Goal: Book appointment/travel/reservation

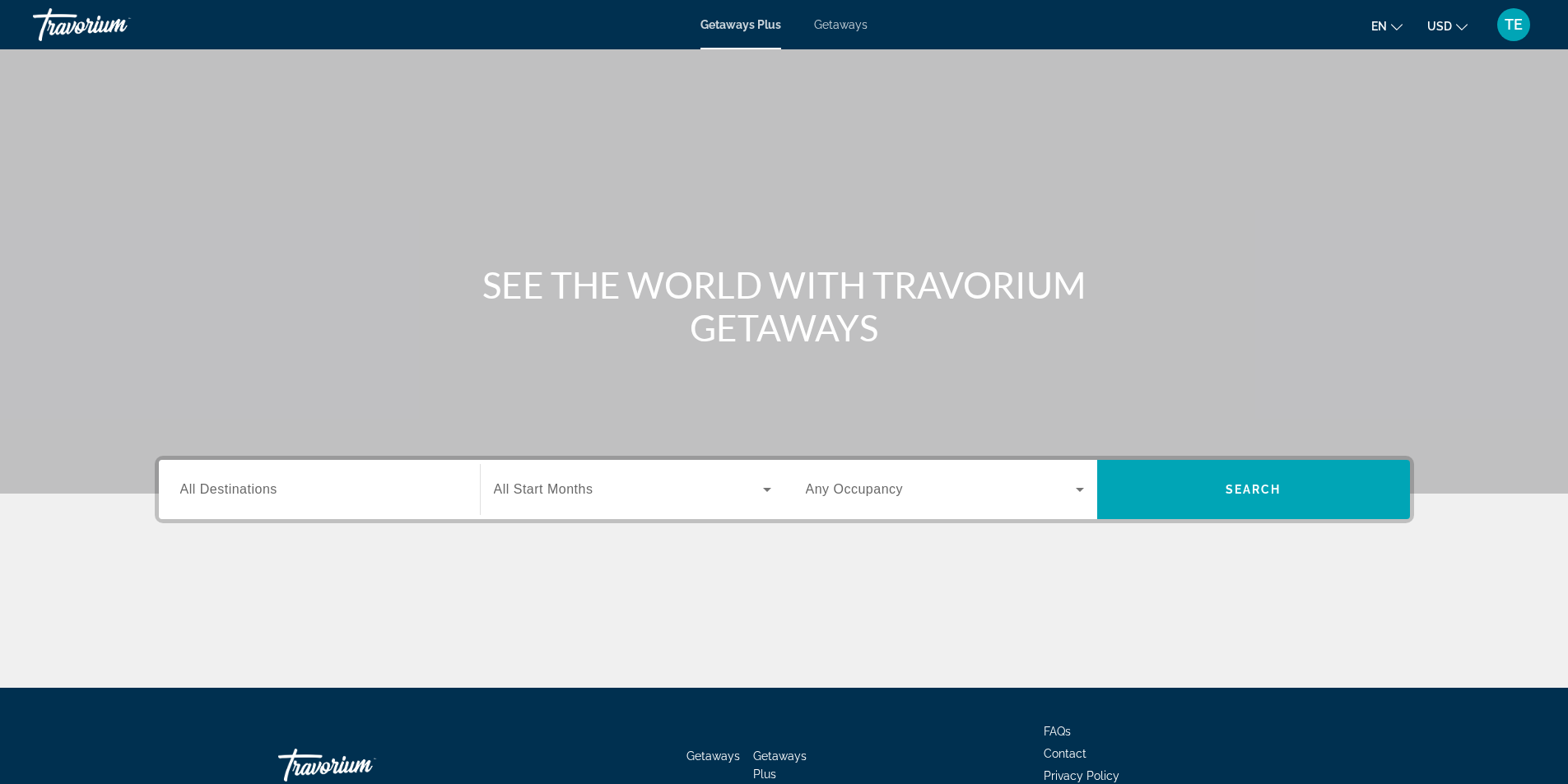
click at [273, 497] on input "Destination All Destinations" at bounding box center [319, 490] width 278 height 20
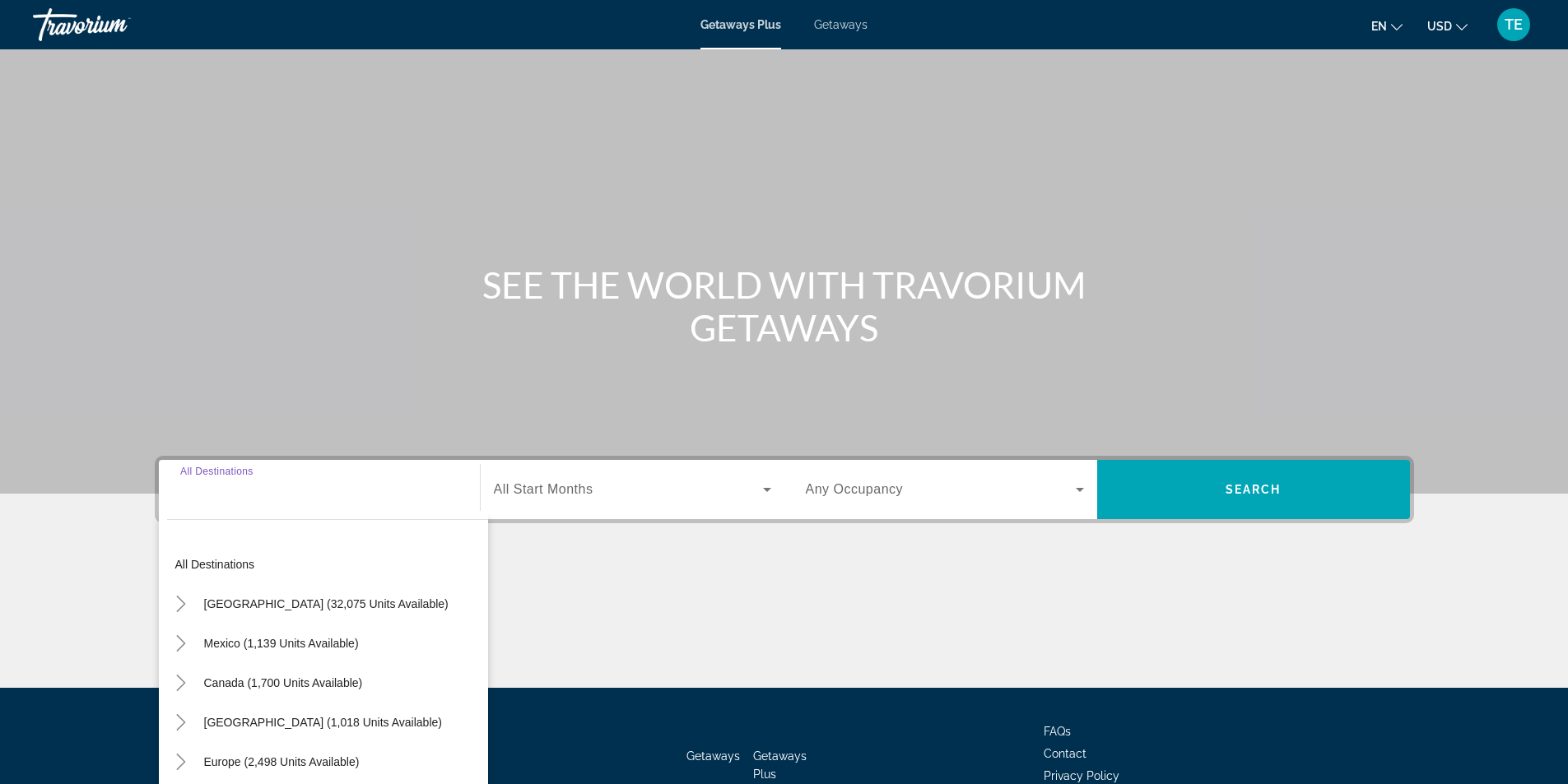
scroll to position [106, 0]
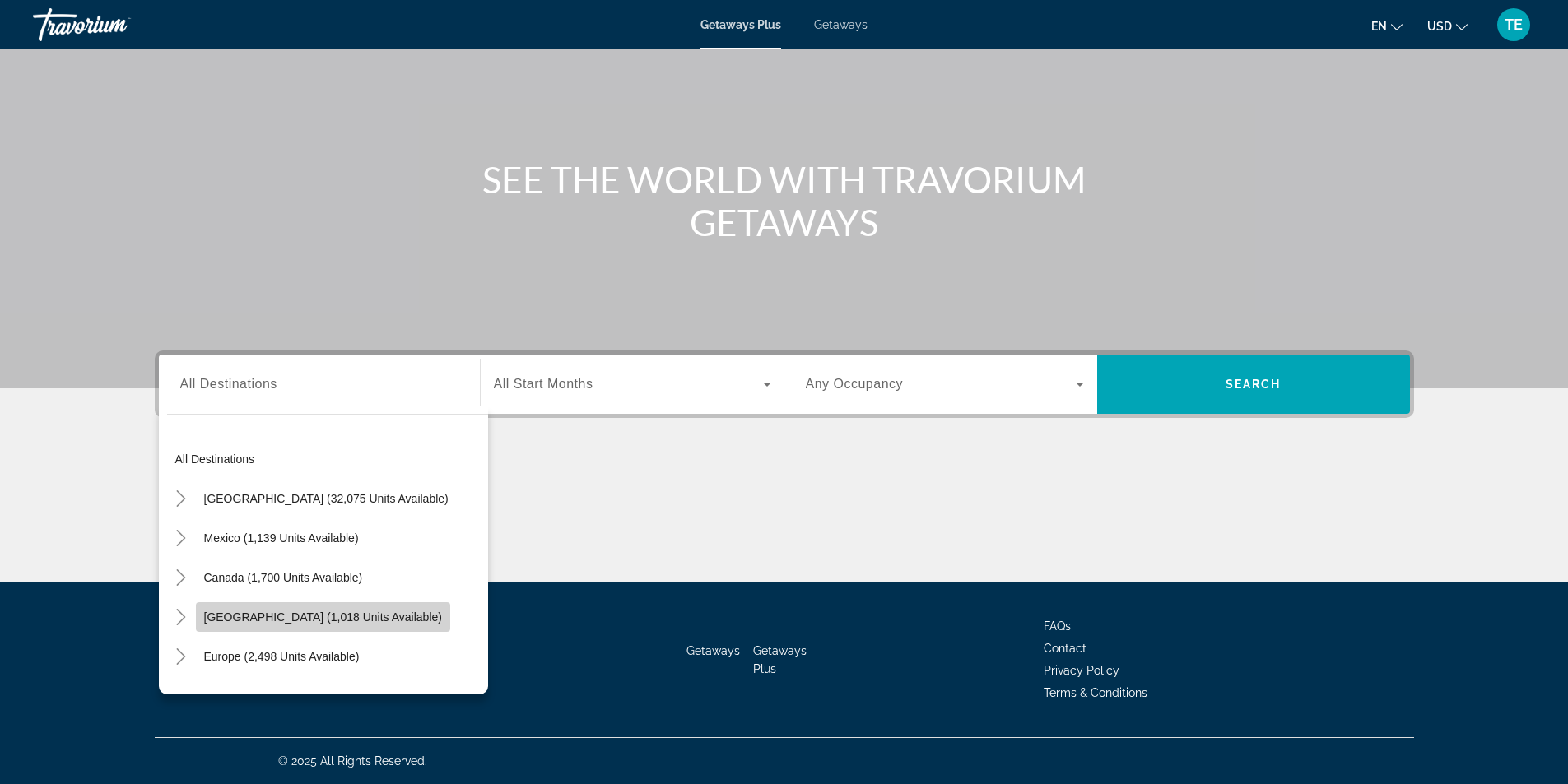
click at [214, 617] on span "[GEOGRAPHIC_DATA] (1,018 units available)" at bounding box center [323, 617] width 238 height 13
type input "**********"
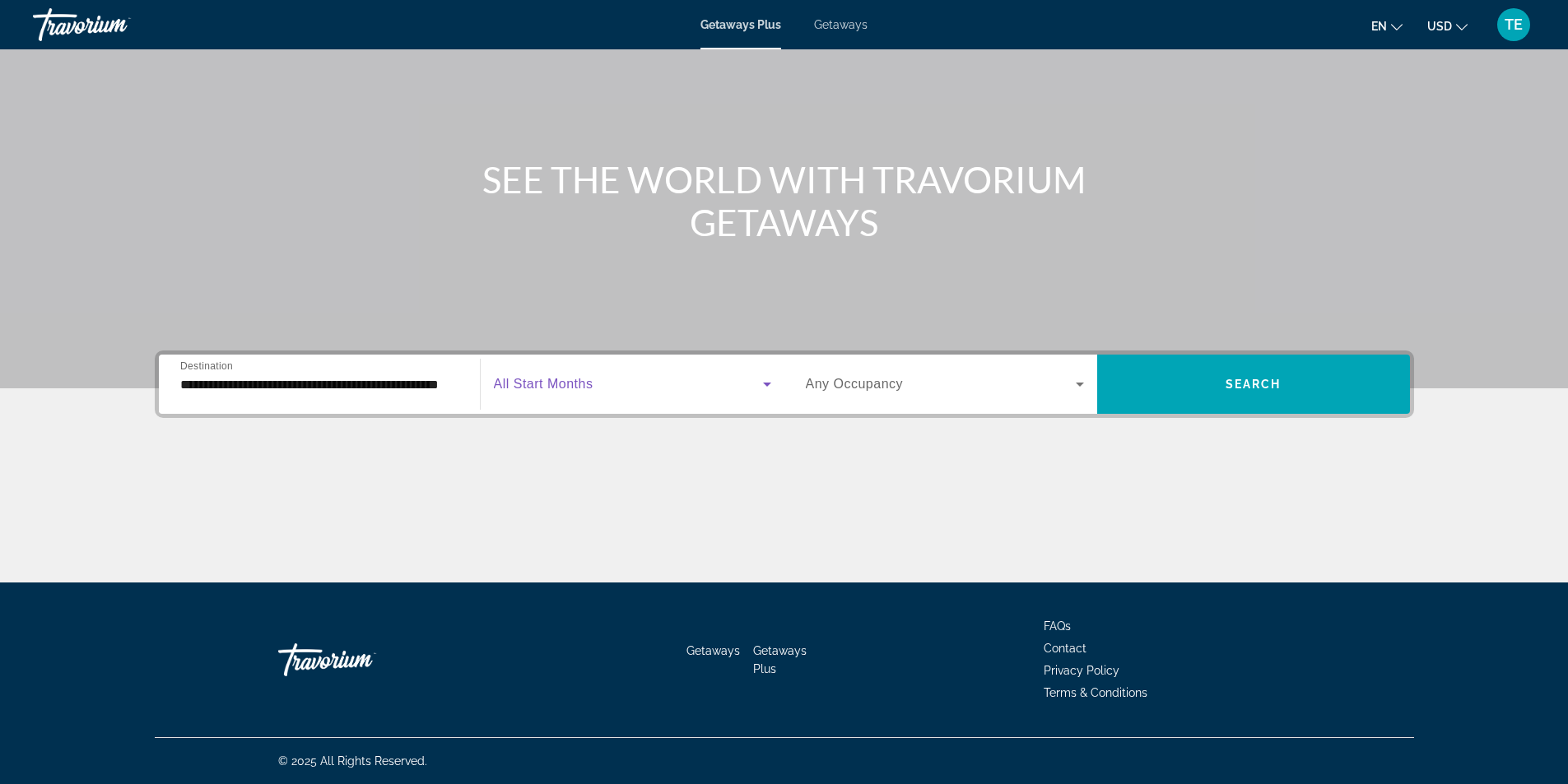
click at [763, 384] on icon "Search widget" at bounding box center [767, 384] width 20 height 20
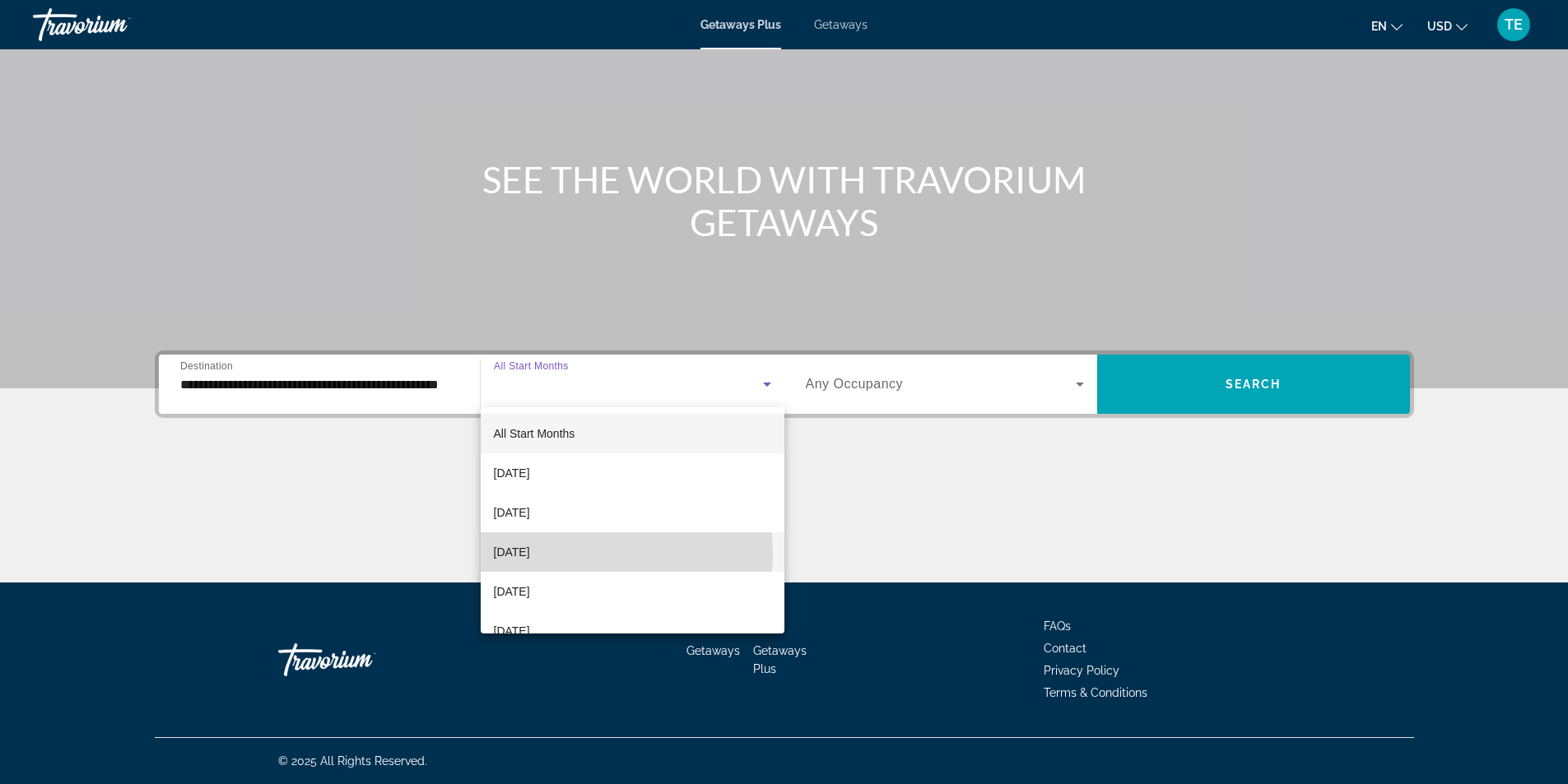
click at [583, 554] on mat-option "[DATE]" at bounding box center [633, 551] width 304 height 39
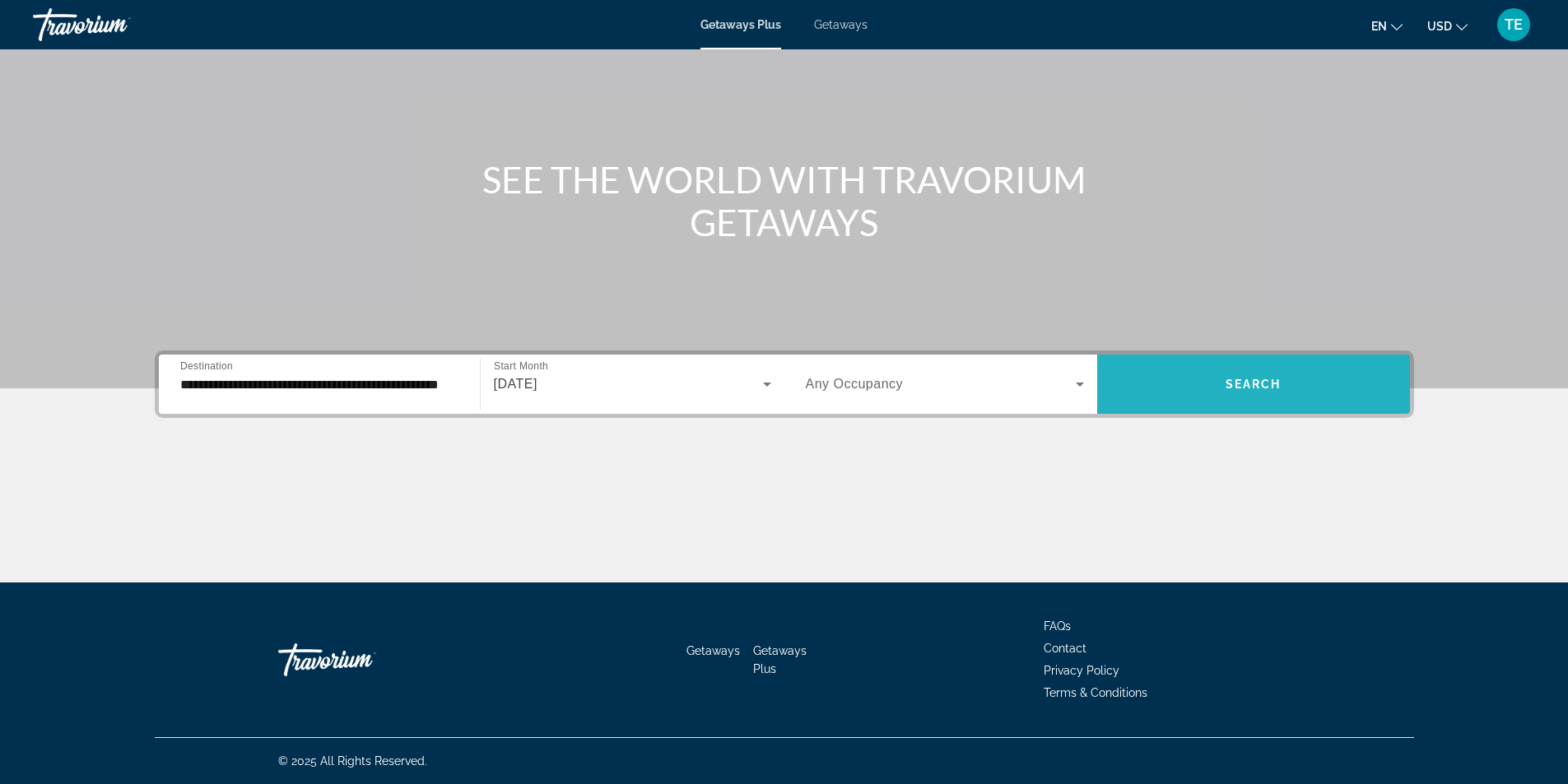
click at [1250, 381] on span "Search" at bounding box center [1254, 384] width 56 height 13
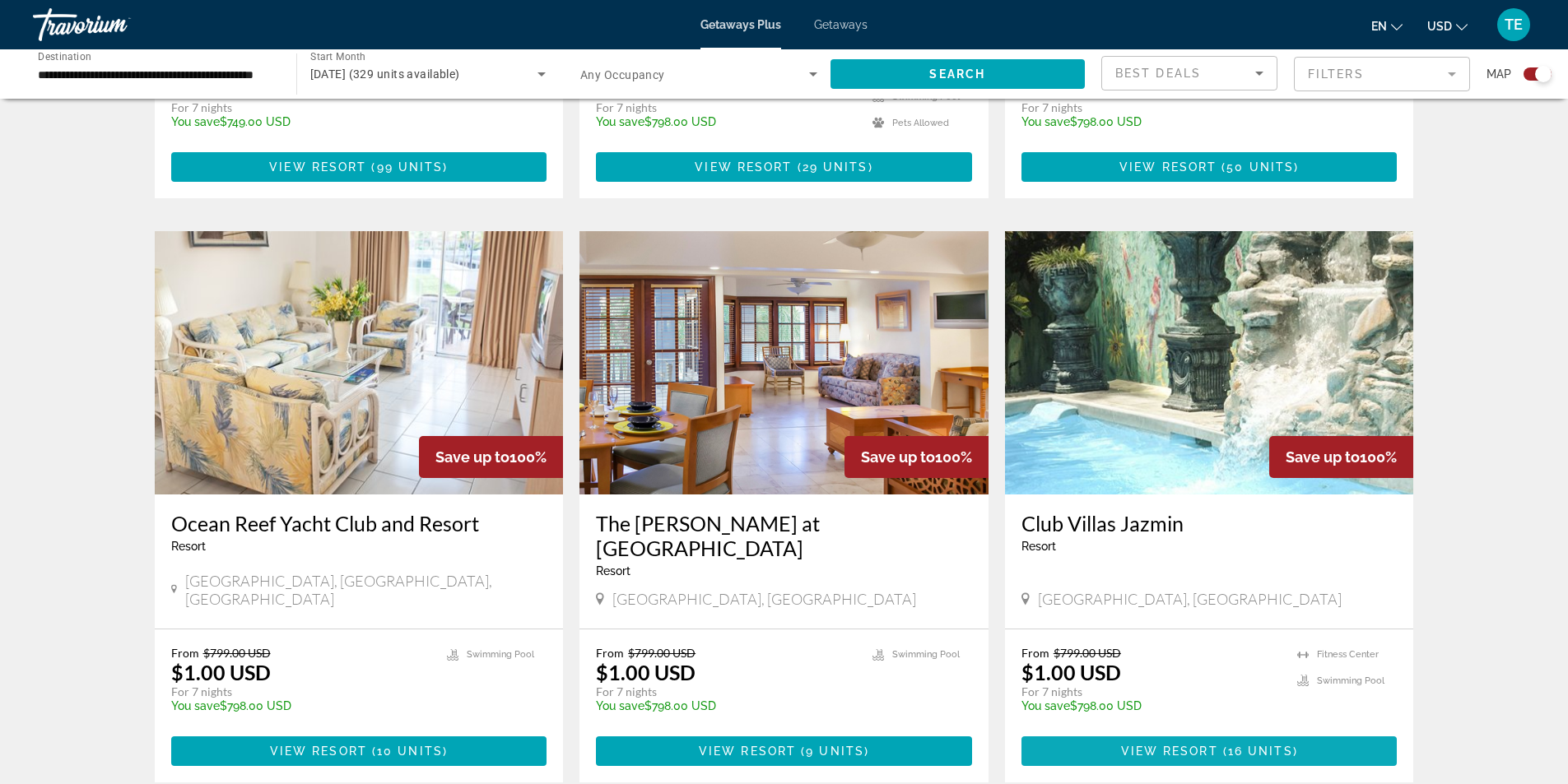
scroll to position [987, 0]
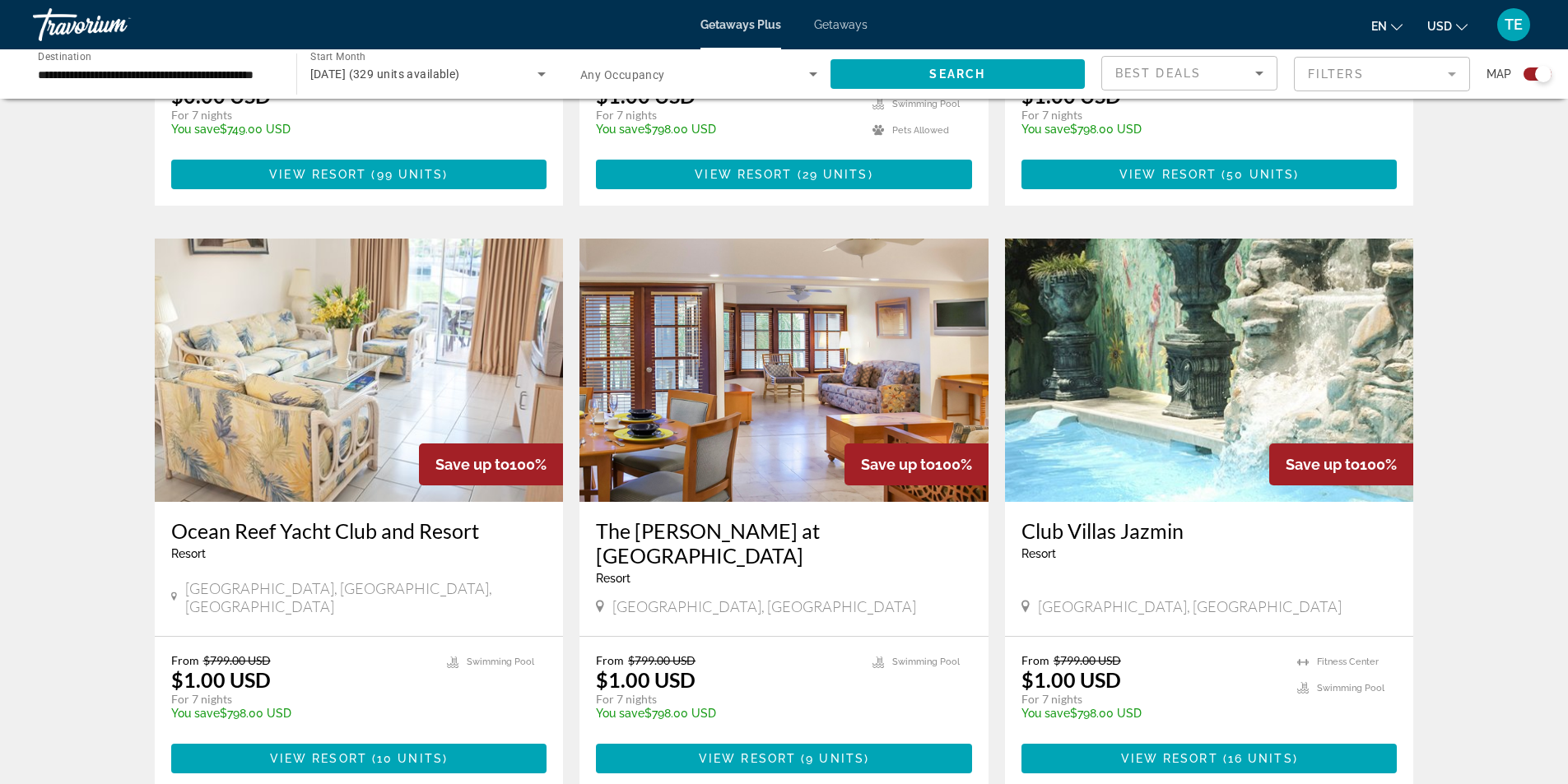
click at [1188, 393] on img "Main content" at bounding box center [1209, 371] width 409 height 263
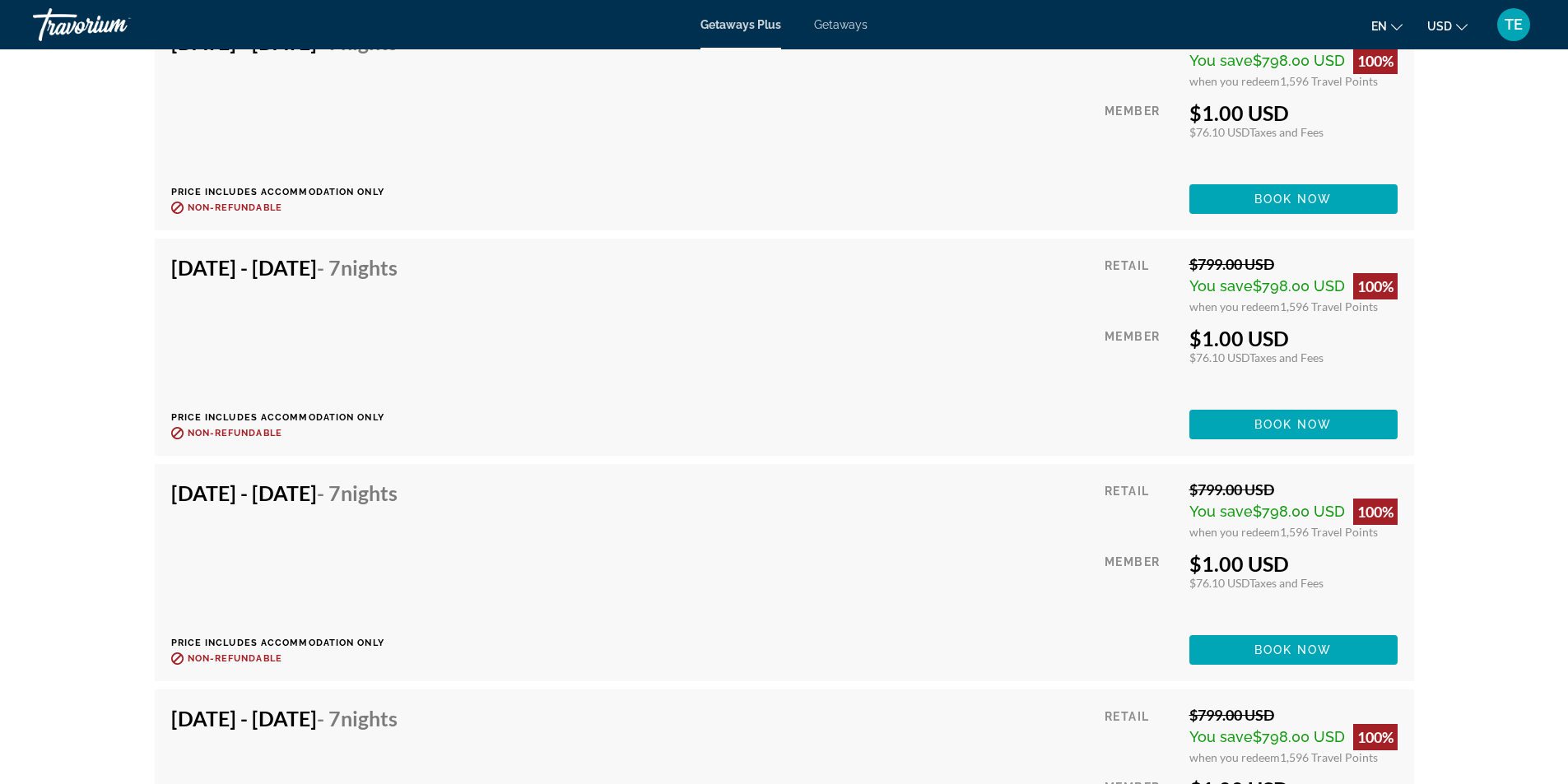
scroll to position [3537, 0]
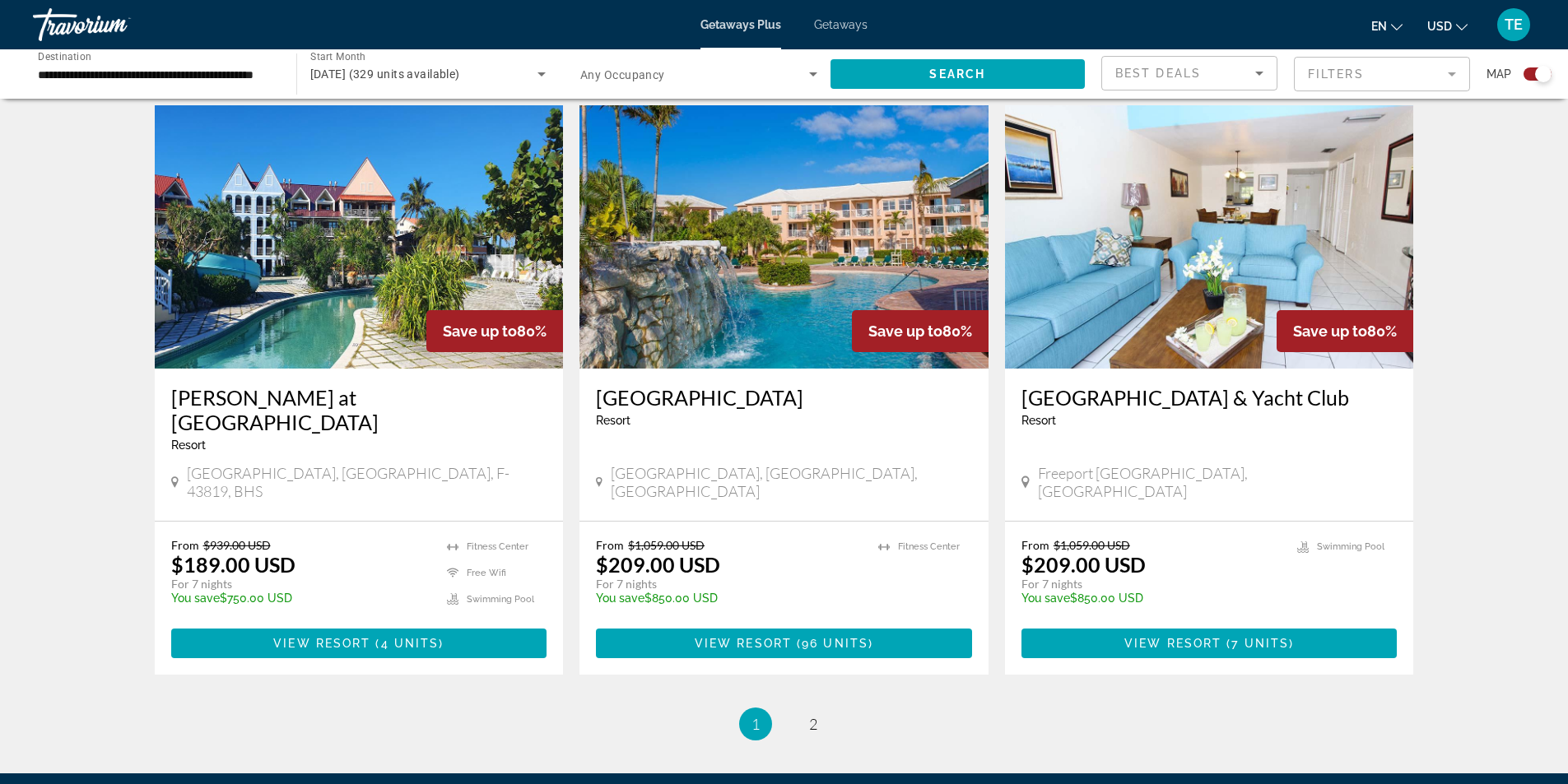
scroll to position [2303, 0]
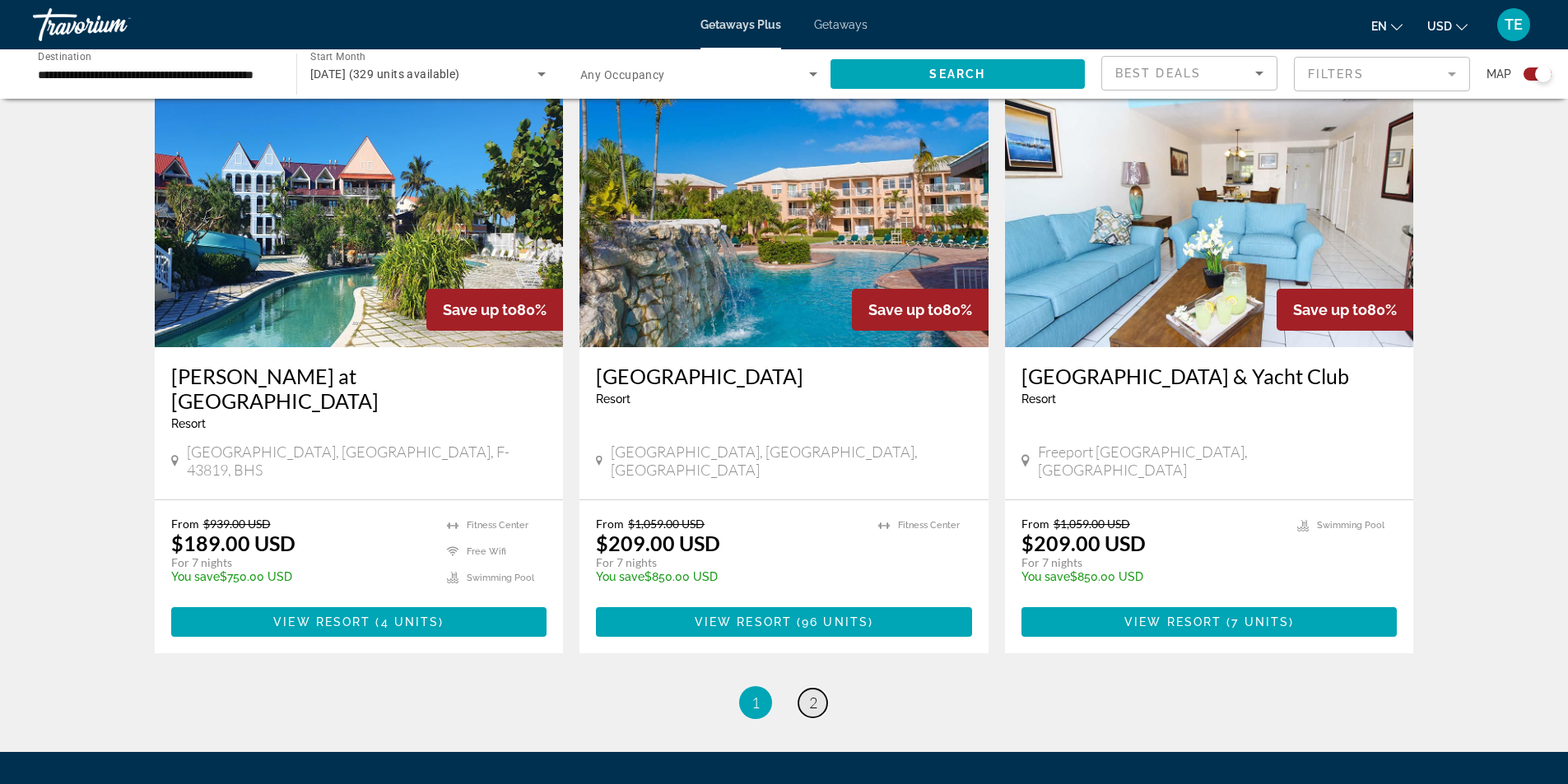
click at [815, 693] on span "2" at bounding box center [812, 702] width 8 height 18
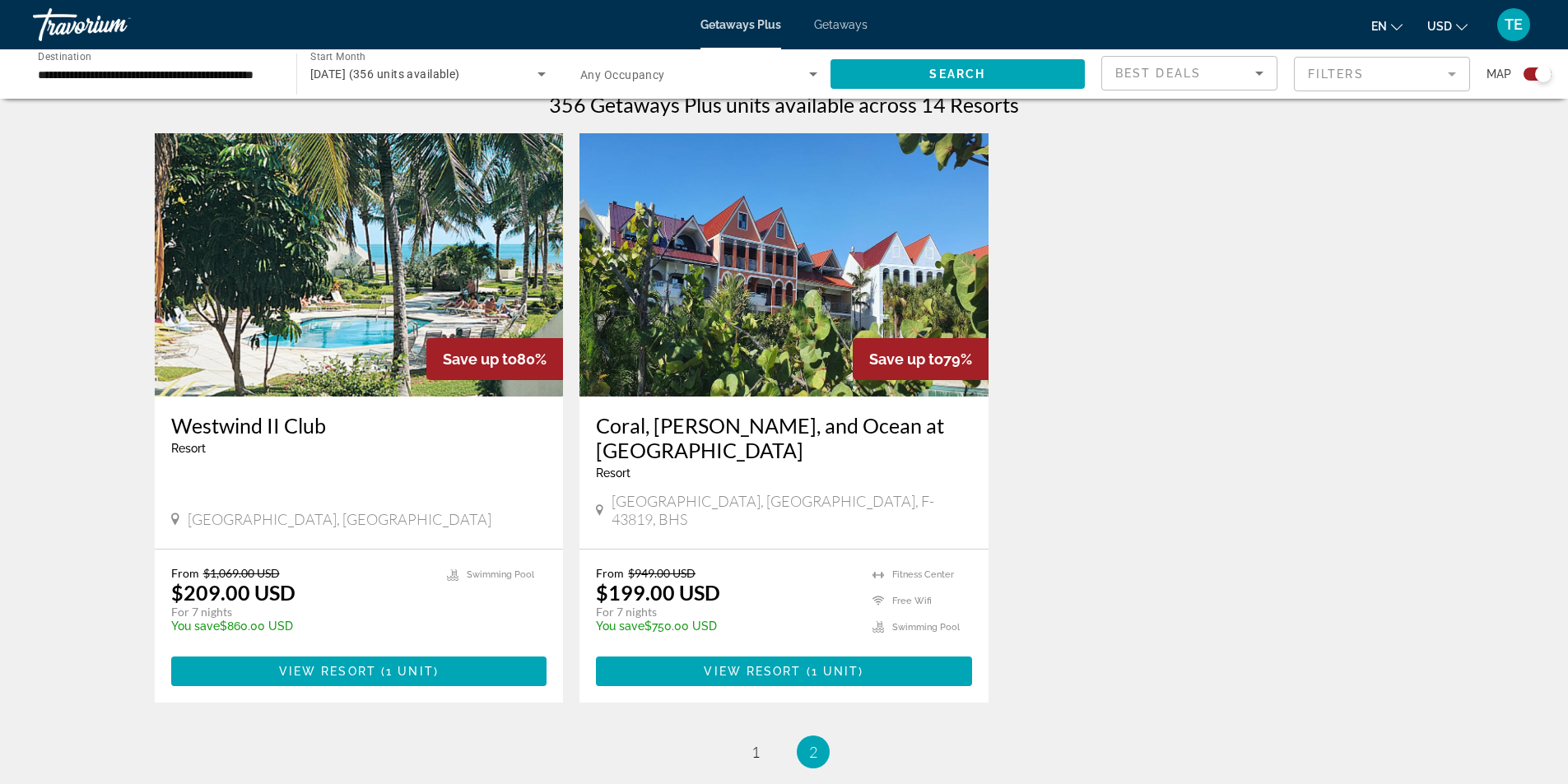
scroll to position [576, 0]
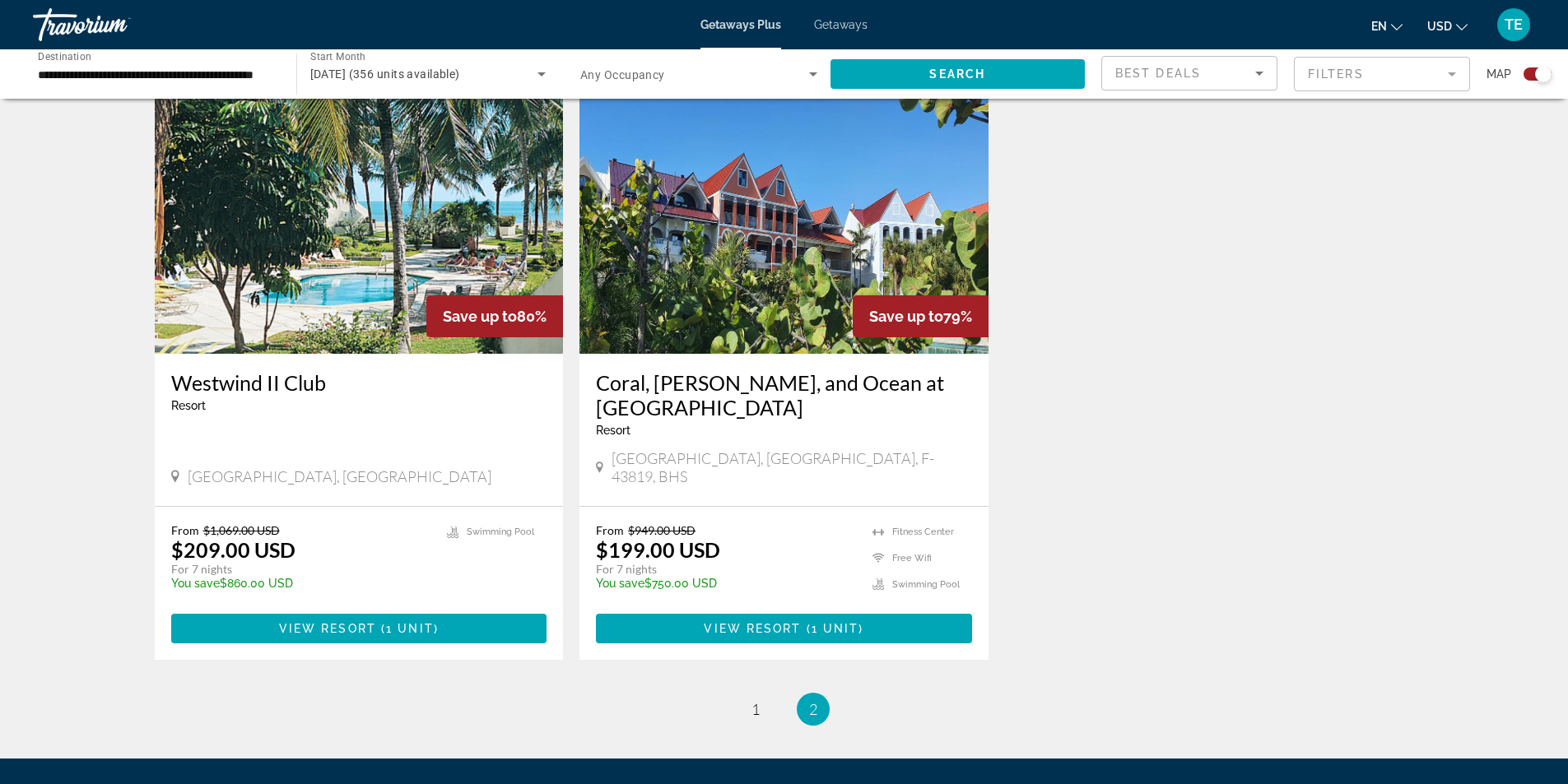
click at [325, 266] on img "Main content" at bounding box center [359, 222] width 409 height 263
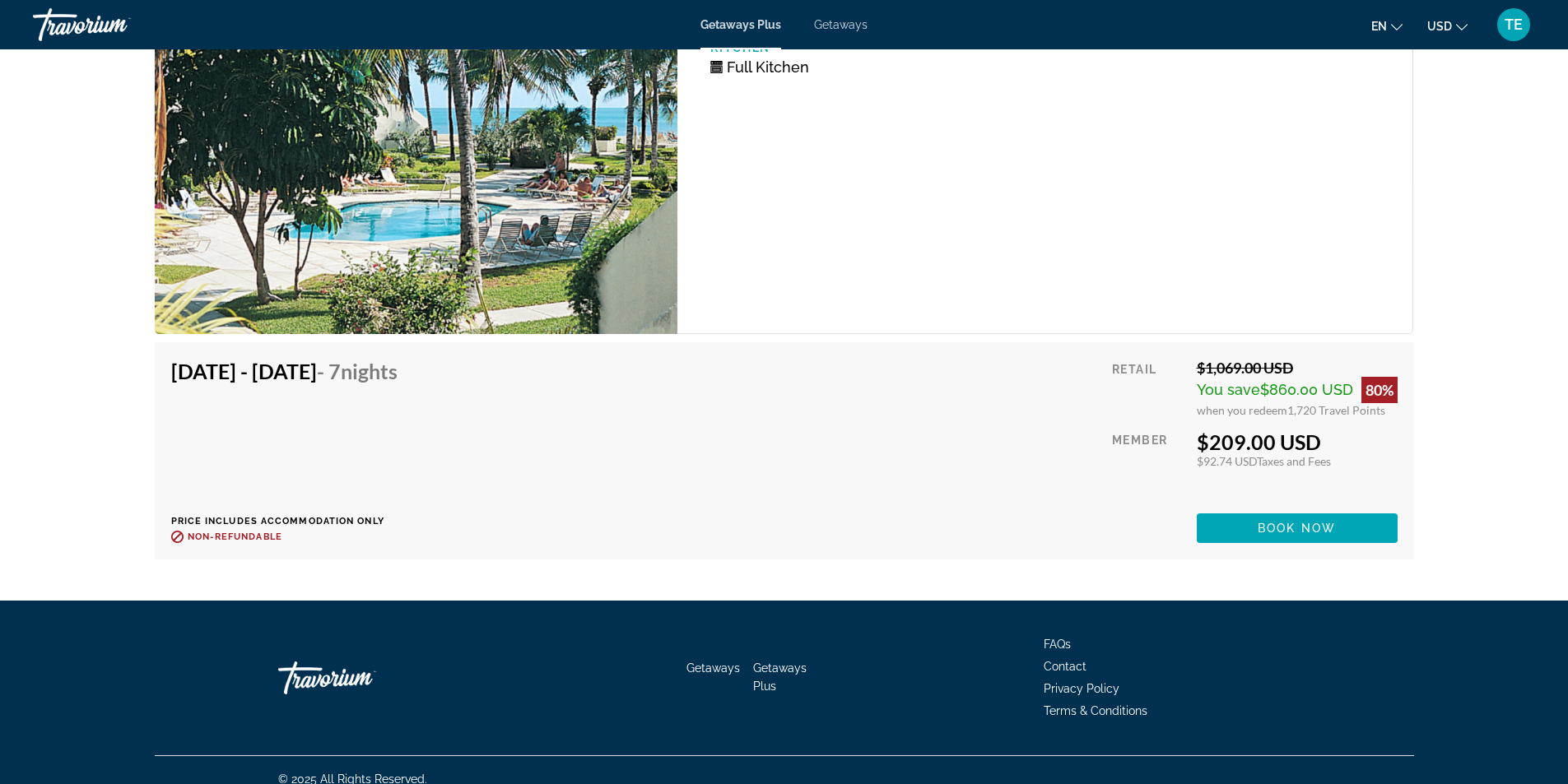
scroll to position [2780, 0]
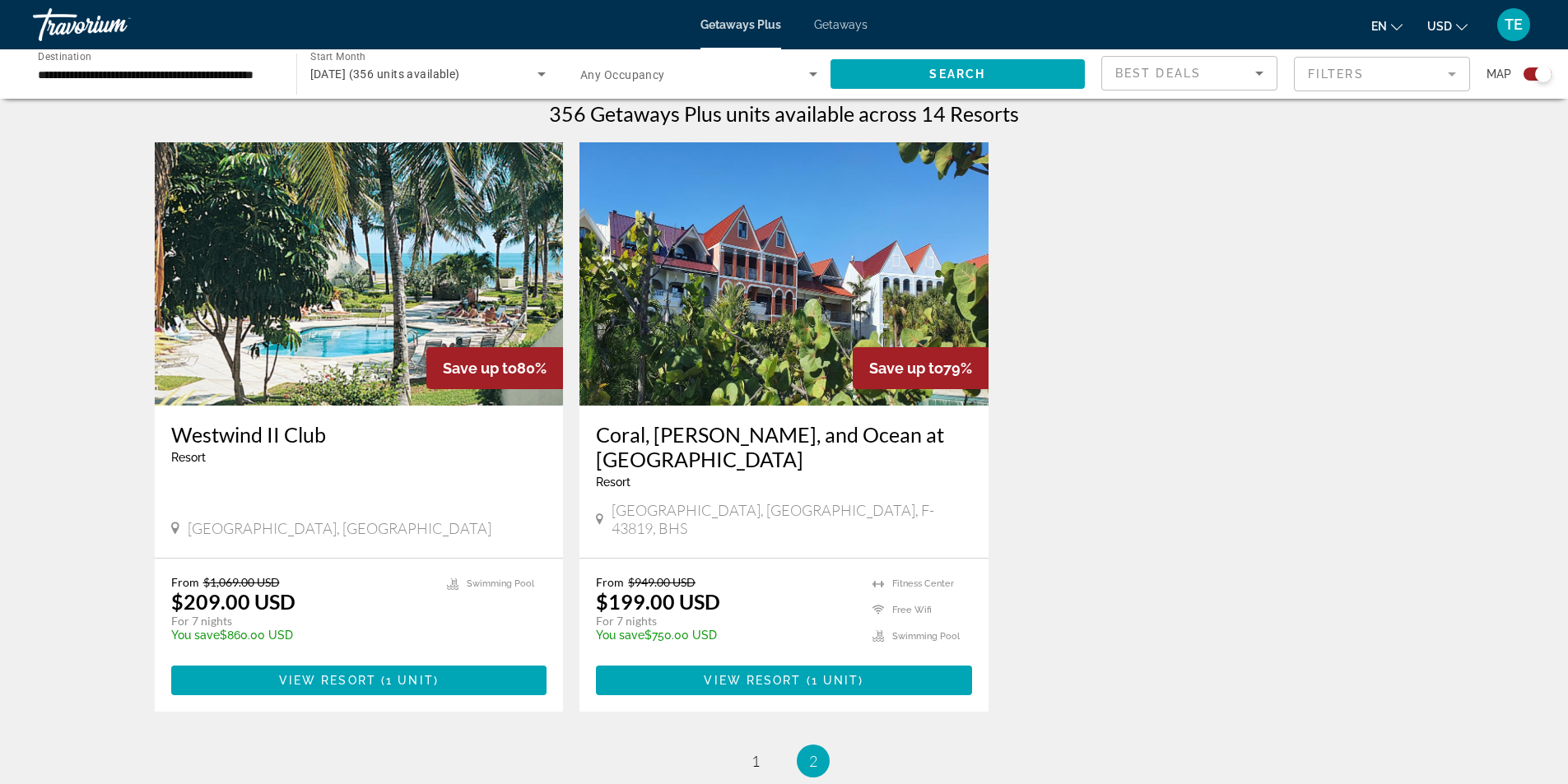
scroll to position [733, 0]
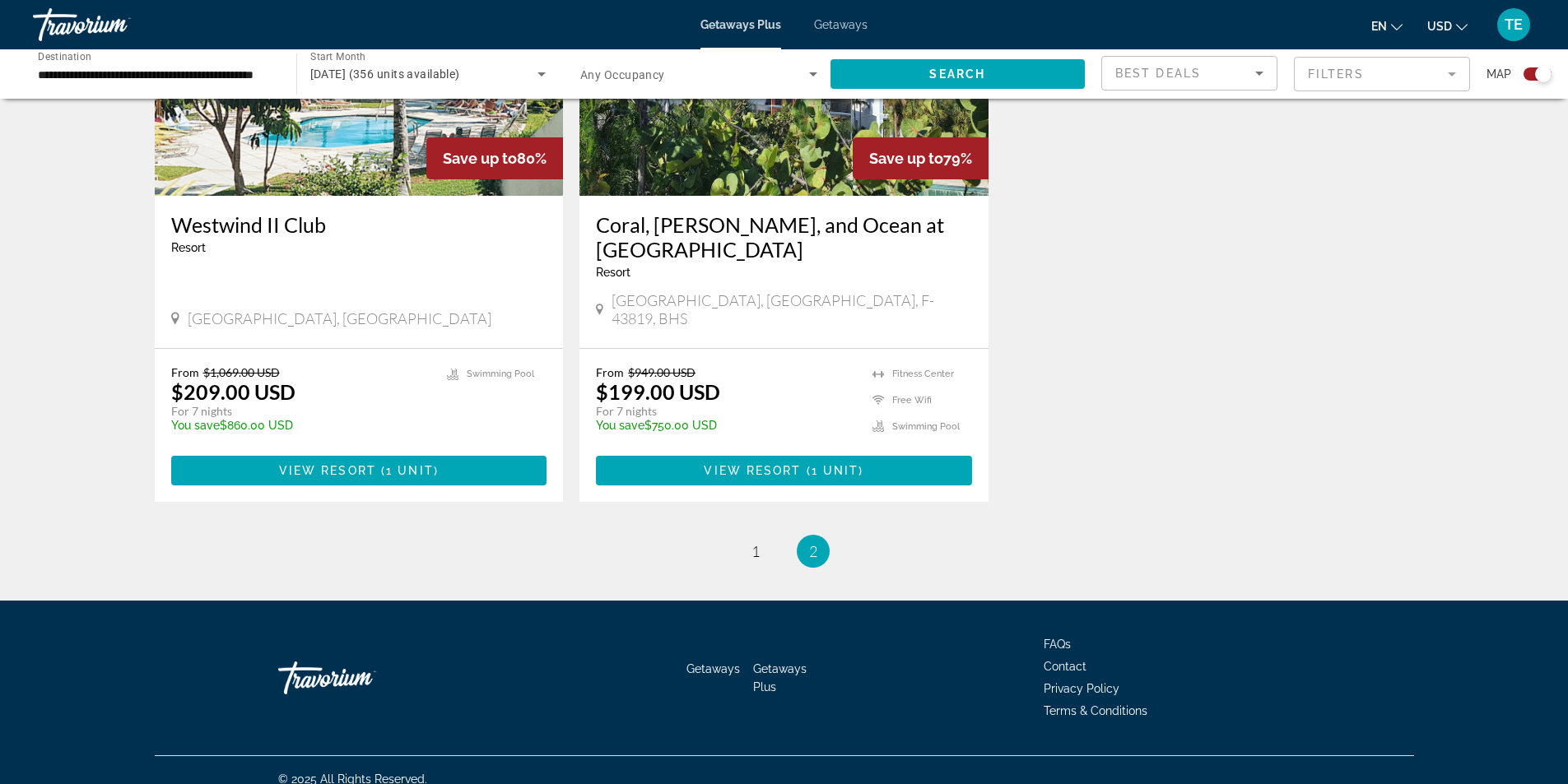
click at [782, 662] on span "Getaways Plus" at bounding box center [779, 678] width 53 height 31
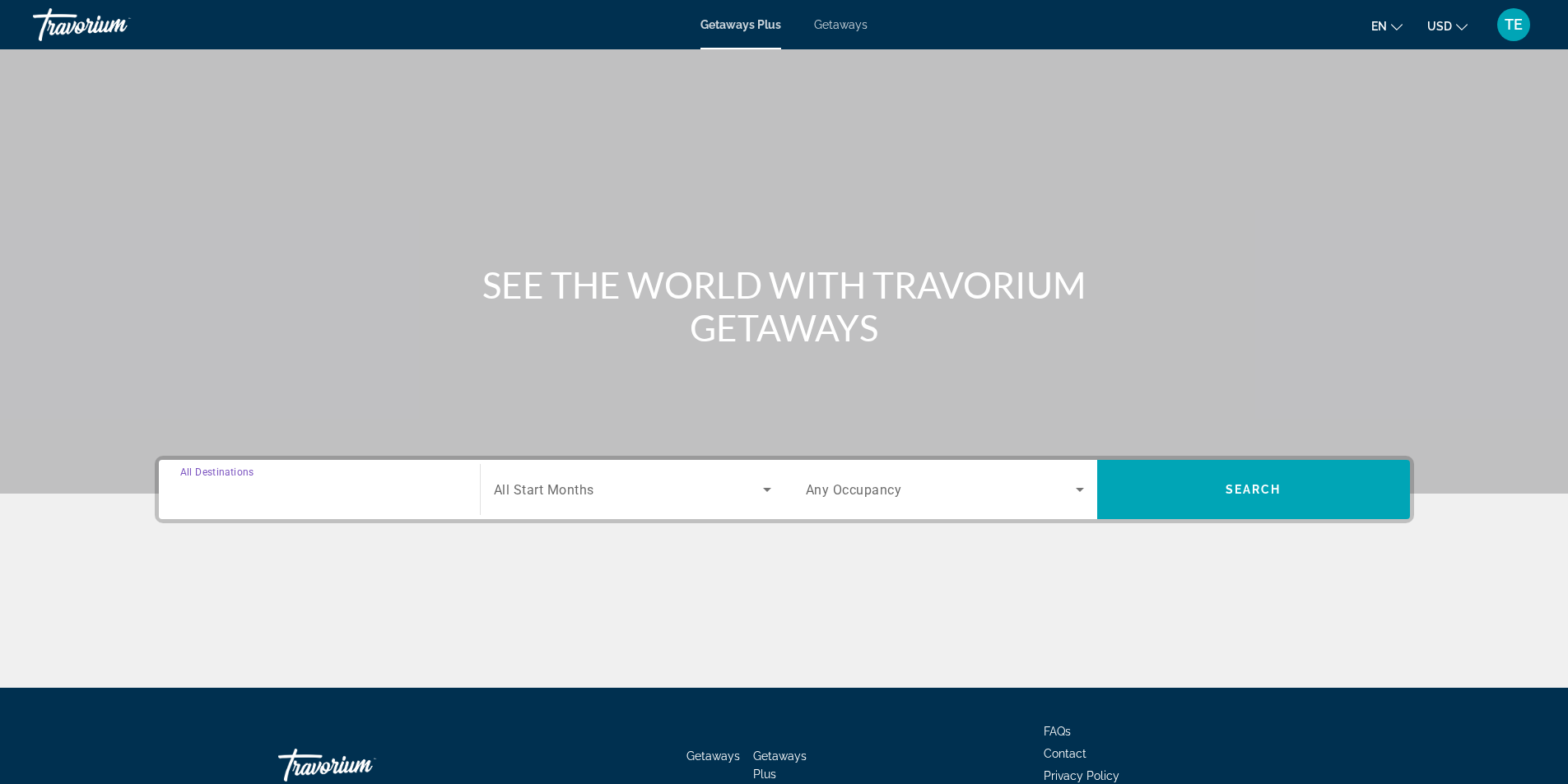
click at [325, 489] on input "Destination All Destinations" at bounding box center [319, 490] width 278 height 20
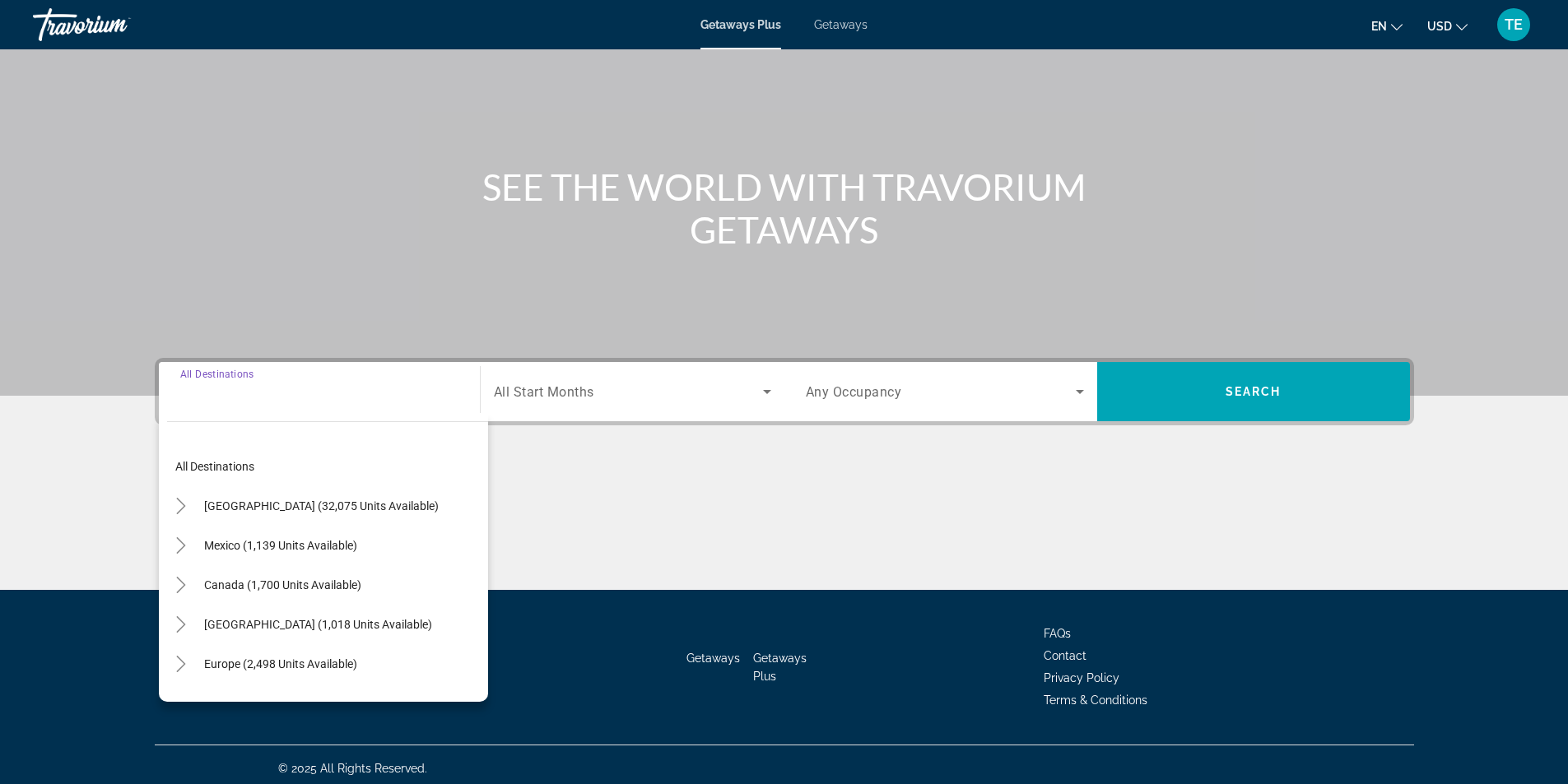
scroll to position [106, 0]
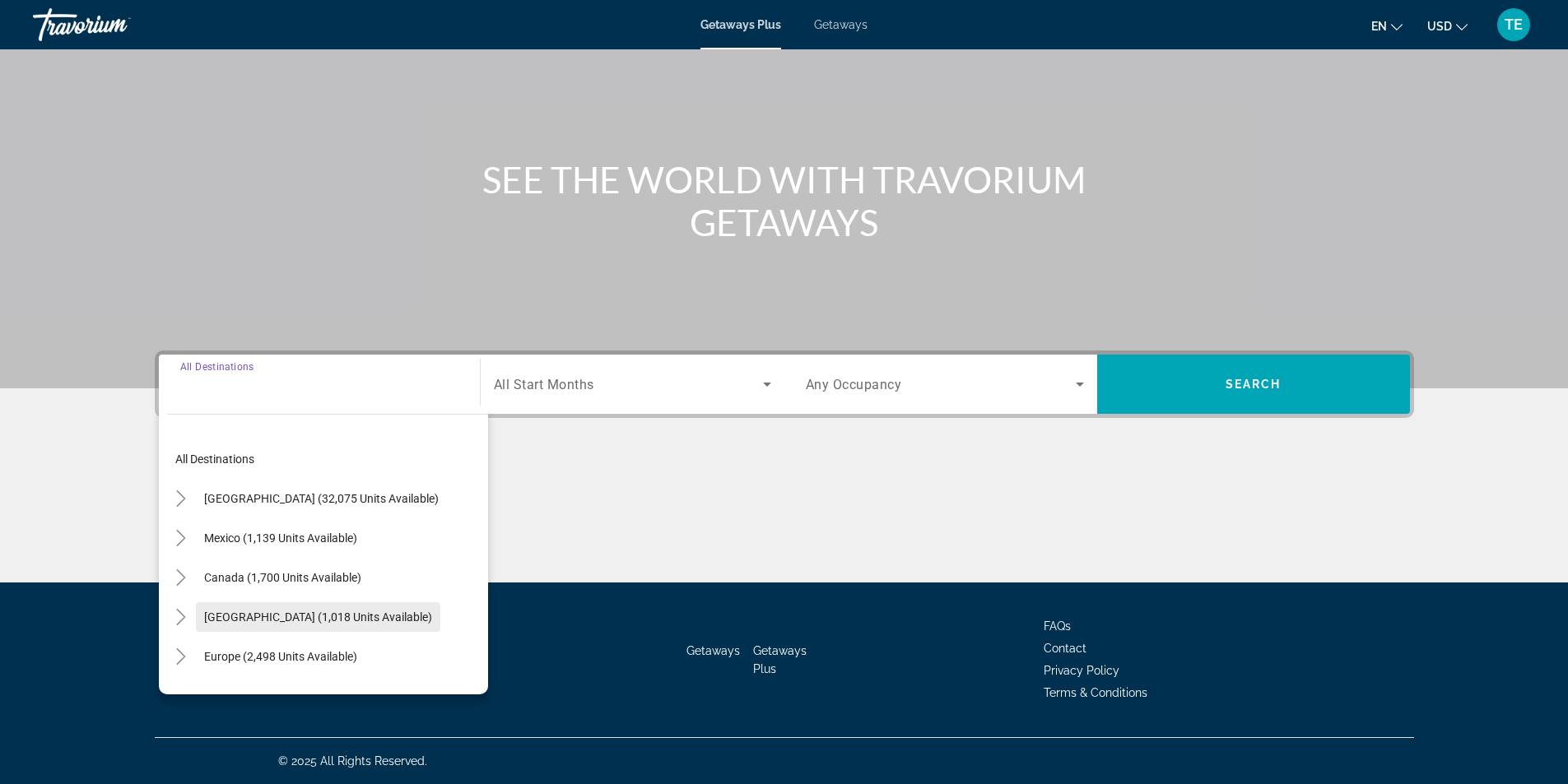
click at [285, 620] on span "[GEOGRAPHIC_DATA] (1,018 units available)" at bounding box center [318, 617] width 228 height 13
type input "**********"
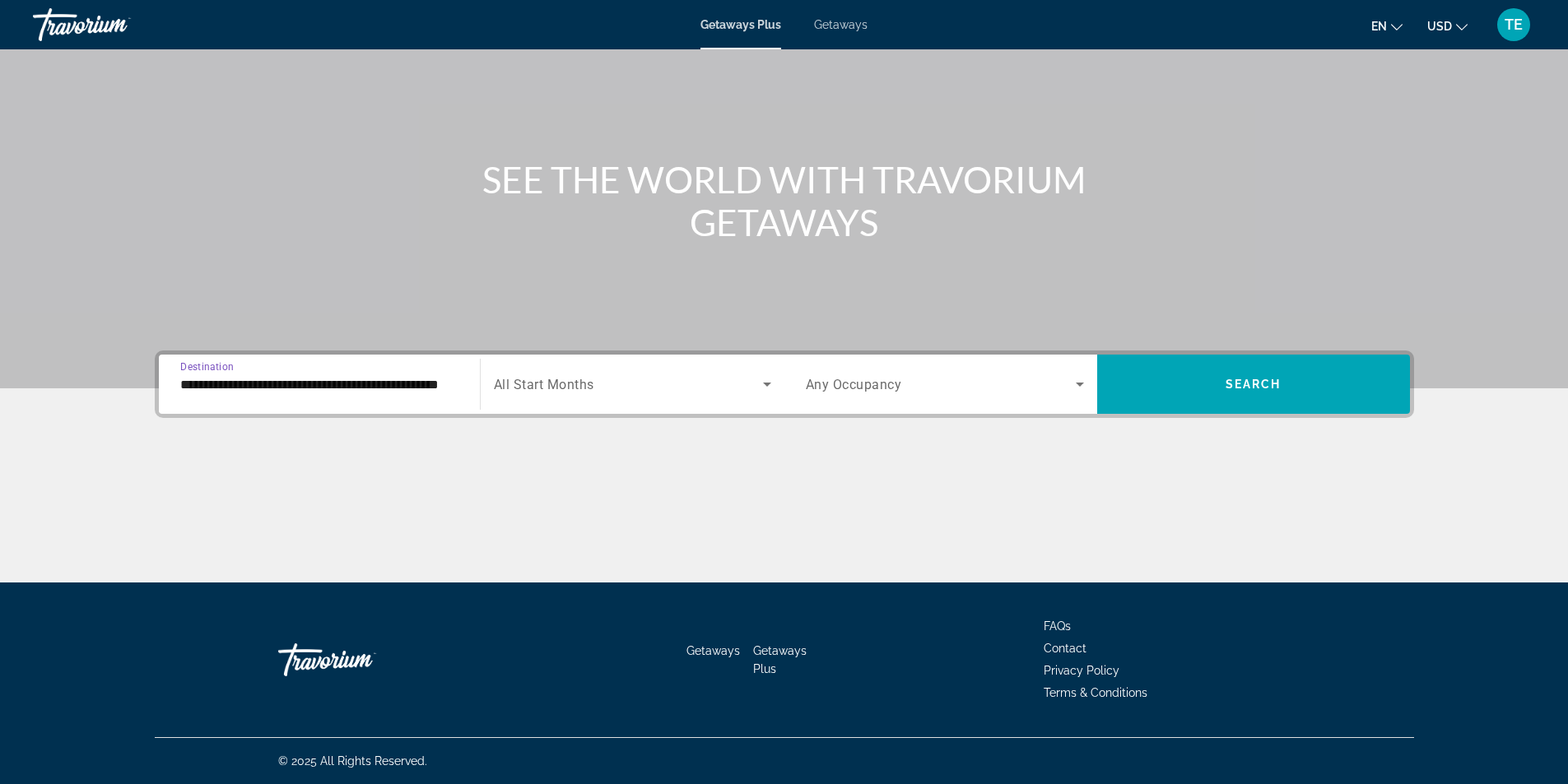
click at [767, 382] on icon "Search widget" at bounding box center [767, 384] width 20 height 20
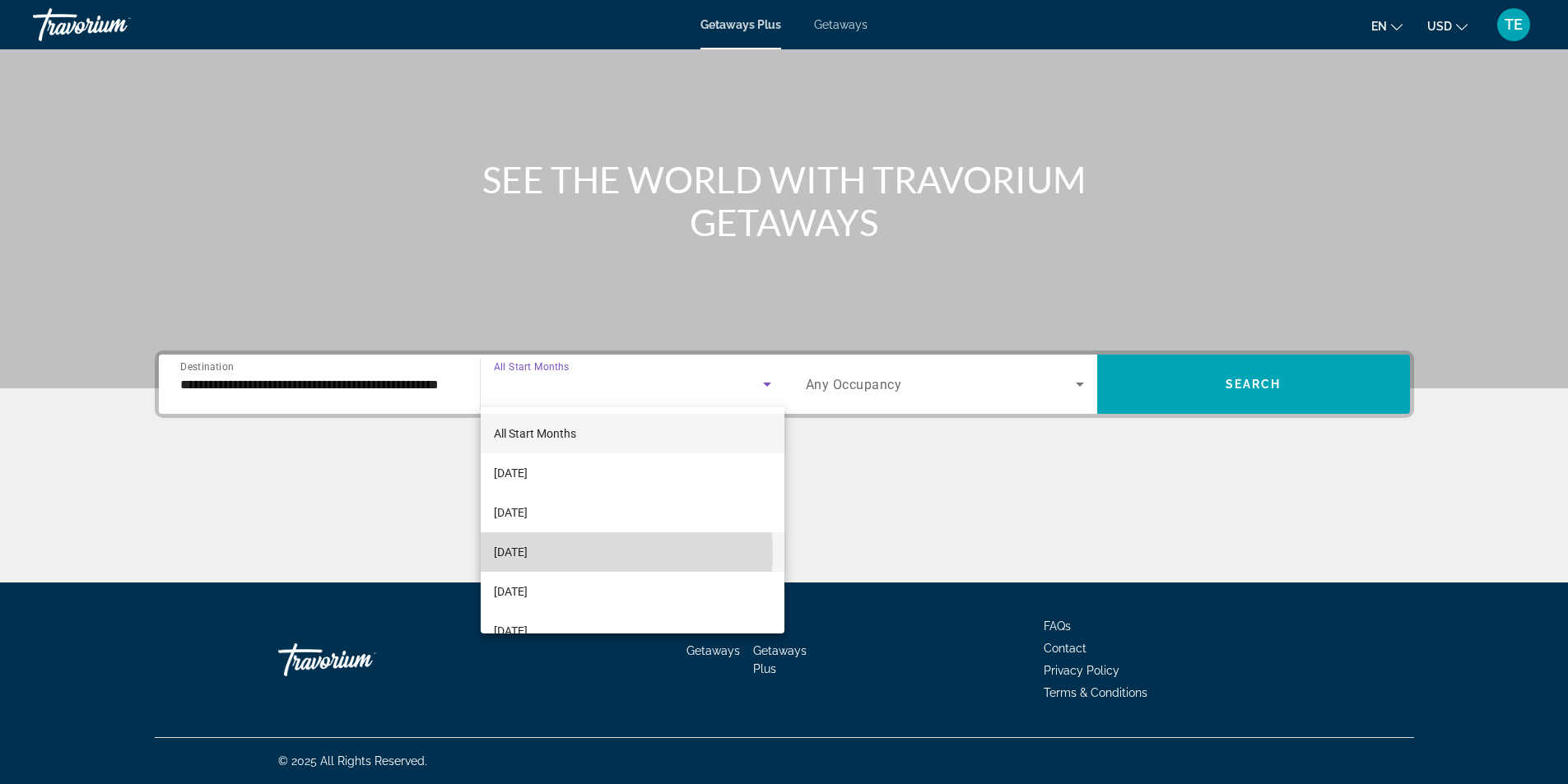
click at [579, 554] on mat-option "[DATE]" at bounding box center [633, 551] width 304 height 39
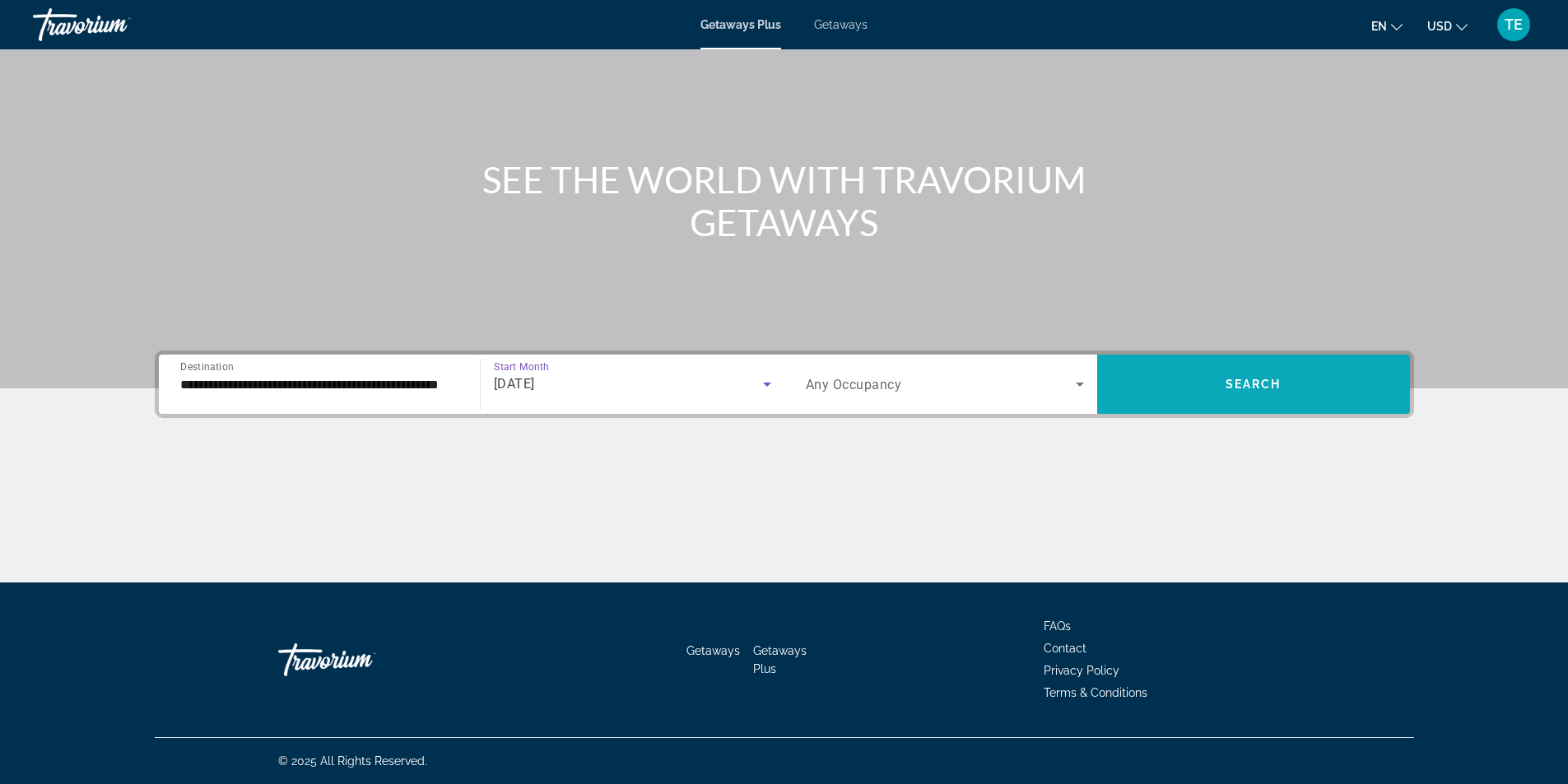
click at [1298, 389] on span "Search widget" at bounding box center [1253, 384] width 312 height 39
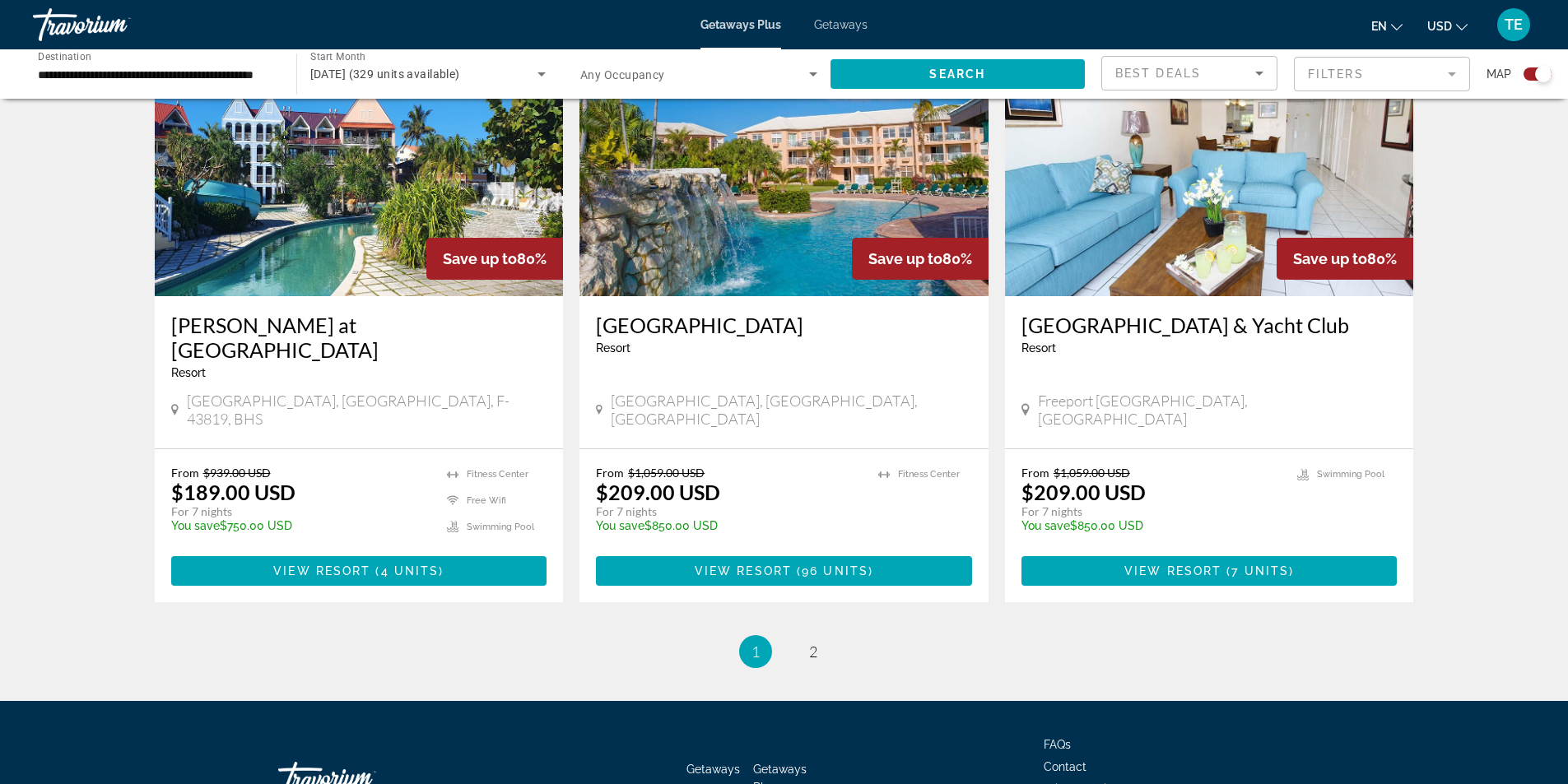
scroll to position [2387, 0]
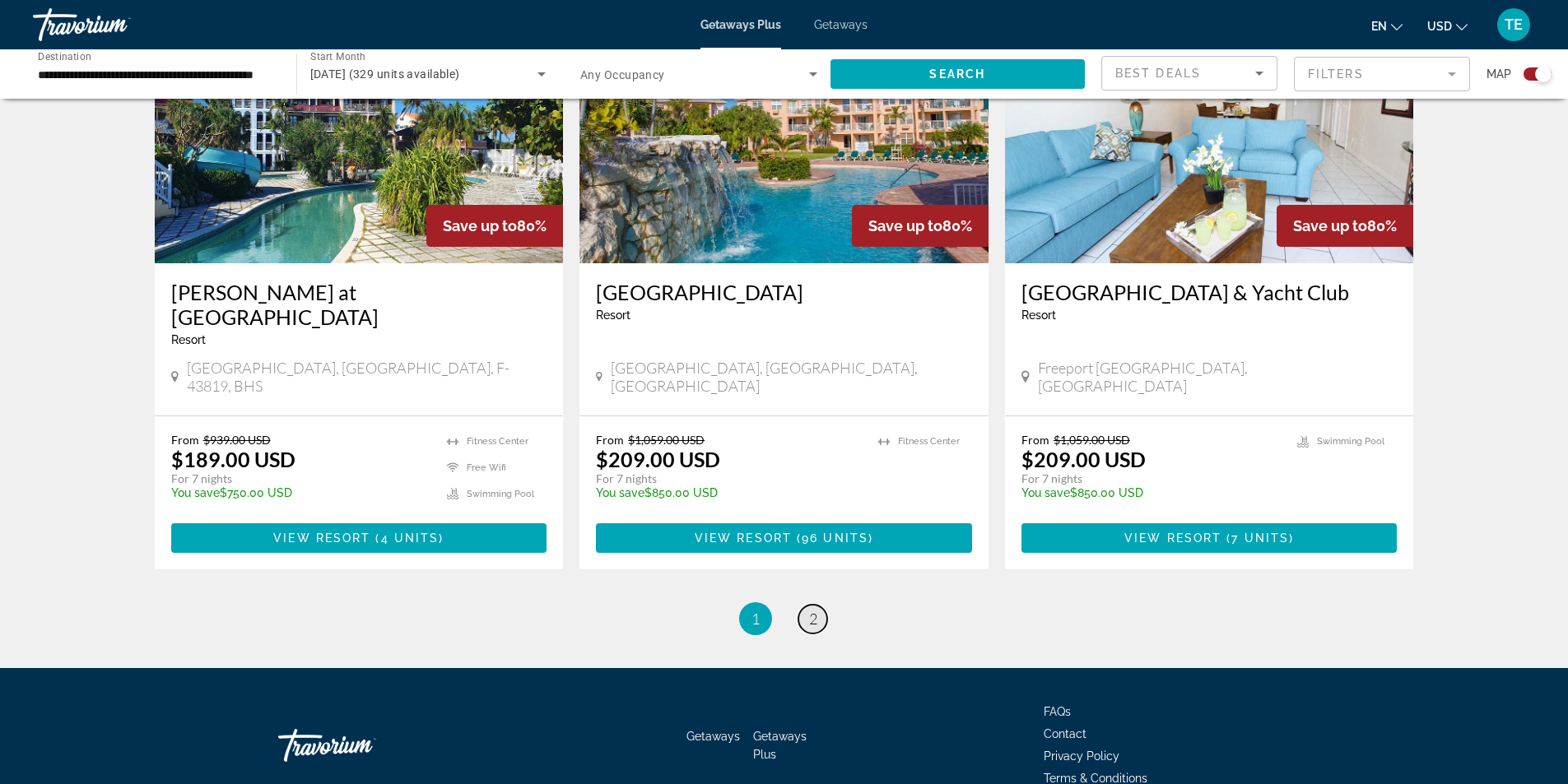
click at [816, 610] on span "2" at bounding box center [812, 618] width 8 height 18
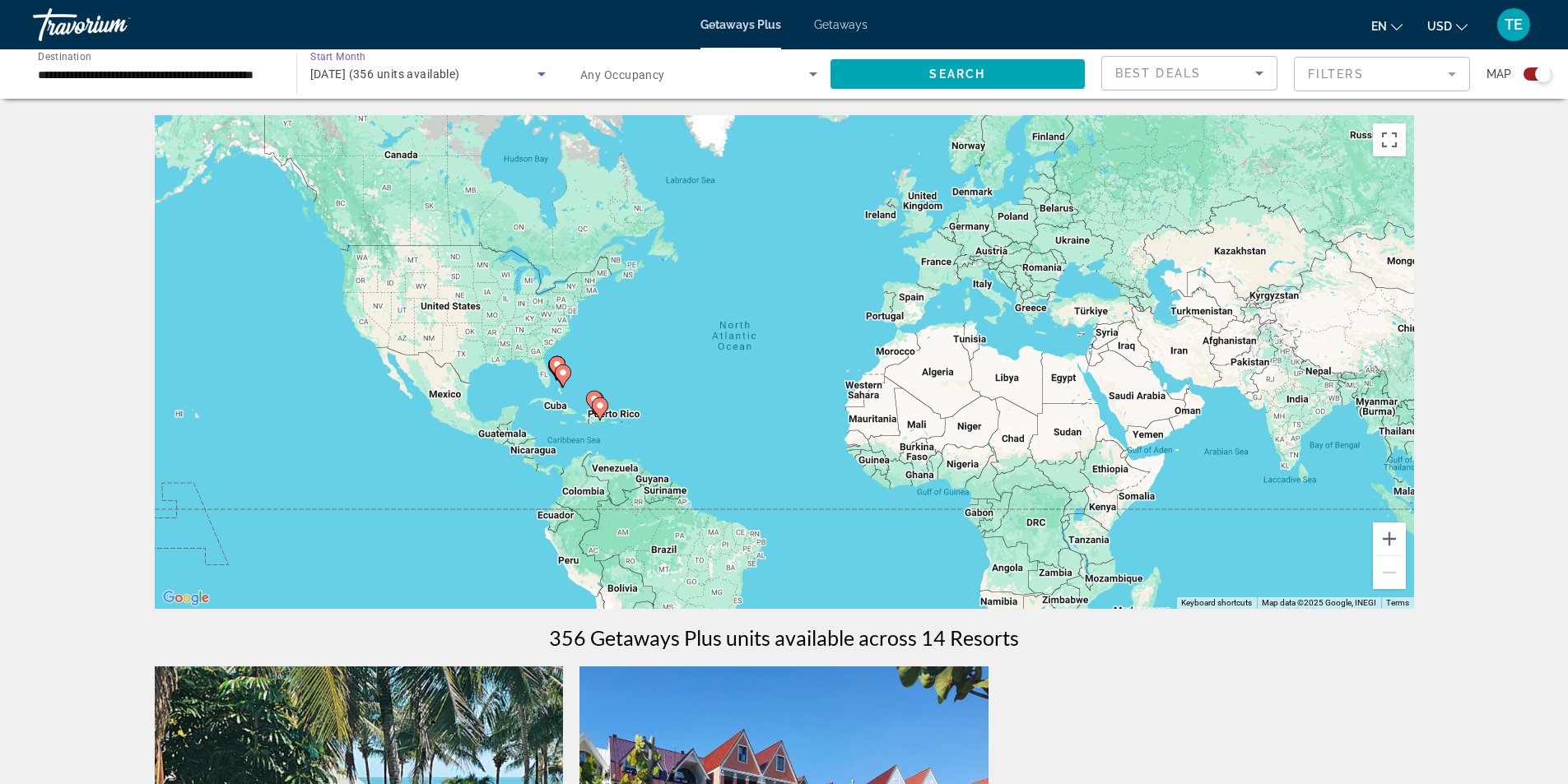
click at [545, 73] on icon "Search widget" at bounding box center [541, 74] width 20 height 20
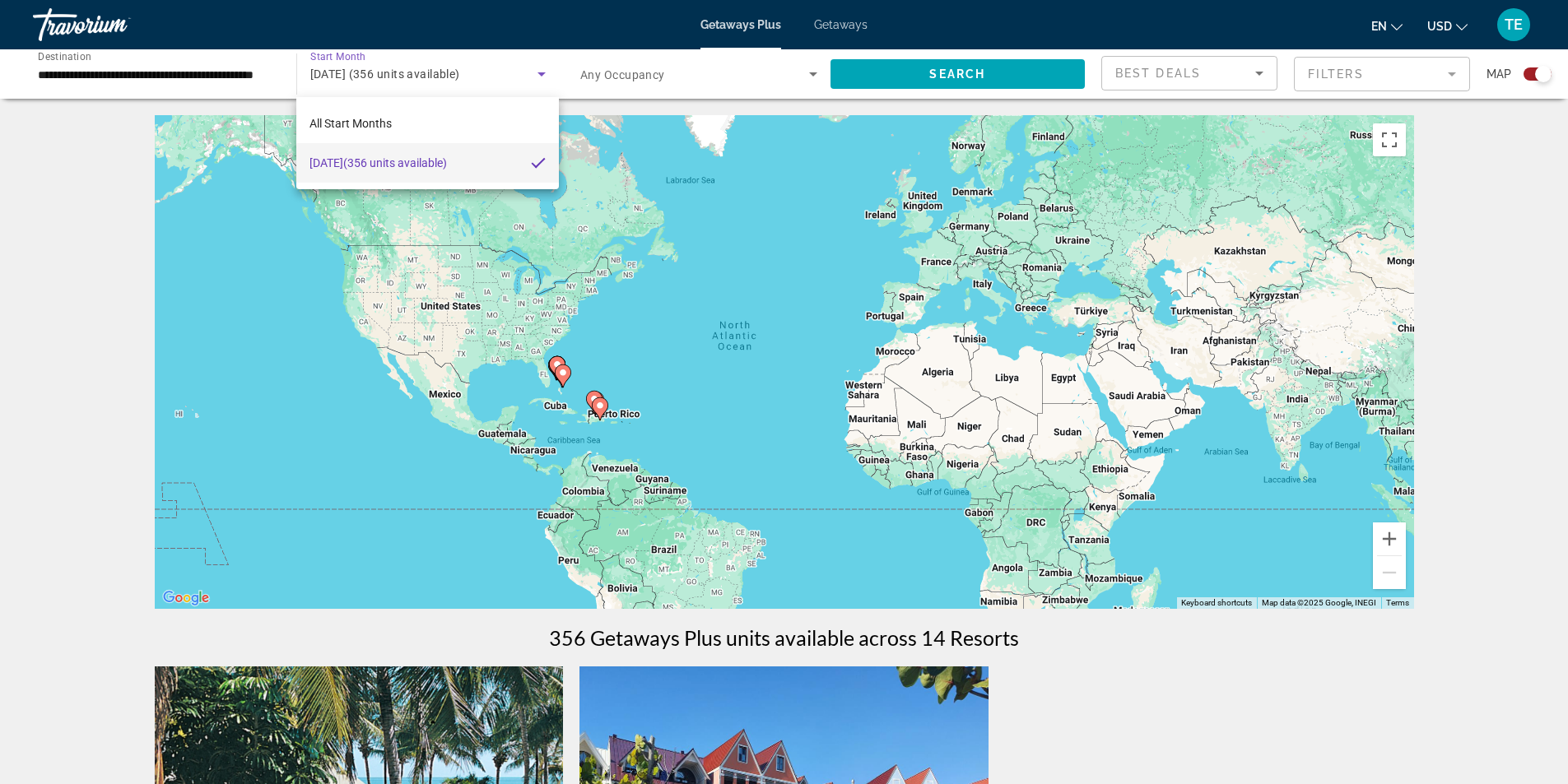
click at [288, 79] on div at bounding box center [784, 392] width 1568 height 784
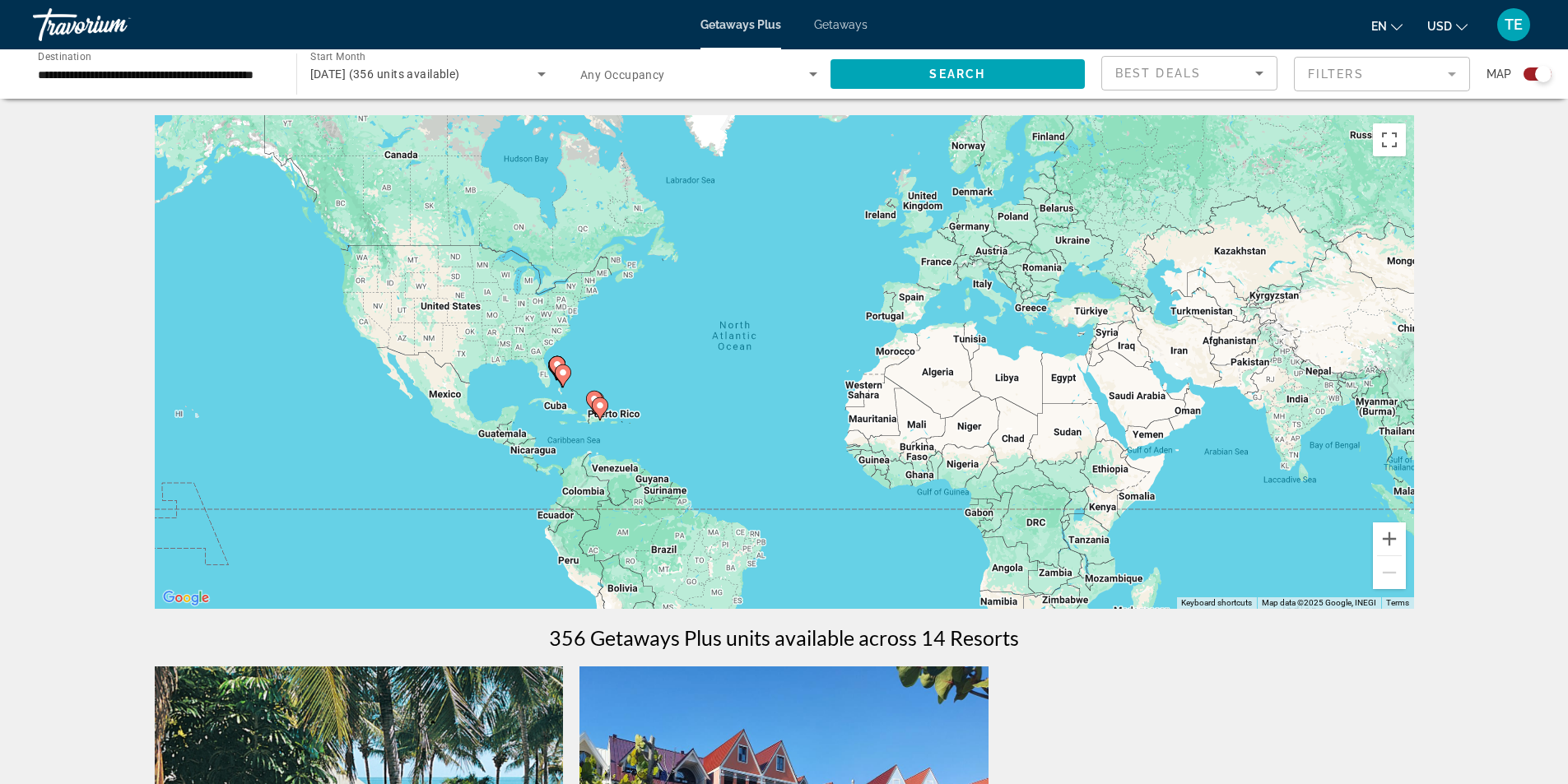
click at [138, 78] on input "**********" at bounding box center [156, 75] width 237 height 20
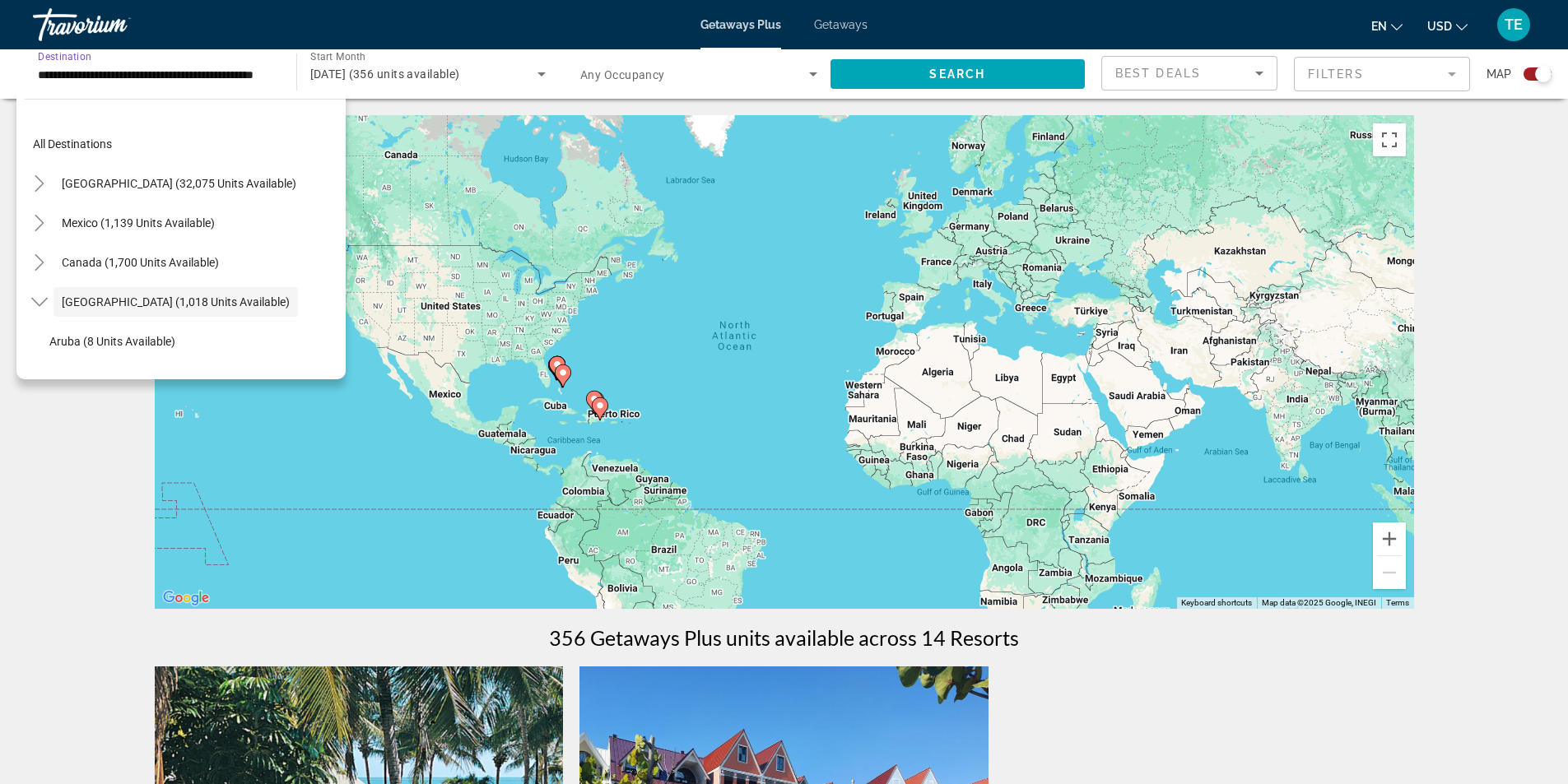
scroll to position [58, 0]
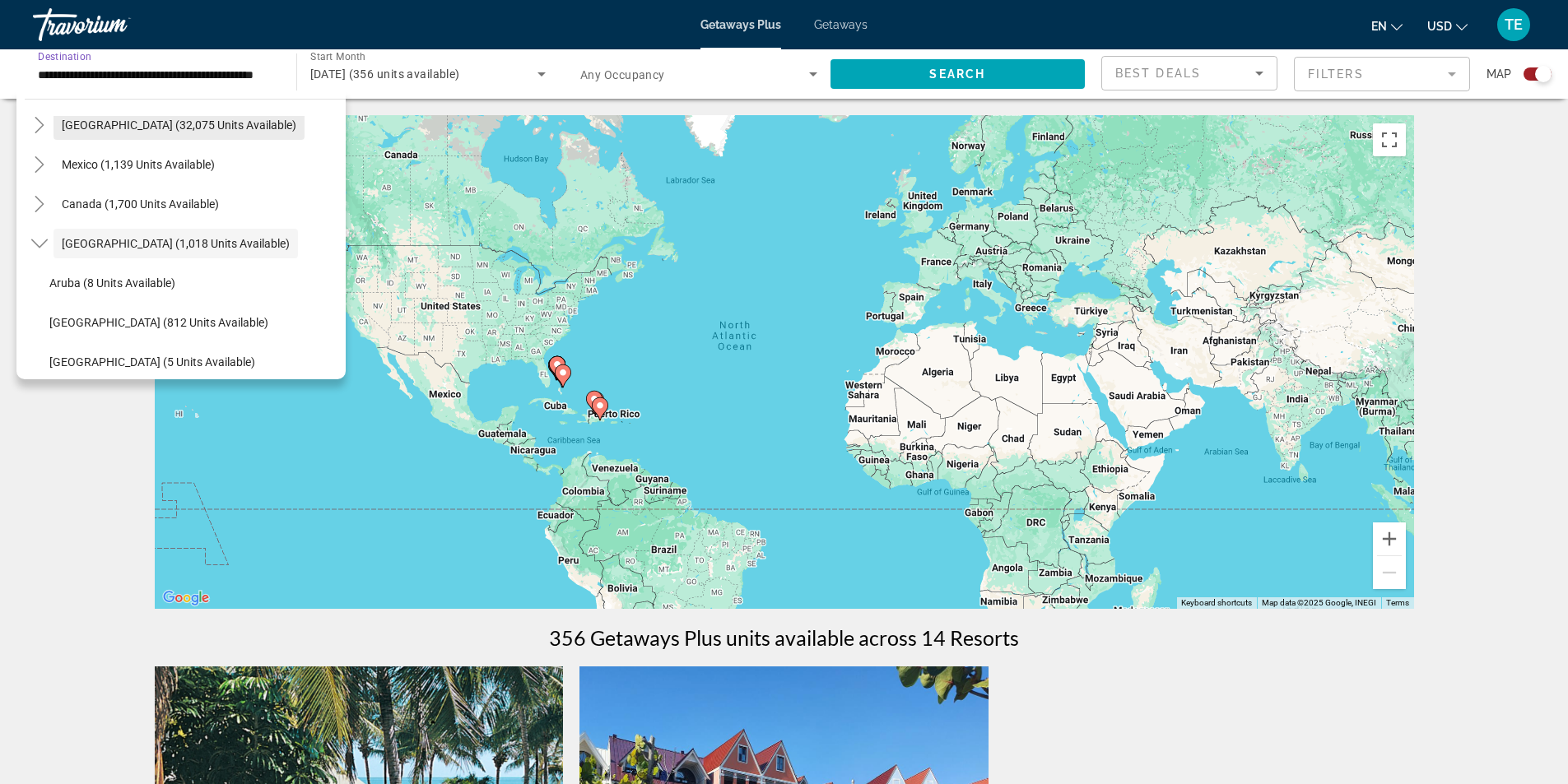
click at [140, 124] on span "[GEOGRAPHIC_DATA] (32,075 units available)" at bounding box center [179, 125] width 235 height 13
type input "**********"
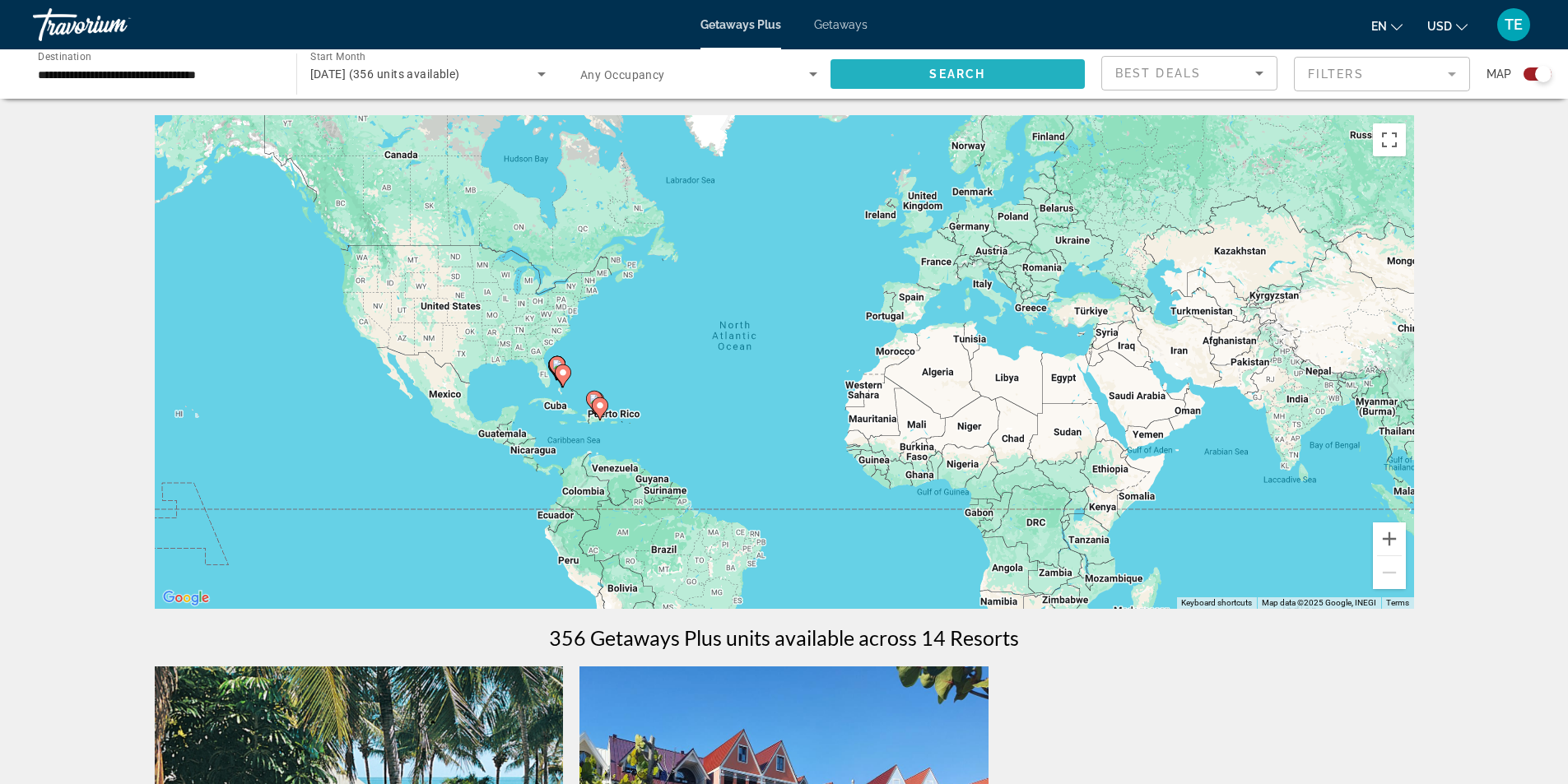
click at [1003, 78] on span "Search widget" at bounding box center [958, 73] width 255 height 39
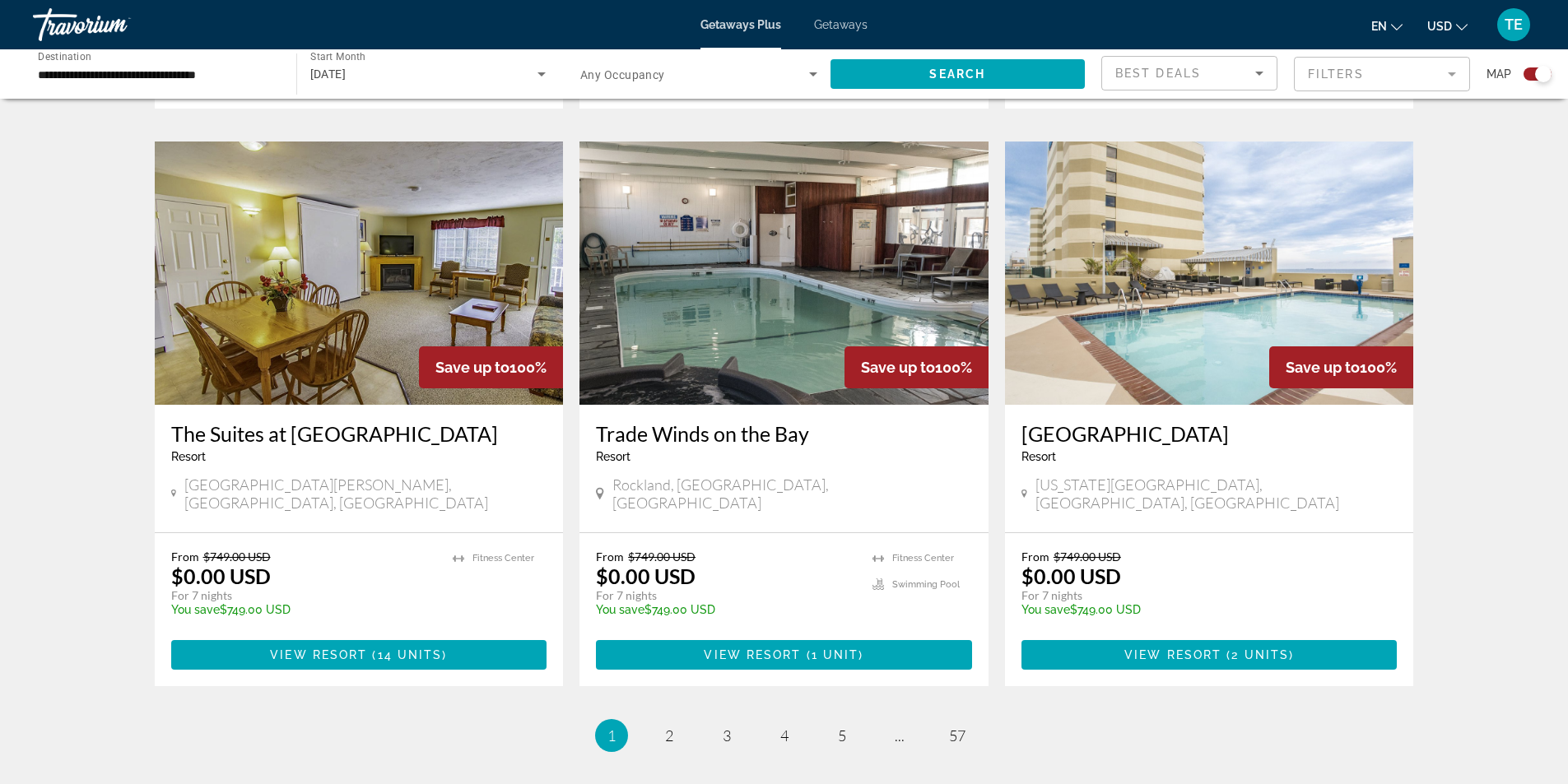
scroll to position [2386, 0]
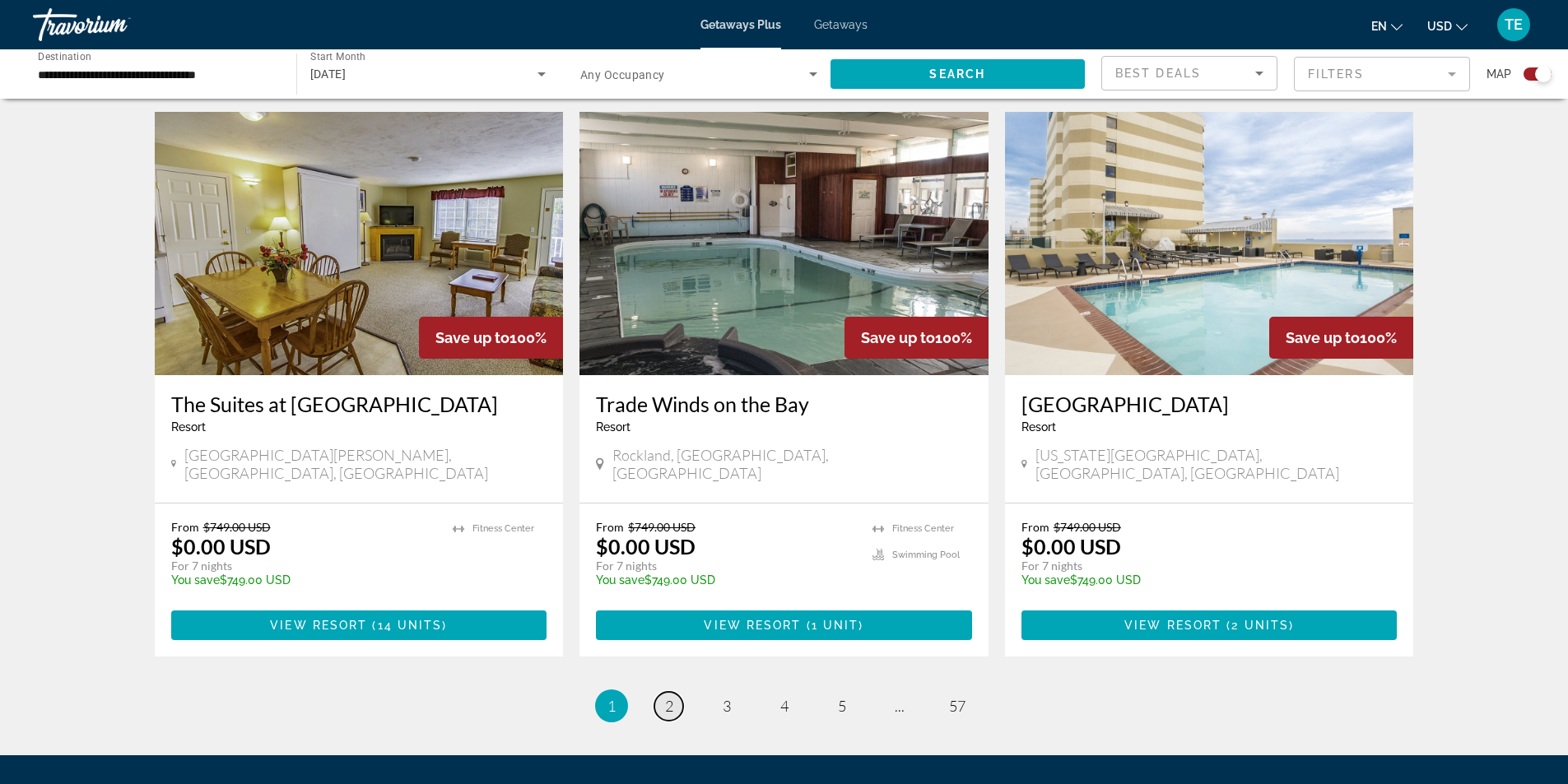
click at [662, 692] on link "page 2" at bounding box center [668, 706] width 29 height 29
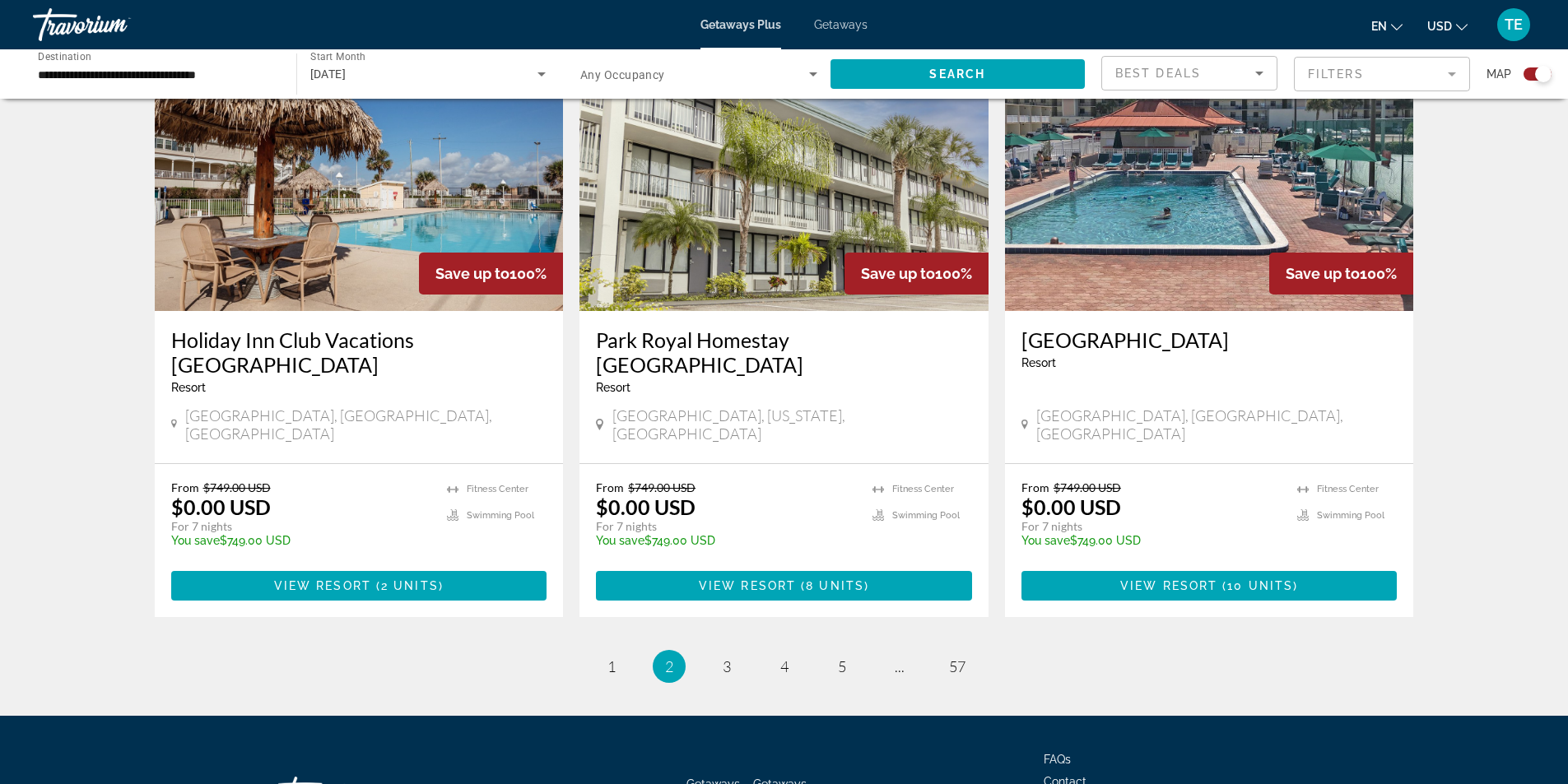
scroll to position [2437, 0]
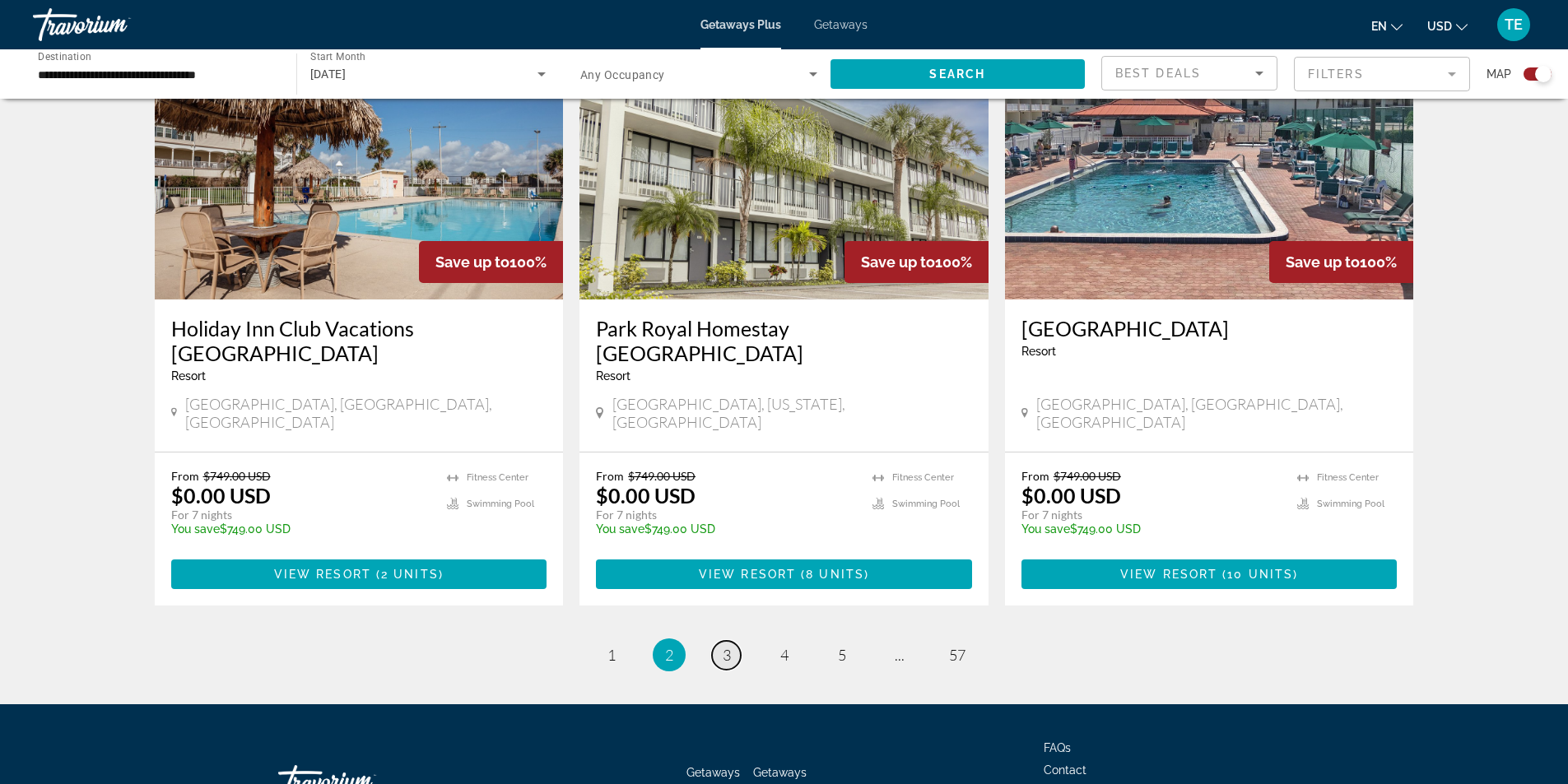
click at [724, 645] on span "3" at bounding box center [726, 654] width 8 height 18
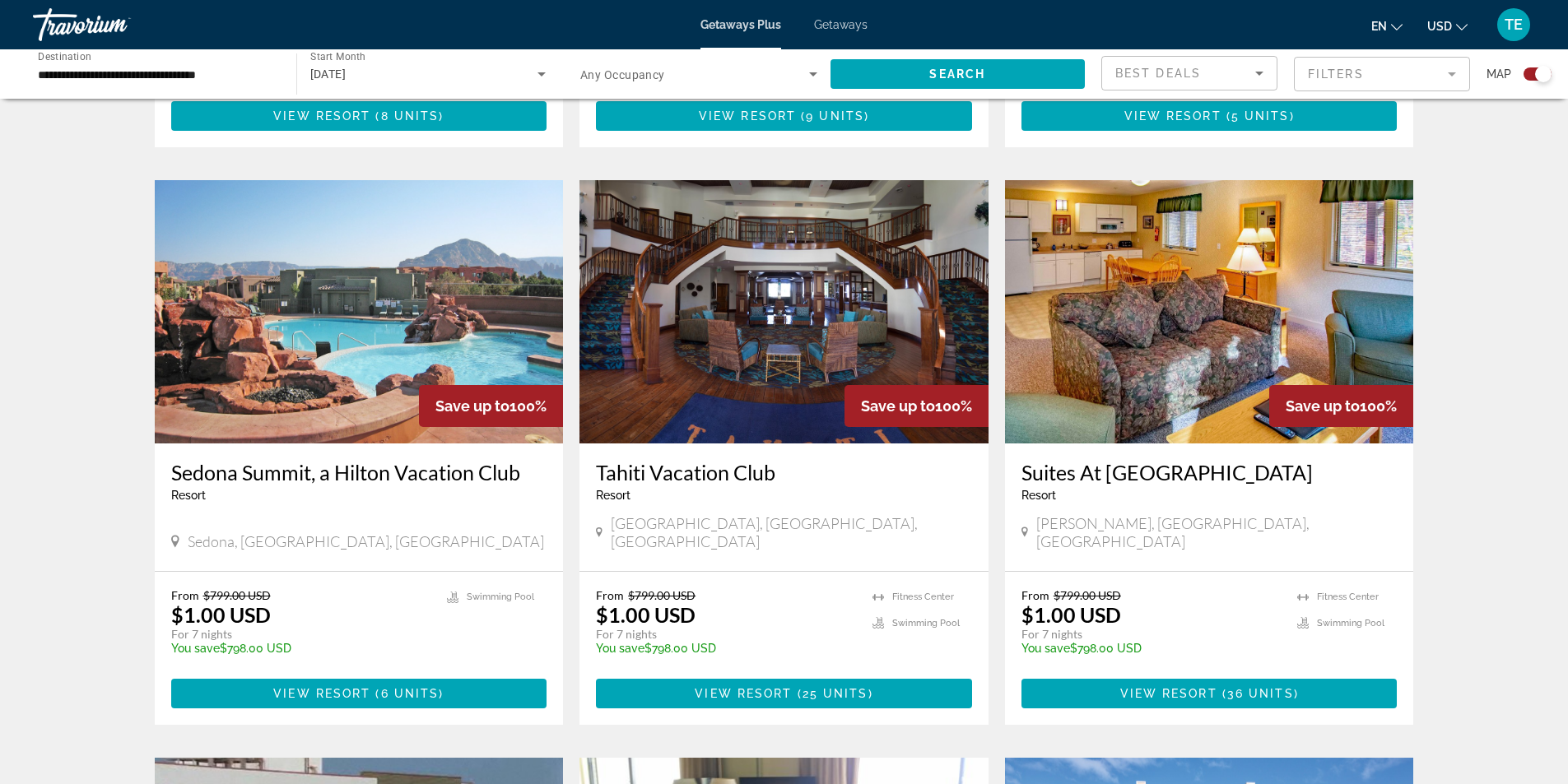
scroll to position [1069, 0]
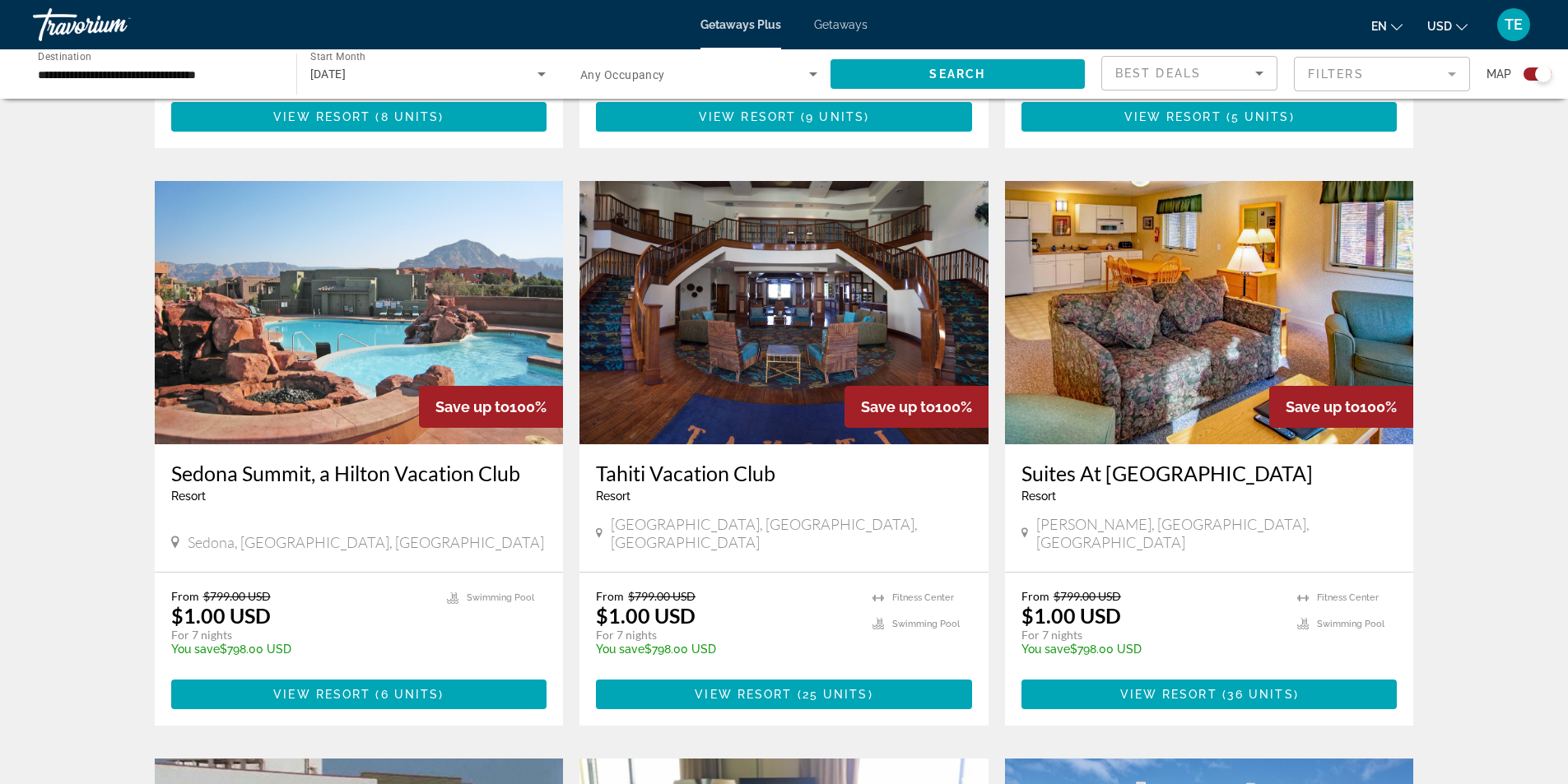
click at [732, 337] on img "Main content" at bounding box center [784, 313] width 409 height 263
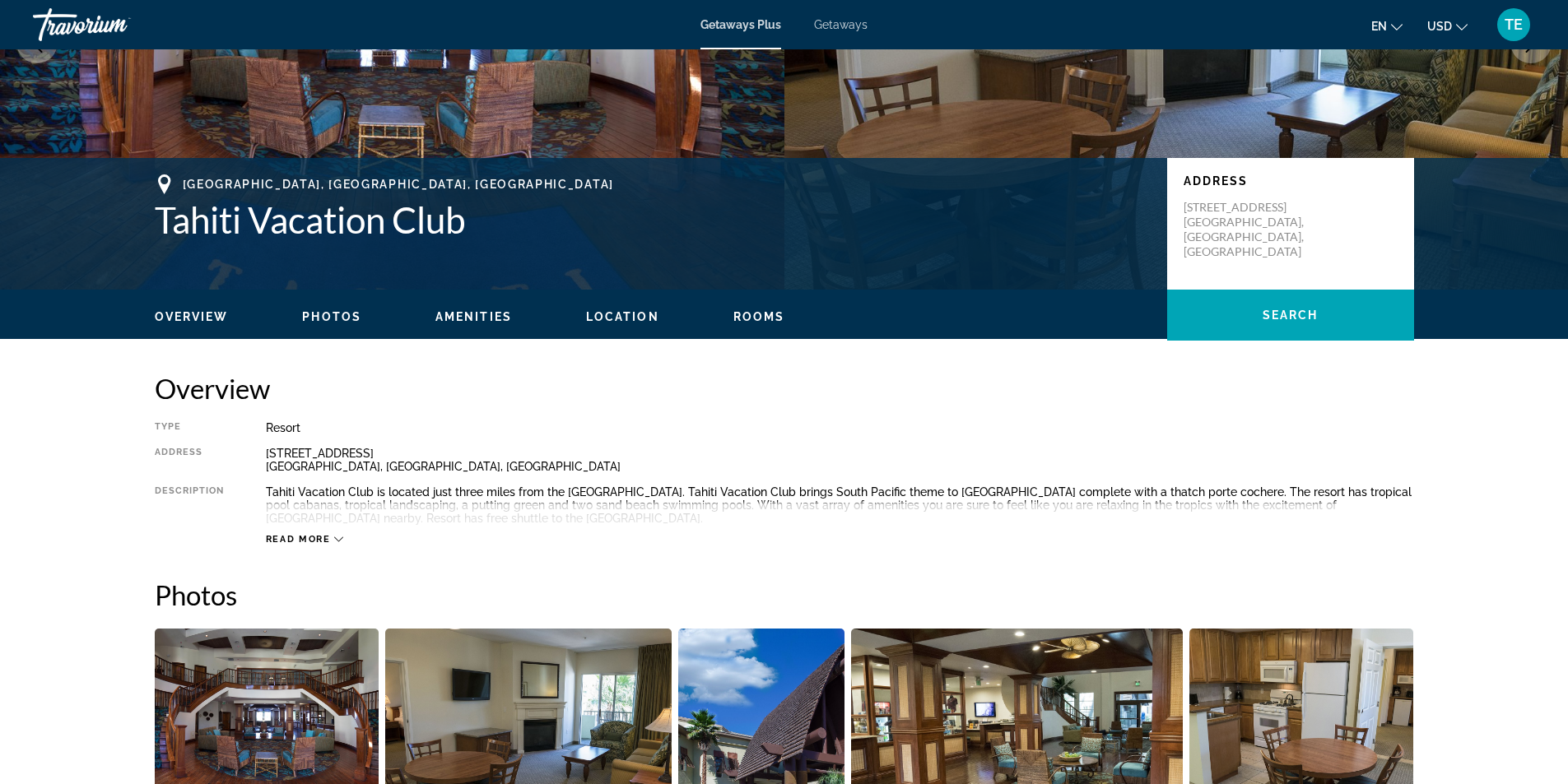
scroll to position [247, 0]
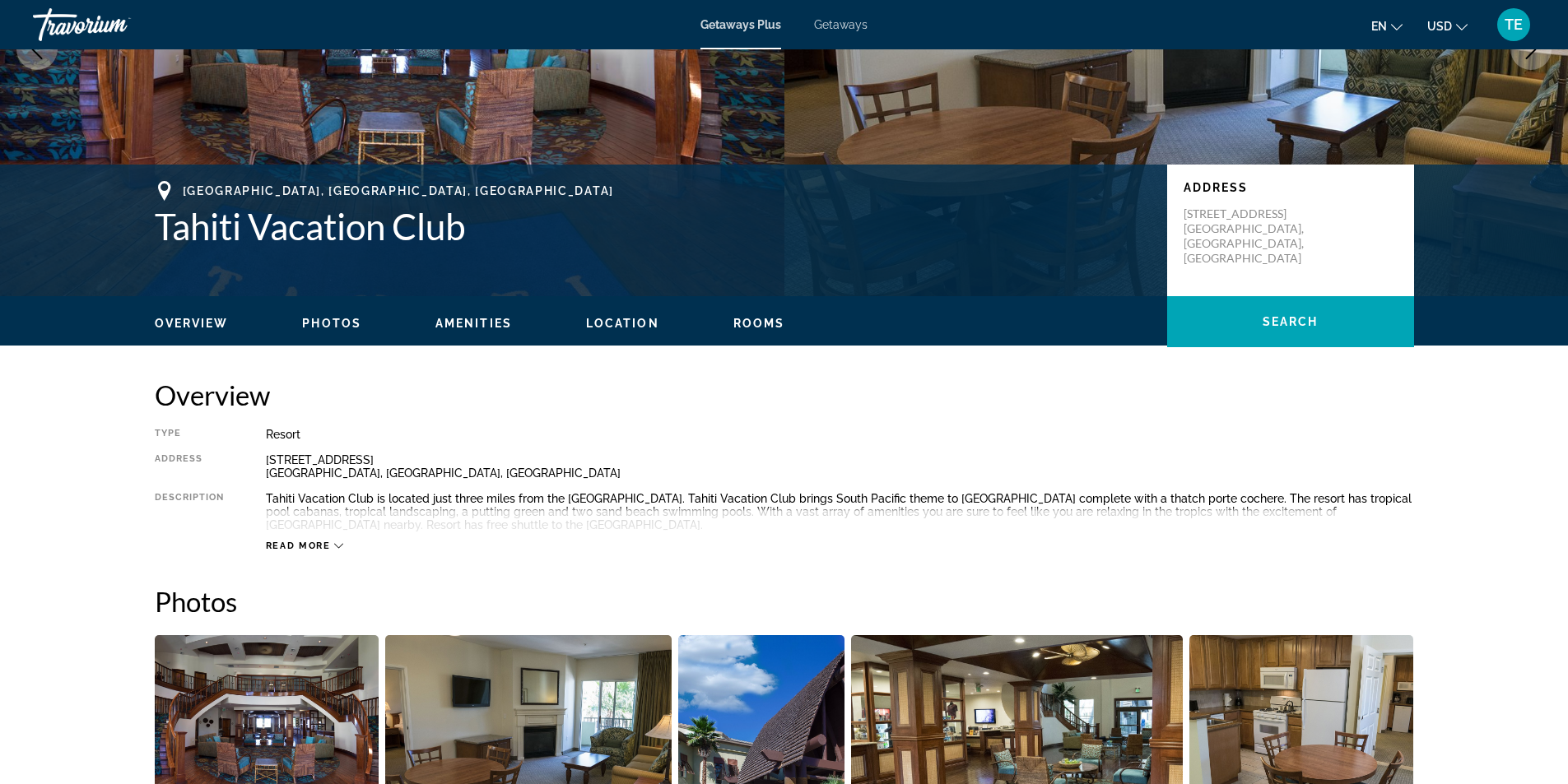
click at [337, 543] on icon "Main content" at bounding box center [339, 546] width 9 height 9
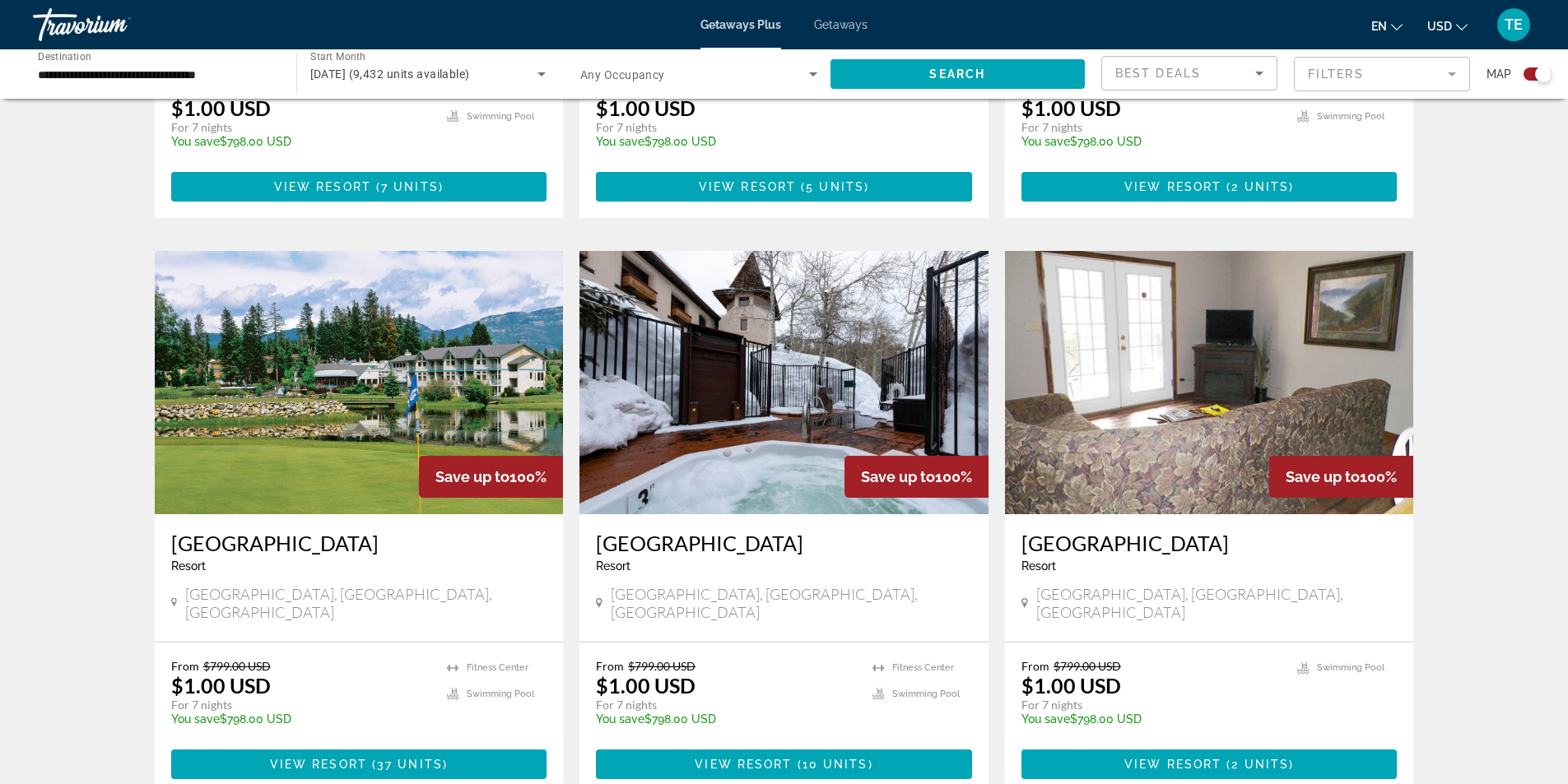
scroll to position [2386, 0]
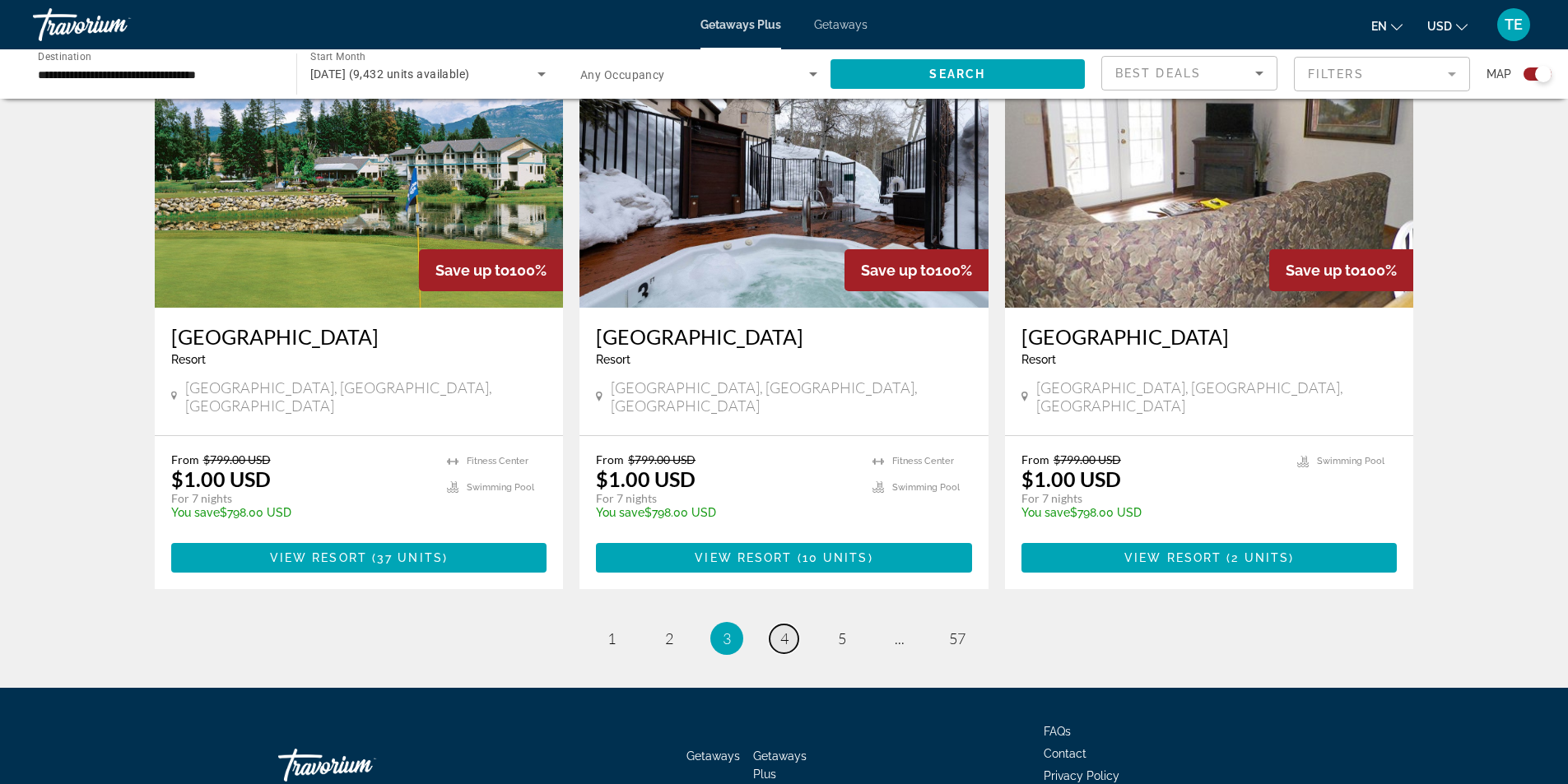
click at [790, 624] on link "page 4" at bounding box center [784, 638] width 29 height 29
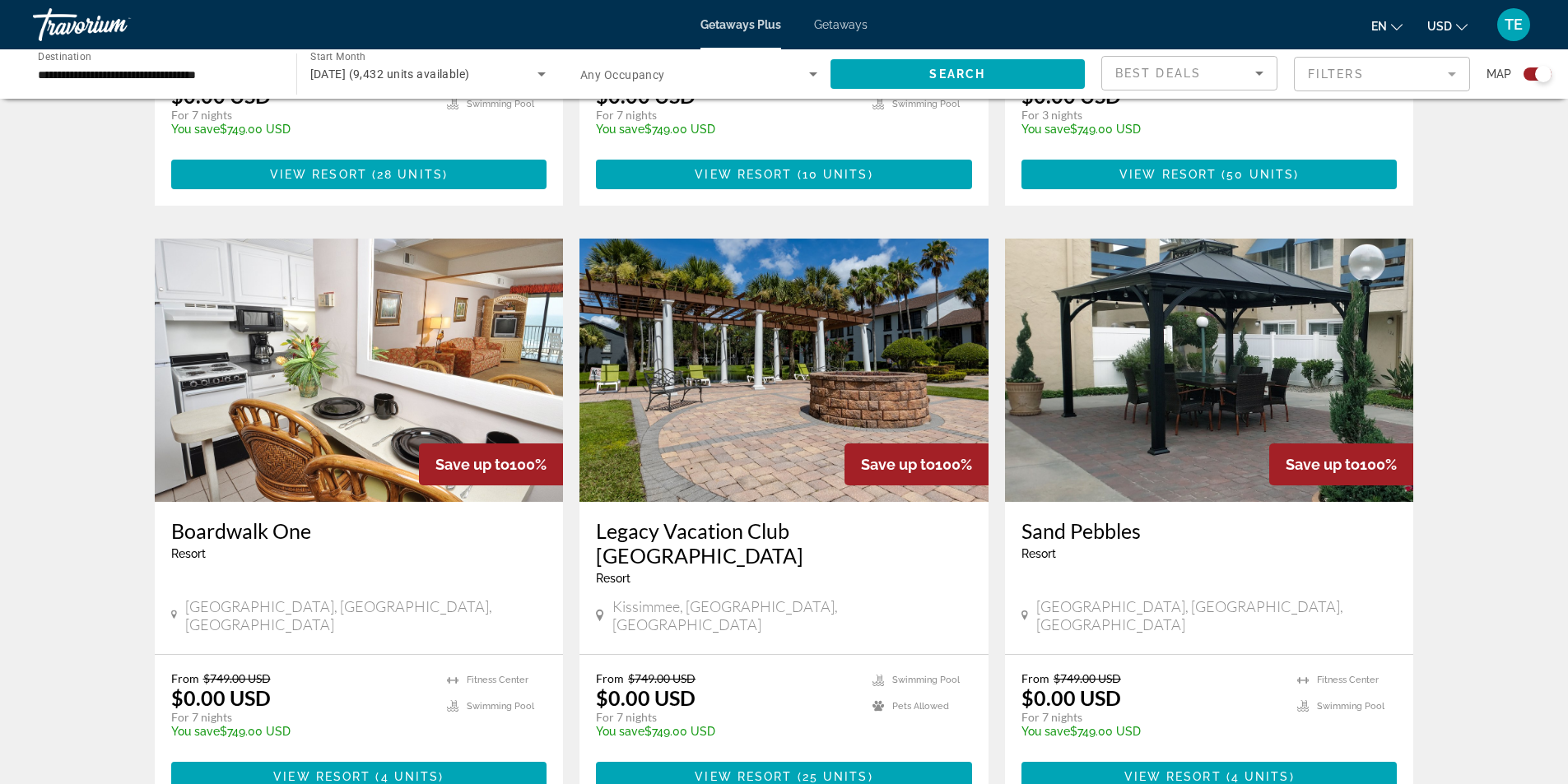
scroll to position [1069, 0]
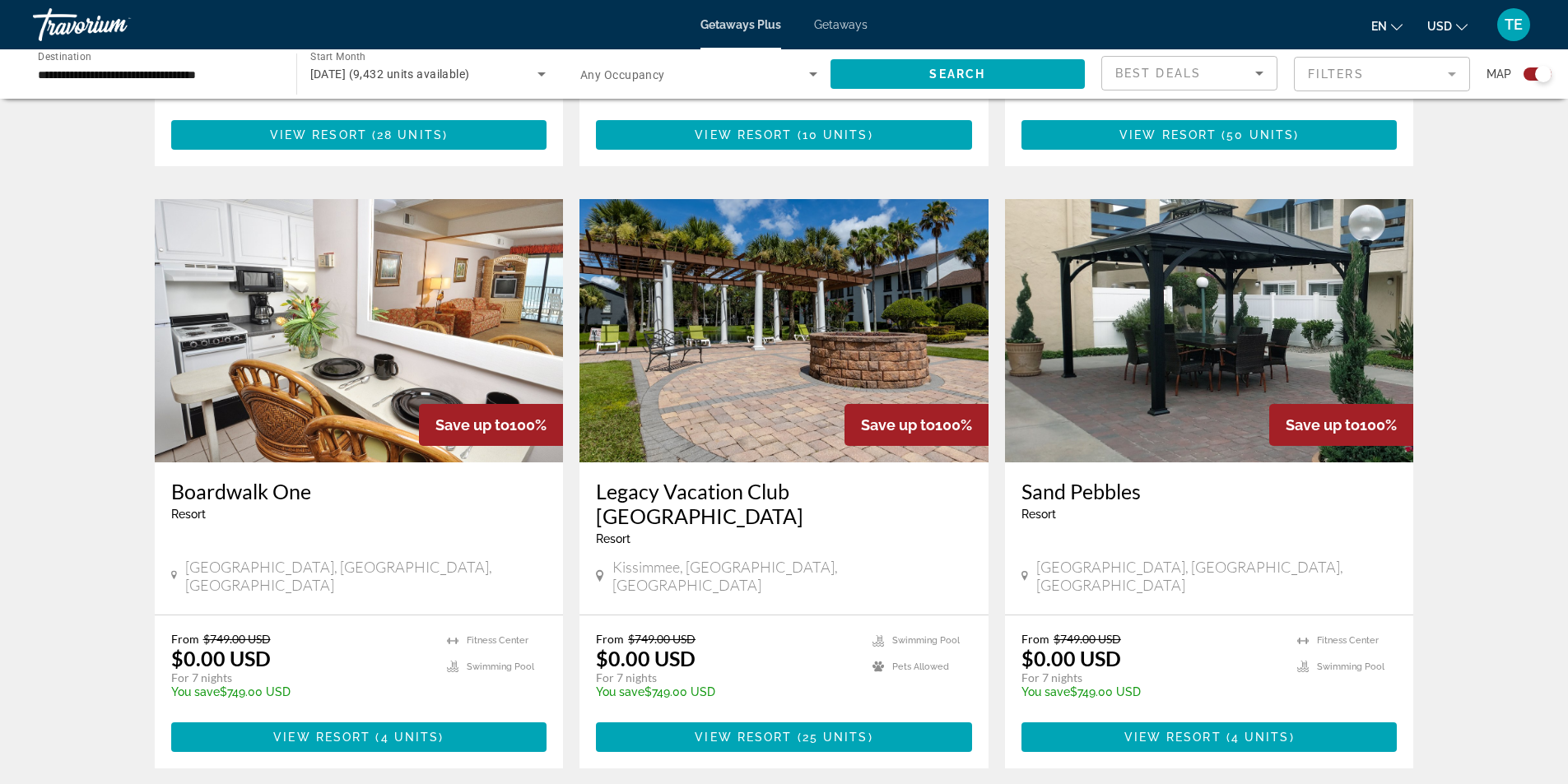
click at [747, 324] on img "Main content" at bounding box center [784, 331] width 409 height 263
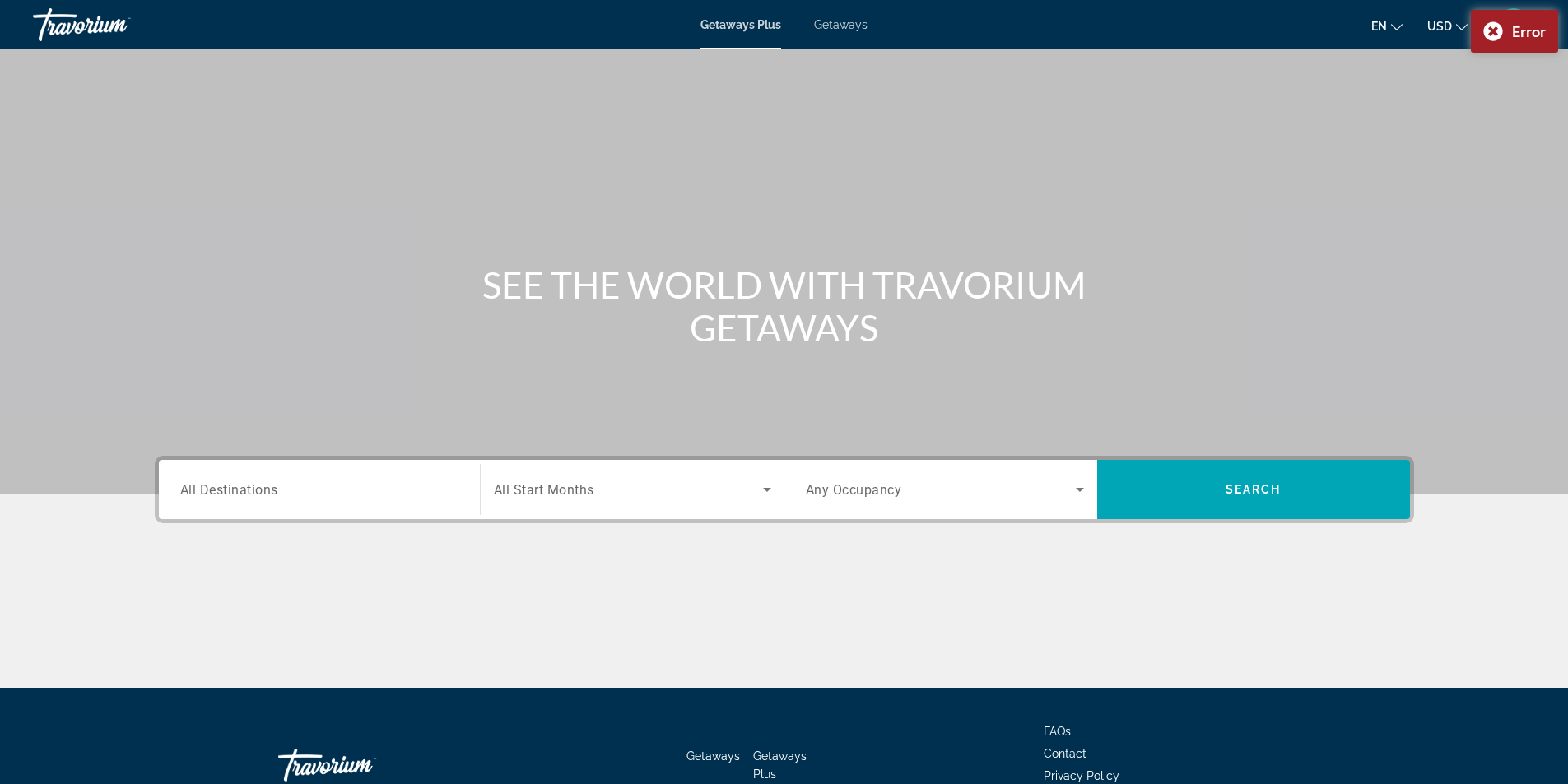
click at [263, 490] on span "All Destinations" at bounding box center [229, 489] width 98 height 16
click at [263, 490] on input "Destination All Destinations" at bounding box center [319, 490] width 278 height 20
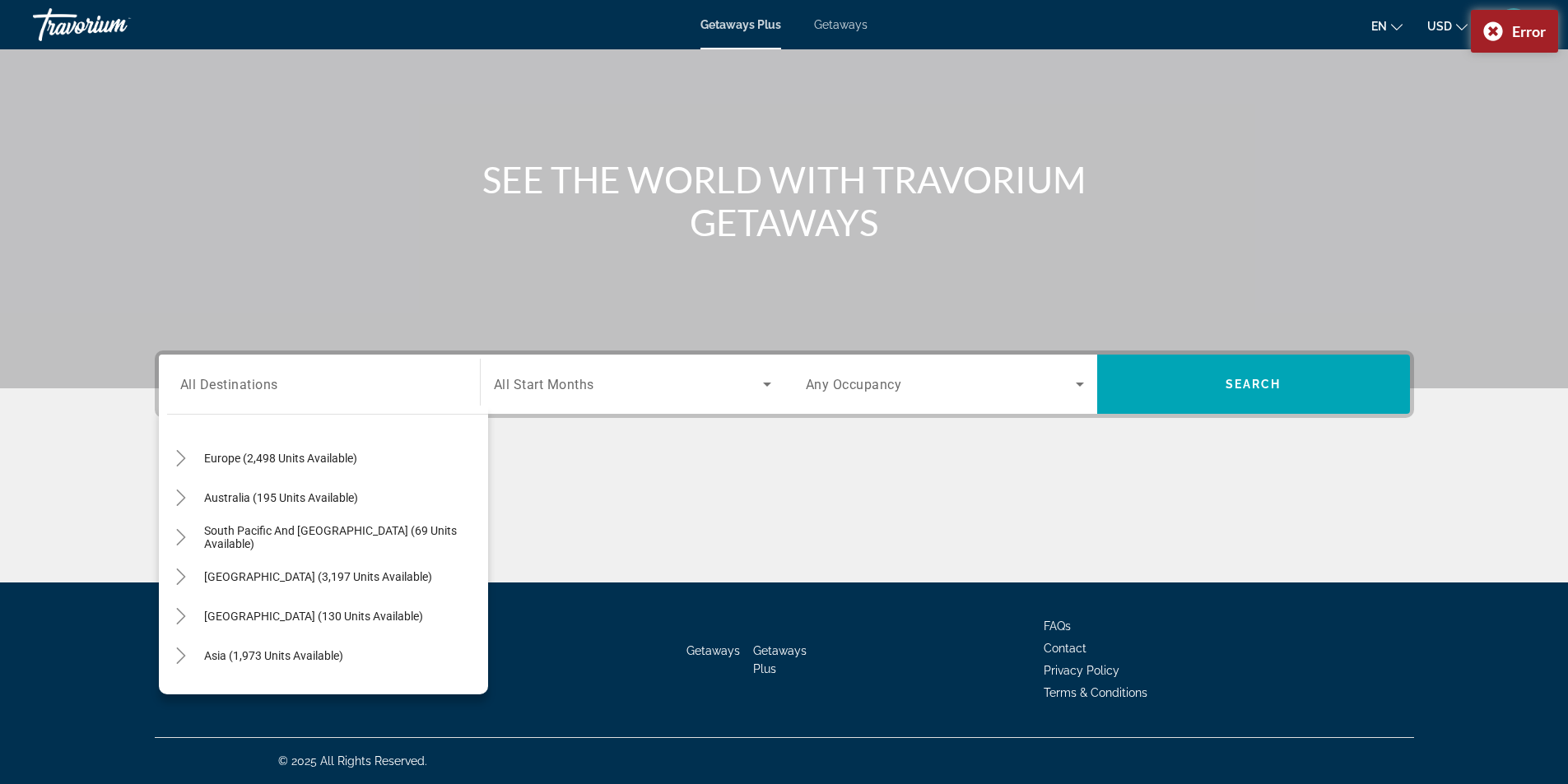
scroll to position [210, 0]
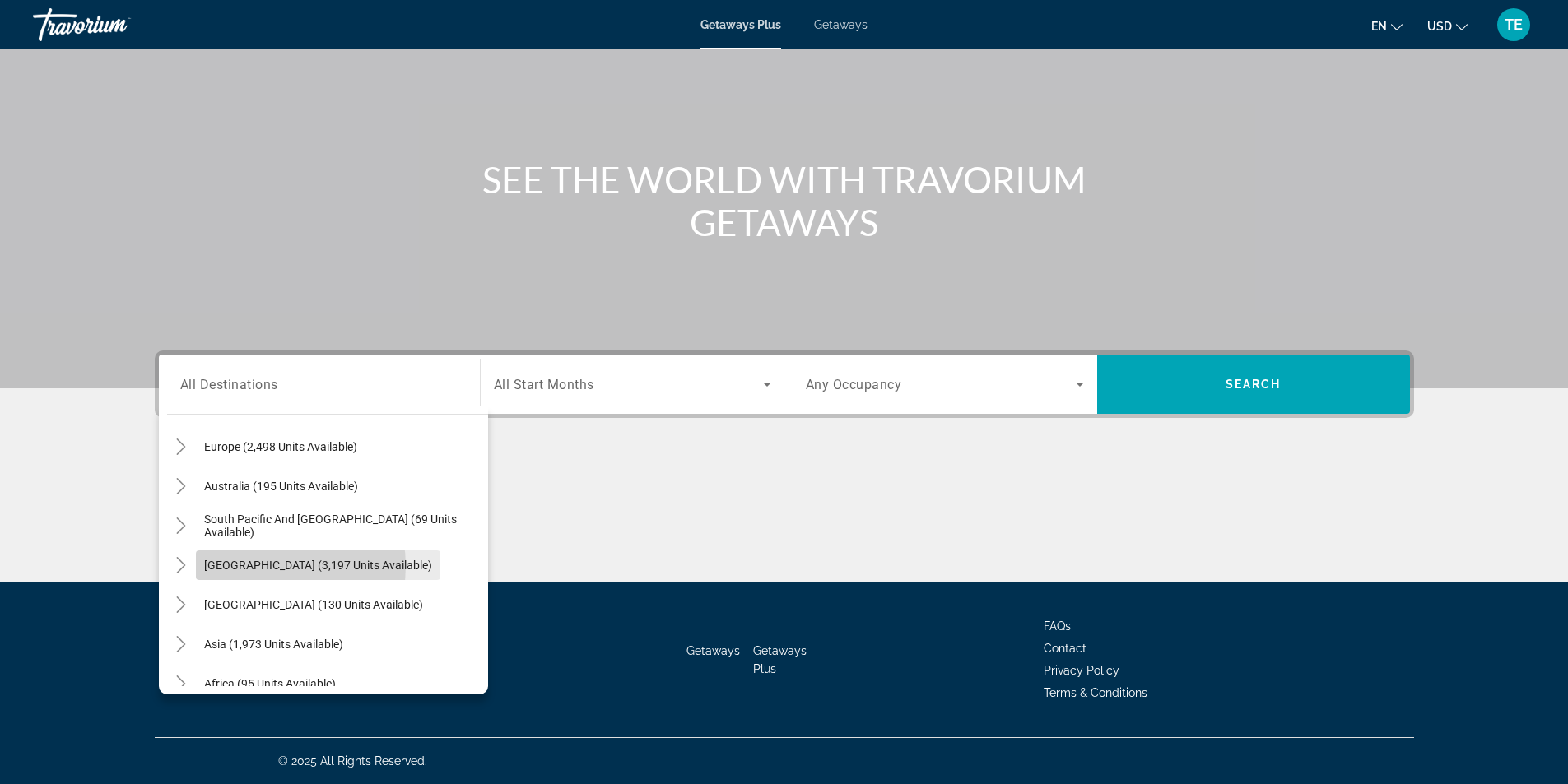
click at [270, 566] on span "[GEOGRAPHIC_DATA] (3,197 units available)" at bounding box center [318, 564] width 228 height 13
type input "**********"
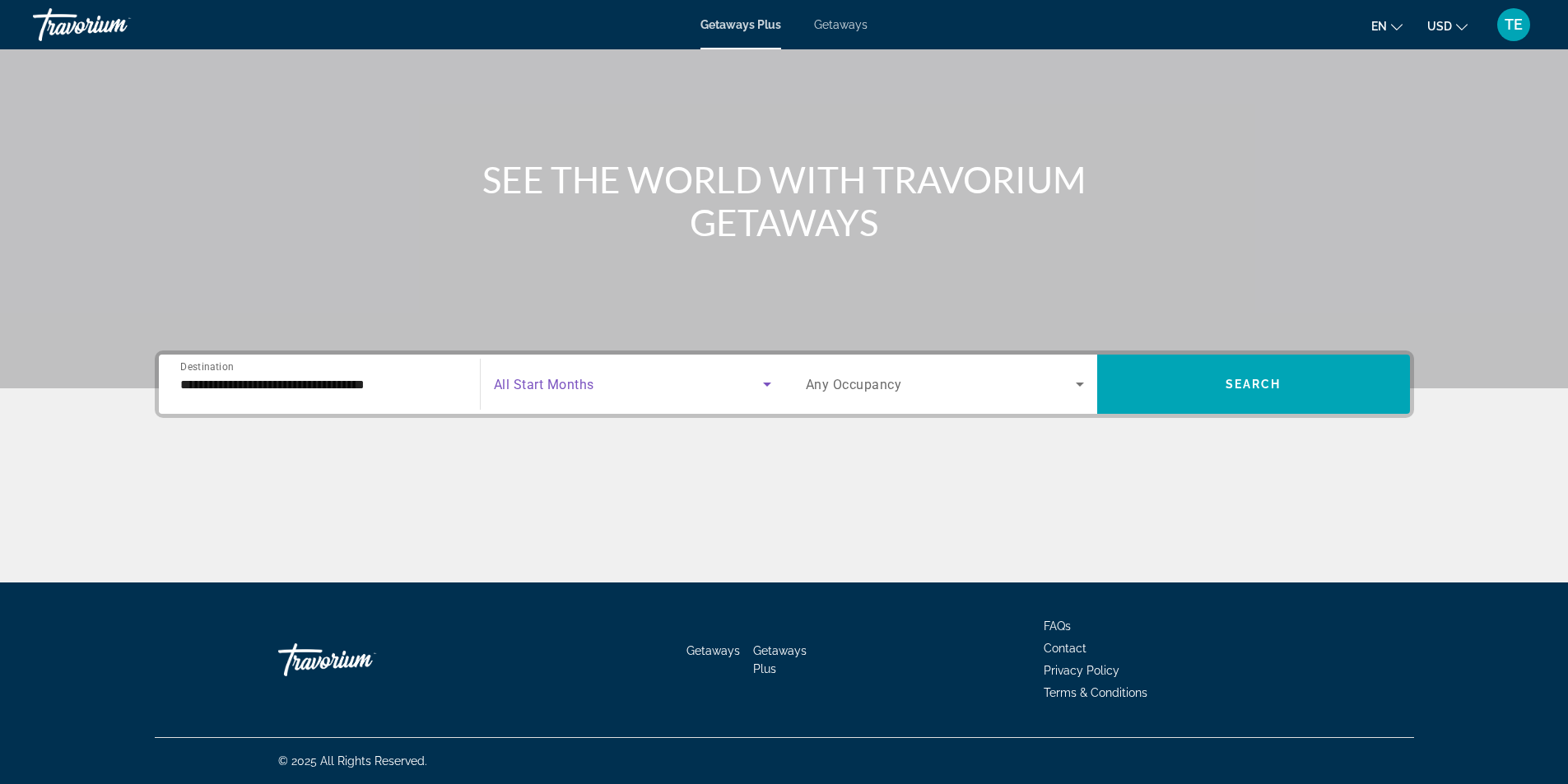
click at [765, 385] on icon "Search widget" at bounding box center [767, 384] width 20 height 20
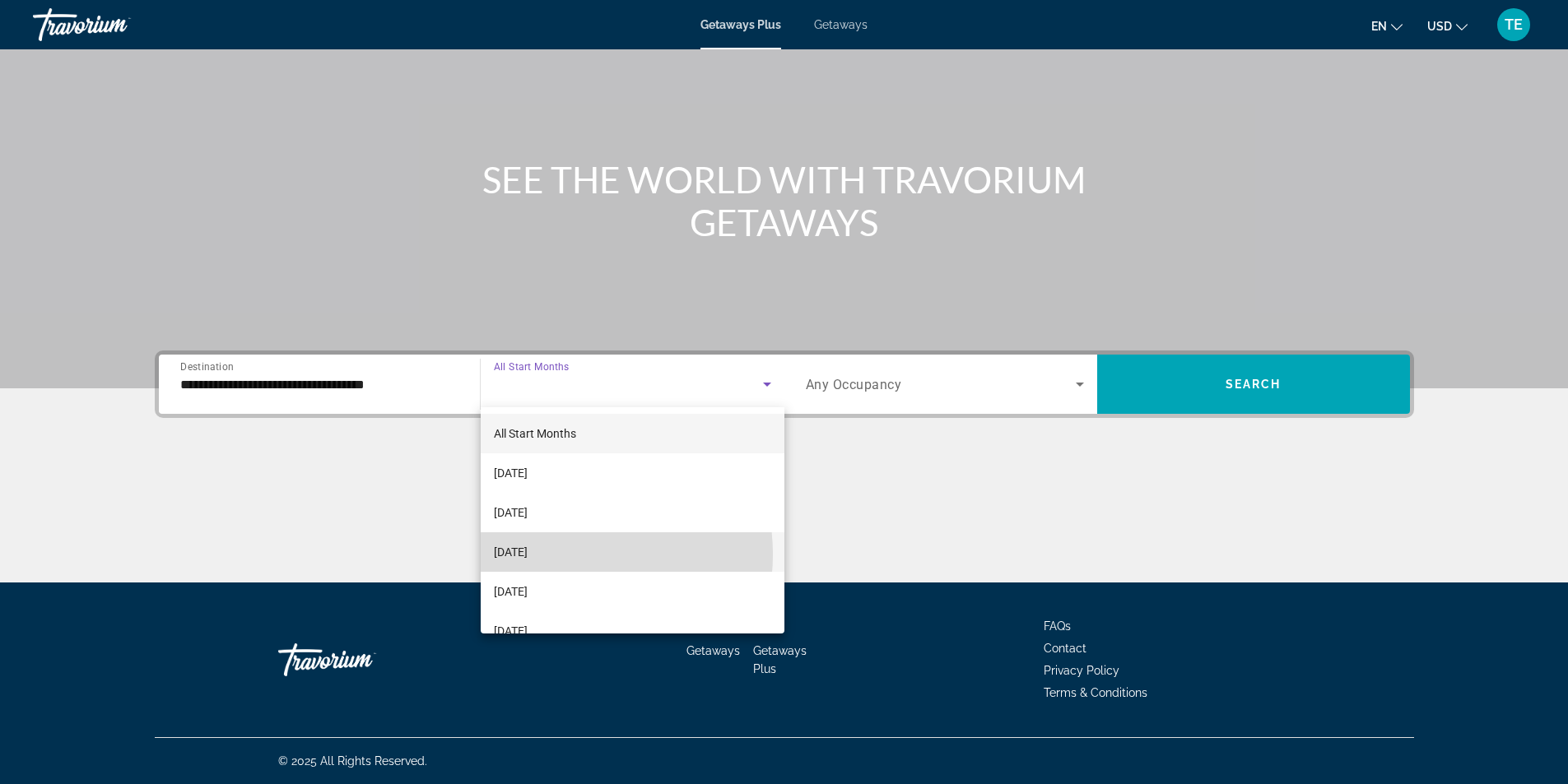
click at [528, 555] on span "[DATE]" at bounding box center [510, 552] width 34 height 20
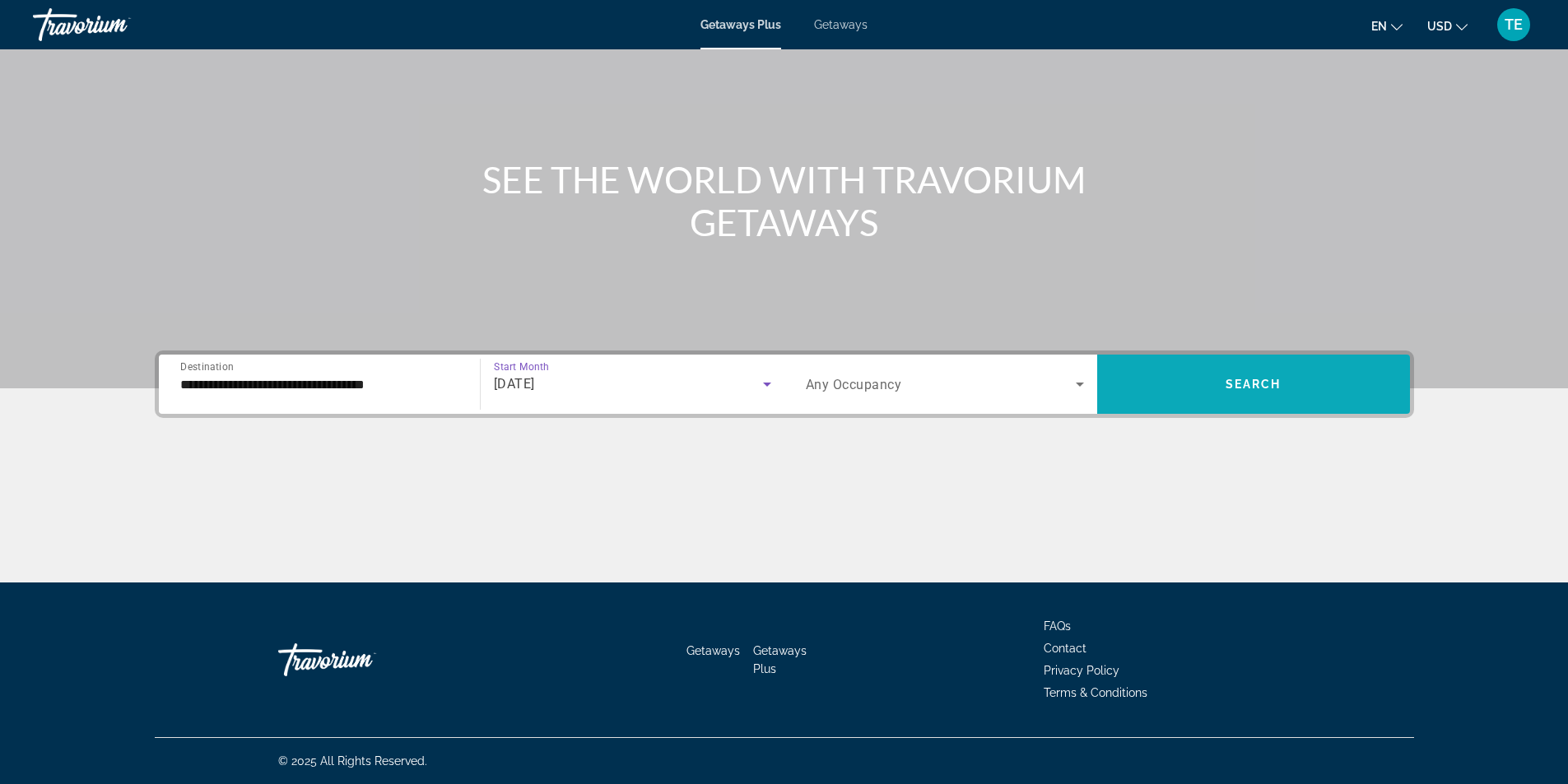
click at [1288, 396] on span "Search widget" at bounding box center [1253, 384] width 312 height 39
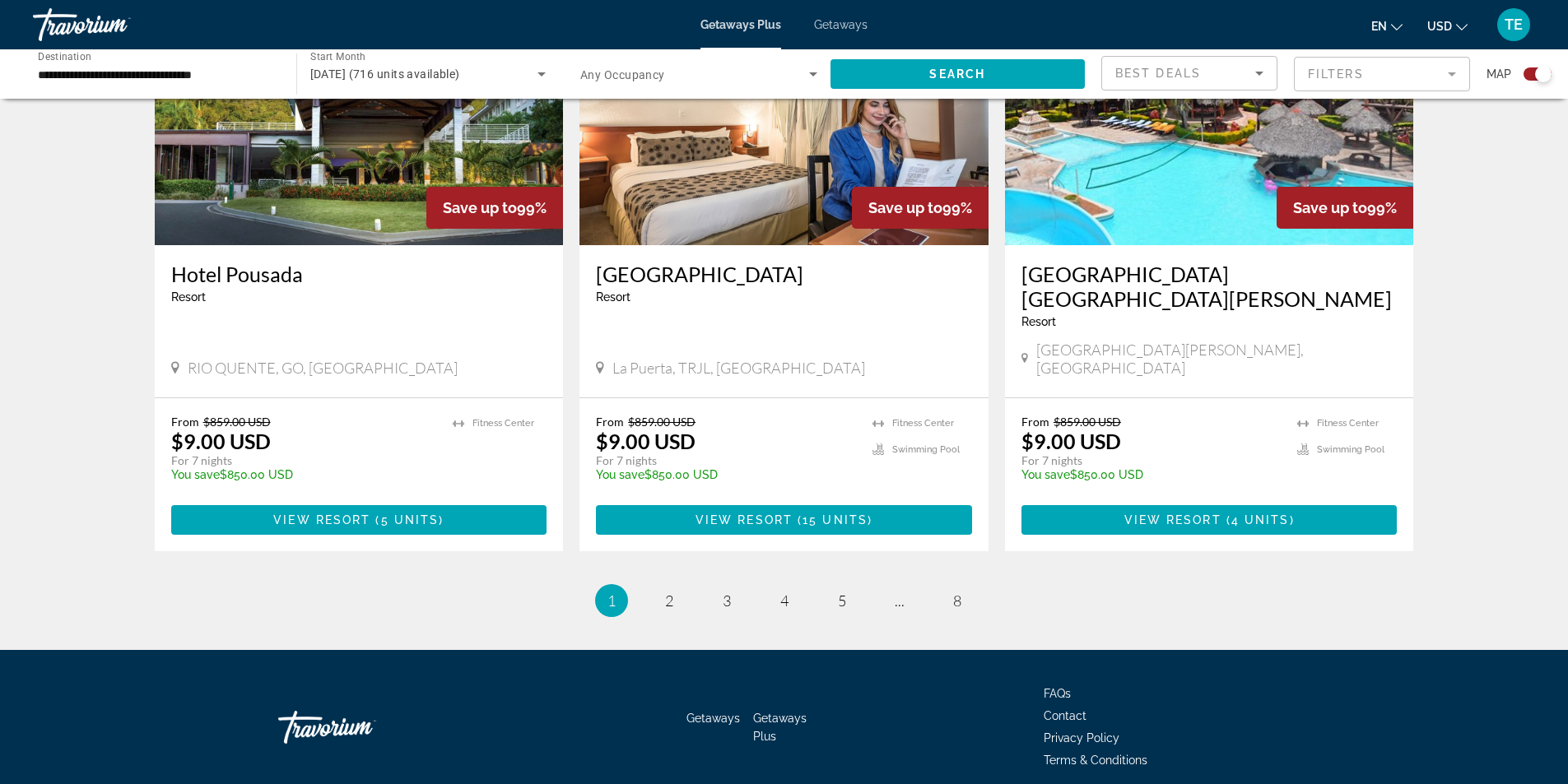
scroll to position [2387, 0]
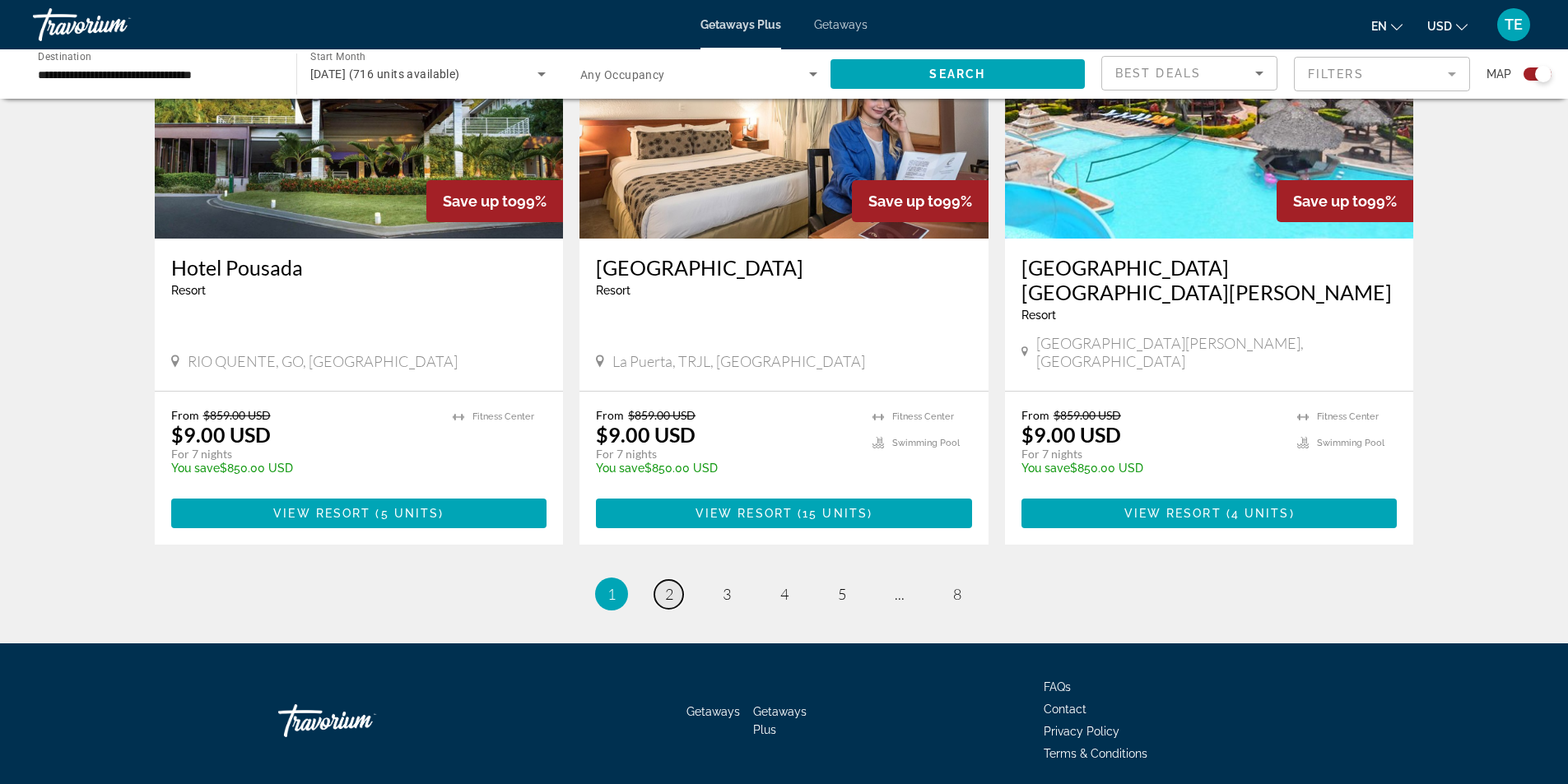
click at [668, 585] on span "2" at bounding box center [668, 594] width 8 height 18
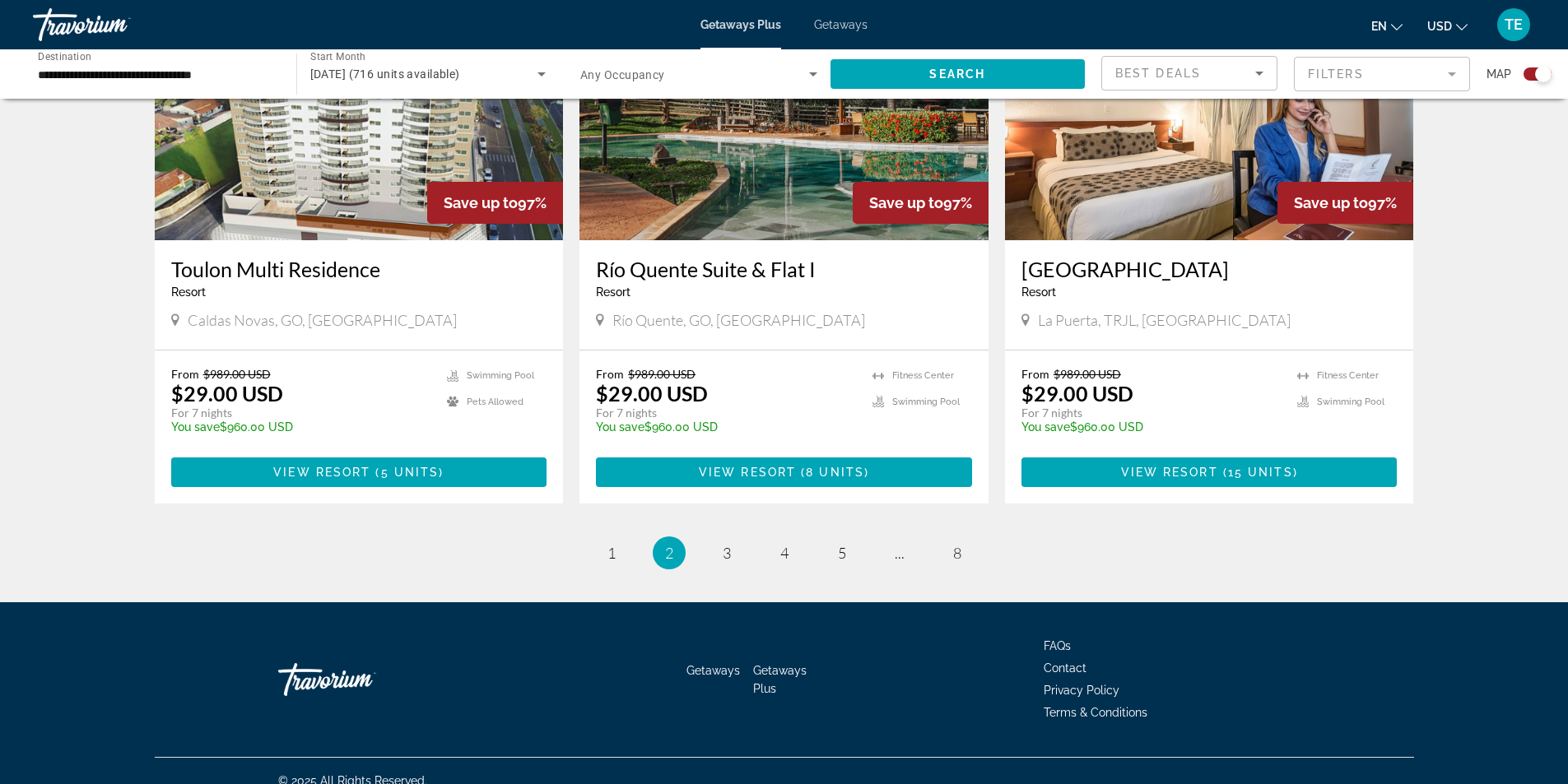
scroll to position [2387, 0]
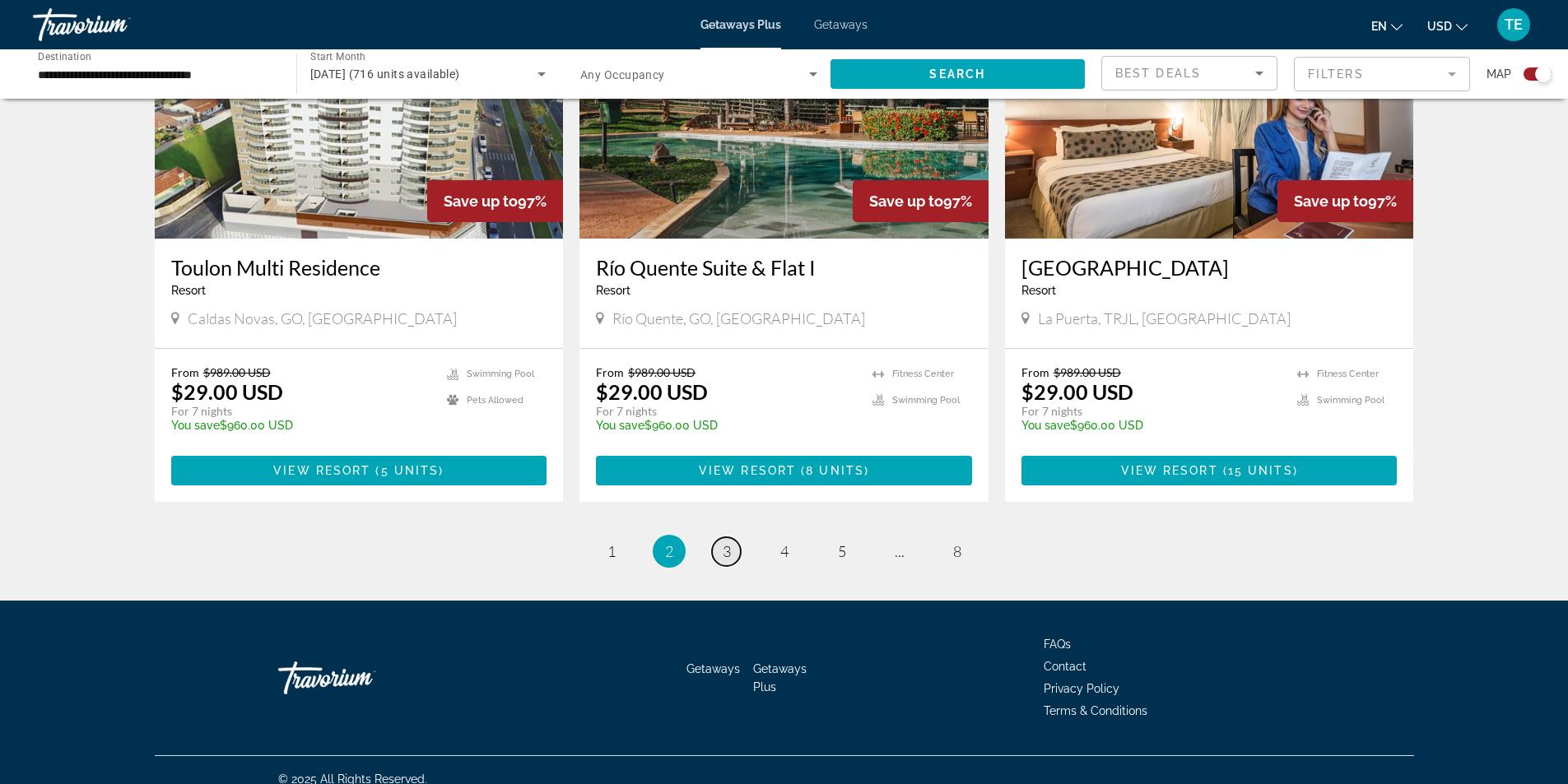
click at [726, 542] on span "3" at bounding box center [726, 551] width 8 height 18
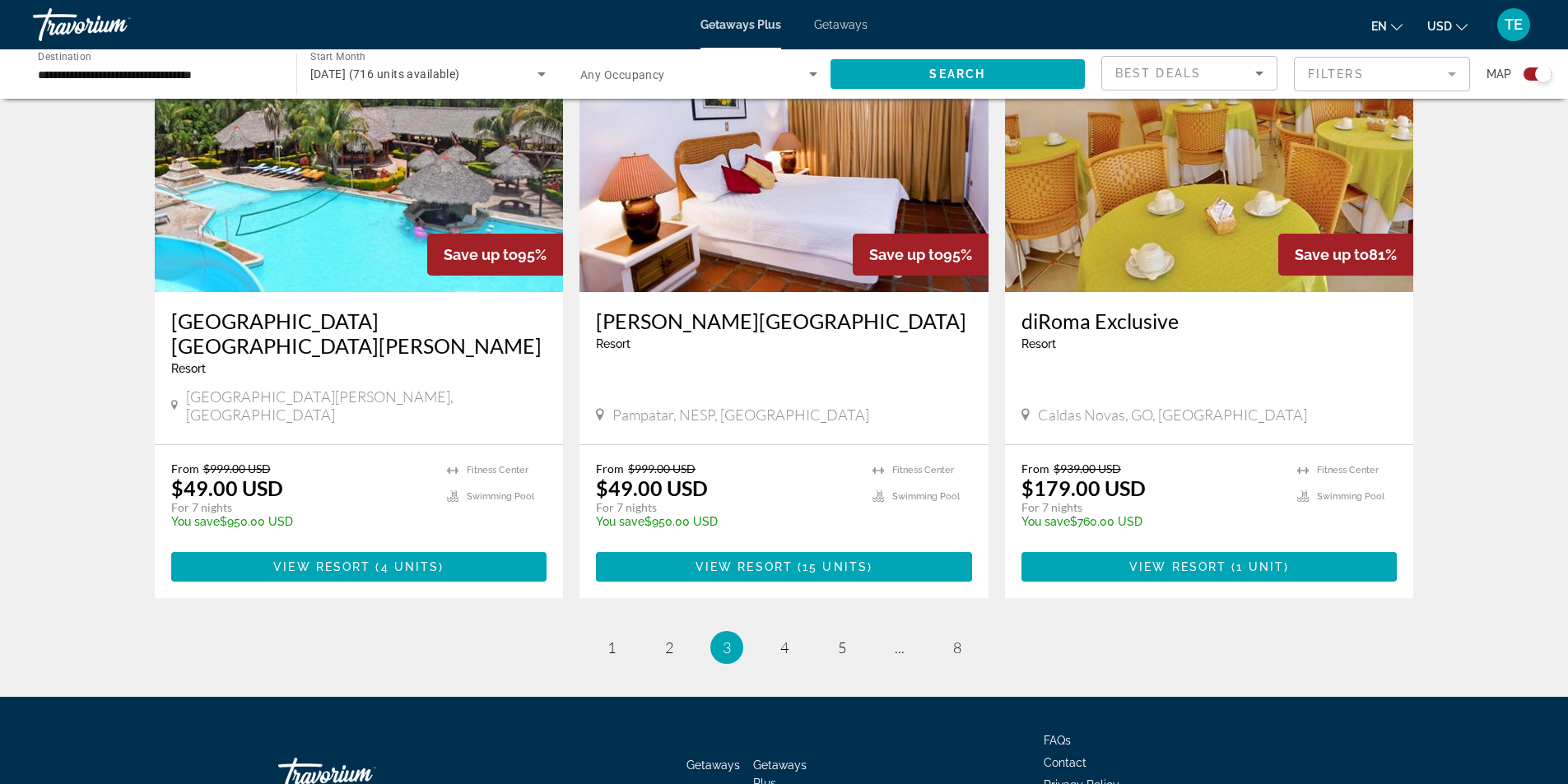
scroll to position [2412, 0]
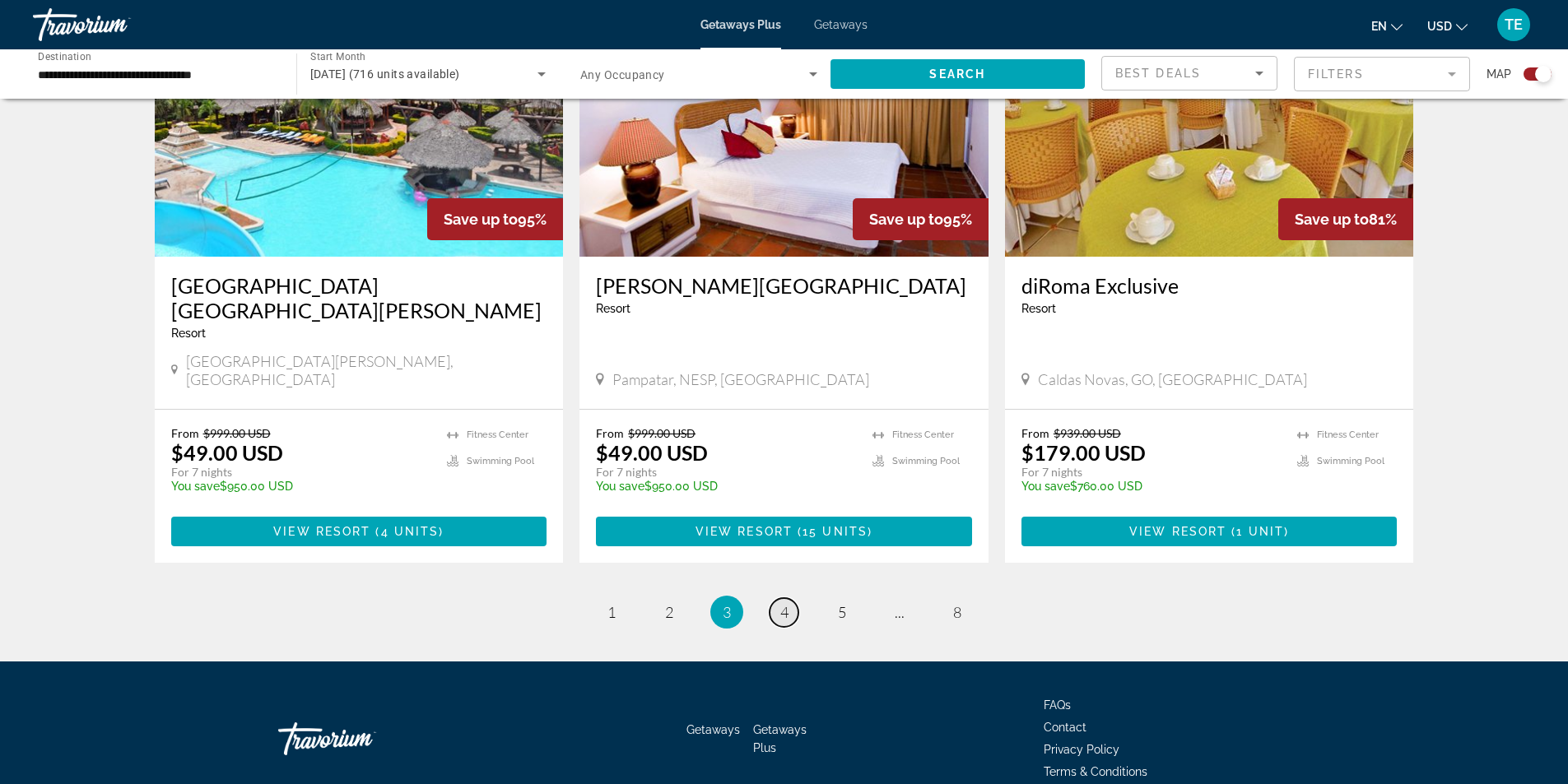
click at [789, 598] on link "page 4" at bounding box center [784, 612] width 29 height 29
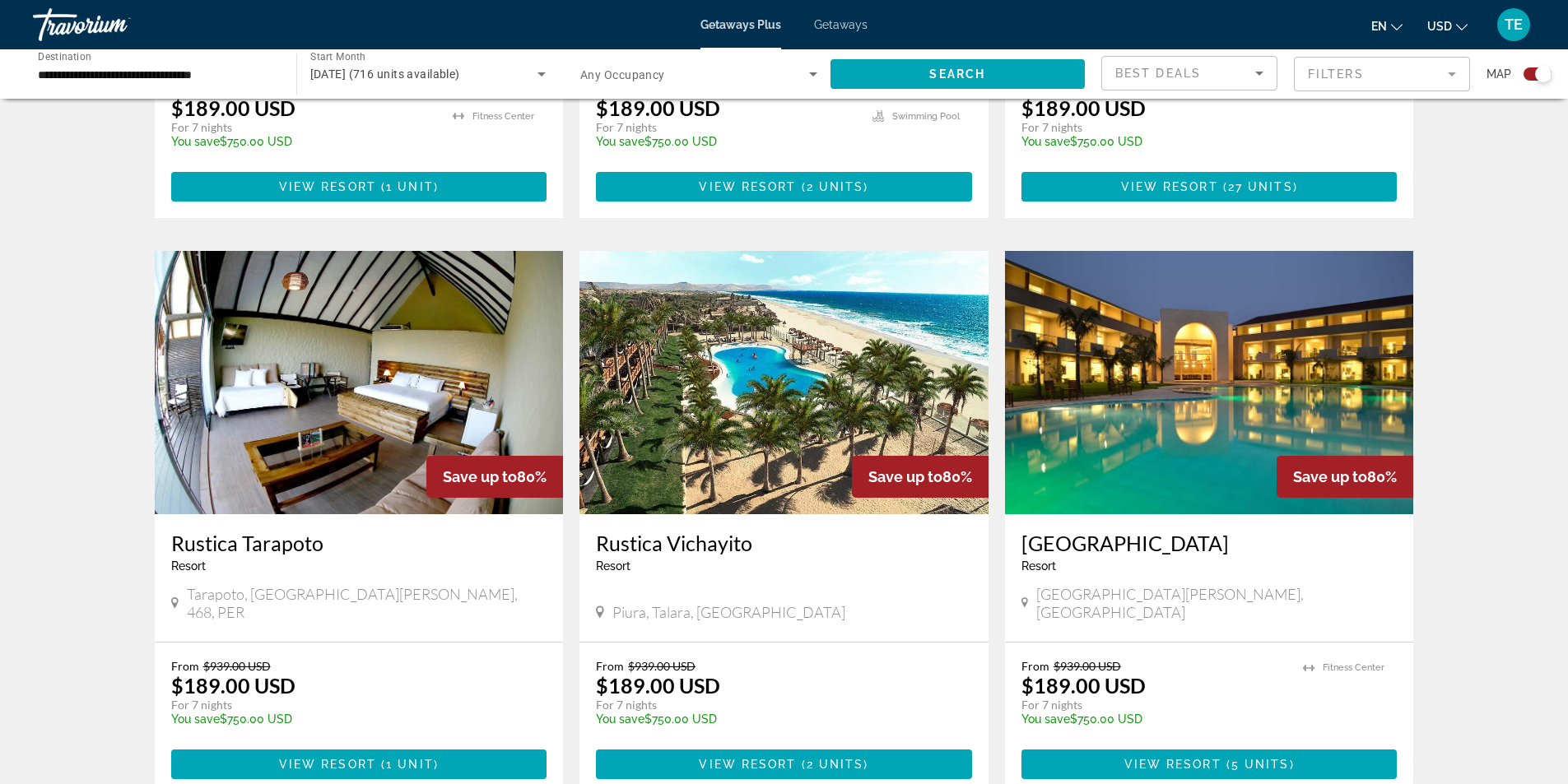
scroll to position [1069, 0]
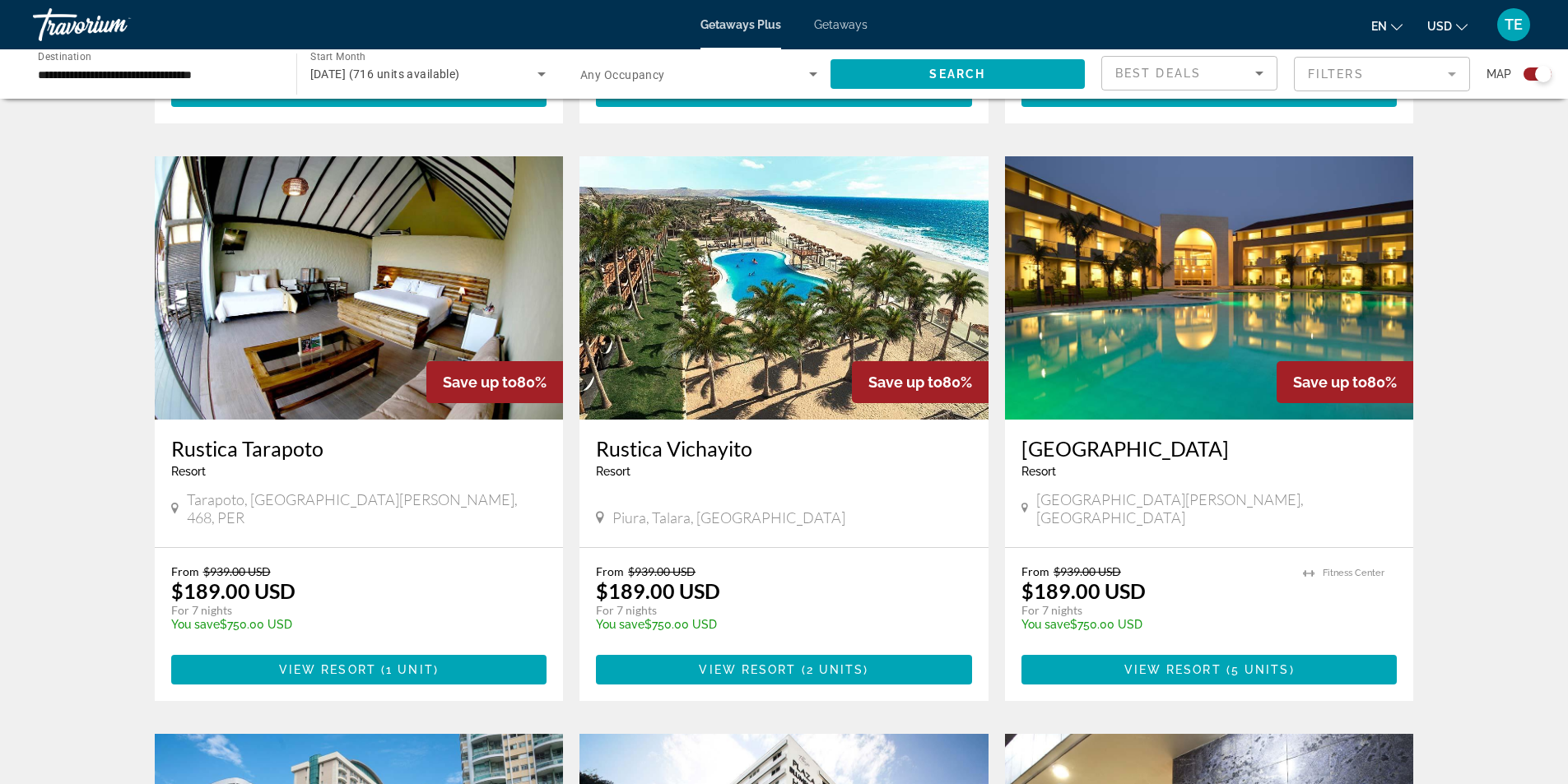
click at [414, 308] on img "Main content" at bounding box center [359, 288] width 409 height 263
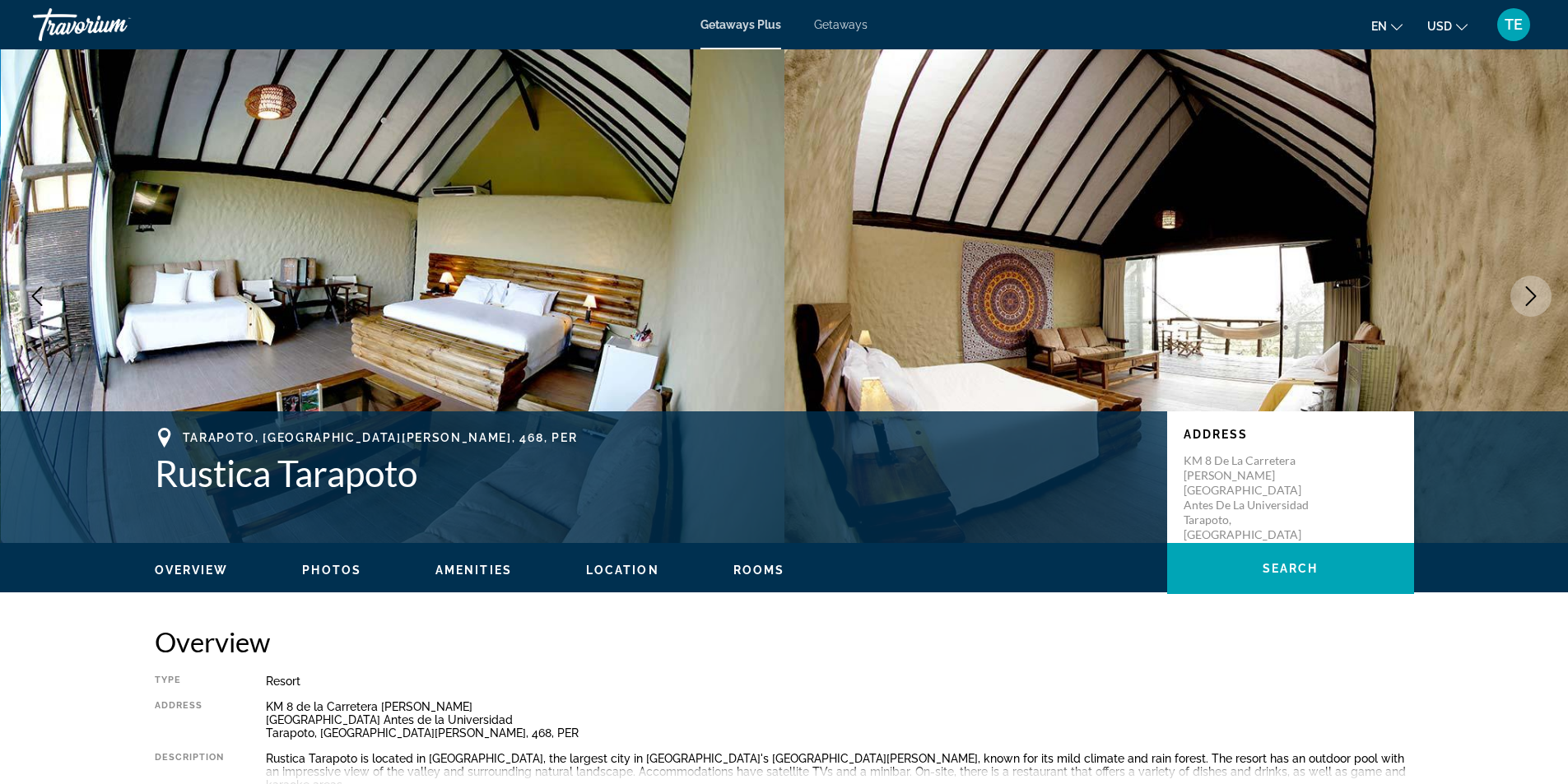
click at [1530, 298] on icon "Next image" at bounding box center [1530, 296] width 20 height 20
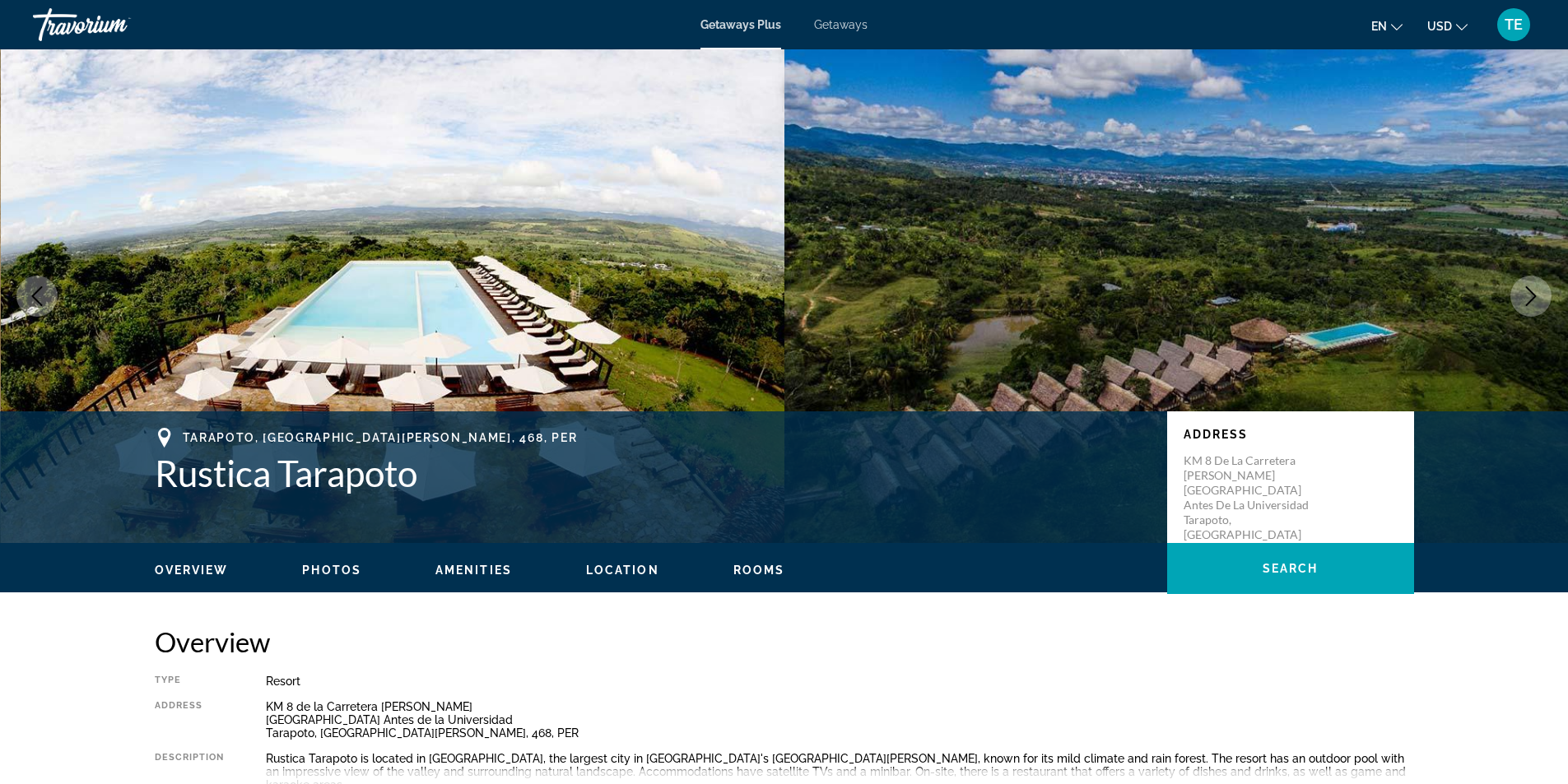
click at [1530, 298] on icon "Next image" at bounding box center [1530, 296] width 20 height 20
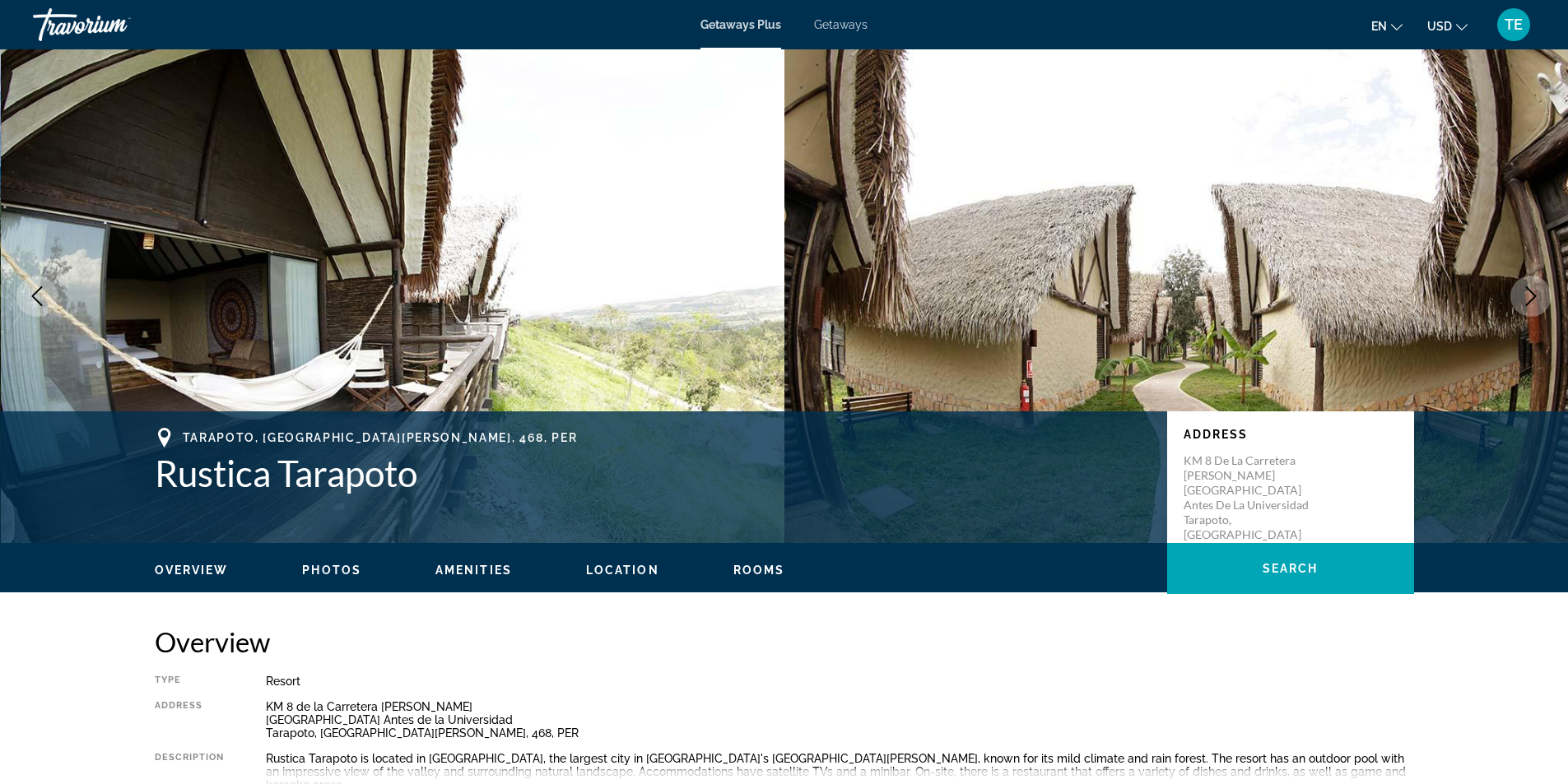
click at [1530, 298] on icon "Next image" at bounding box center [1530, 296] width 20 height 20
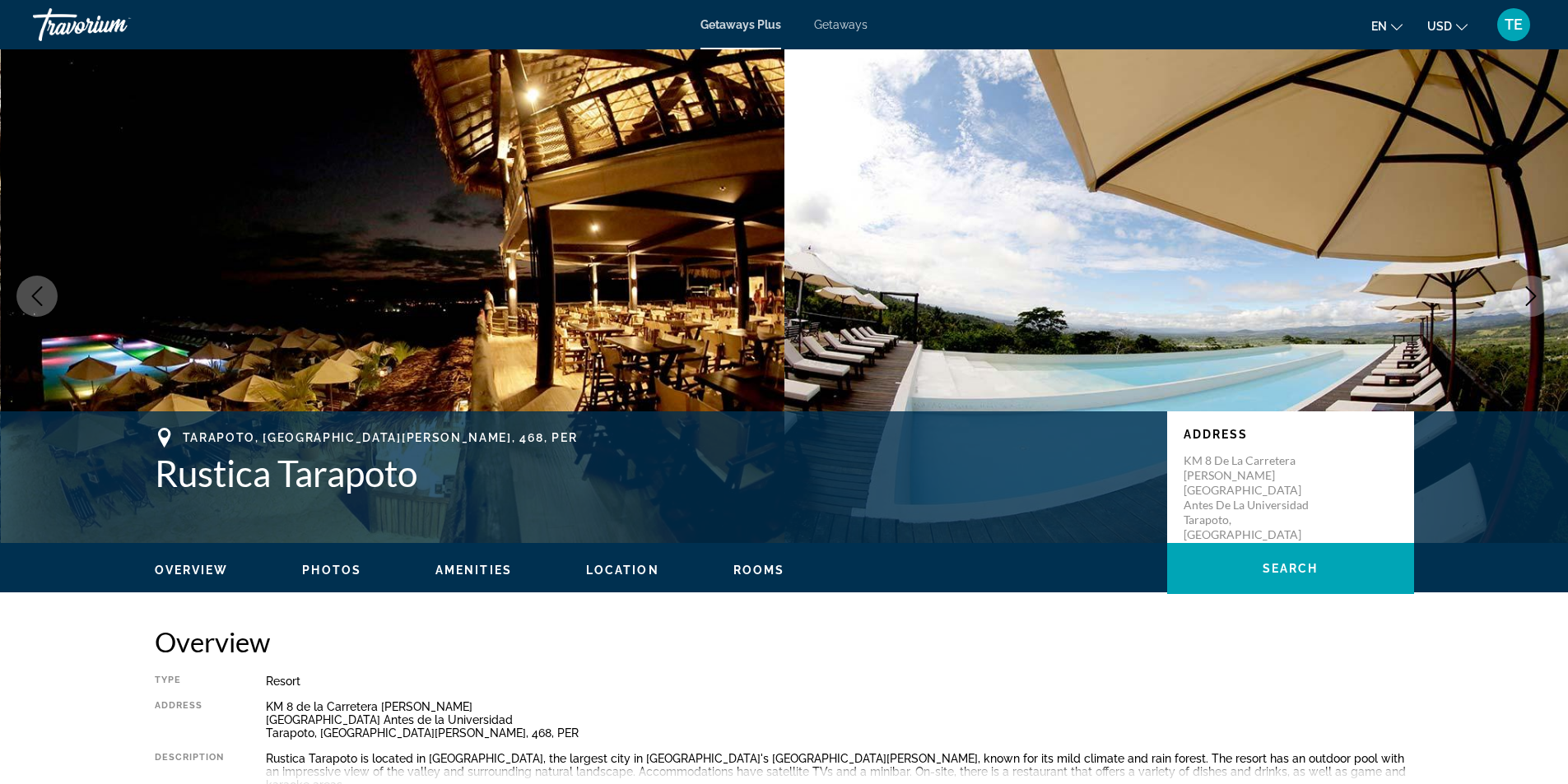
click at [1530, 298] on icon "Next image" at bounding box center [1530, 296] width 20 height 20
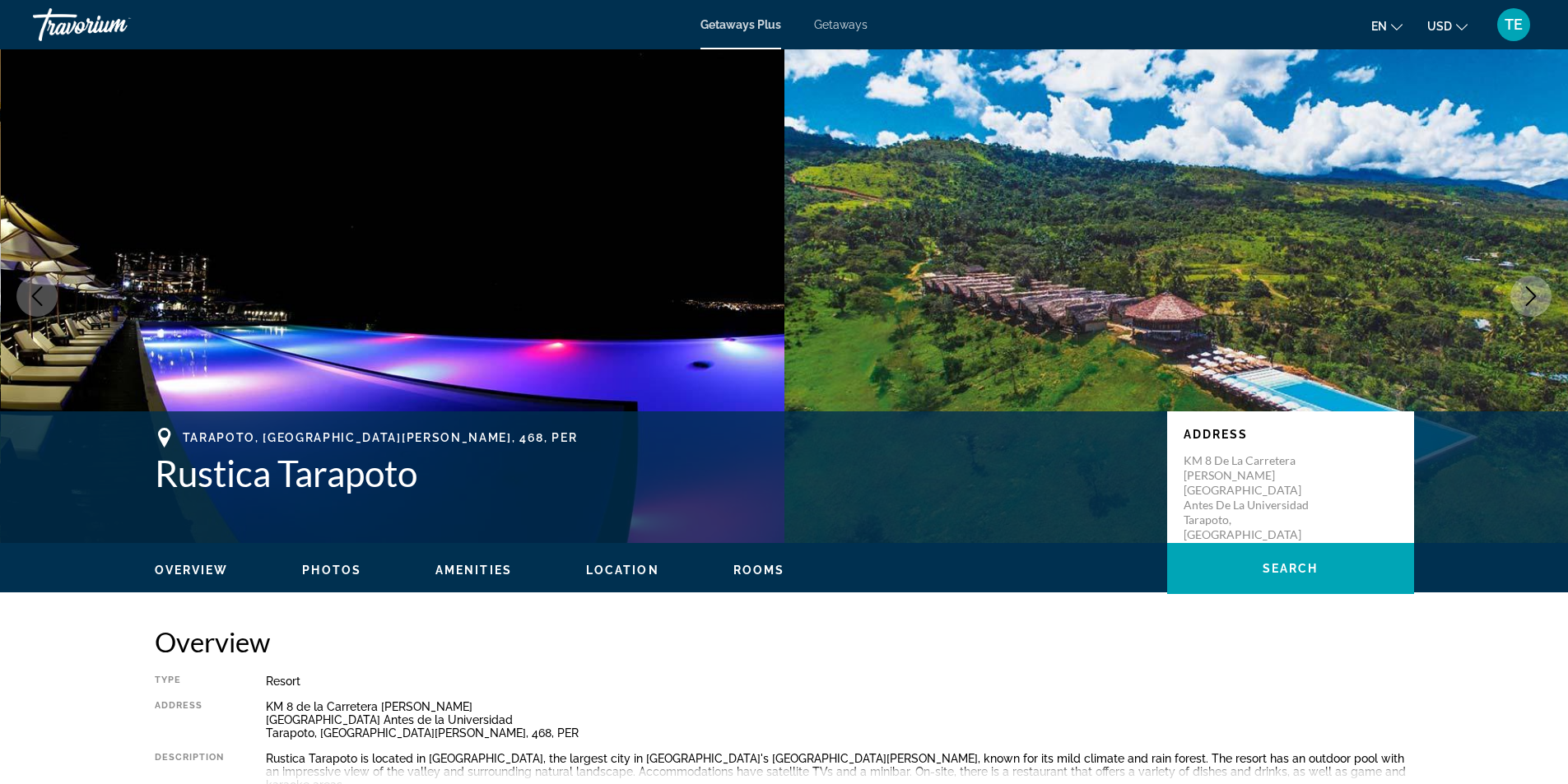
click at [1530, 298] on icon "Next image" at bounding box center [1530, 296] width 20 height 20
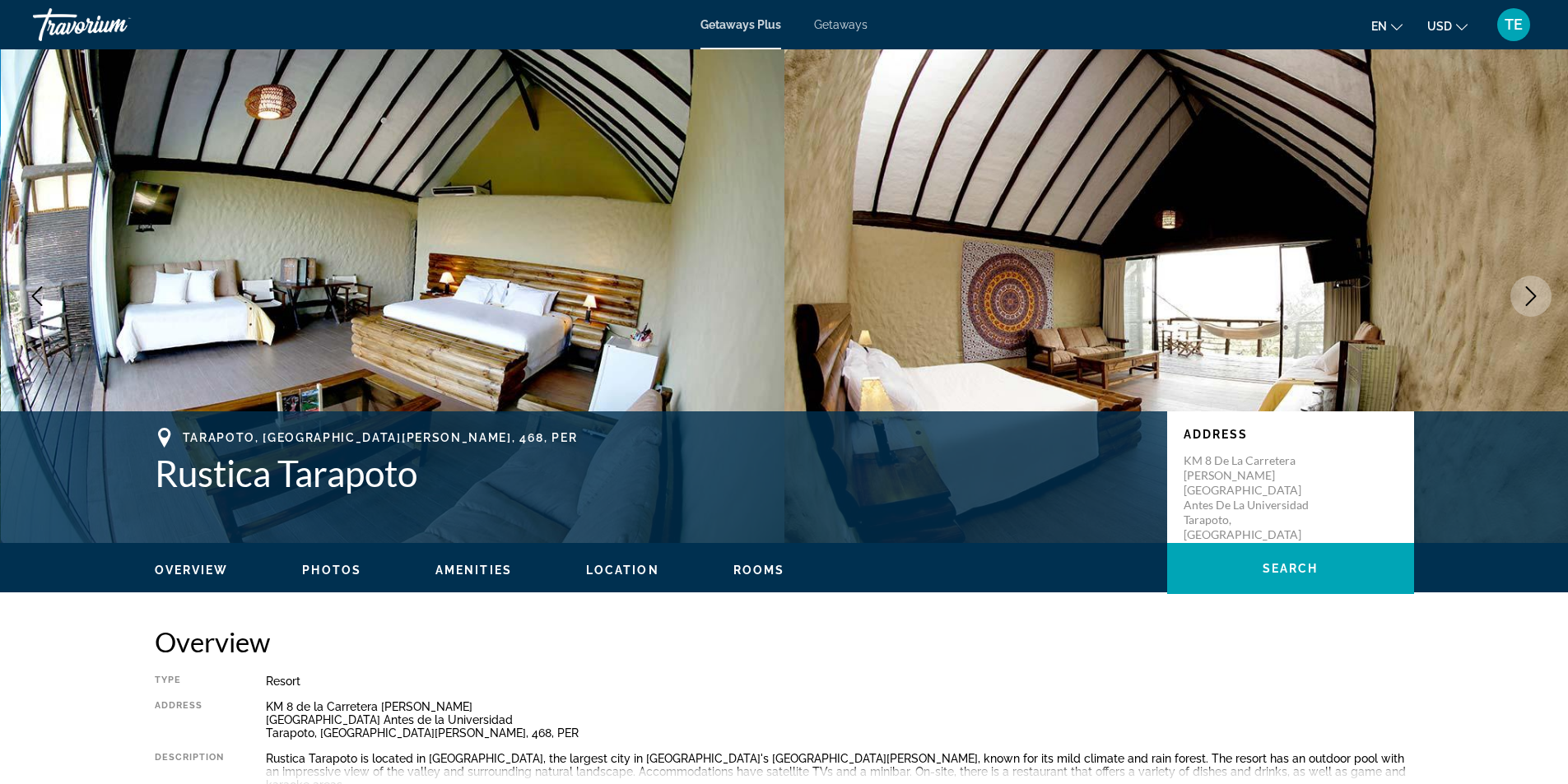
click at [1530, 298] on icon "Next image" at bounding box center [1530, 296] width 20 height 20
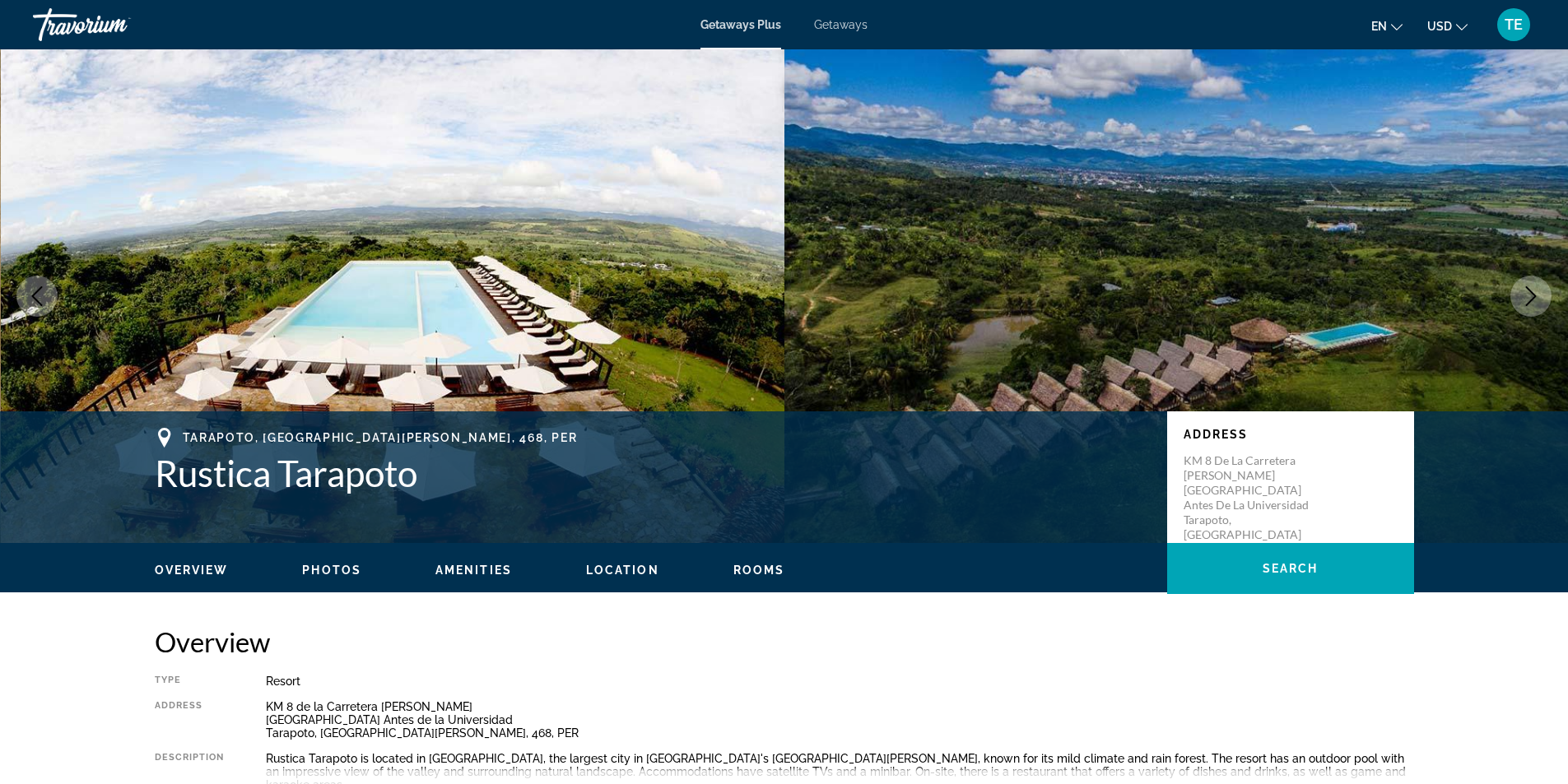
click at [1530, 298] on icon "Next image" at bounding box center [1530, 296] width 20 height 20
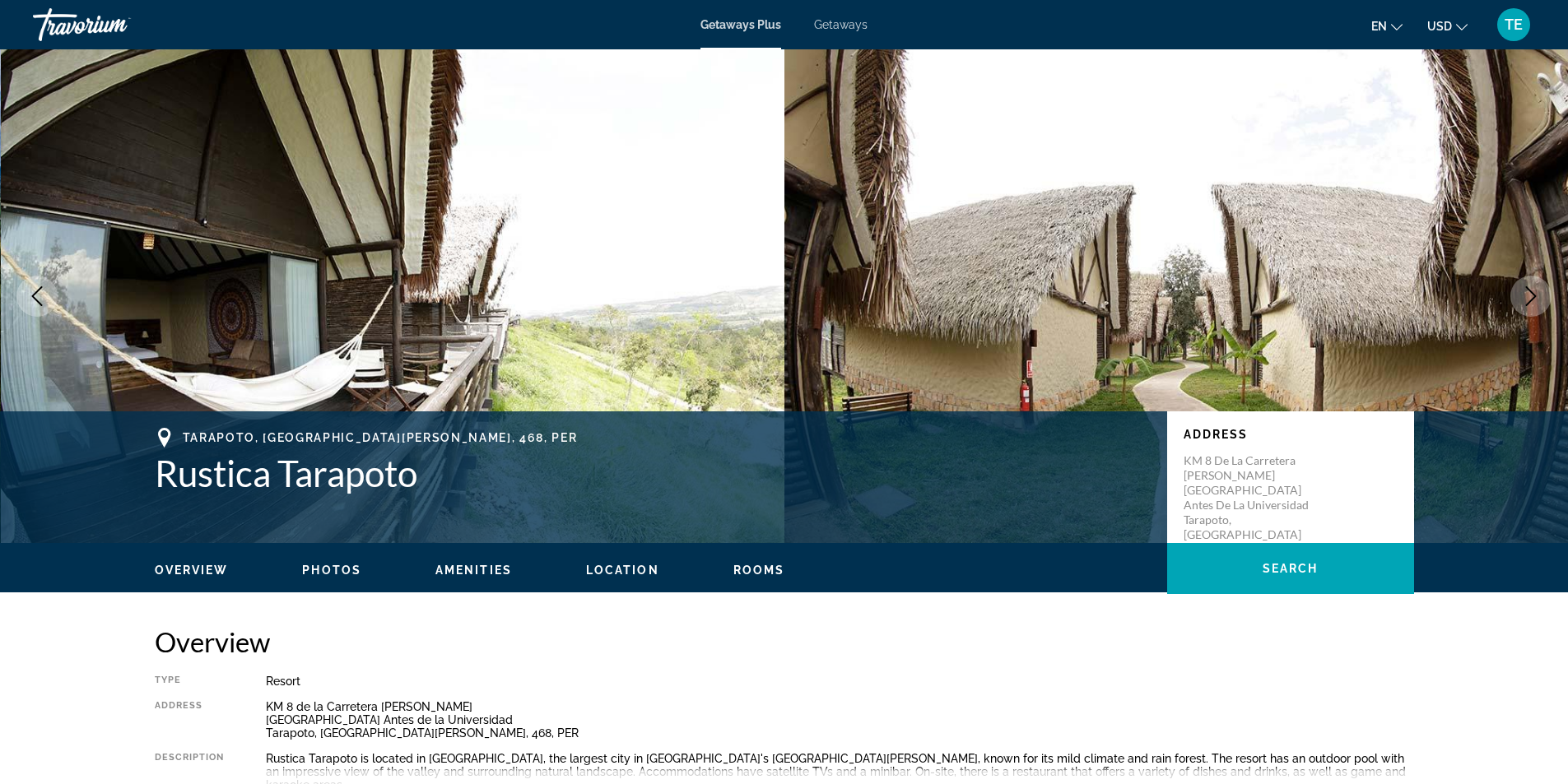
click at [1530, 298] on icon "Next image" at bounding box center [1530, 296] width 20 height 20
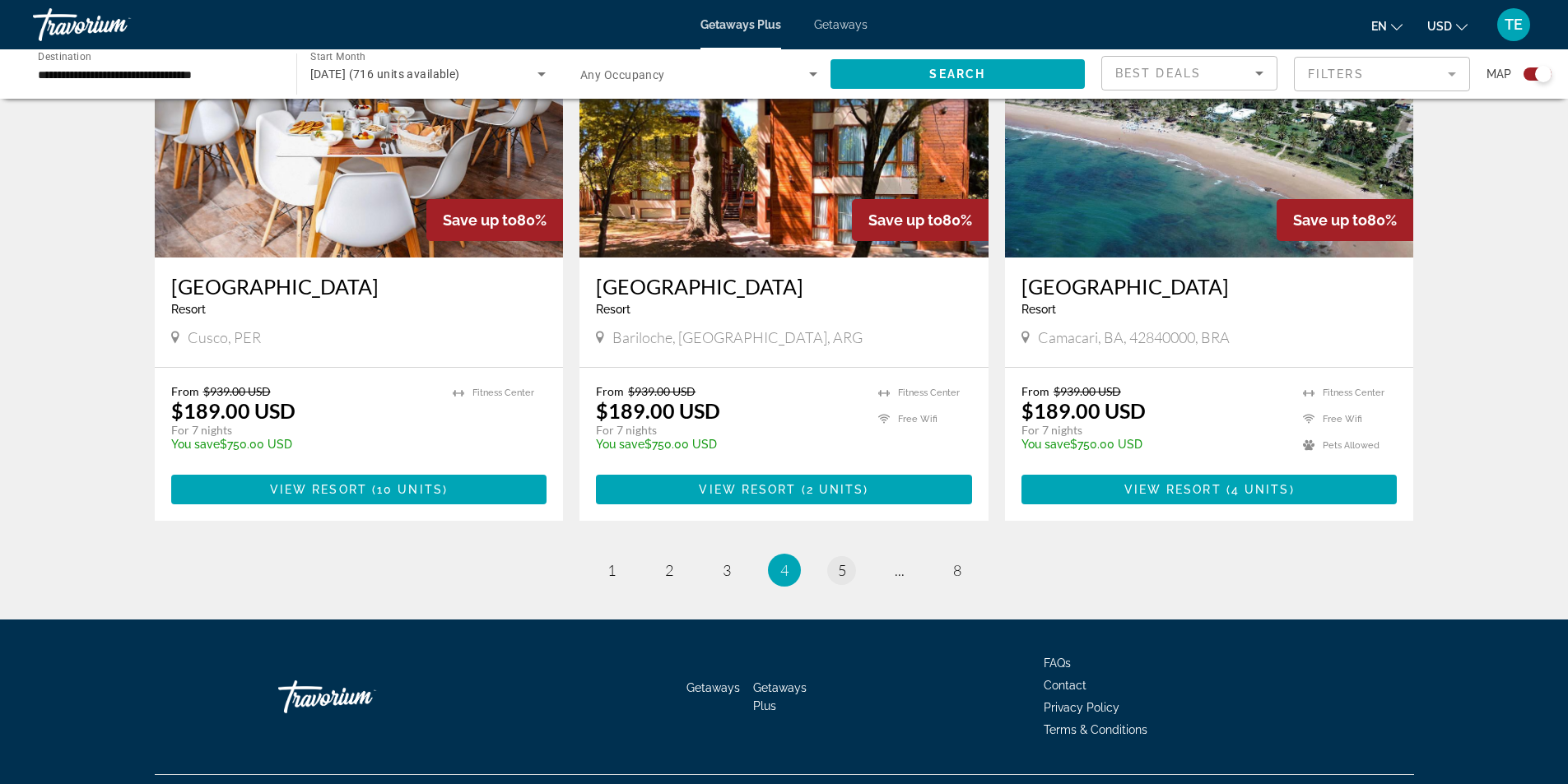
scroll to position [2387, 0]
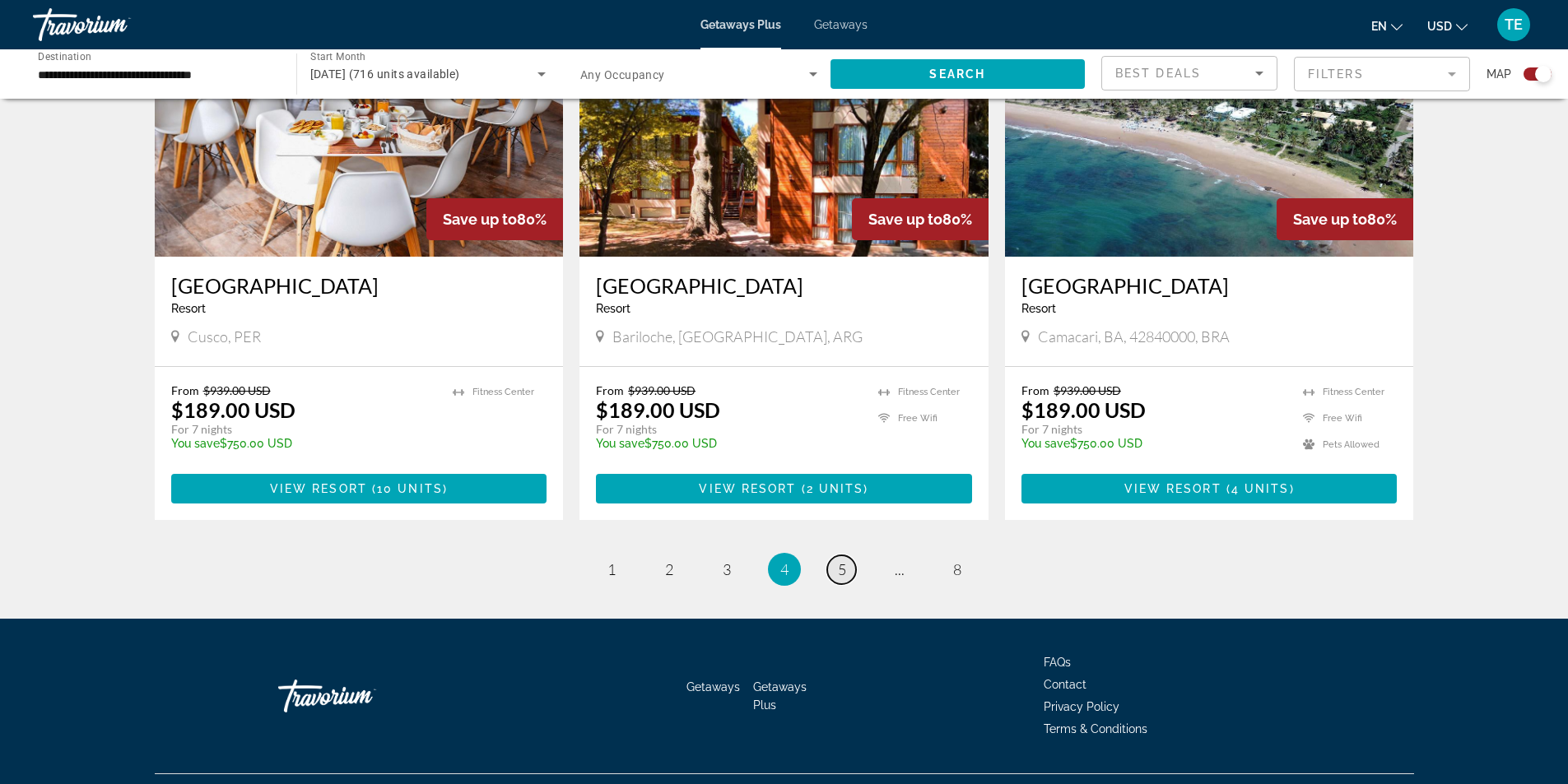
click at [839, 560] on span "5" at bounding box center [841, 569] width 8 height 18
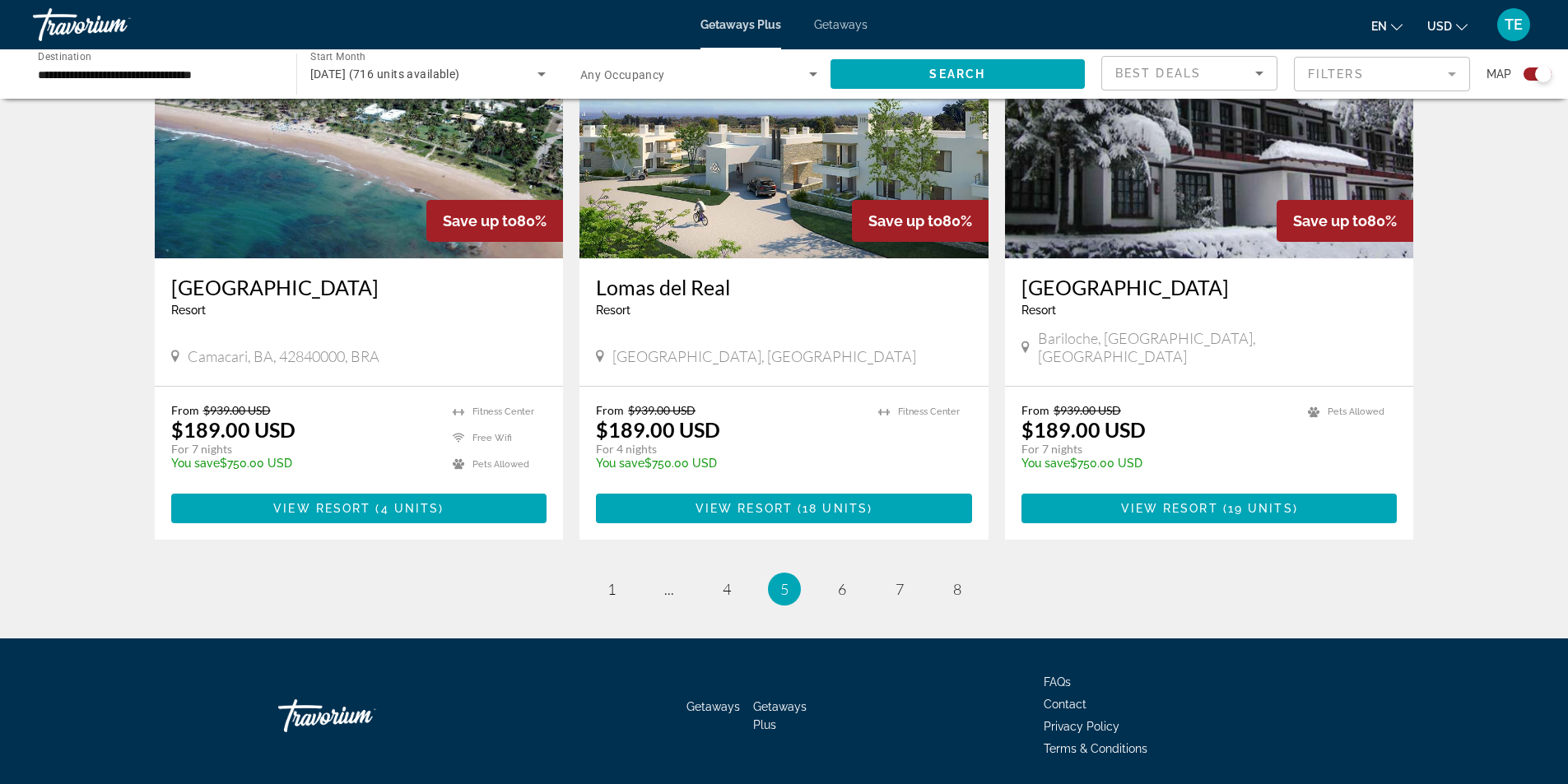
scroll to position [2387, 0]
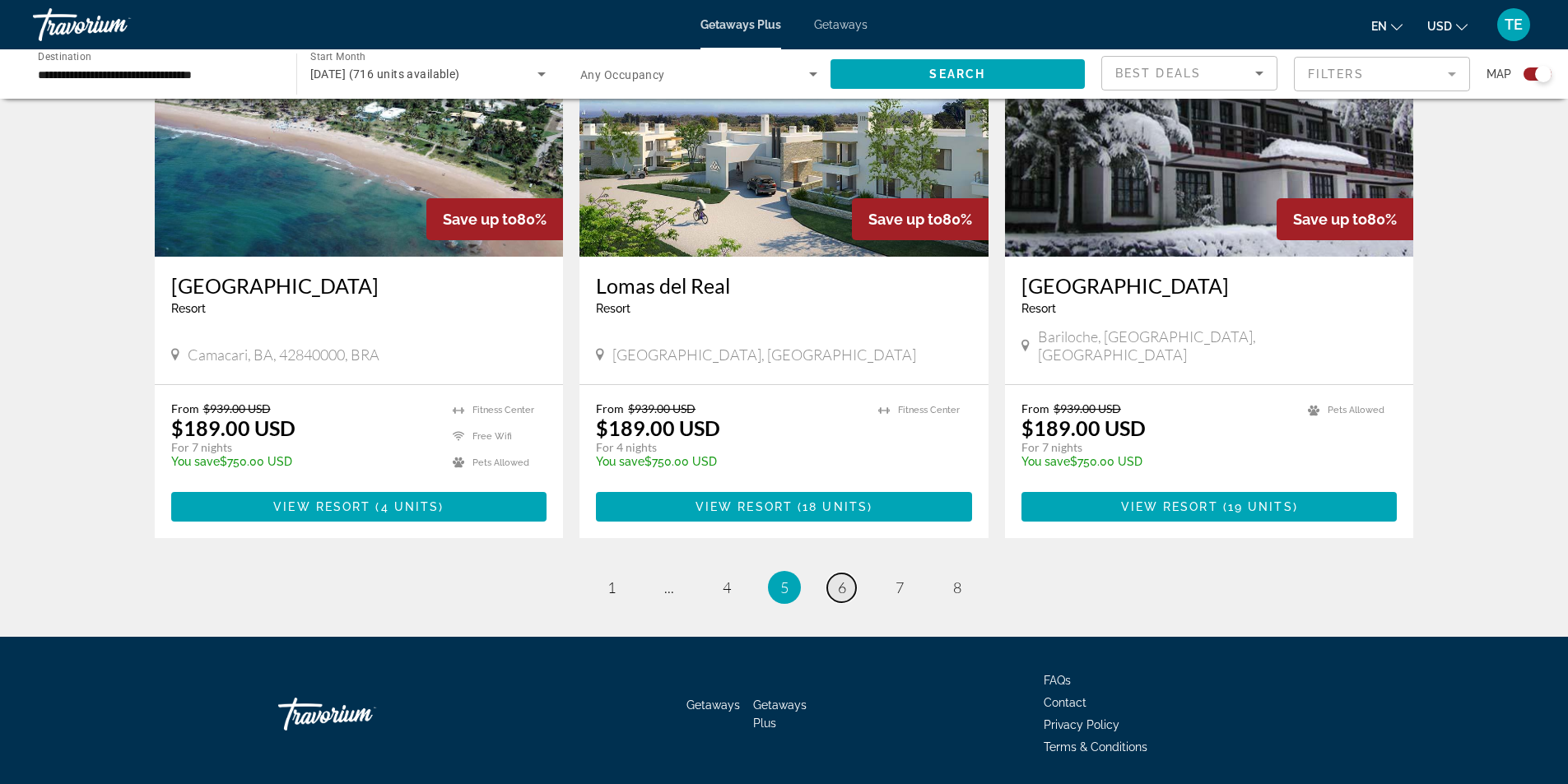
click at [844, 578] on span "6" at bounding box center [841, 587] width 8 height 18
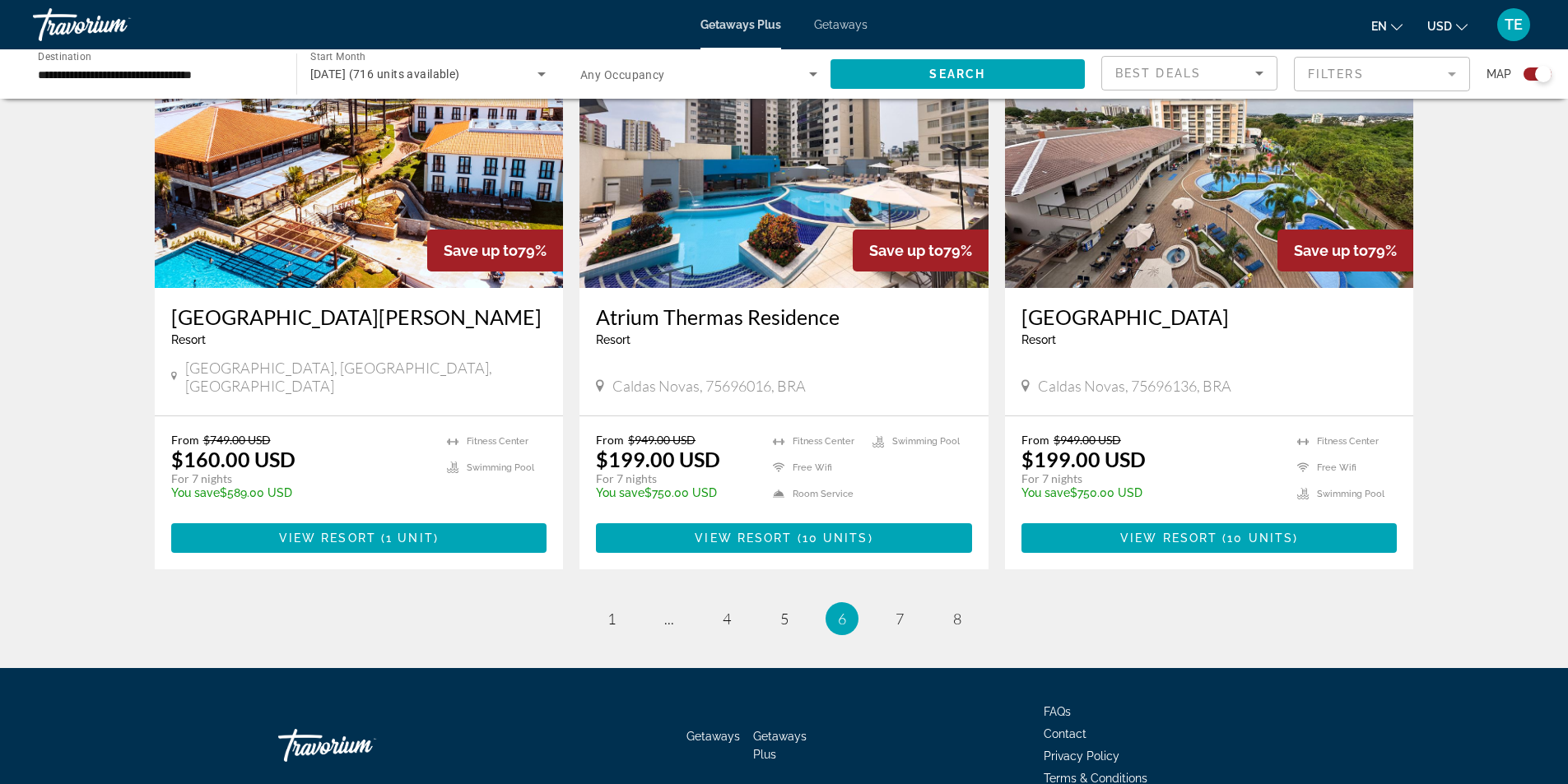
scroll to position [2386, 0]
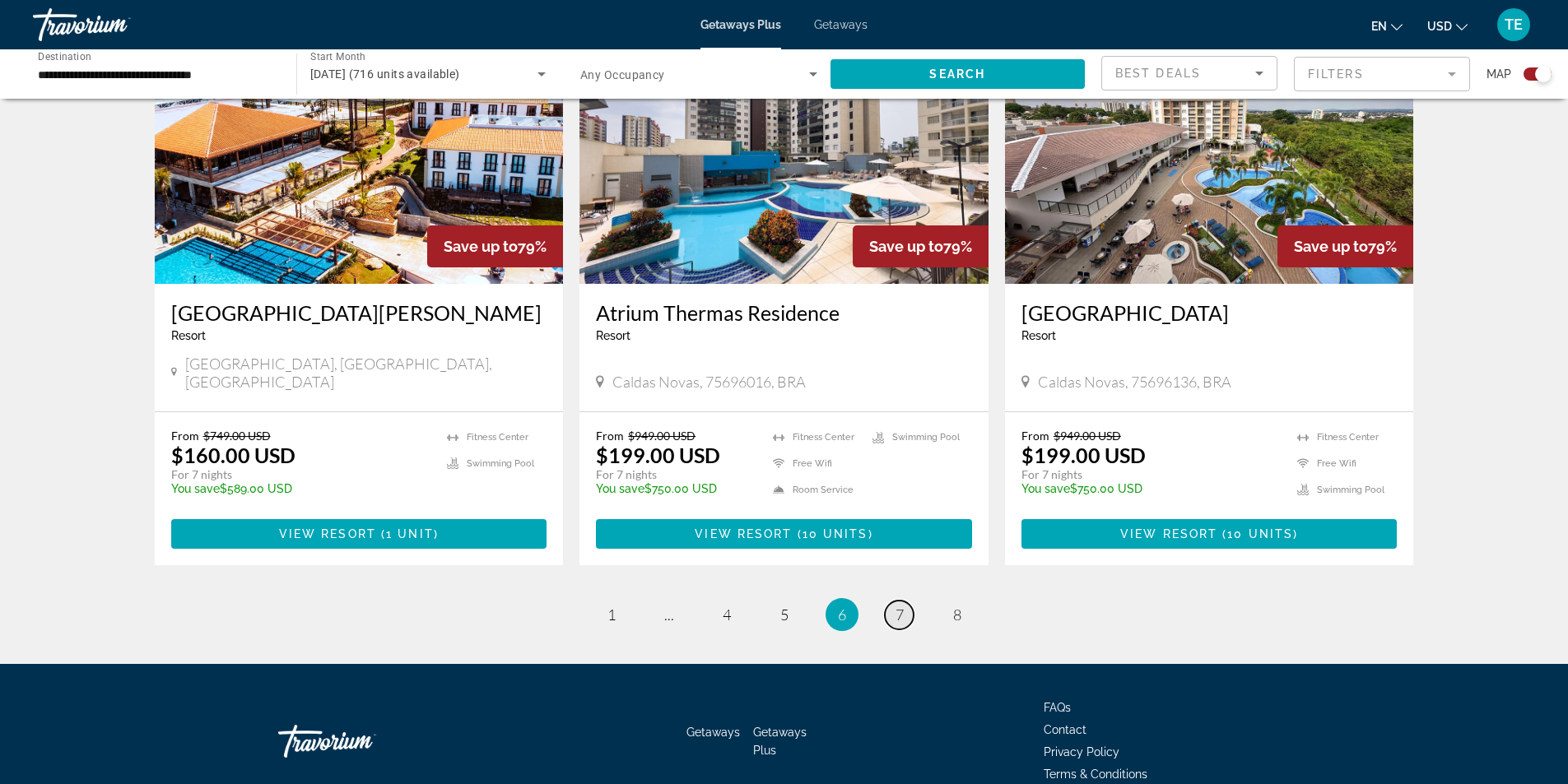
click at [895, 605] on span "7" at bounding box center [899, 614] width 8 height 18
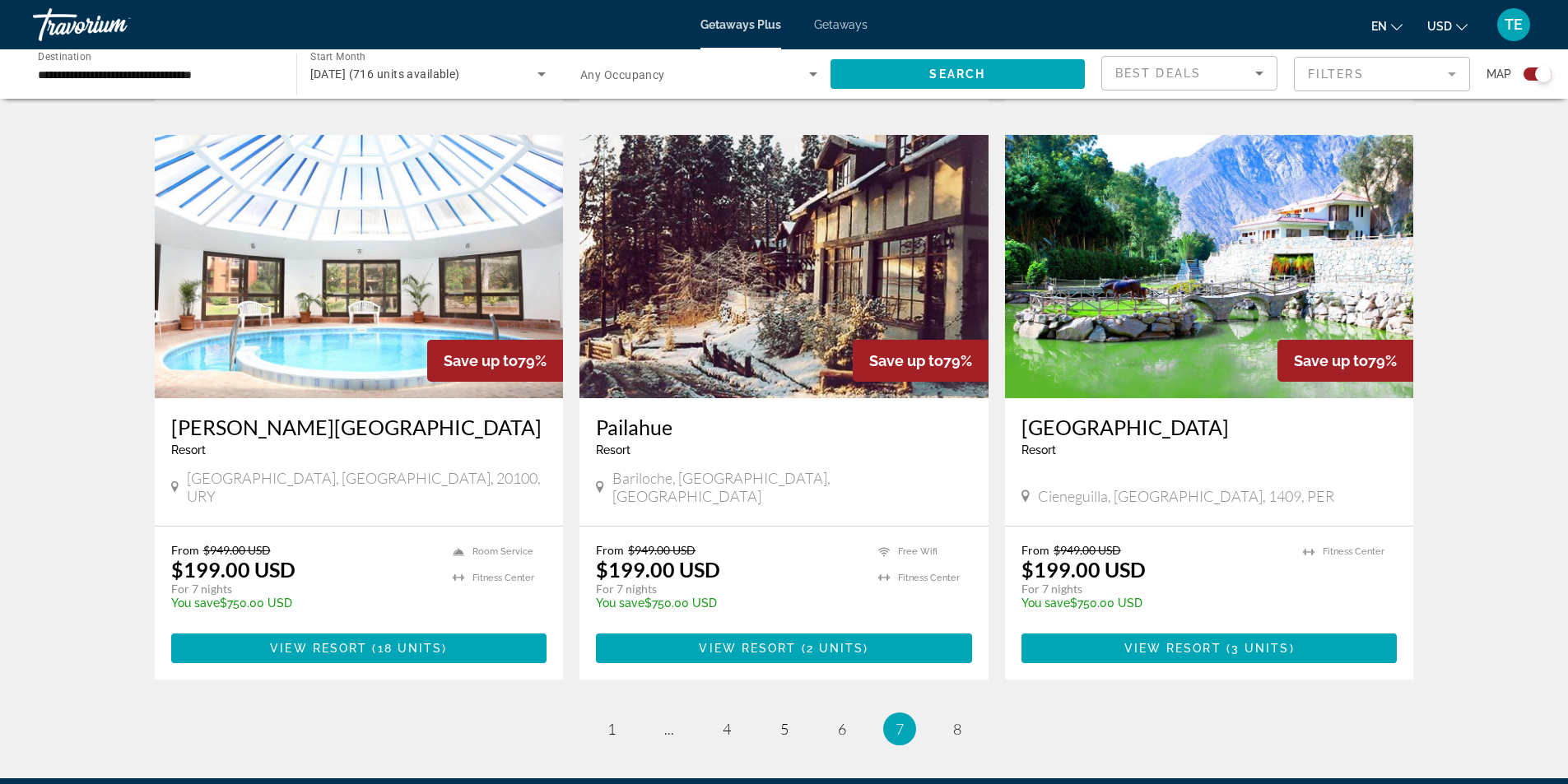
scroll to position [2303, 0]
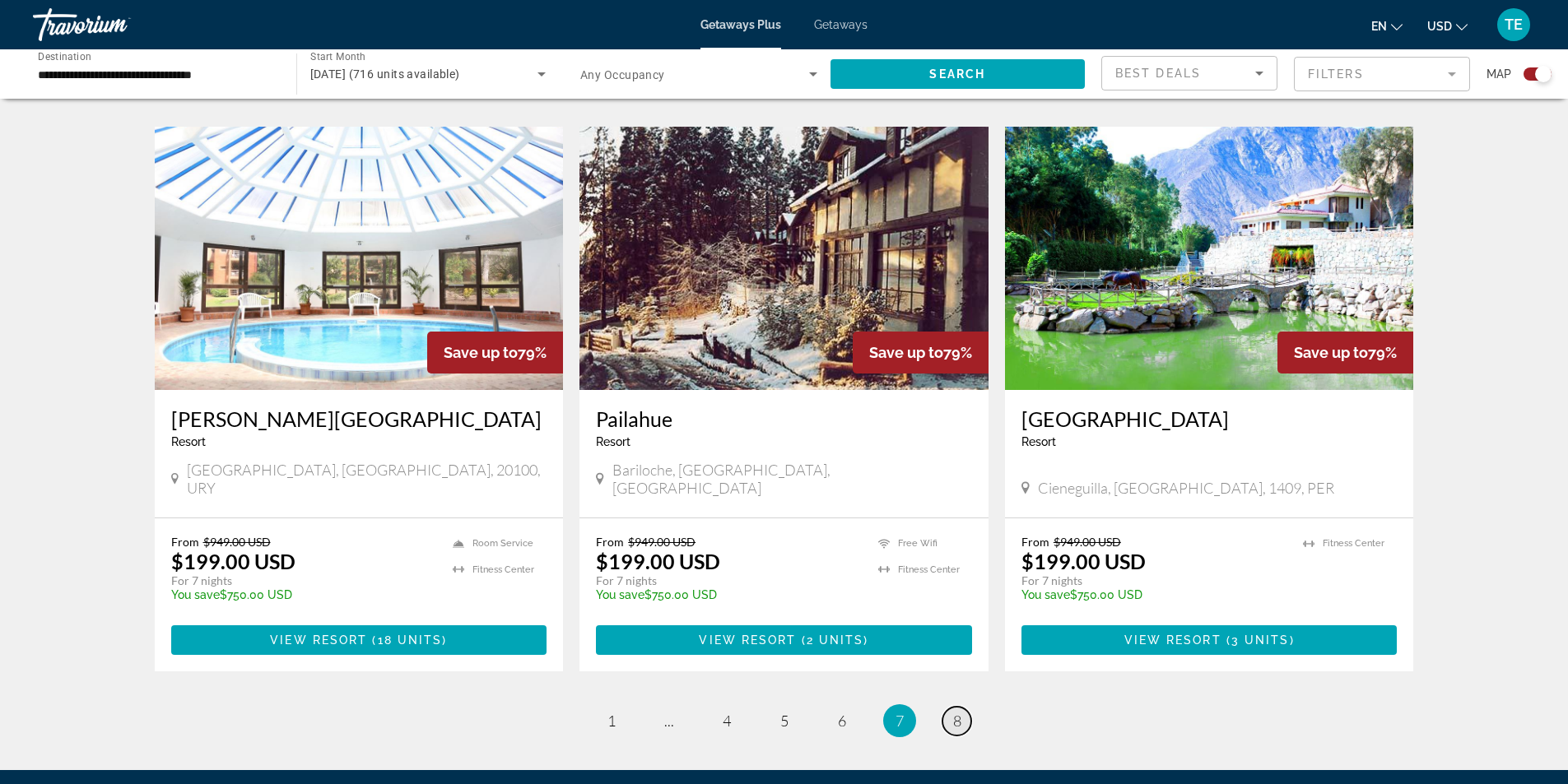
click at [957, 712] on span "8" at bounding box center [956, 720] width 8 height 18
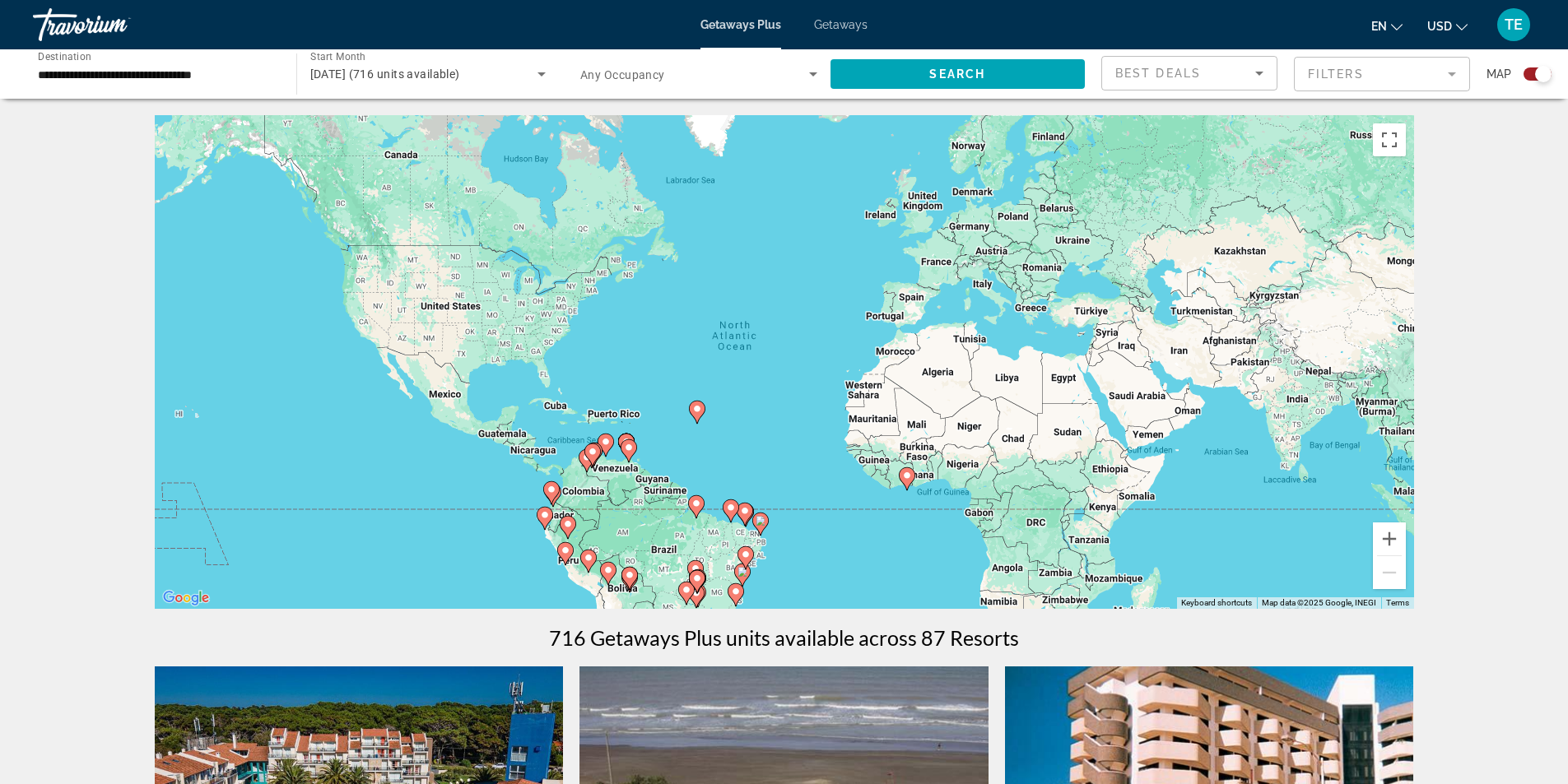
click at [216, 67] on input "**********" at bounding box center [156, 75] width 237 height 20
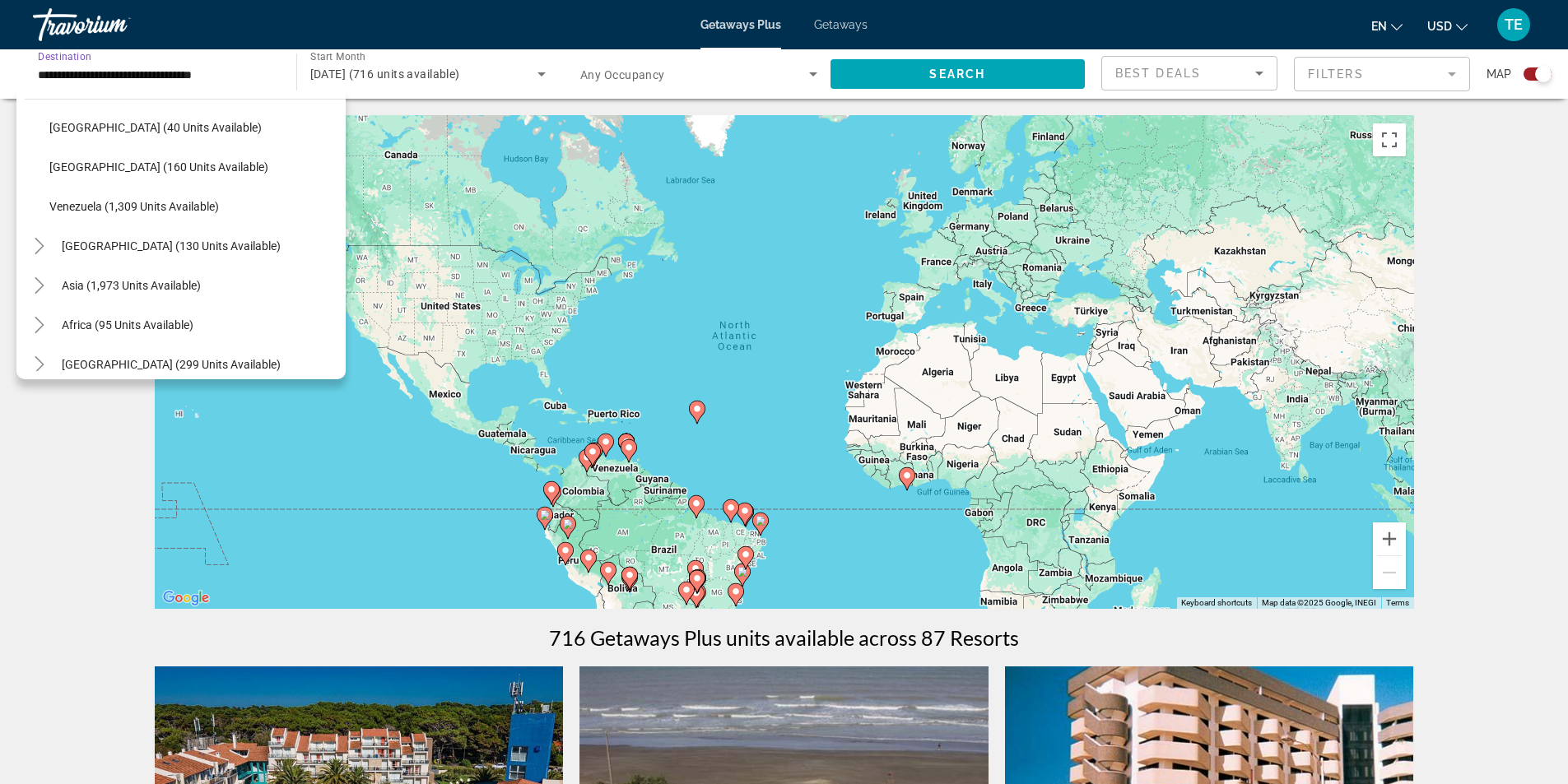
scroll to position [583, 0]
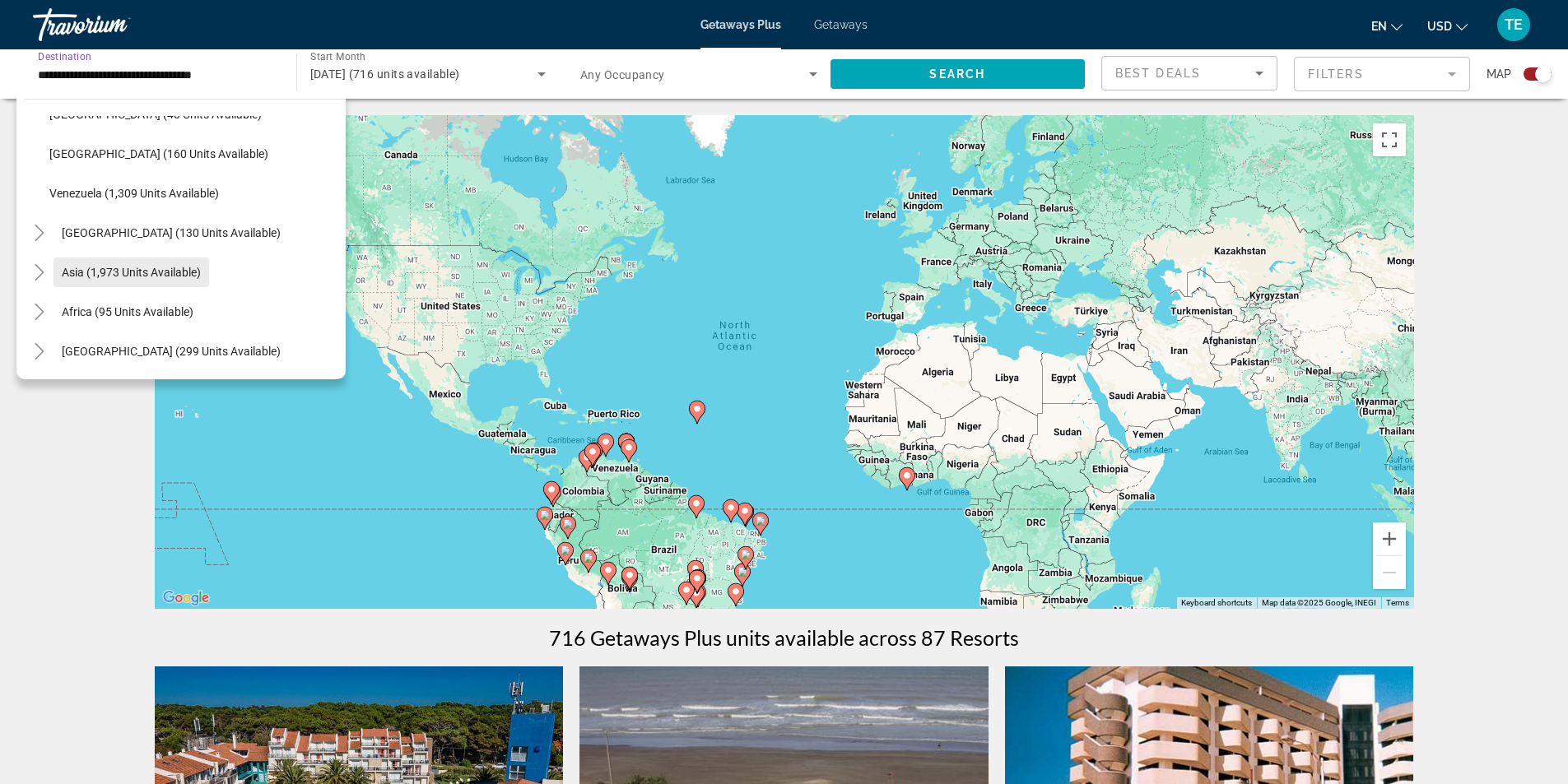
click at [187, 272] on span "Asia (1,973 units available)" at bounding box center [131, 272] width 139 height 13
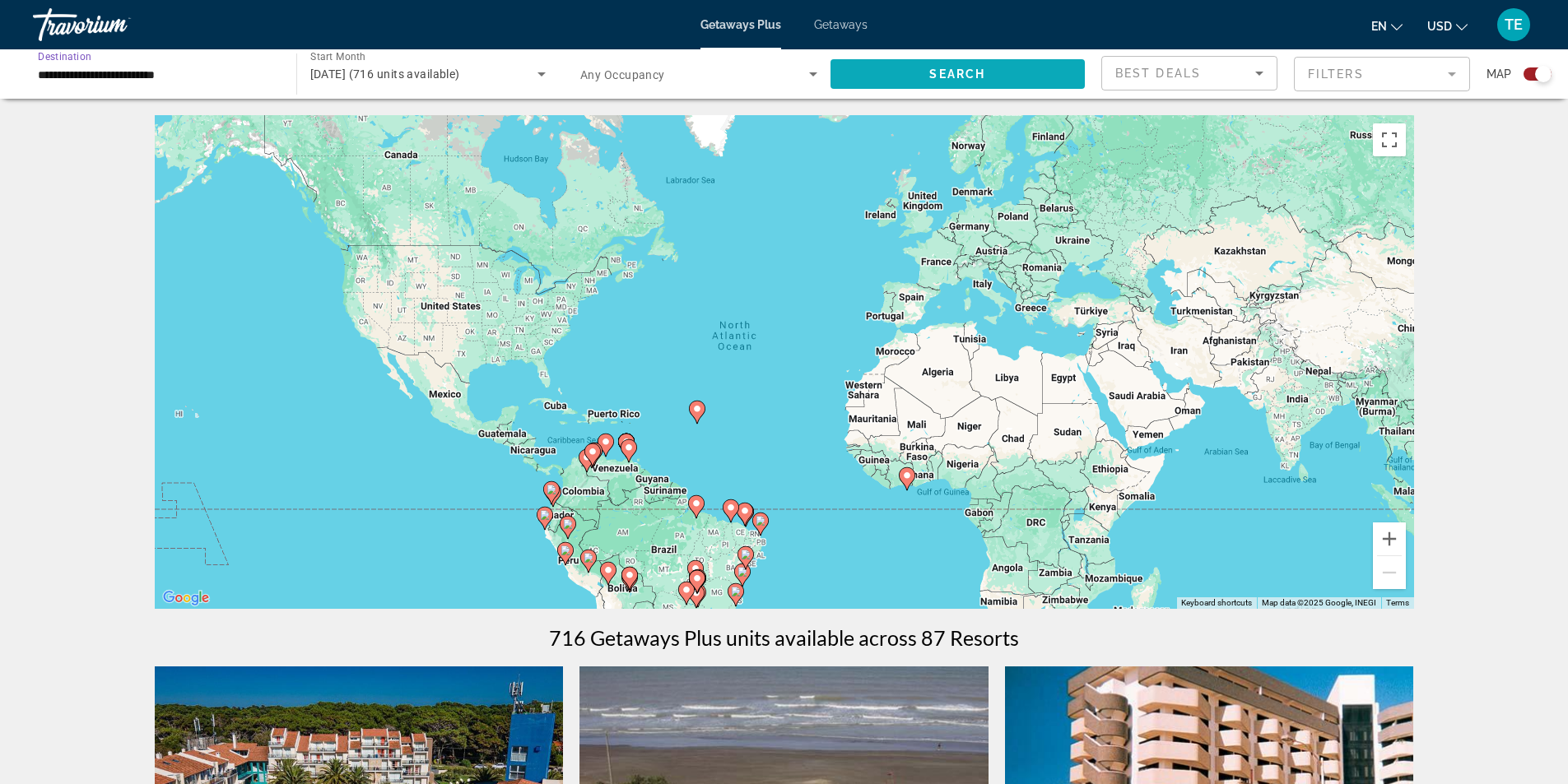
click at [997, 73] on span "Search widget" at bounding box center [958, 73] width 255 height 39
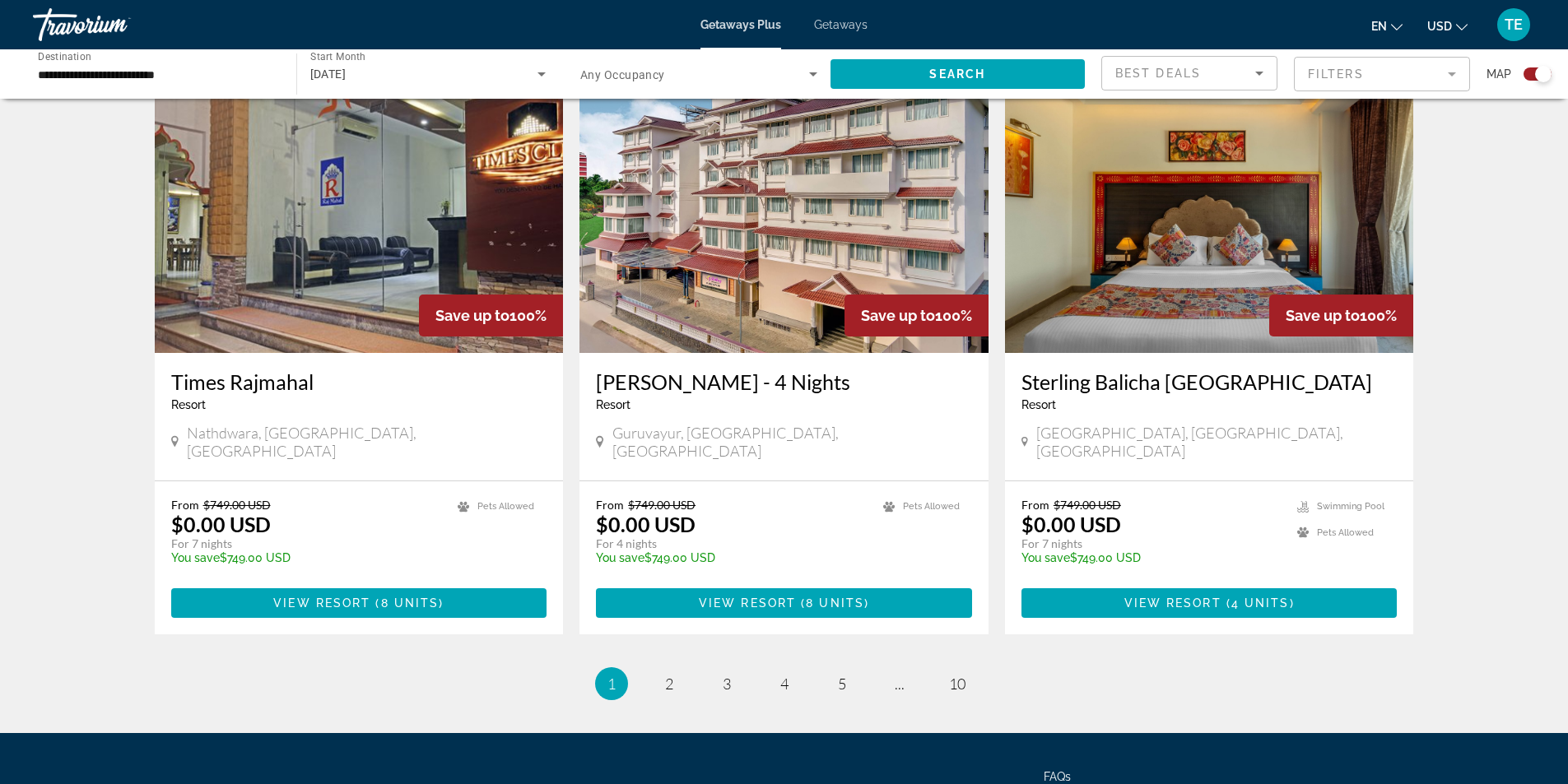
scroll to position [2387, 0]
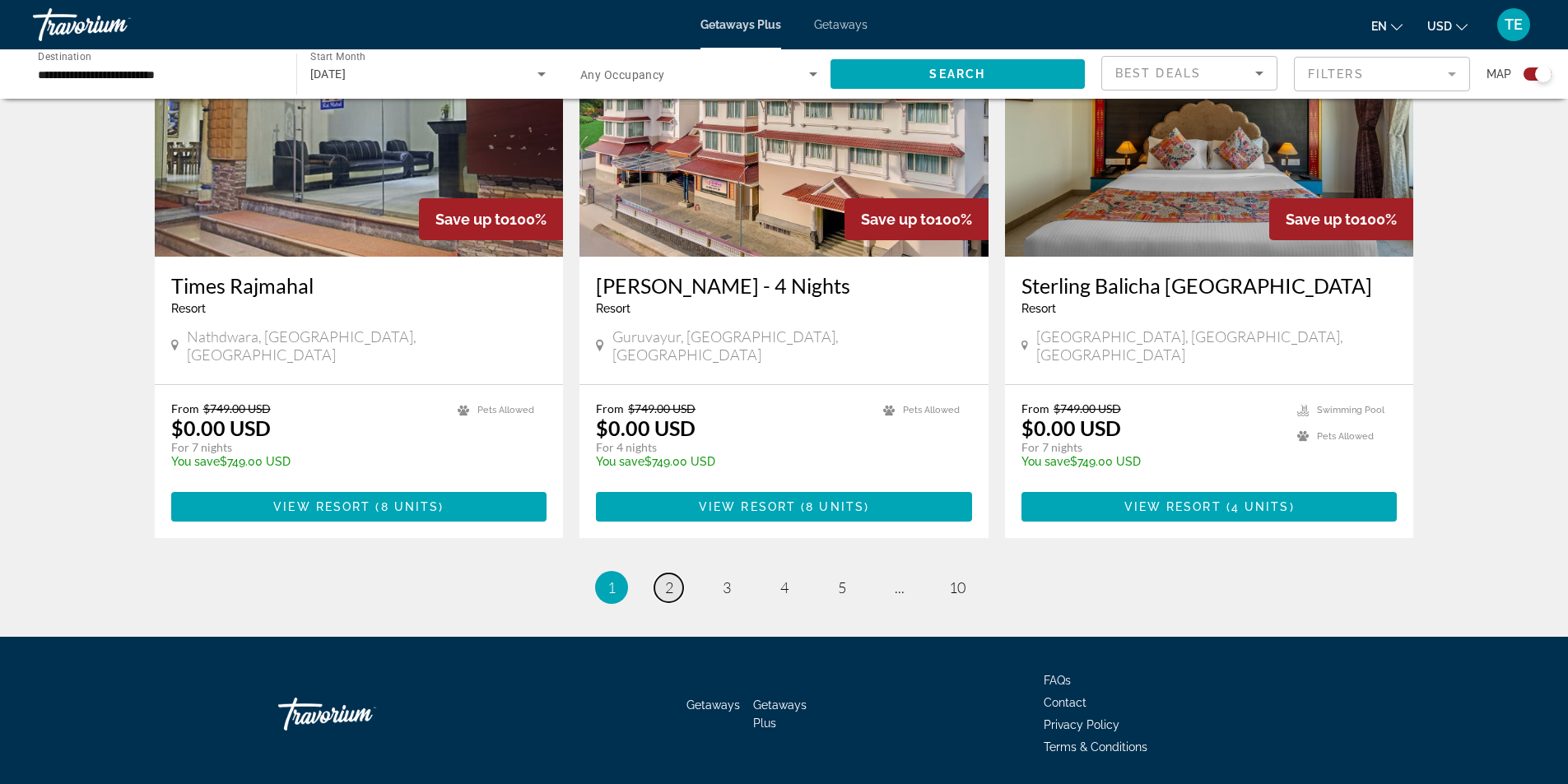
click at [672, 578] on span "2" at bounding box center [668, 587] width 8 height 18
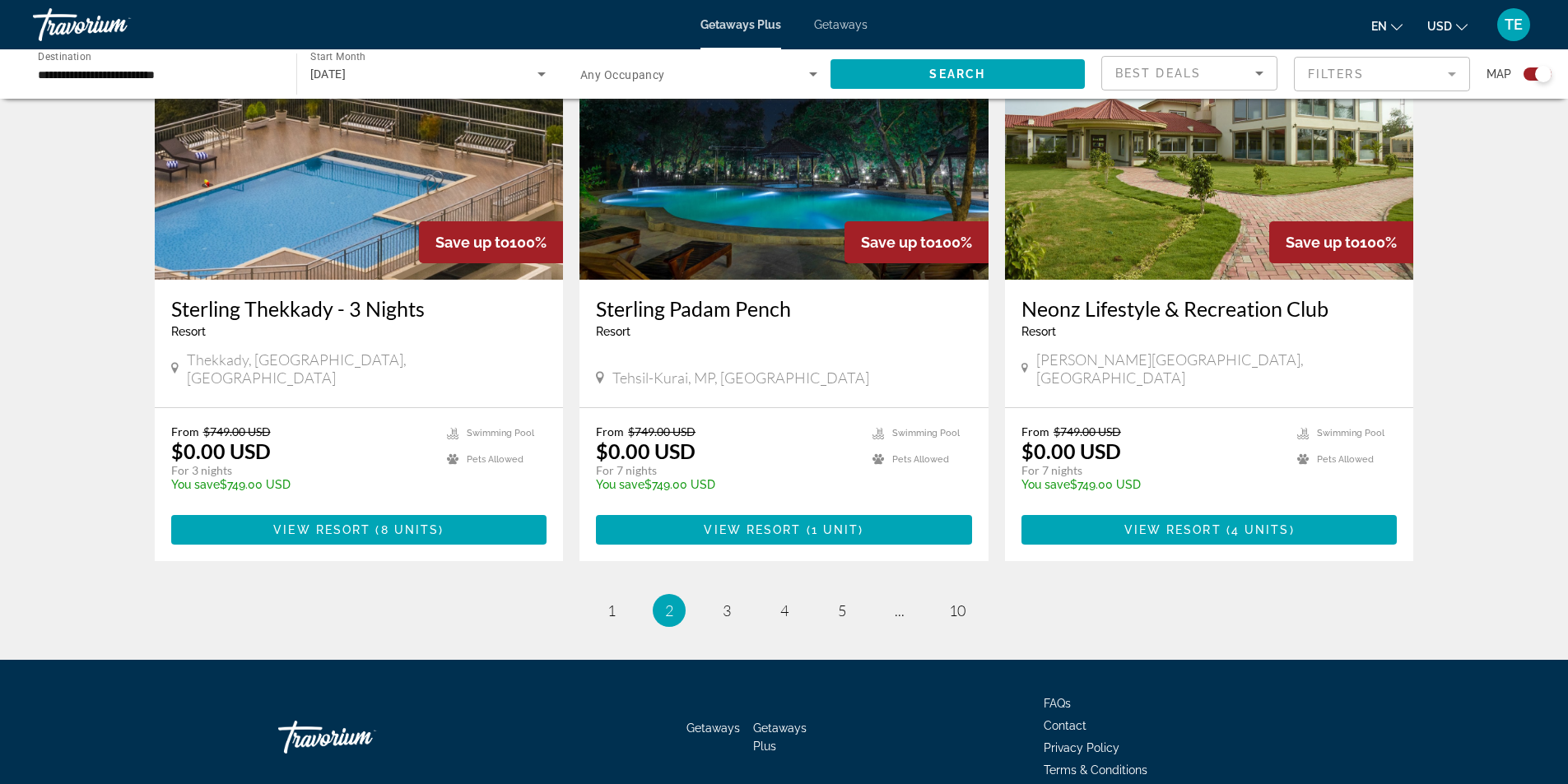
scroll to position [2387, 0]
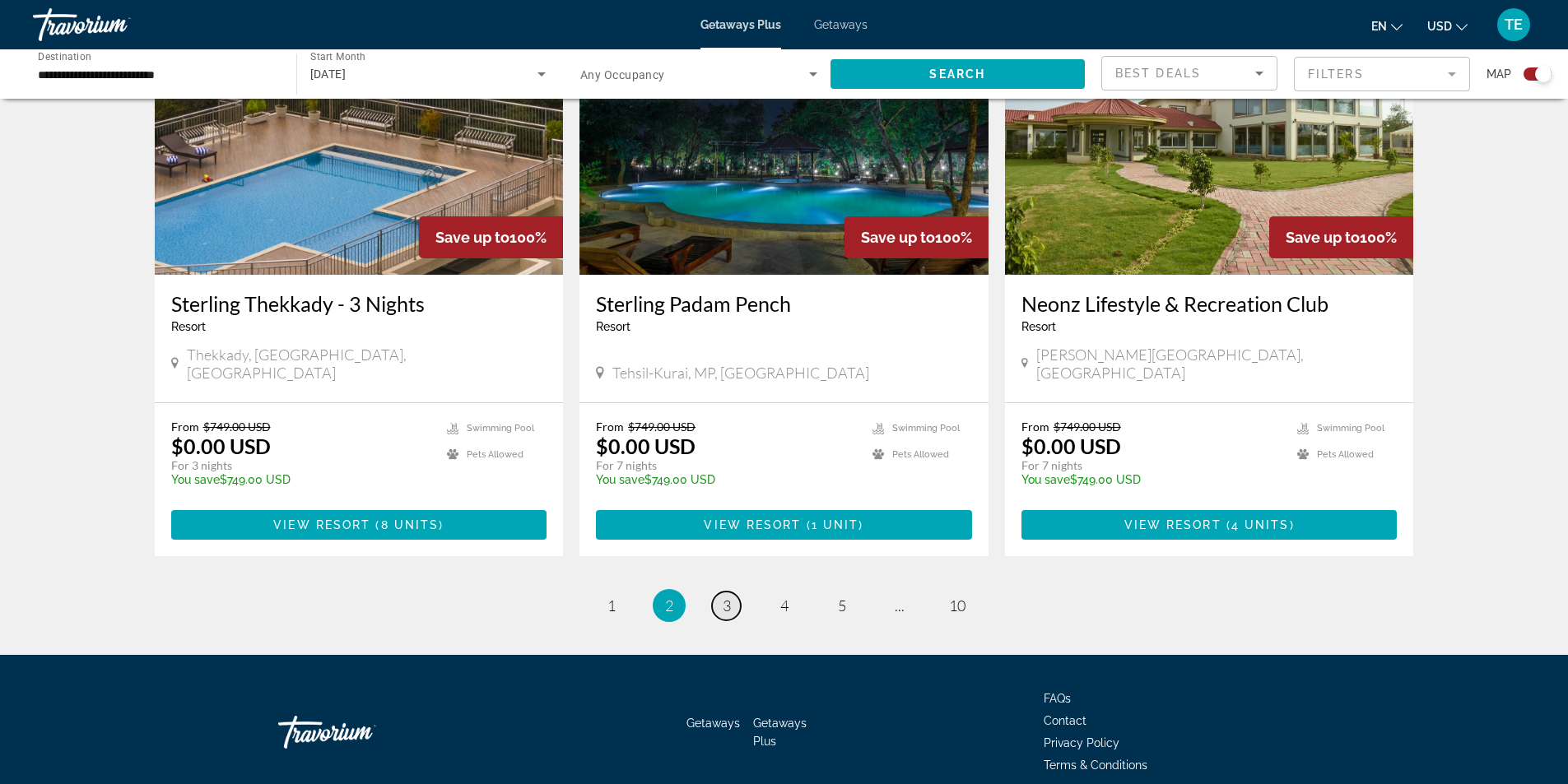
click at [728, 597] on span "3" at bounding box center [726, 605] width 8 height 18
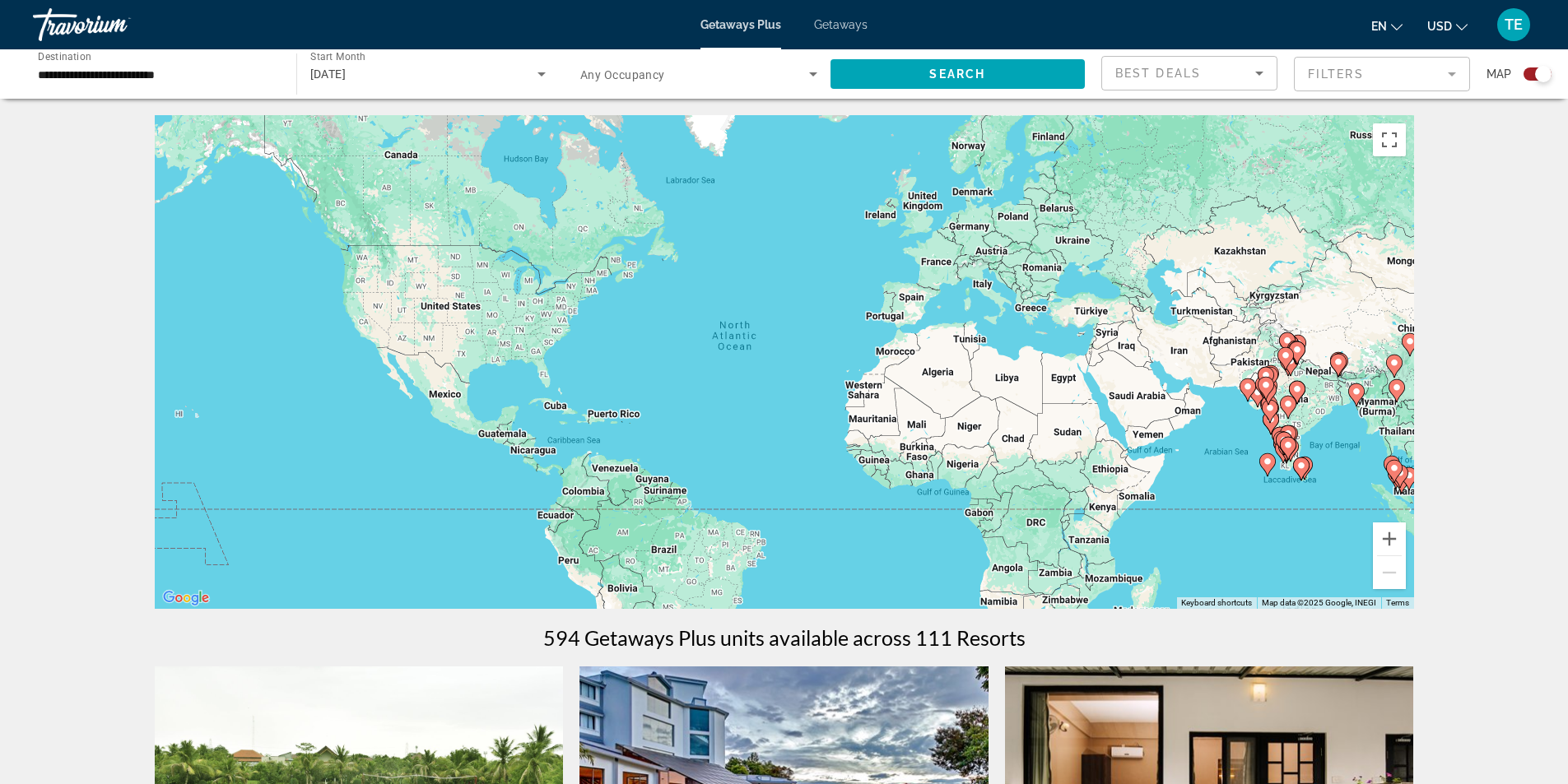
click at [158, 75] on input "**********" at bounding box center [156, 75] width 237 height 20
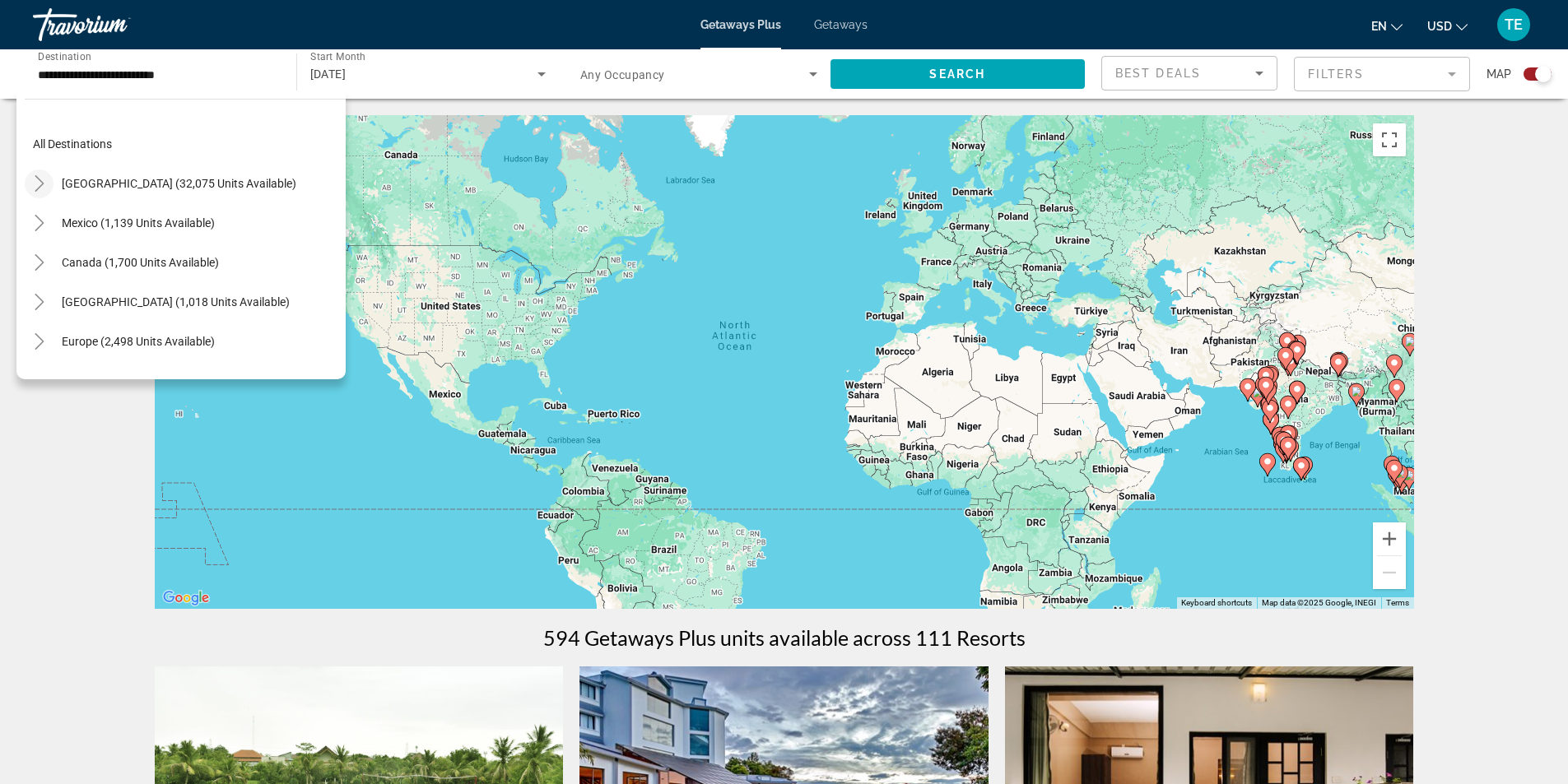
click at [37, 182] on icon "Toggle United States (32,075 units available)" at bounding box center [39, 183] width 17 height 17
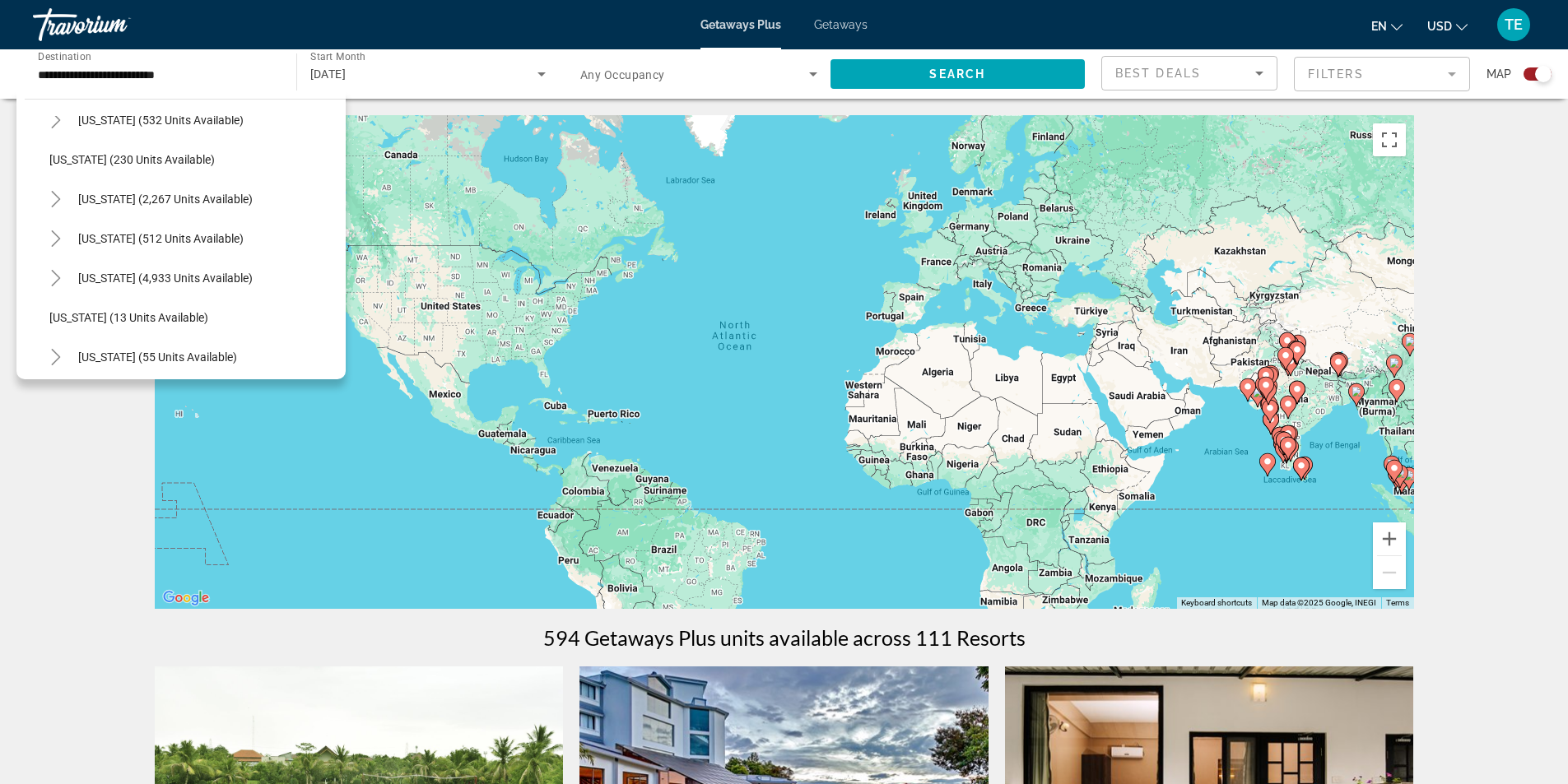
scroll to position [130, 0]
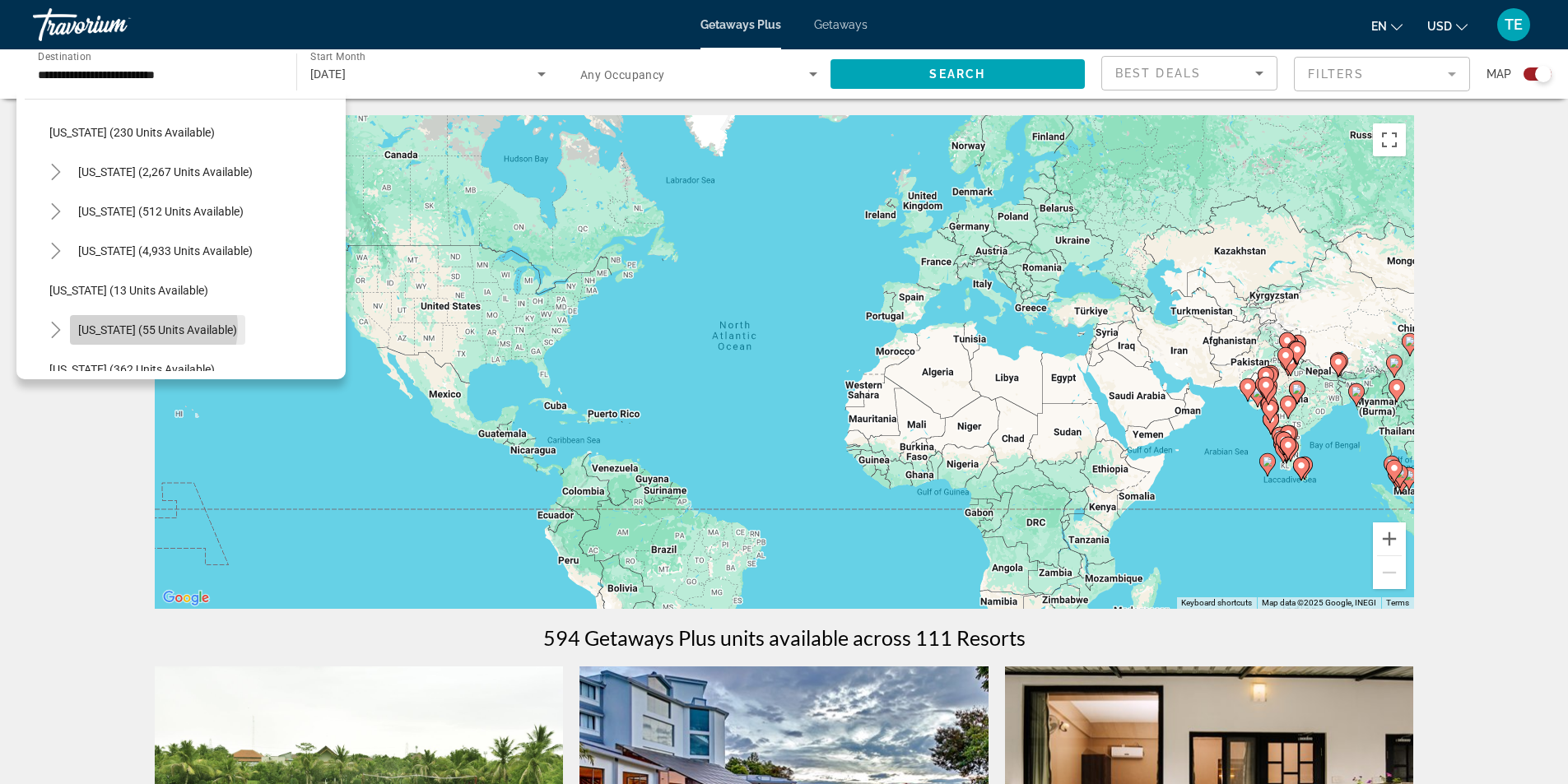
click at [153, 327] on span "[US_STATE] (55 units available)" at bounding box center [158, 330] width 159 height 13
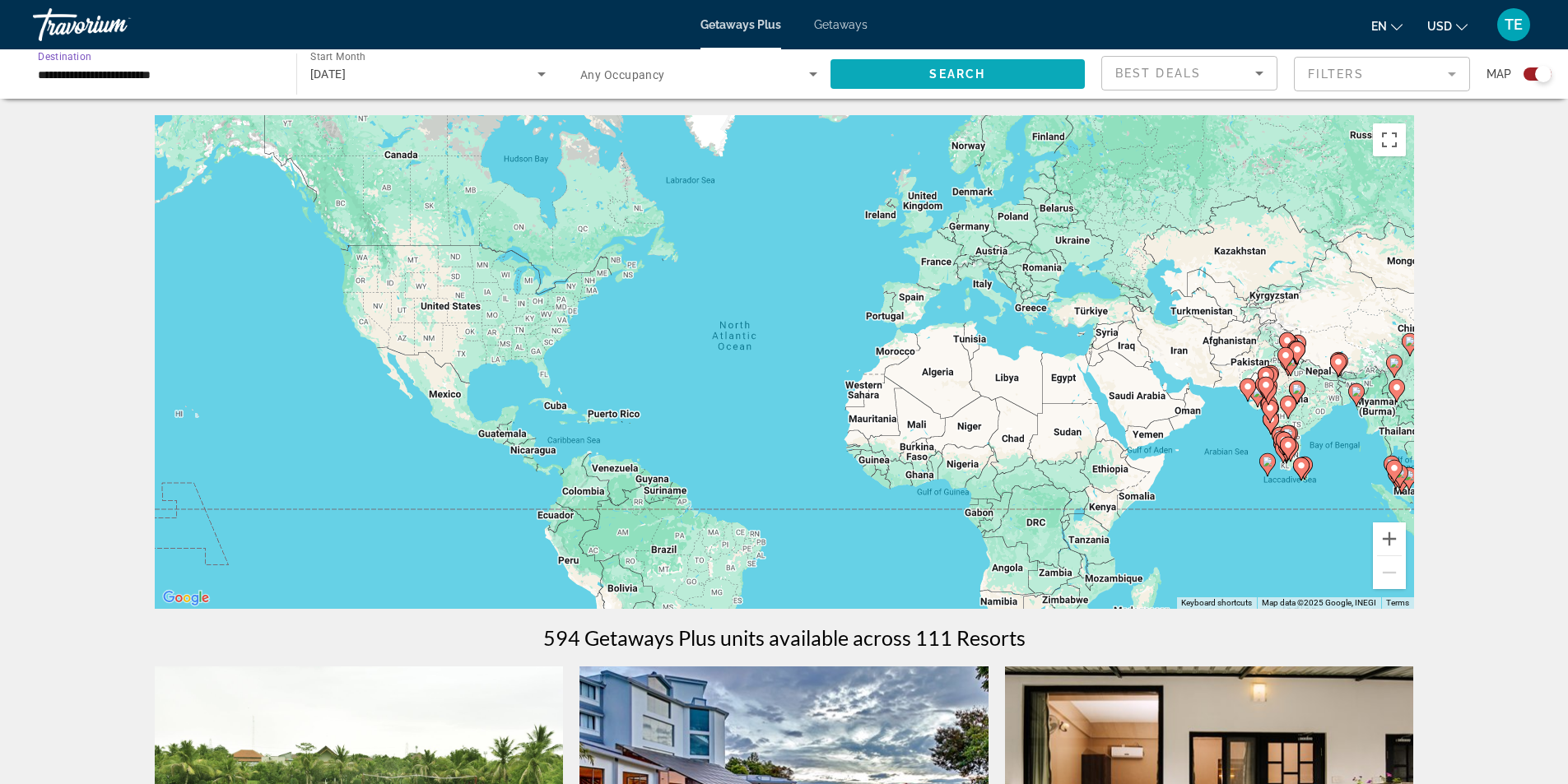
click at [976, 78] on span "Search" at bounding box center [957, 73] width 56 height 13
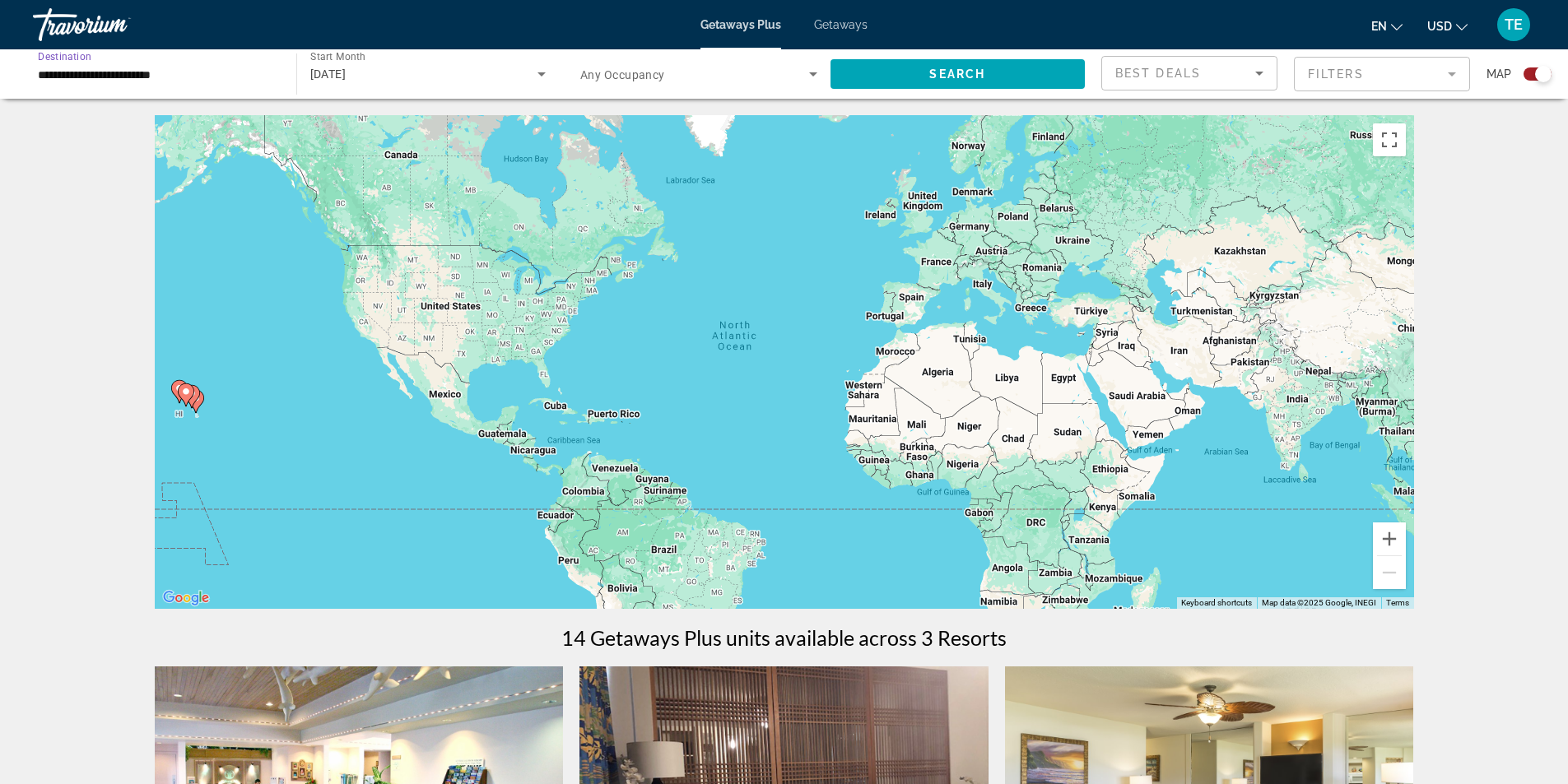
click at [144, 69] on input "**********" at bounding box center [156, 75] width 237 height 20
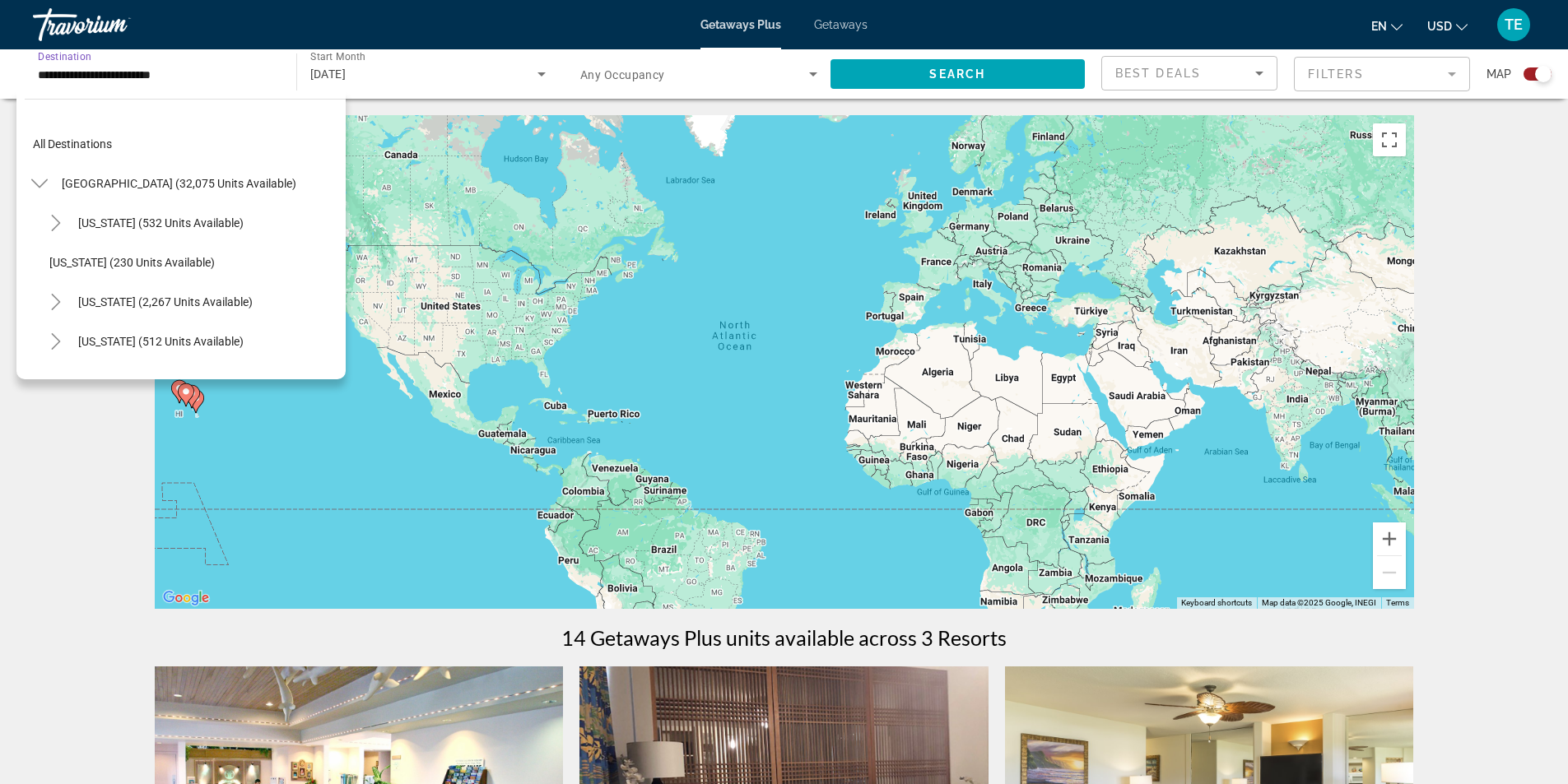
scroll to position [216, 0]
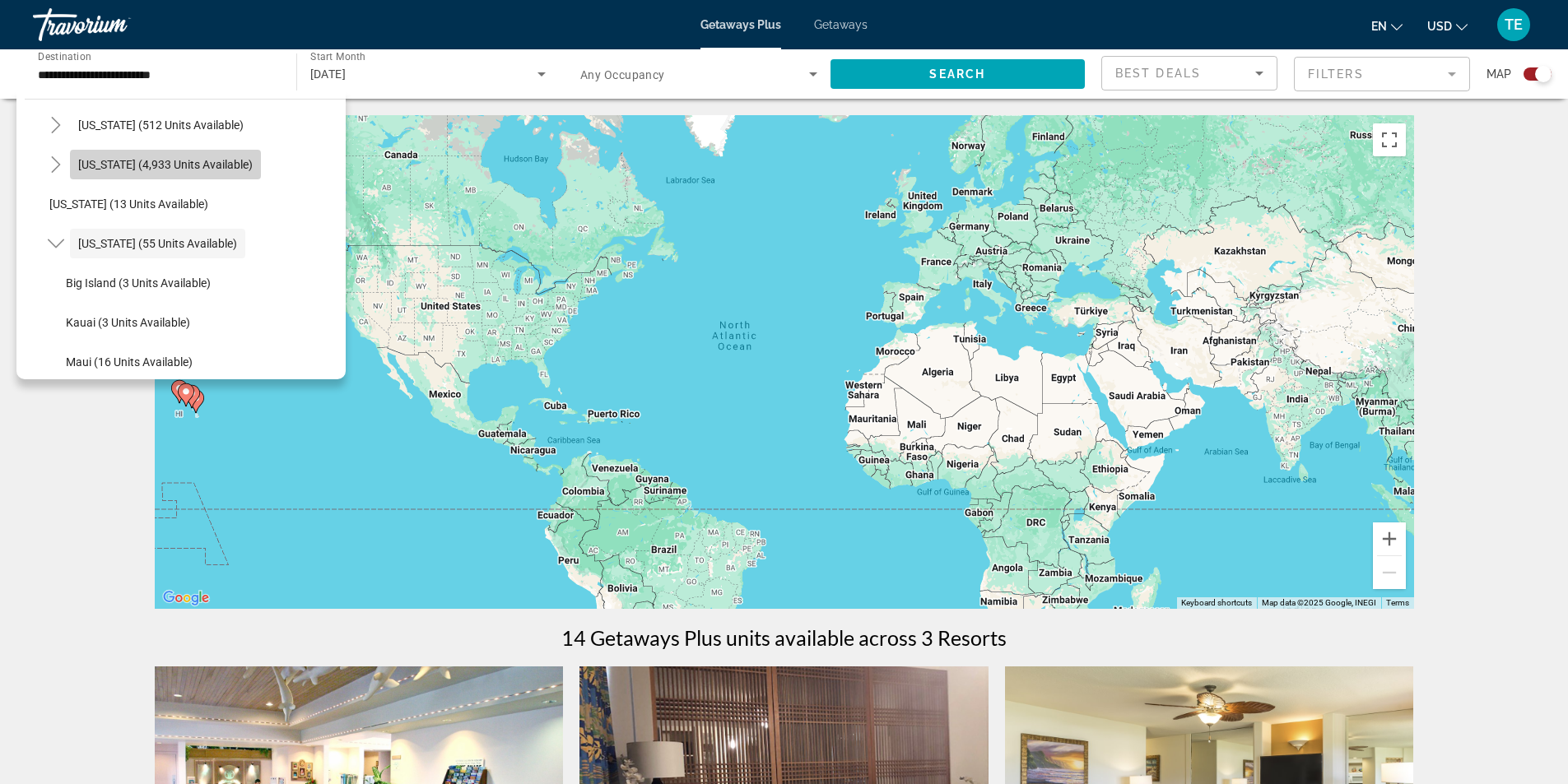
click at [181, 167] on span "[US_STATE] (4,933 units available)" at bounding box center [166, 164] width 175 height 13
type input "**********"
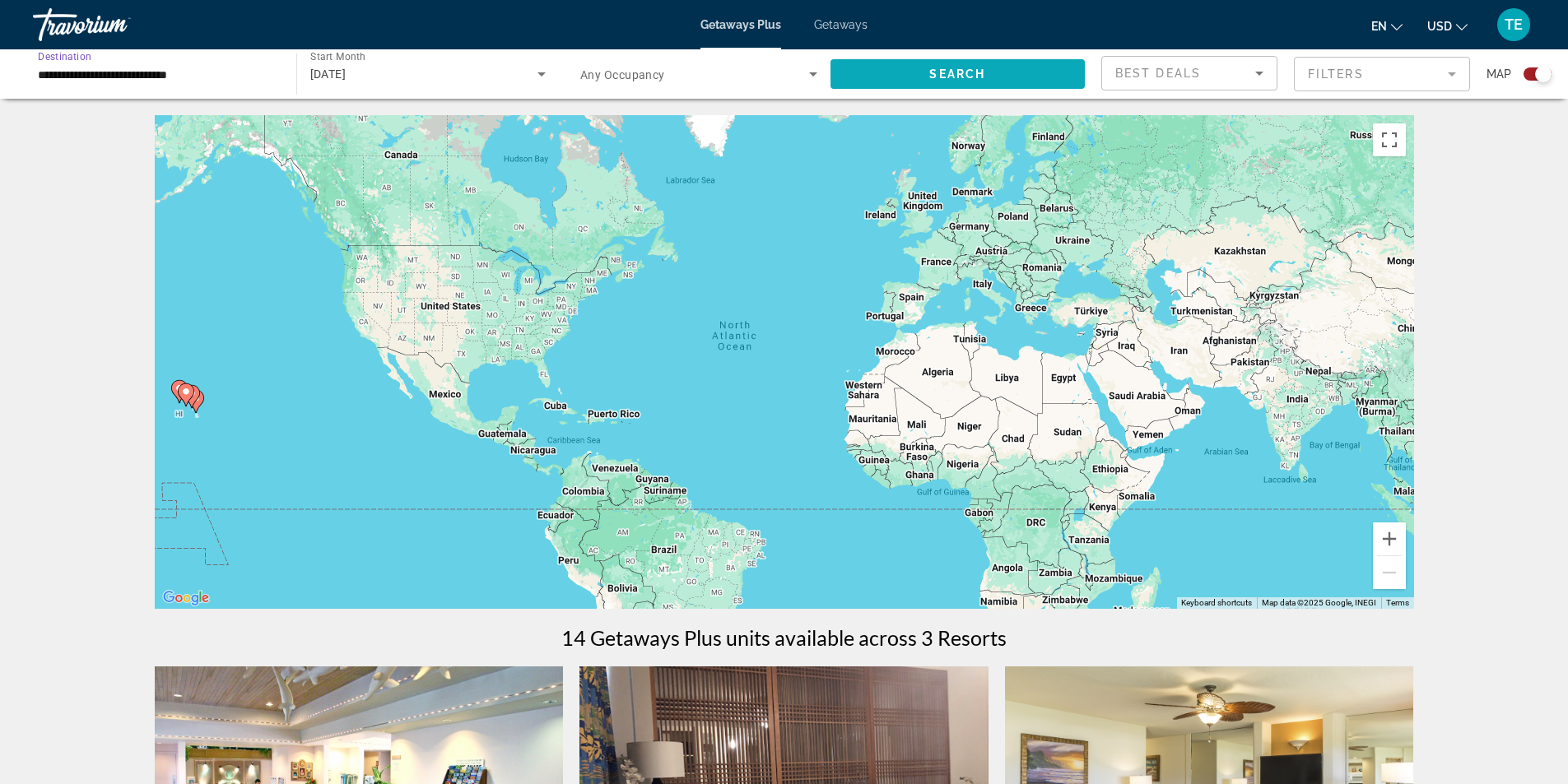
click at [1021, 72] on span "Search widget" at bounding box center [958, 73] width 255 height 39
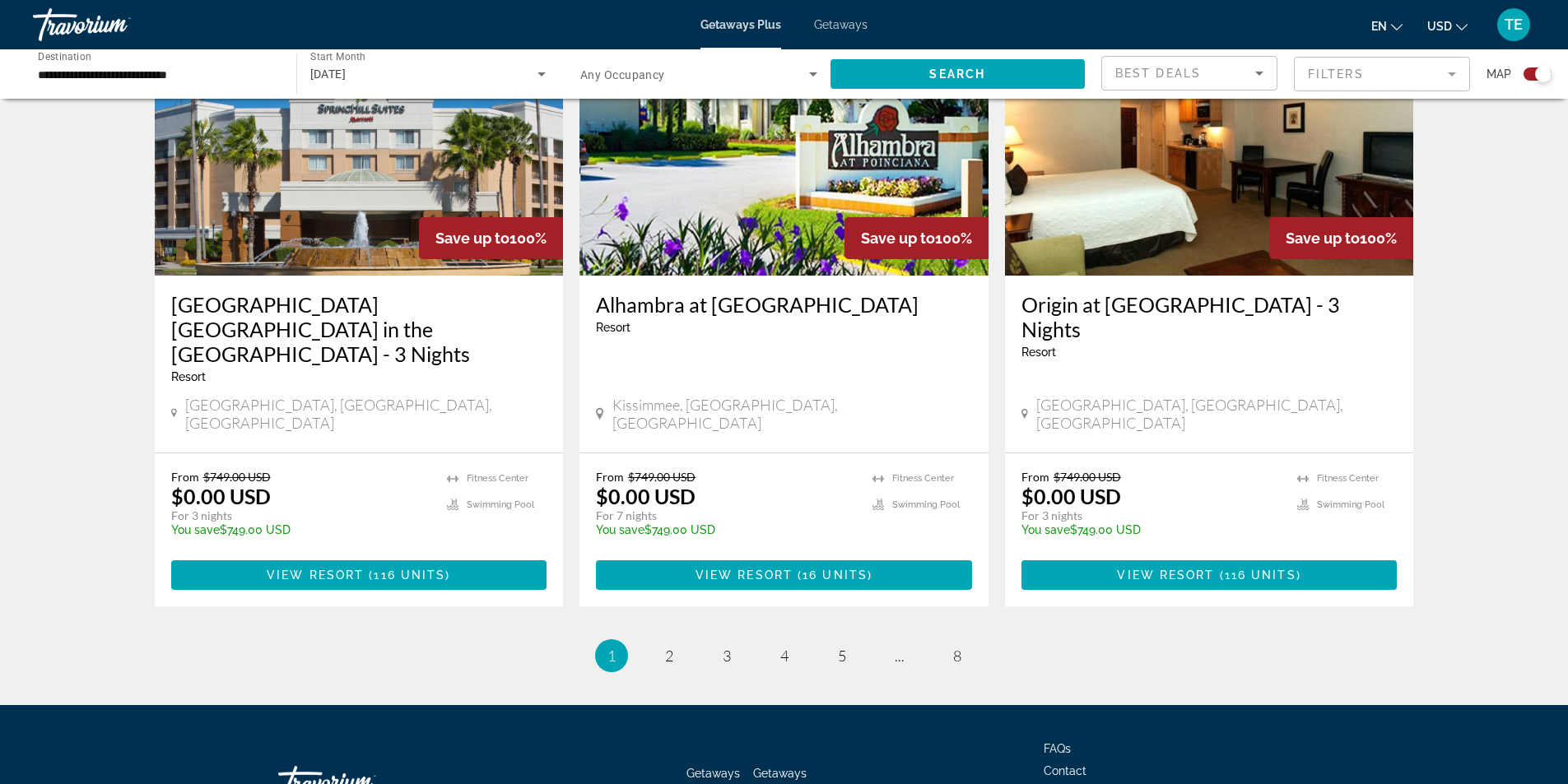
scroll to position [2486, 0]
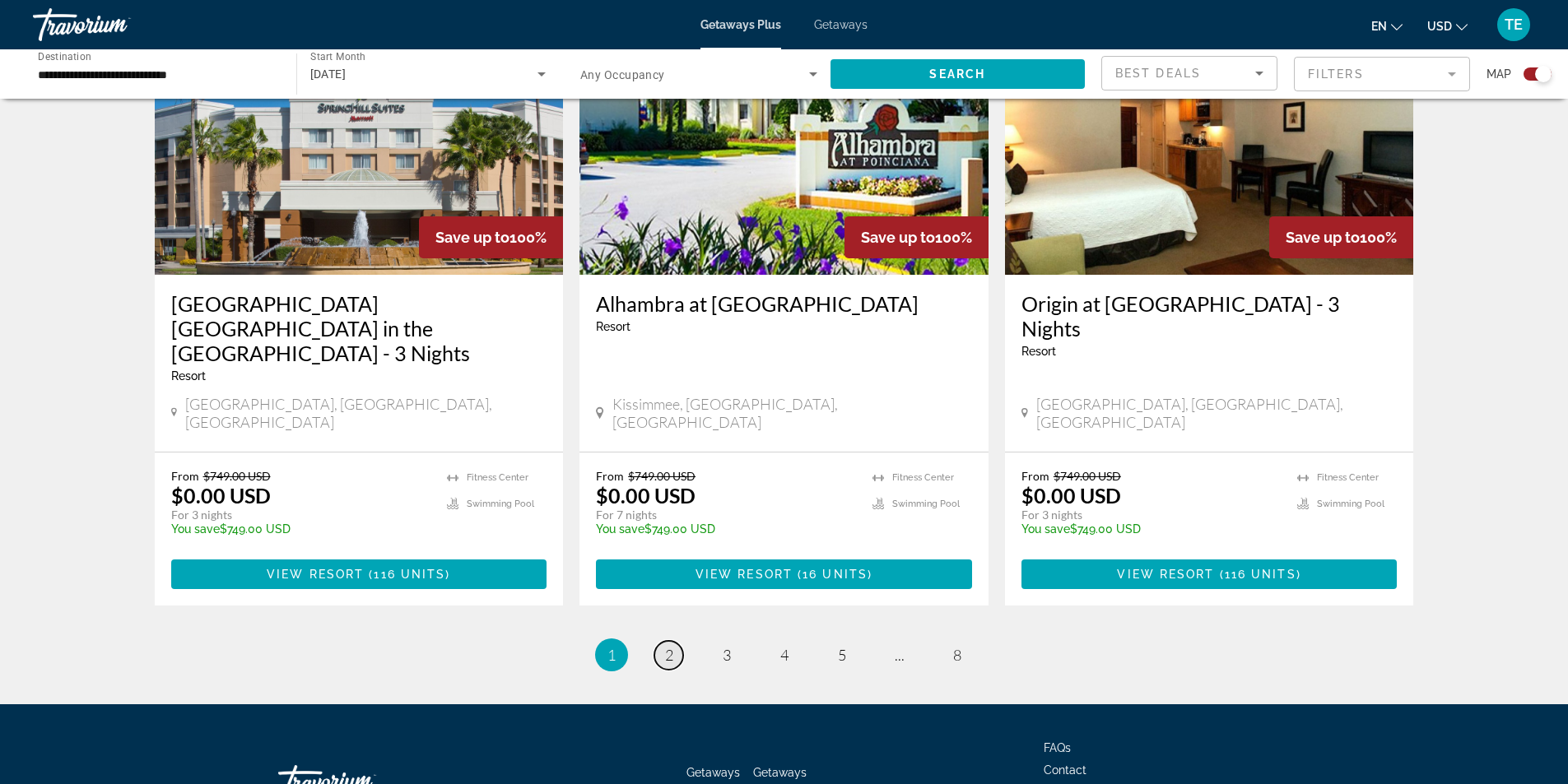
click at [663, 641] on link "page 2" at bounding box center [668, 655] width 29 height 29
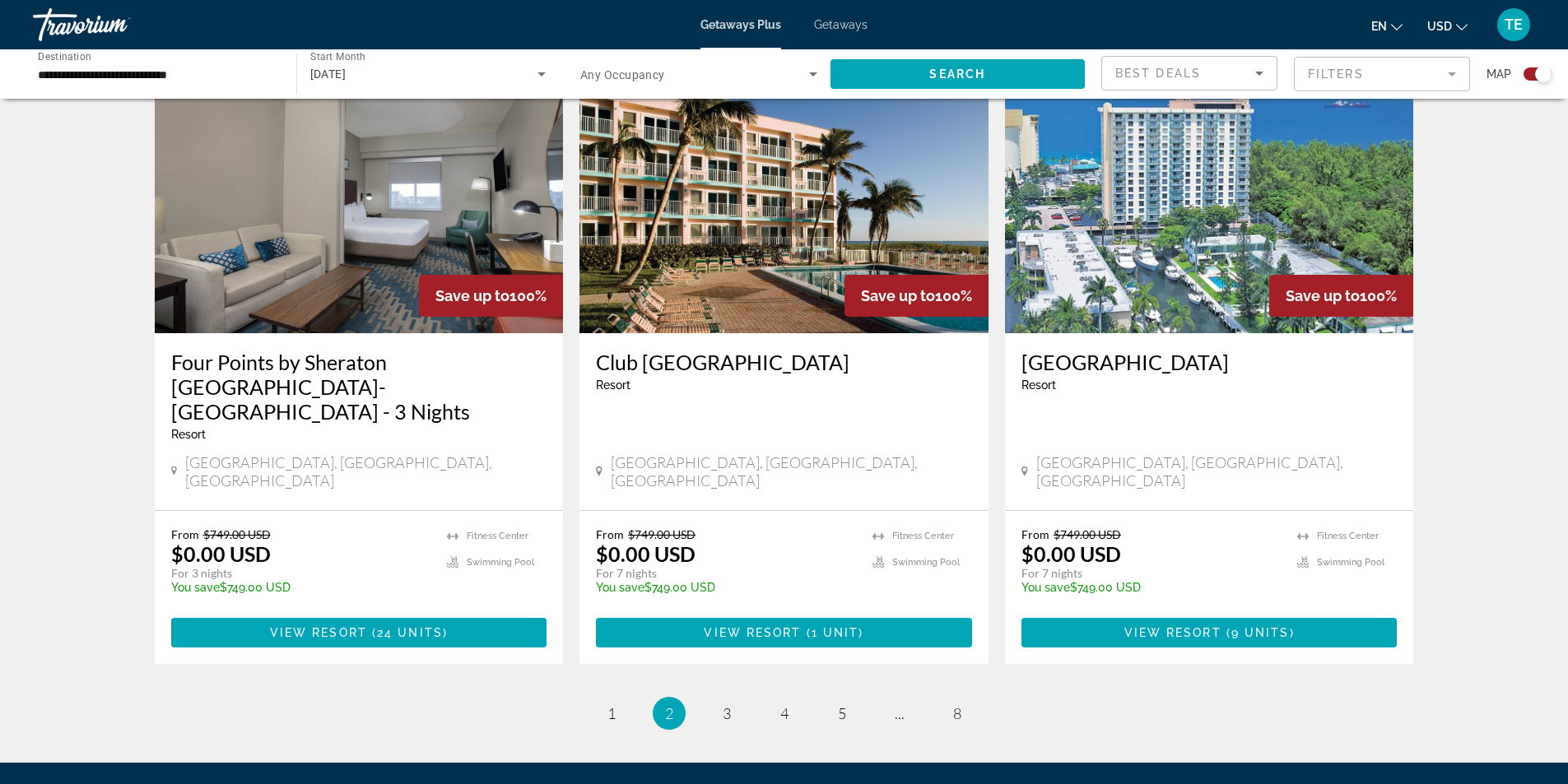
scroll to position [2437, 0]
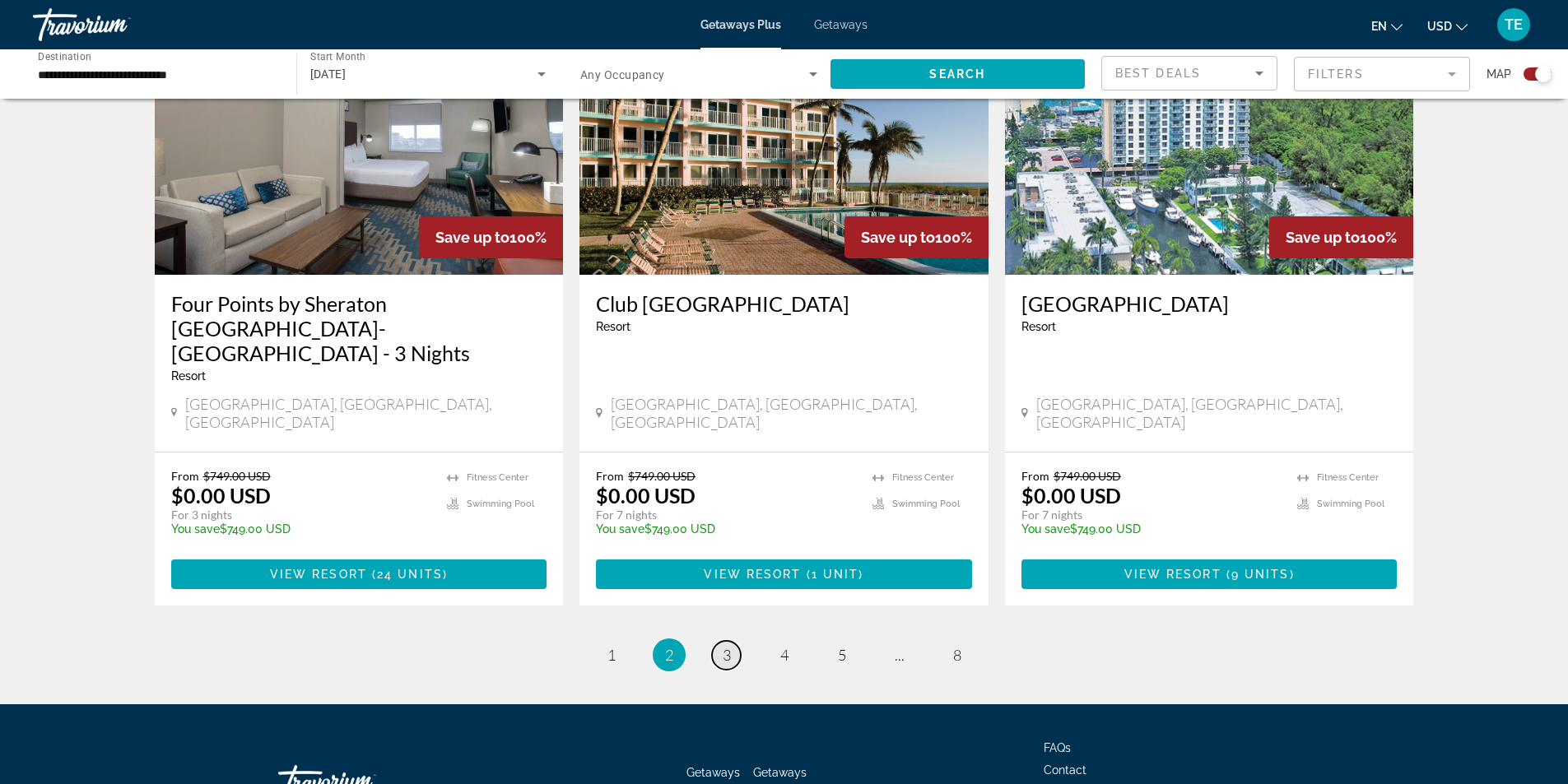
click at [722, 645] on span "3" at bounding box center [726, 654] width 8 height 18
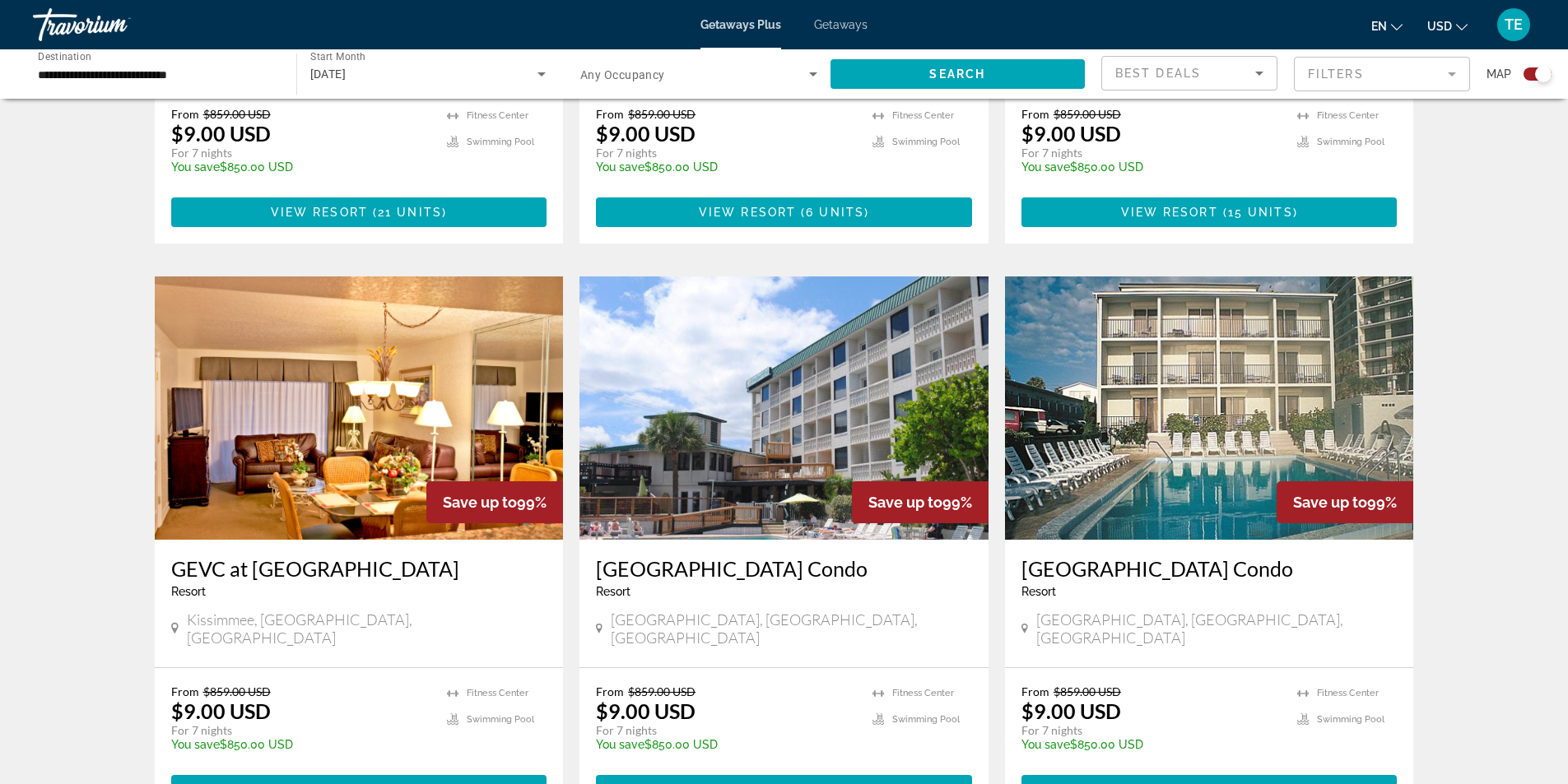
scroll to position [2386, 0]
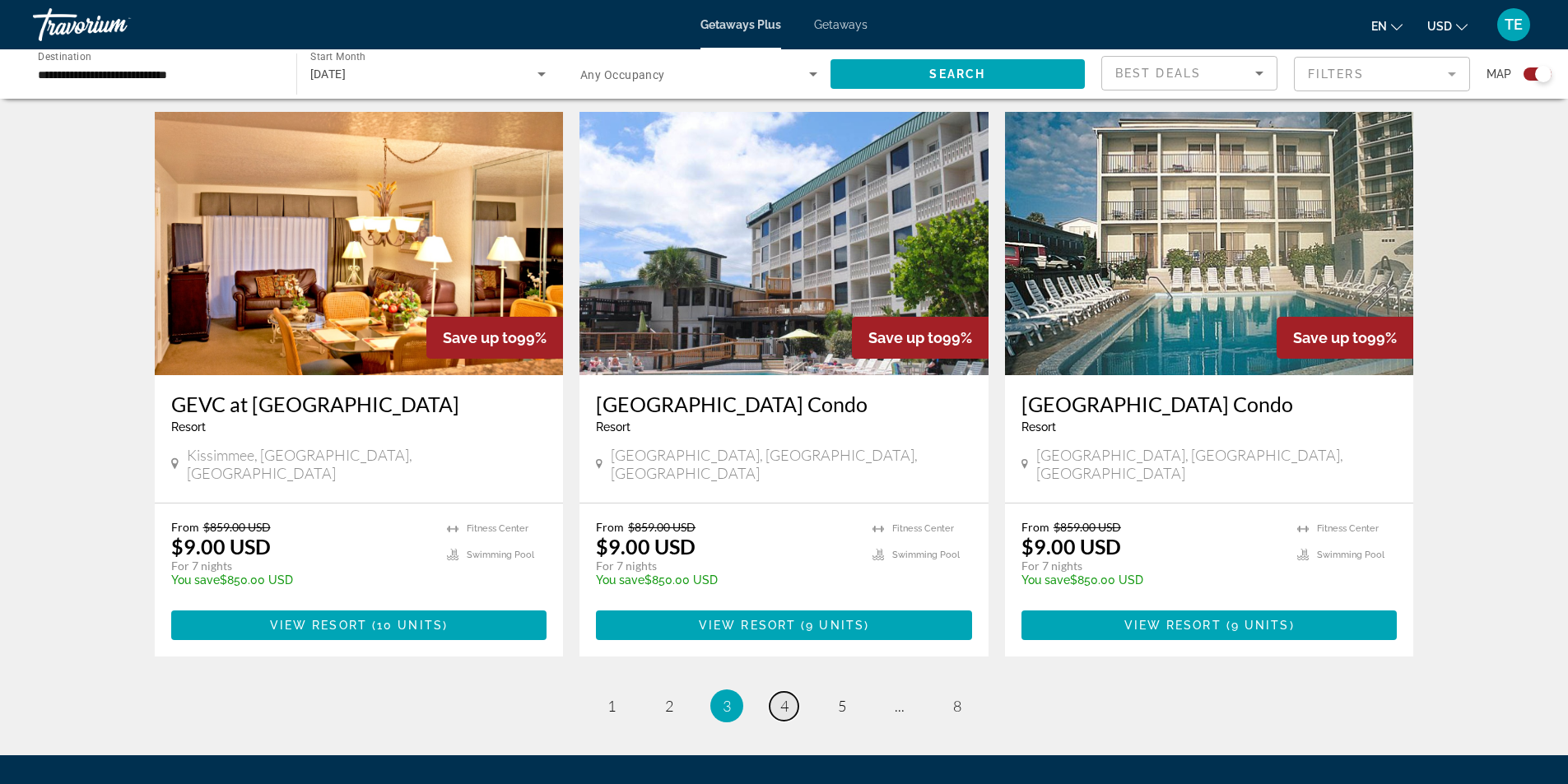
click at [791, 692] on link "page 4" at bounding box center [784, 706] width 29 height 29
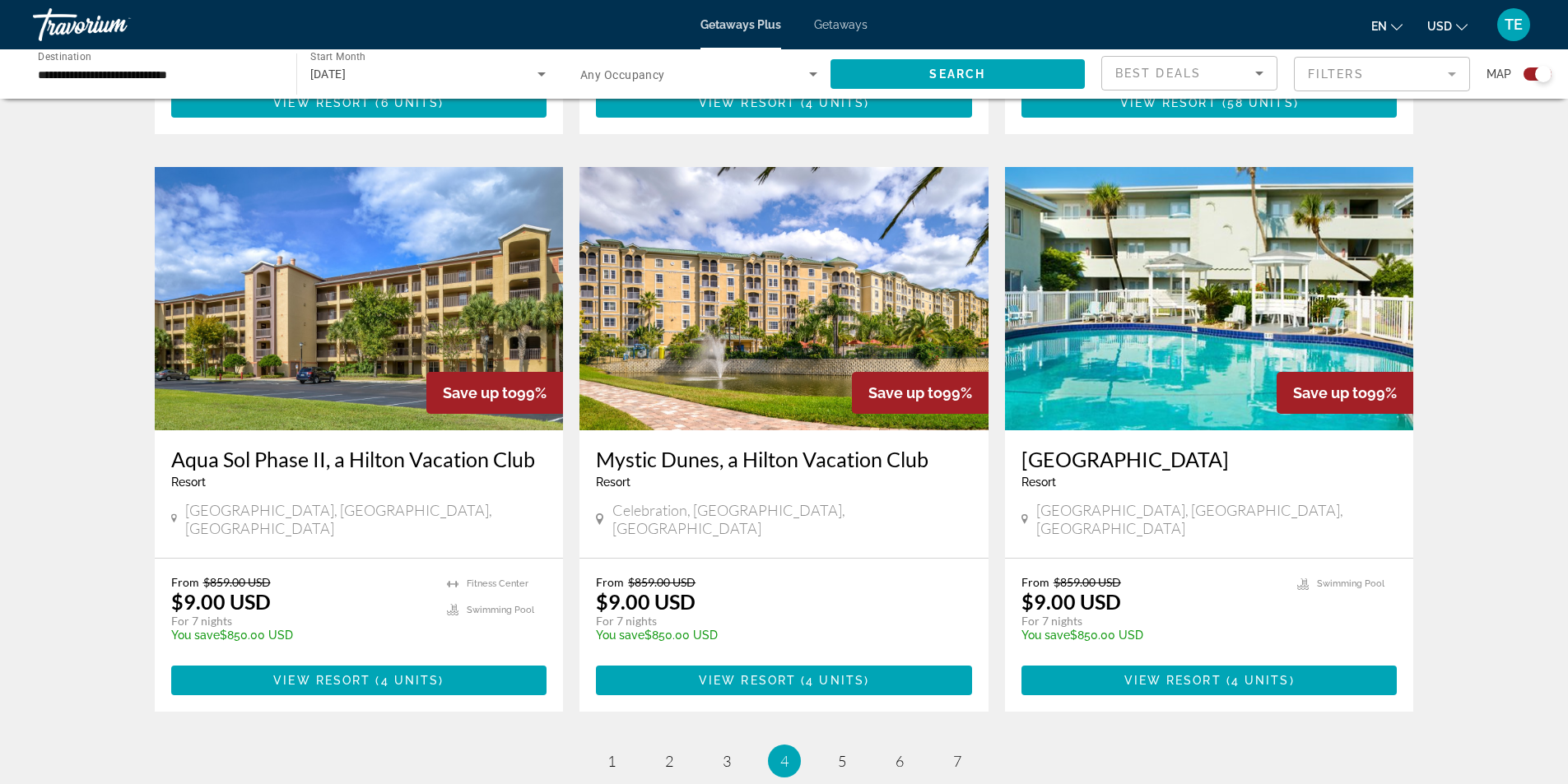
scroll to position [2437, 0]
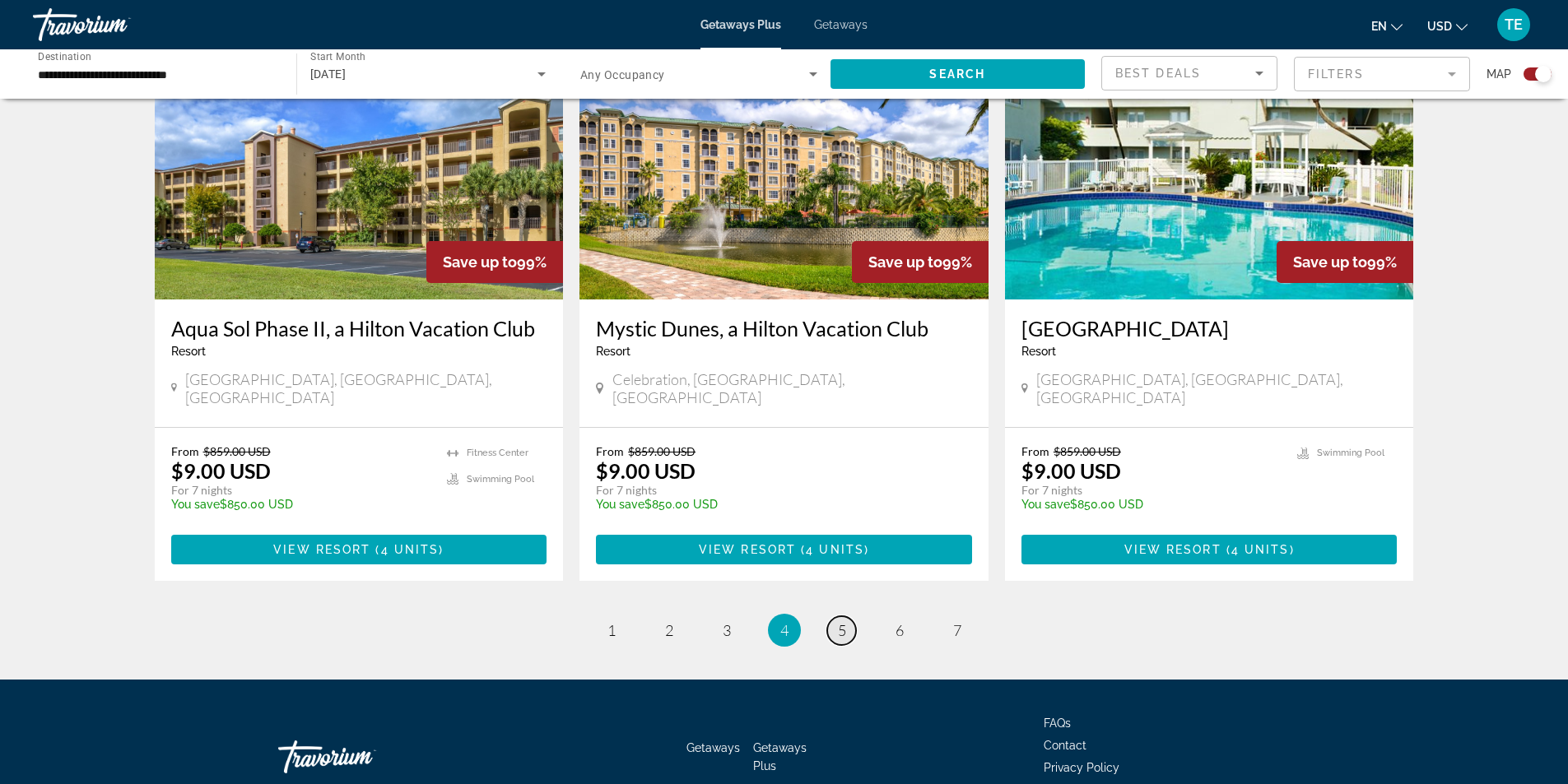
click at [839, 621] on span "5" at bounding box center [841, 630] width 8 height 18
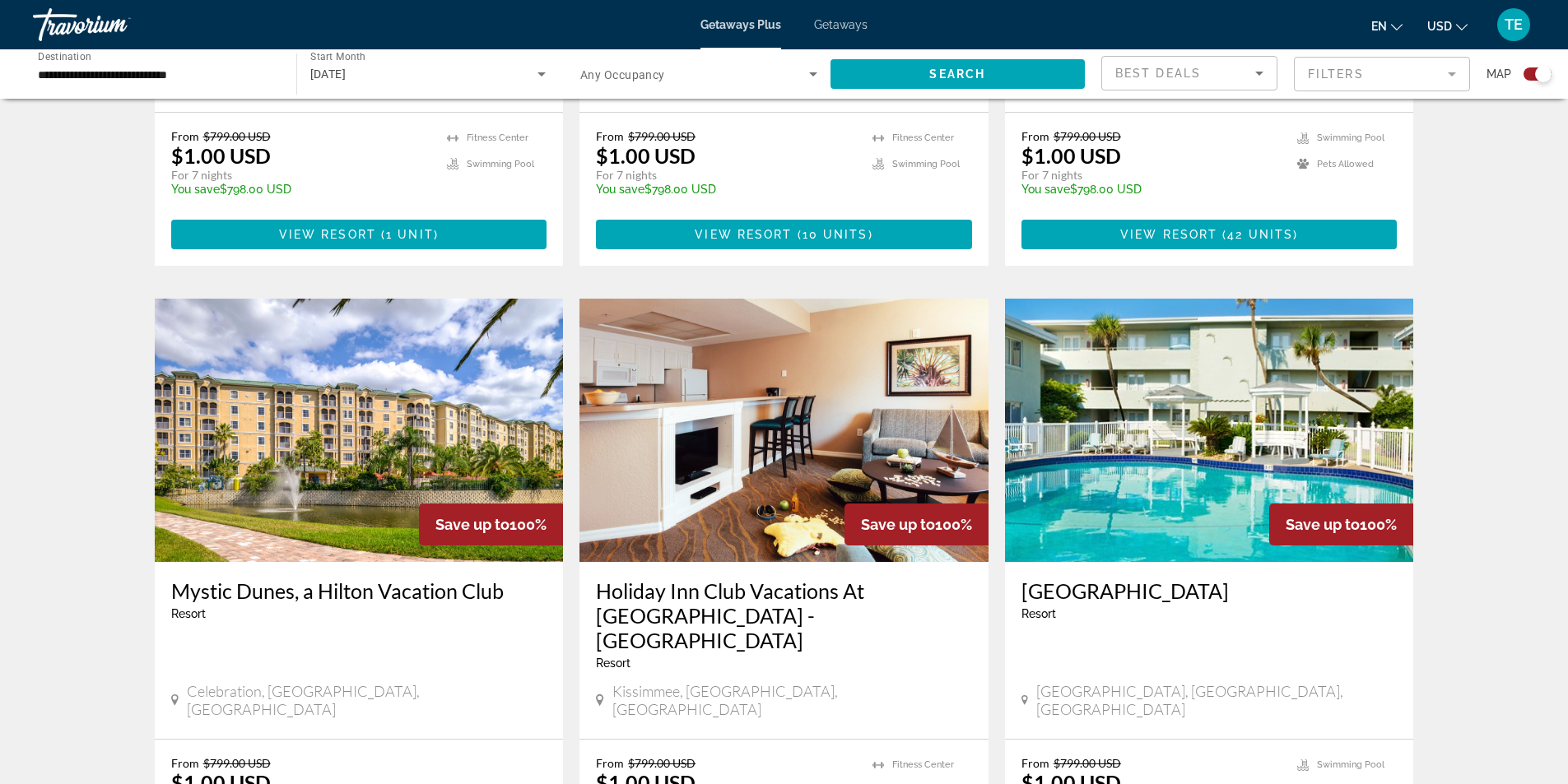
scroll to position [1563, 0]
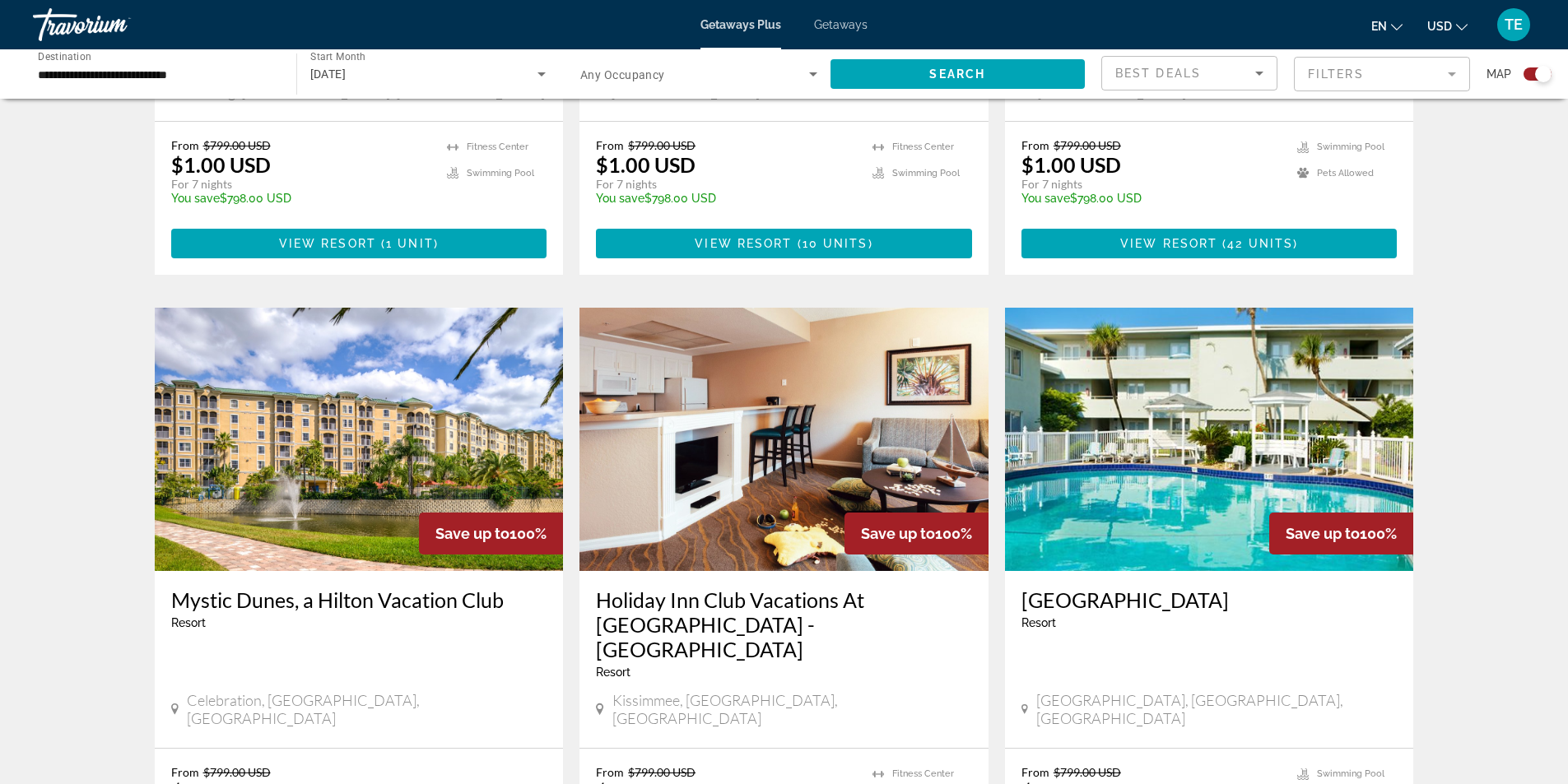
click at [403, 400] on img "Main content" at bounding box center [359, 440] width 409 height 263
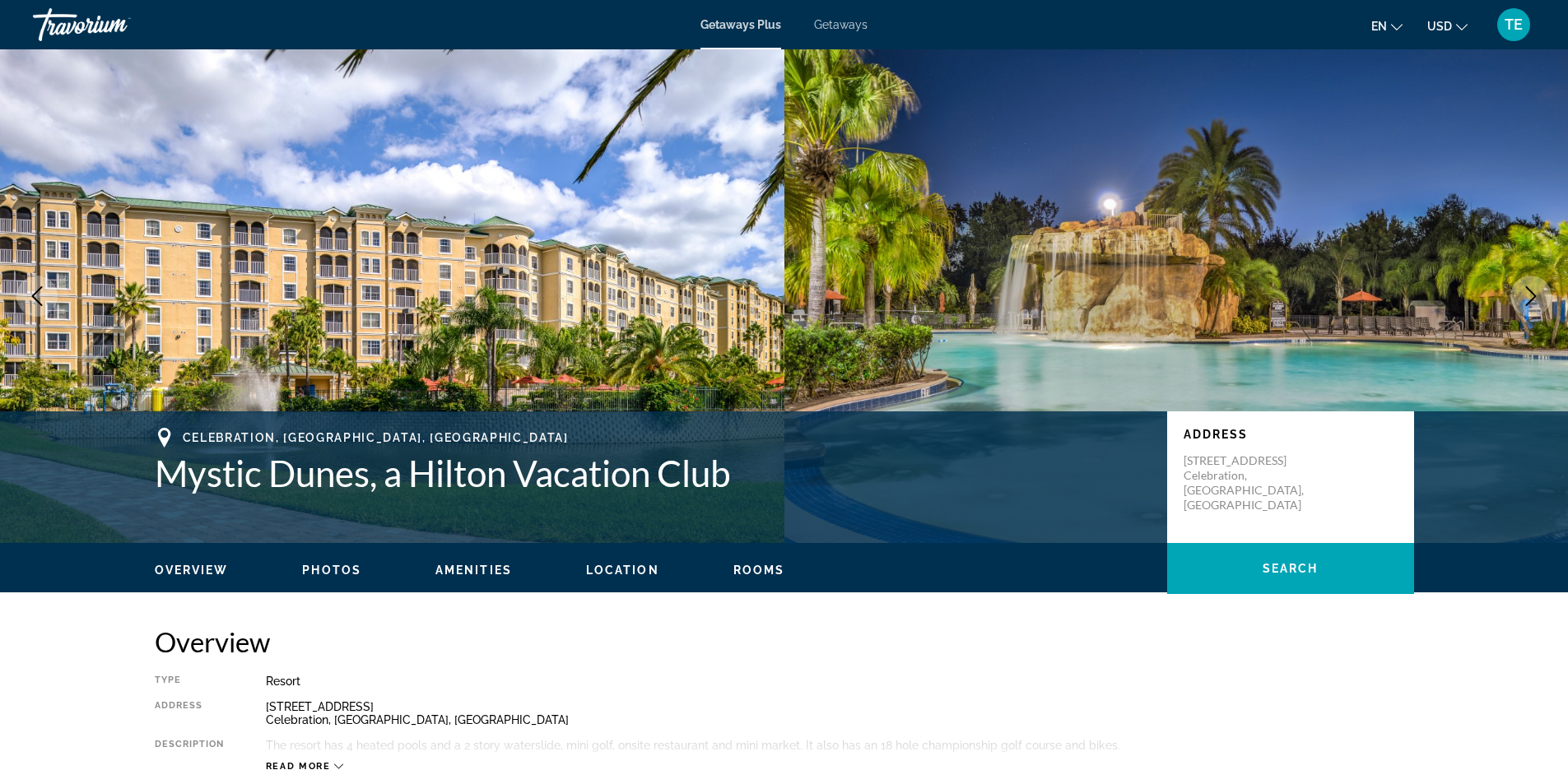
click at [1531, 289] on icon "Next image" at bounding box center [1530, 296] width 20 height 20
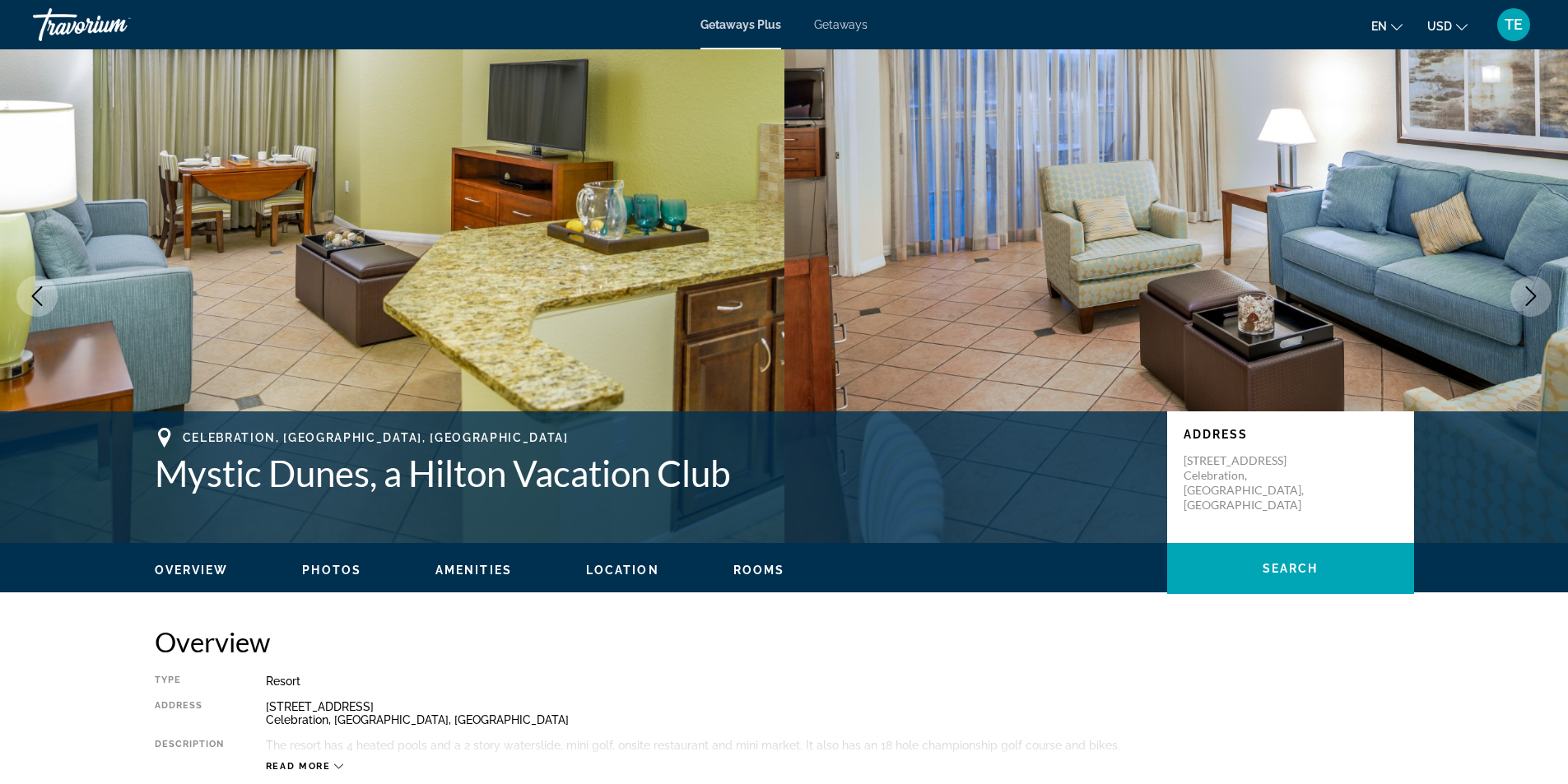
click at [1531, 289] on icon "Next image" at bounding box center [1530, 296] width 20 height 20
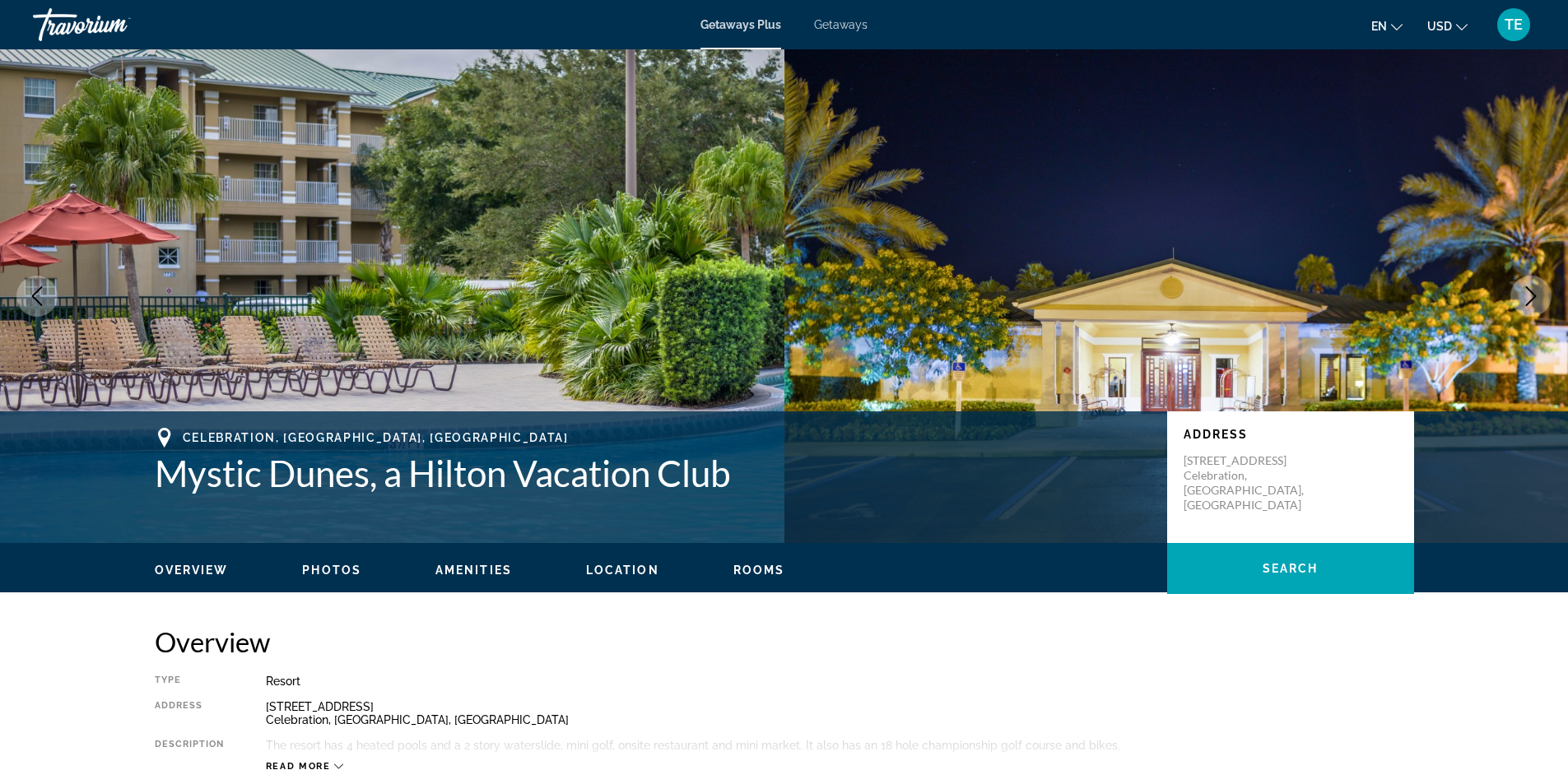
click at [1529, 295] on icon "Next image" at bounding box center [1530, 296] width 20 height 20
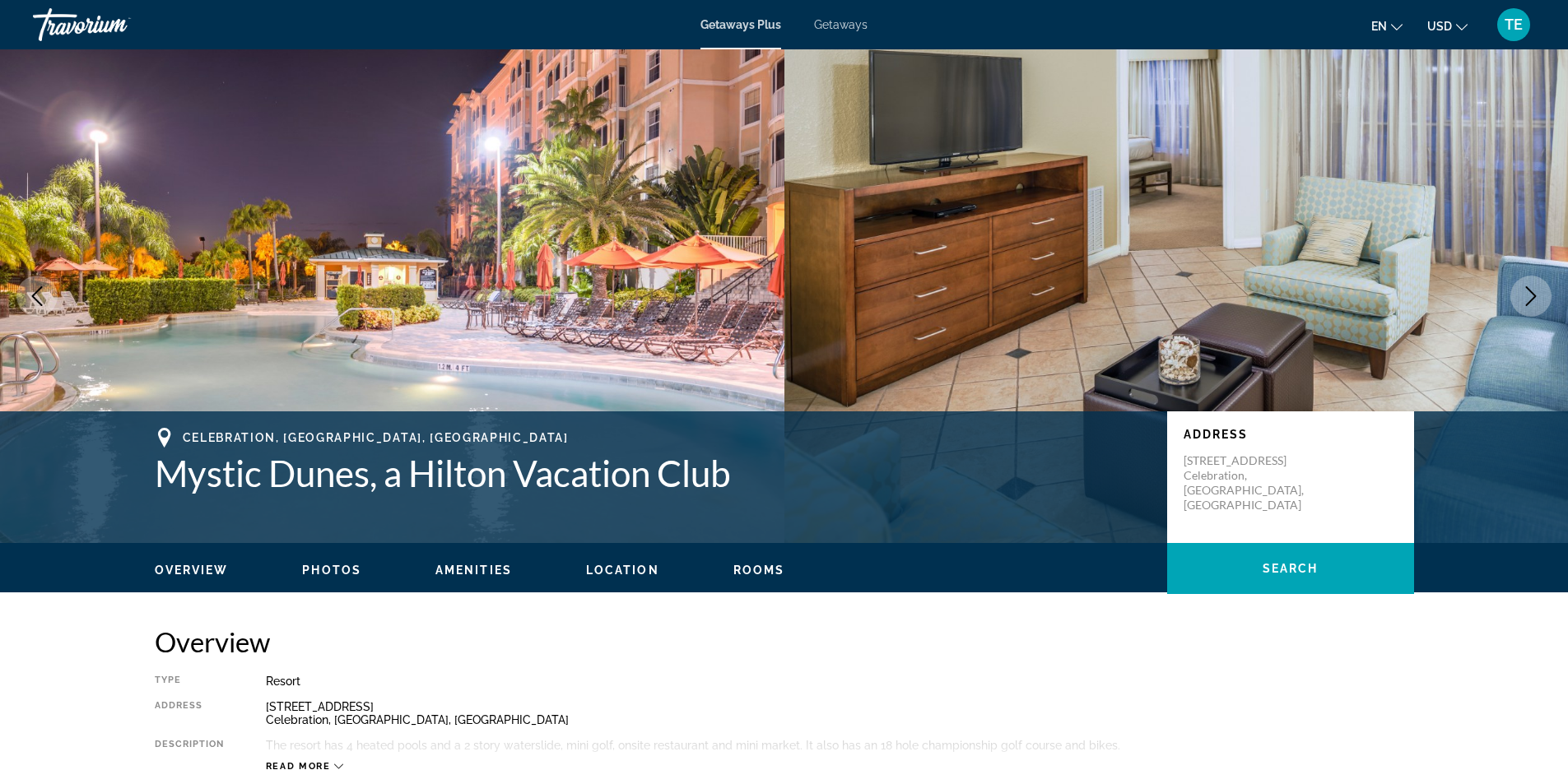
click at [1529, 295] on icon "Next image" at bounding box center [1530, 296] width 20 height 20
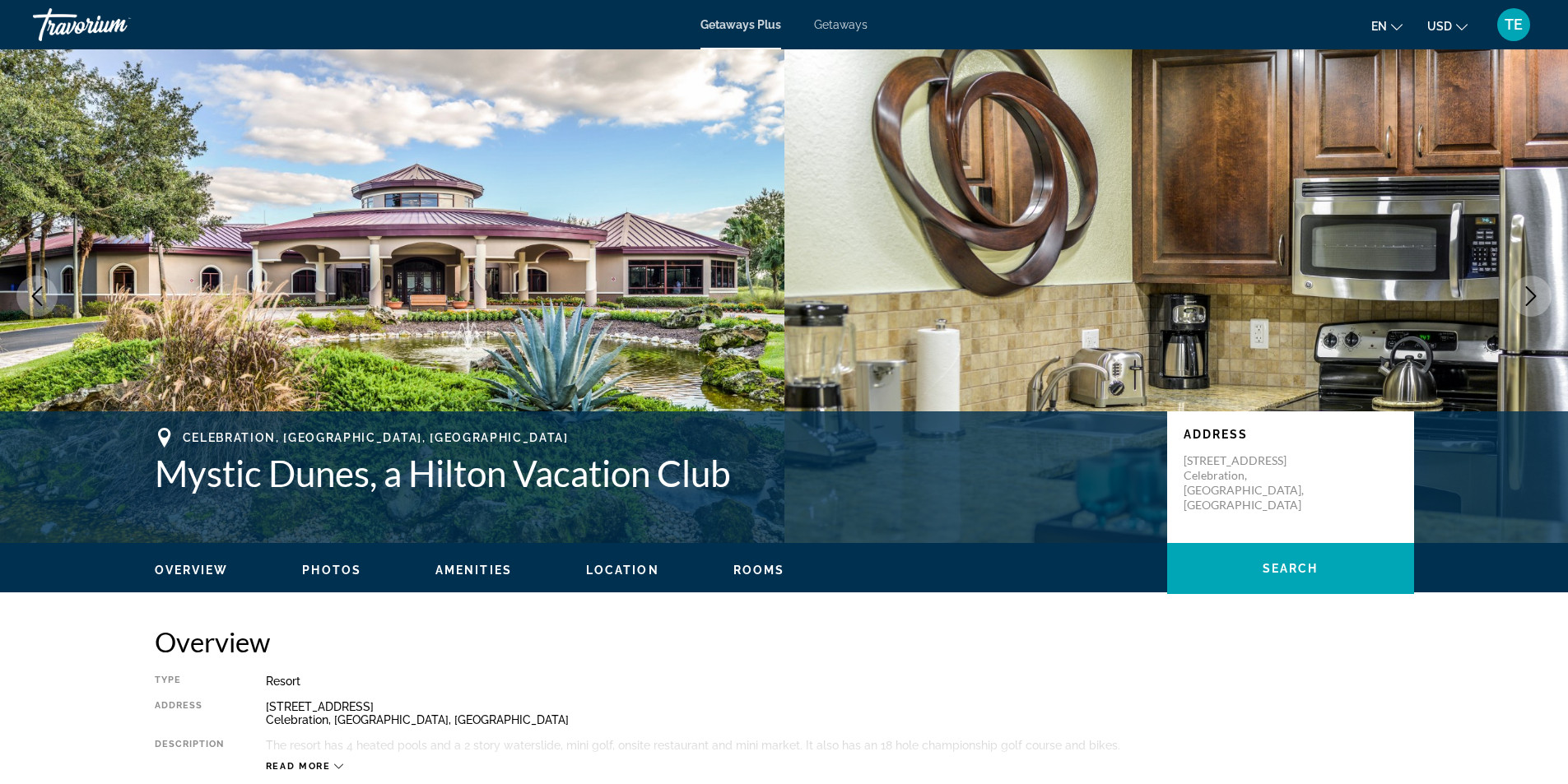
click at [1529, 295] on icon "Next image" at bounding box center [1530, 296] width 20 height 20
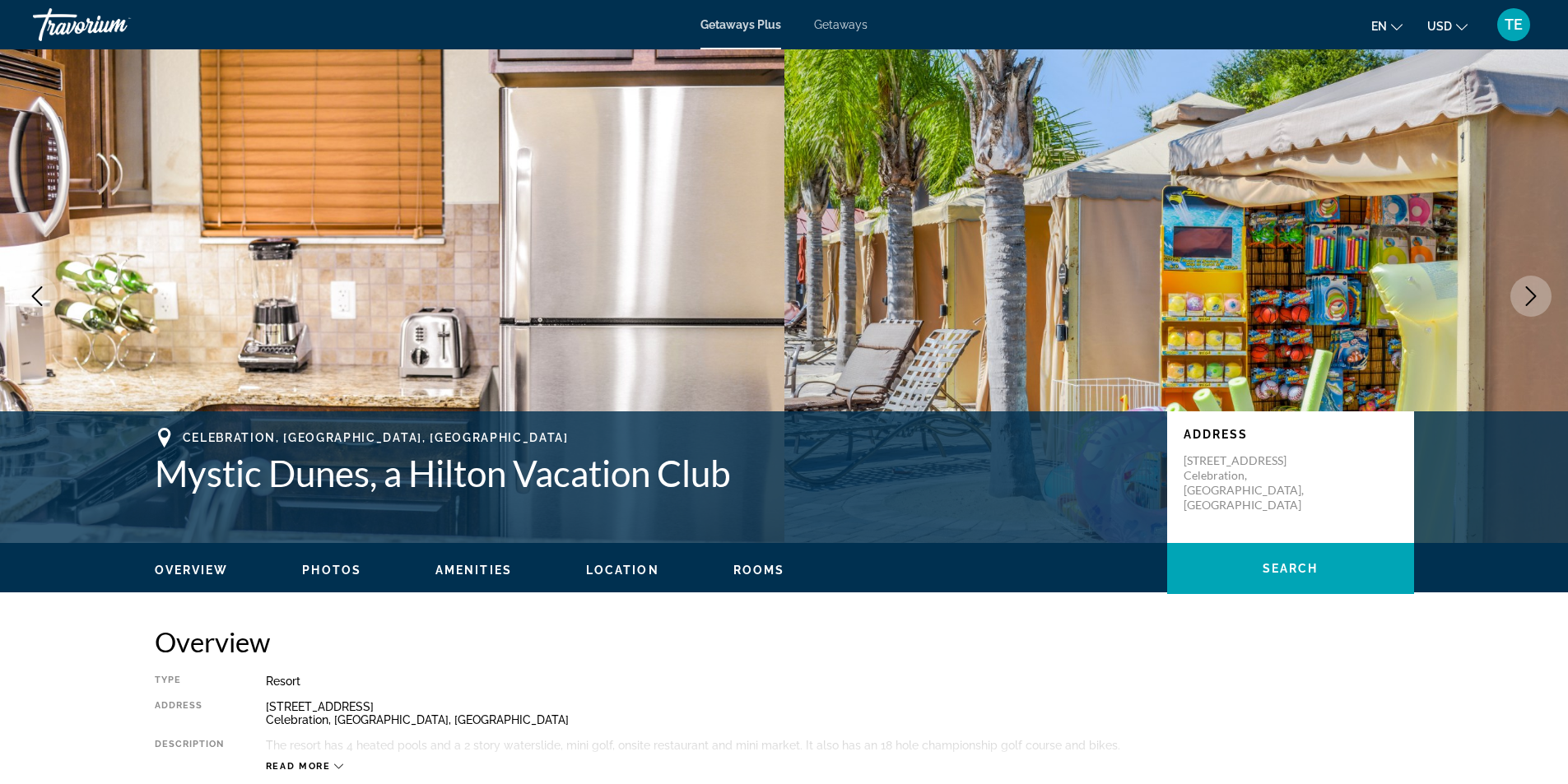
click at [38, 295] on icon "Previous image" at bounding box center [37, 296] width 20 height 20
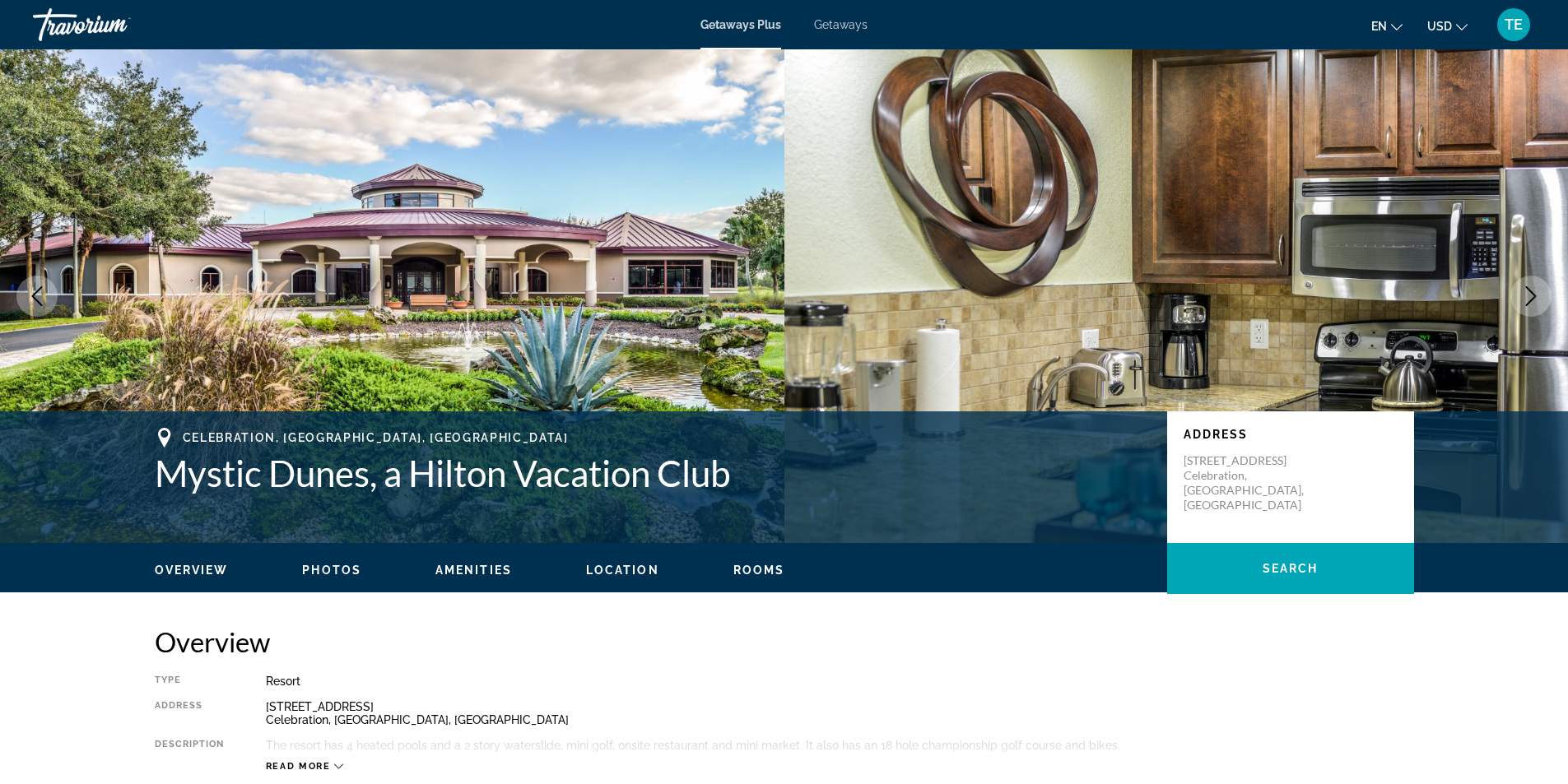
click at [1534, 296] on icon "Next image" at bounding box center [1531, 296] width 10 height 20
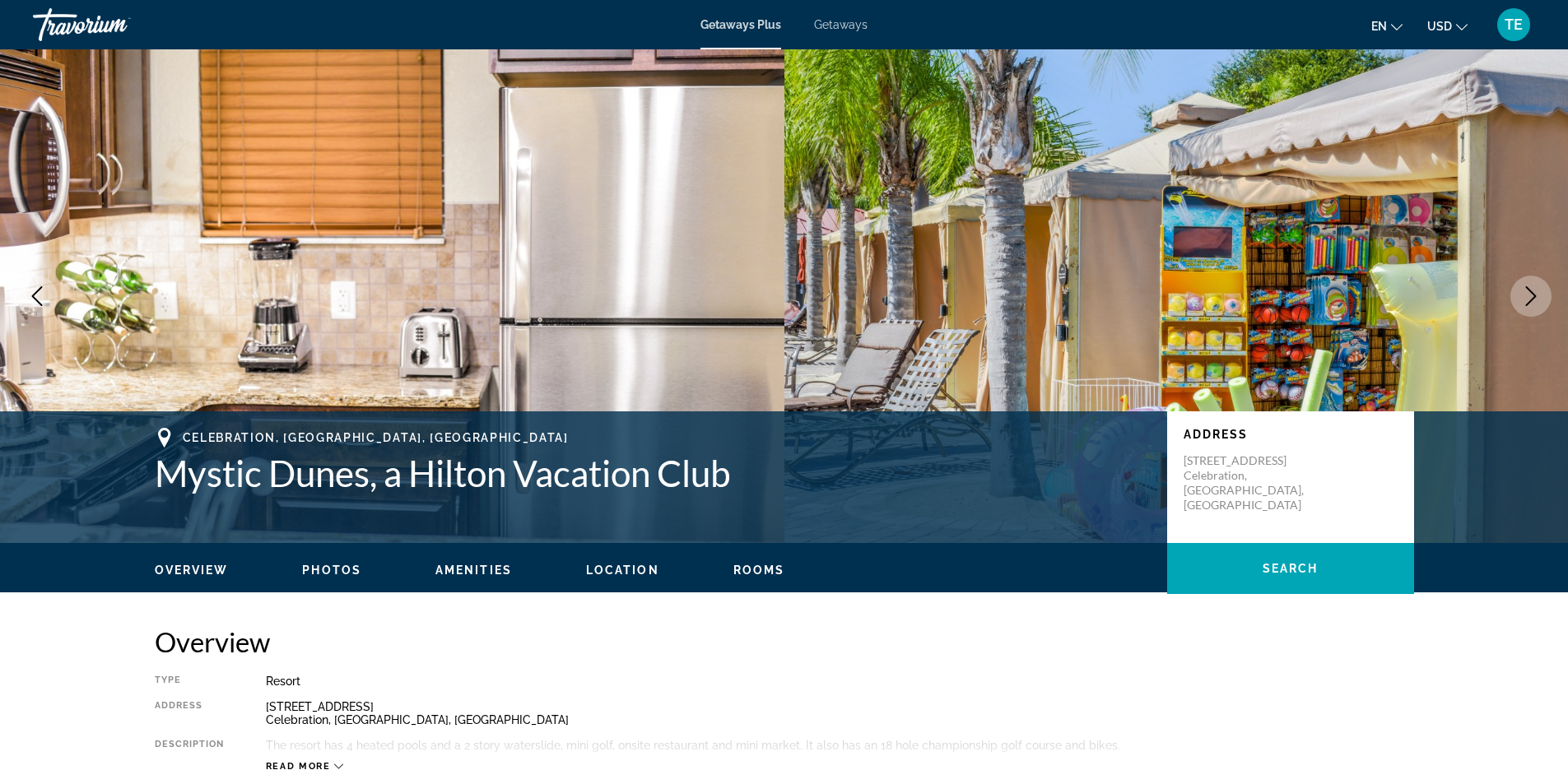
click at [1531, 297] on icon "Next image" at bounding box center [1530, 296] width 20 height 20
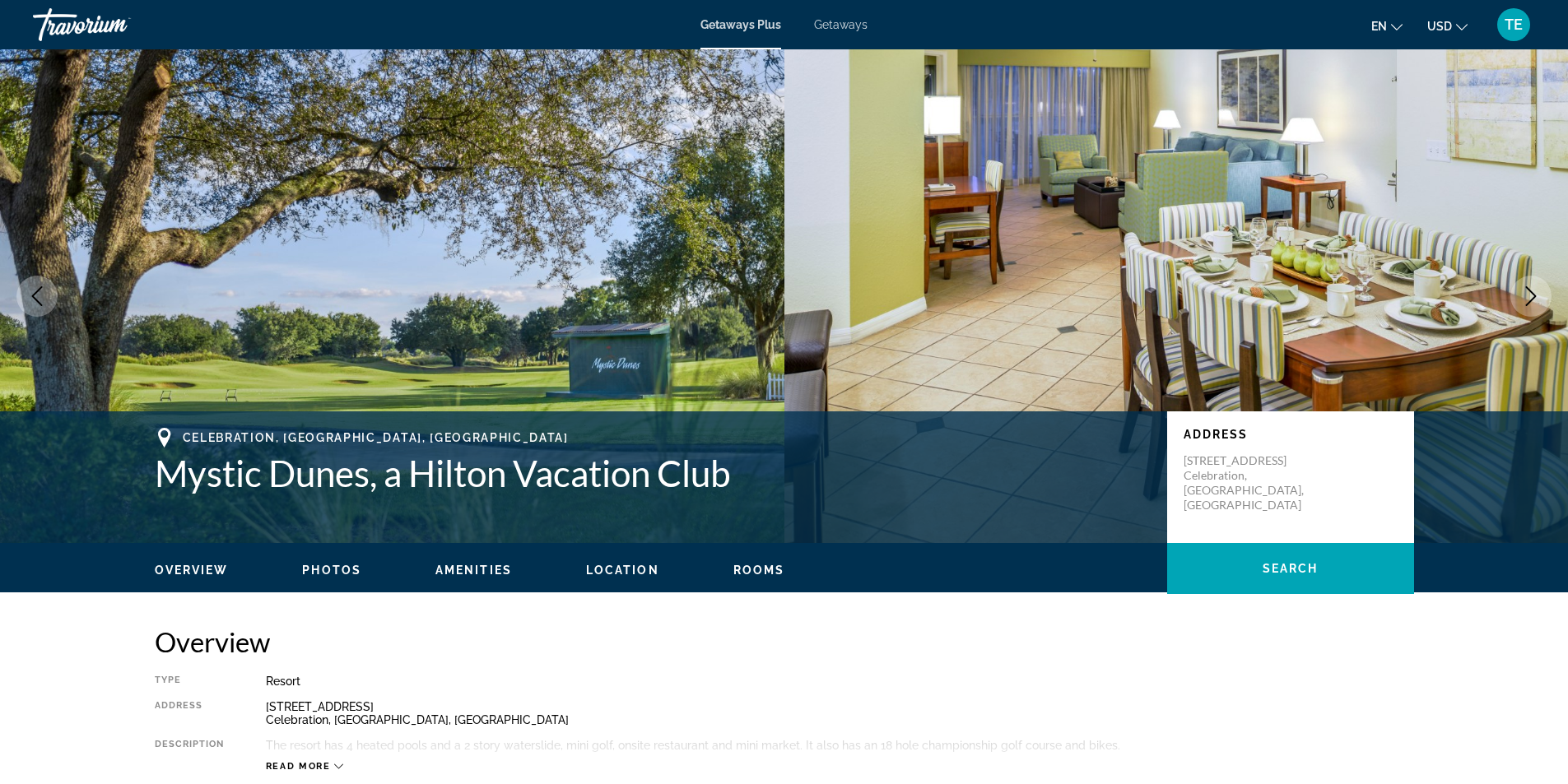
click at [1531, 297] on icon "Next image" at bounding box center [1530, 296] width 20 height 20
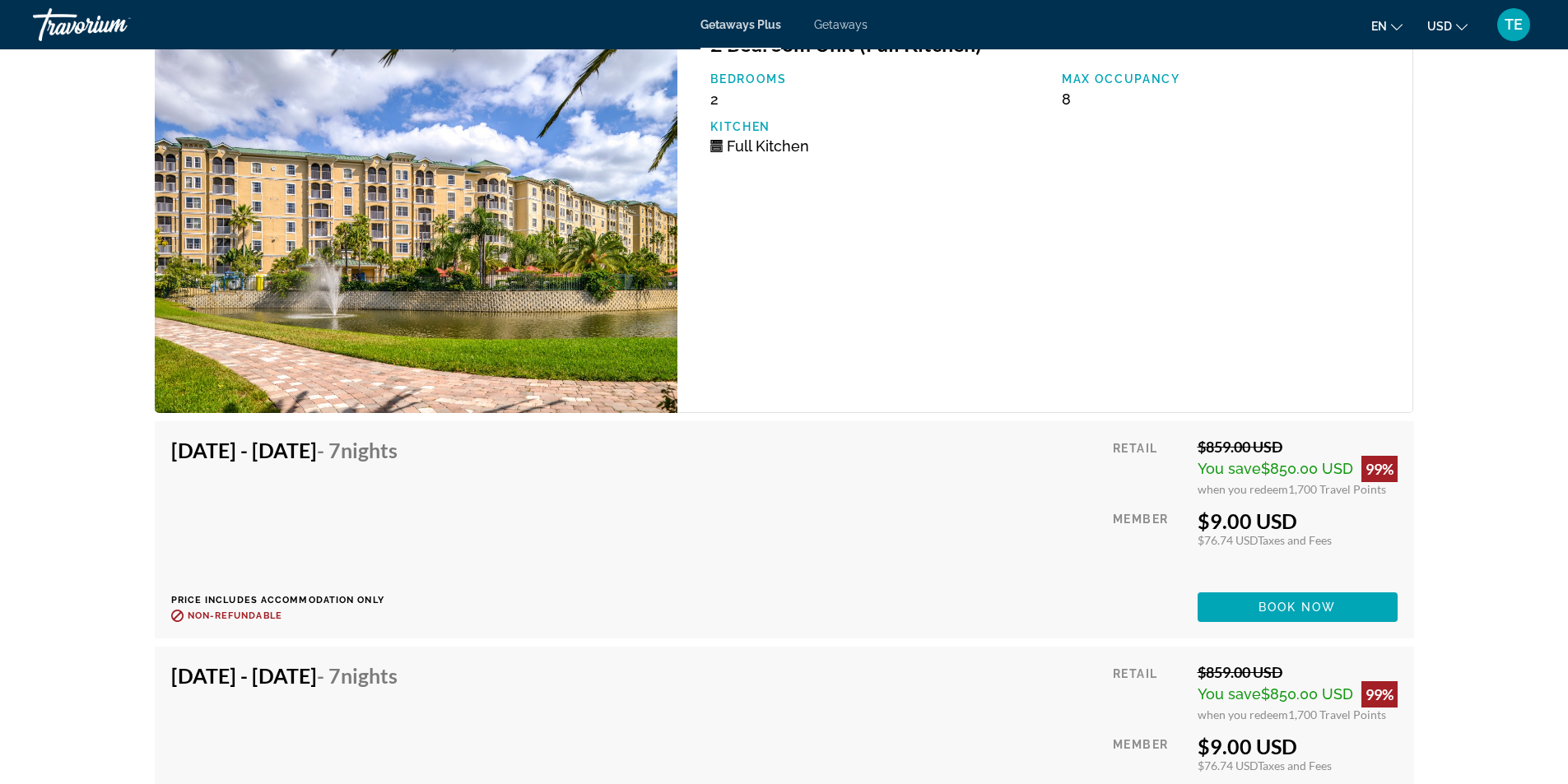
scroll to position [3651, 0]
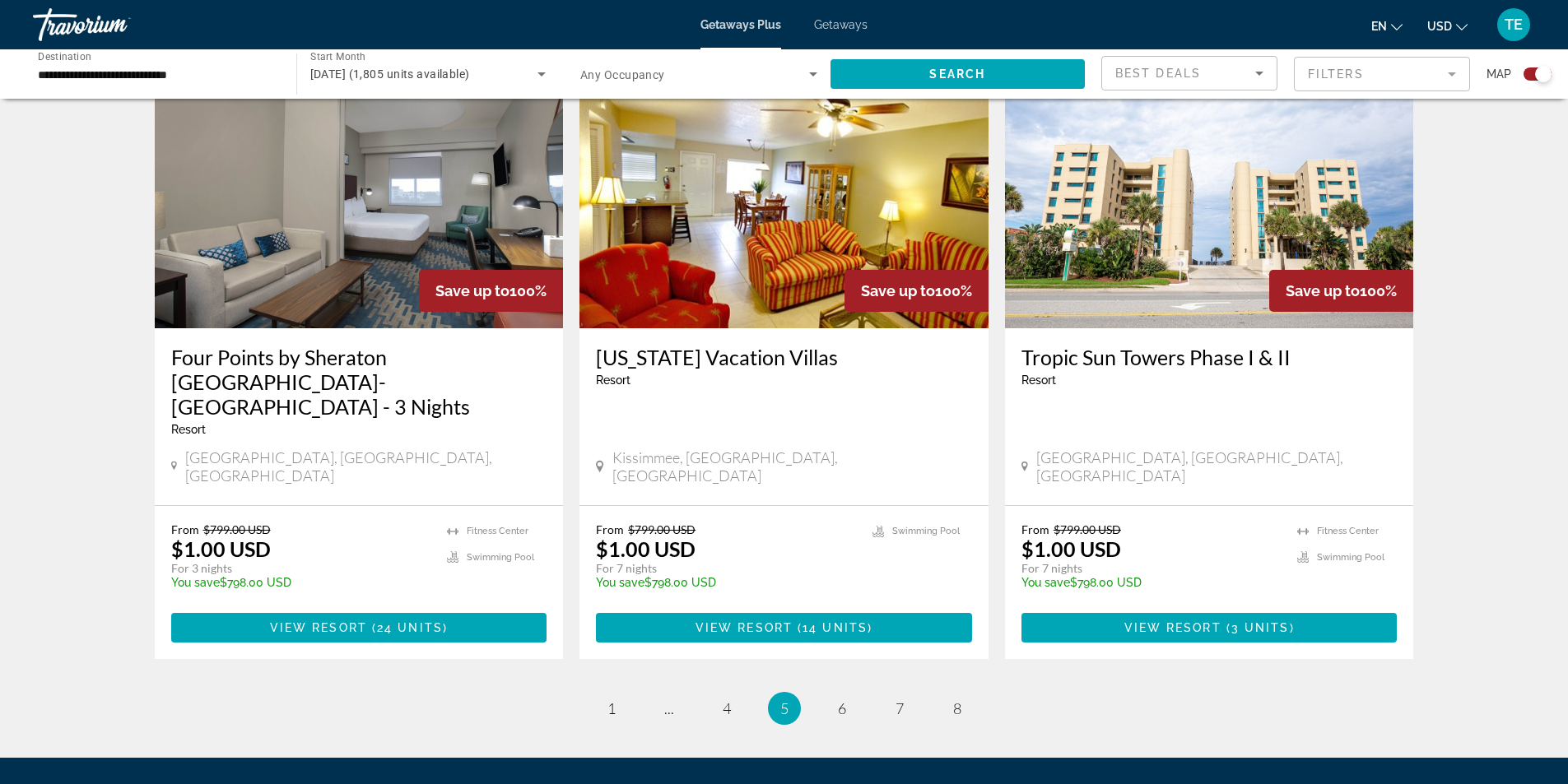
scroll to position [2461, 0]
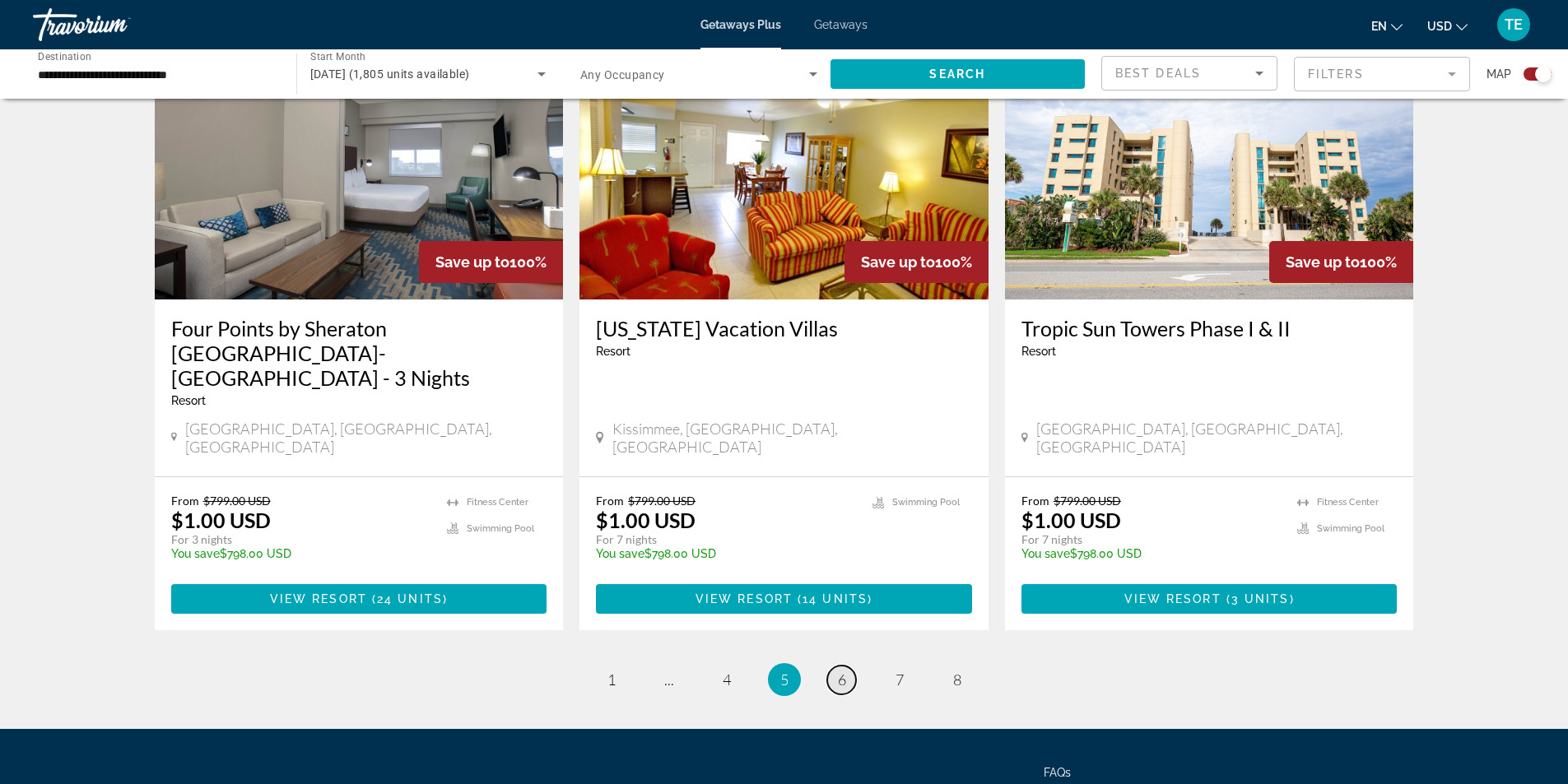
click at [839, 671] on span "6" at bounding box center [841, 679] width 8 height 18
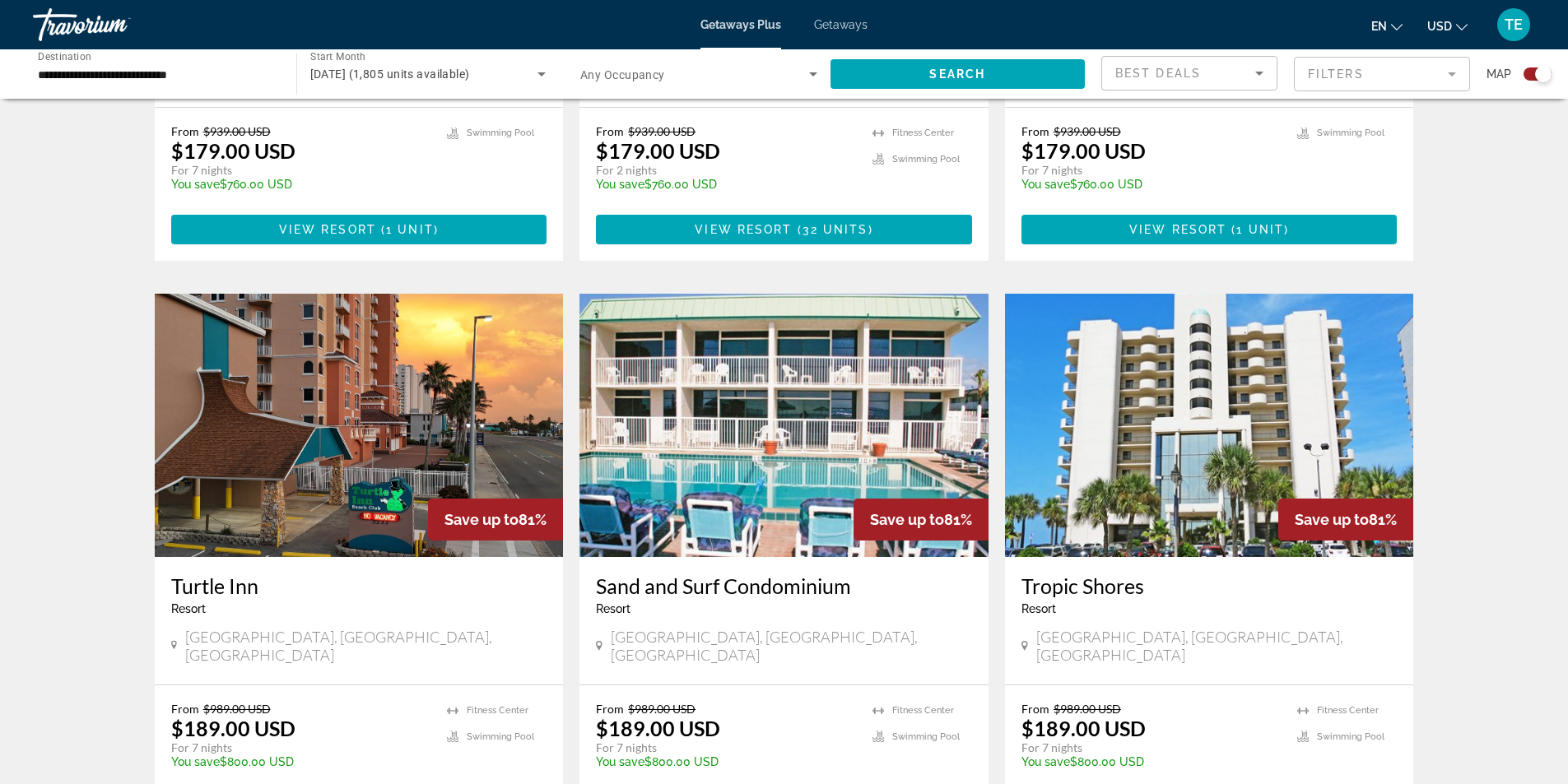
scroll to position [2303, 0]
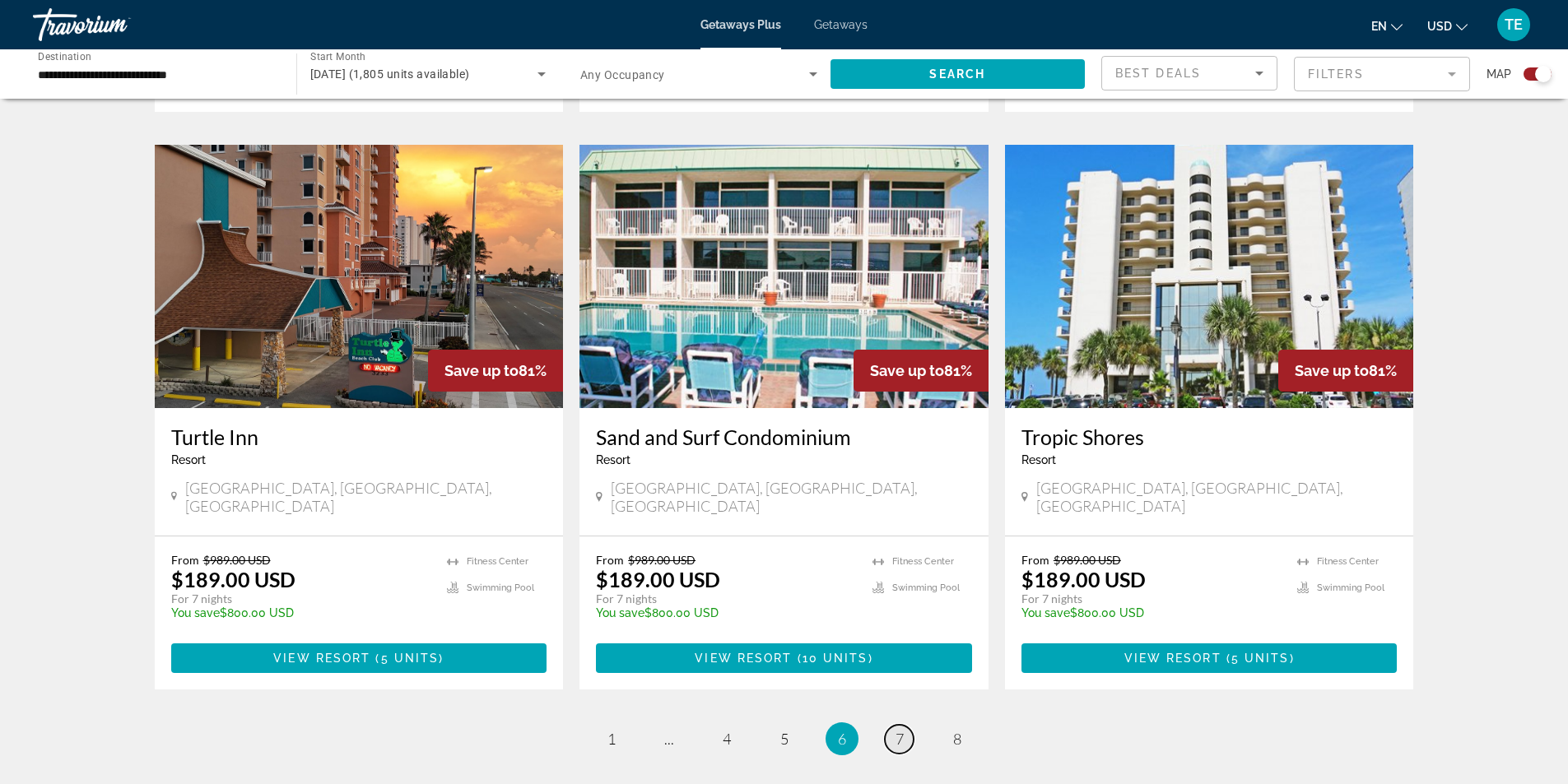
click at [909, 725] on link "page 7" at bounding box center [899, 739] width 29 height 29
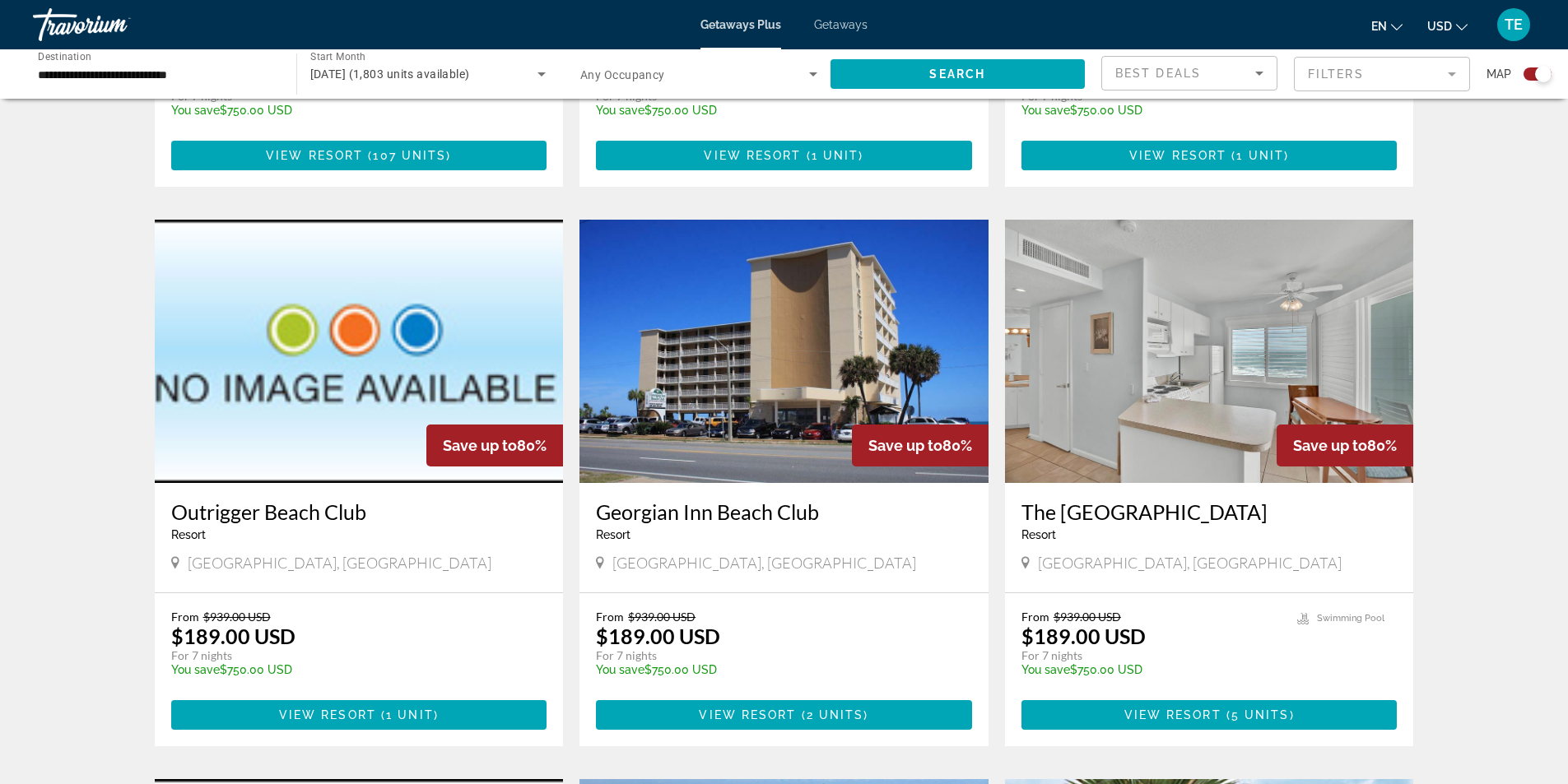
scroll to position [1563, 0]
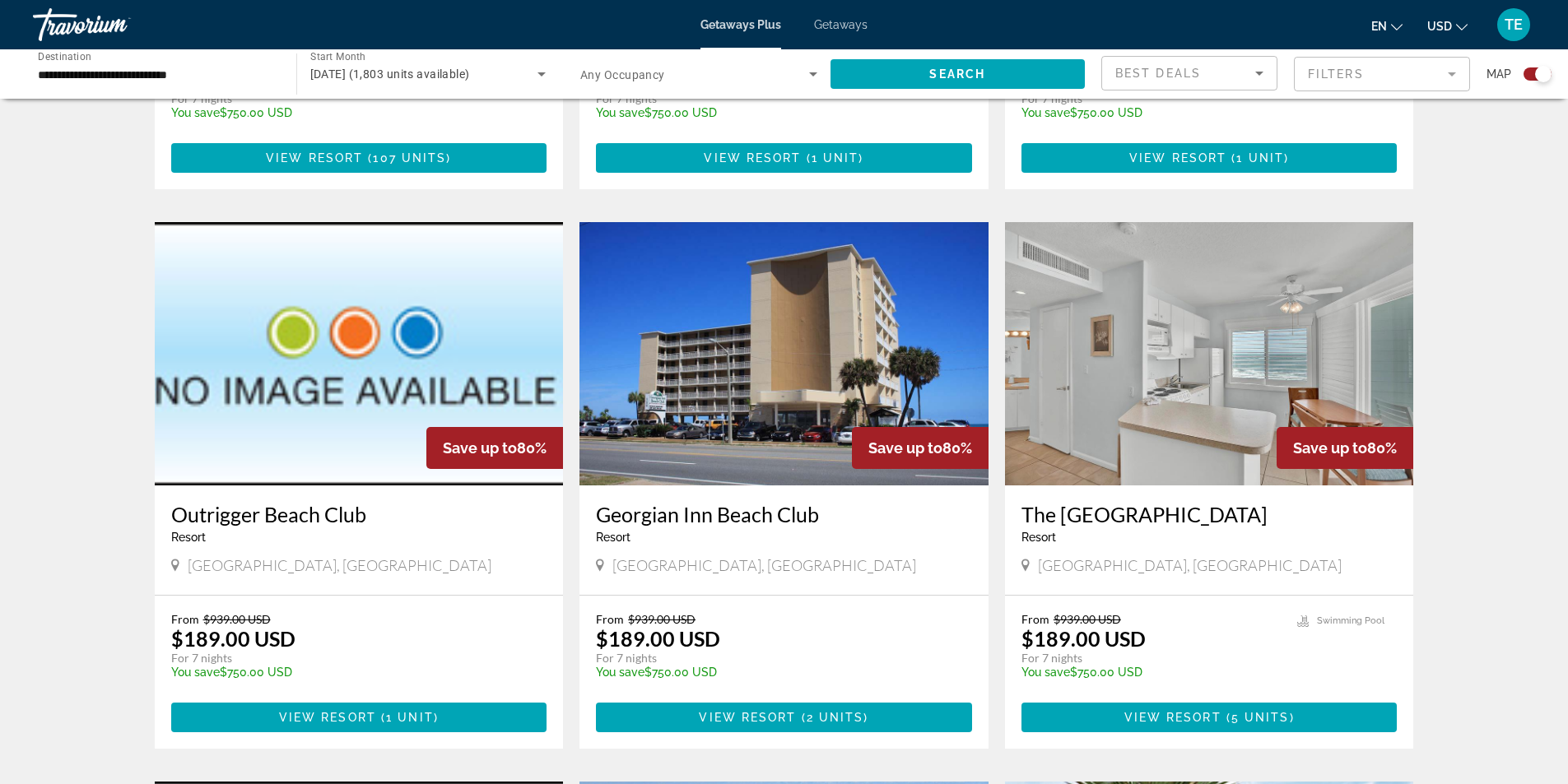
click at [1248, 395] on img "Main content" at bounding box center [1209, 354] width 409 height 263
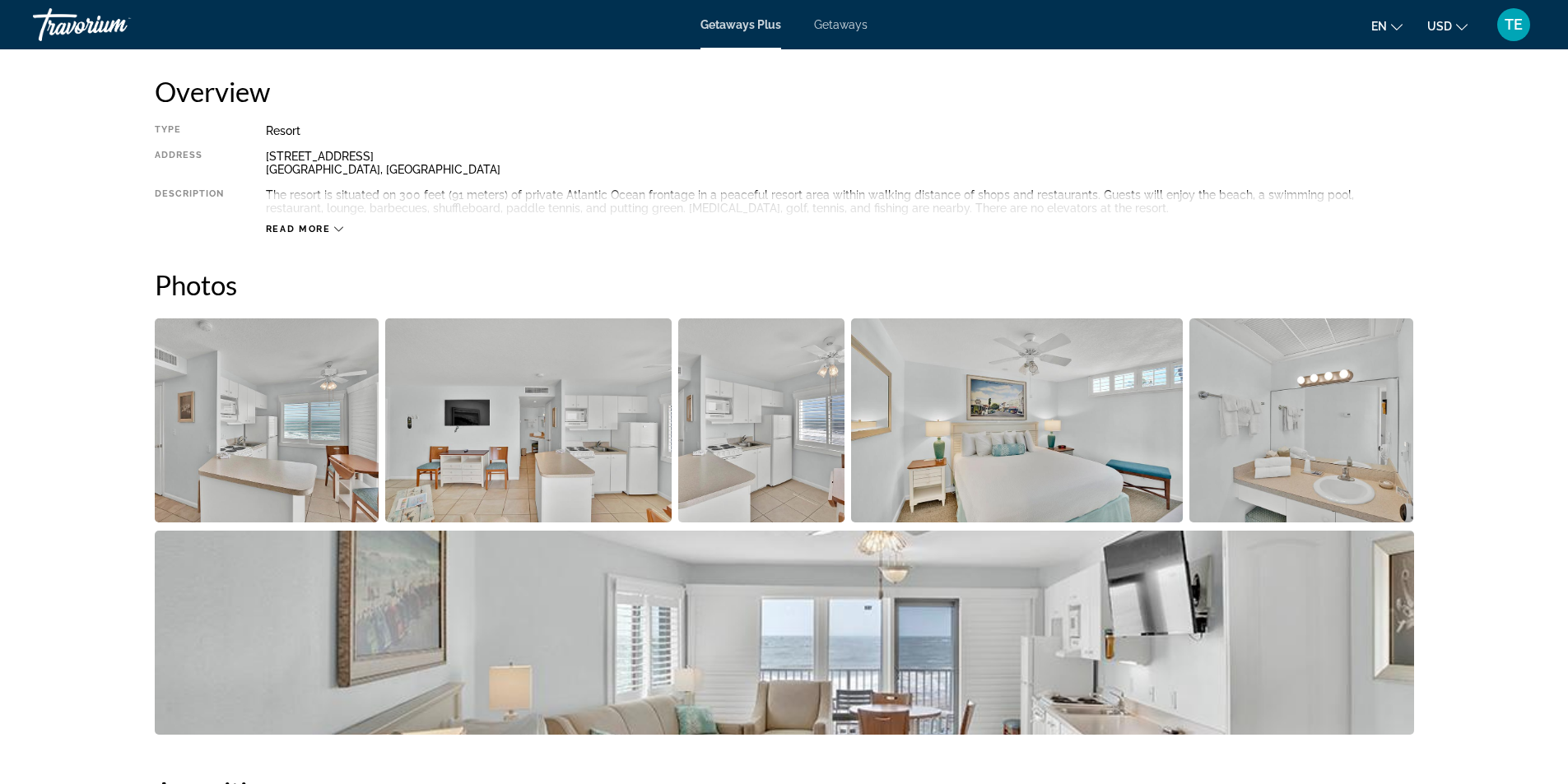
scroll to position [222, 0]
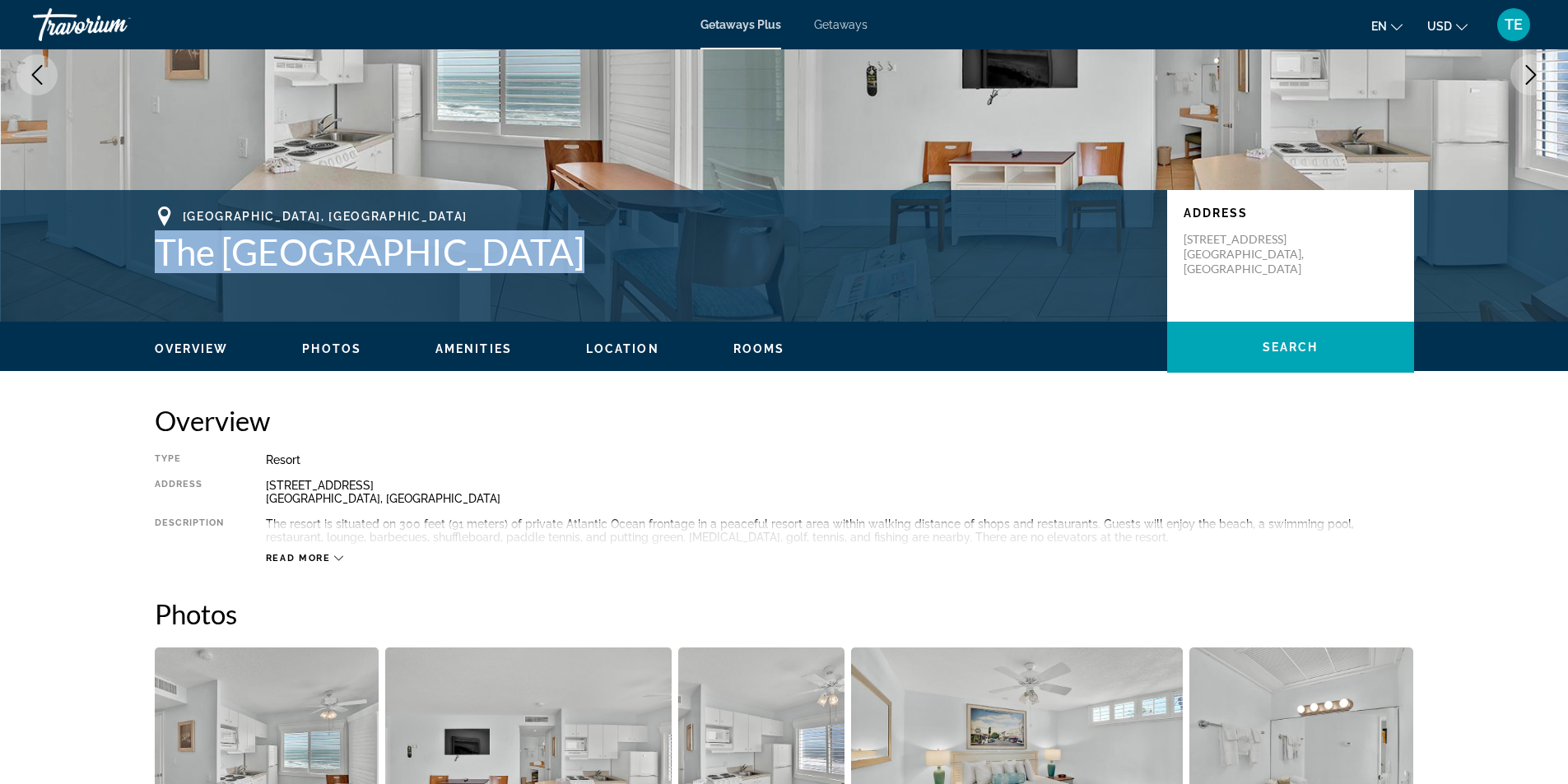
drag, startPoint x: 519, startPoint y: 255, endPoint x: 181, endPoint y: 249, distance: 338.1
click at [157, 254] on h1 "The [GEOGRAPHIC_DATA]" at bounding box center [652, 251] width 996 height 43
copy h1 "The [GEOGRAPHIC_DATA]"
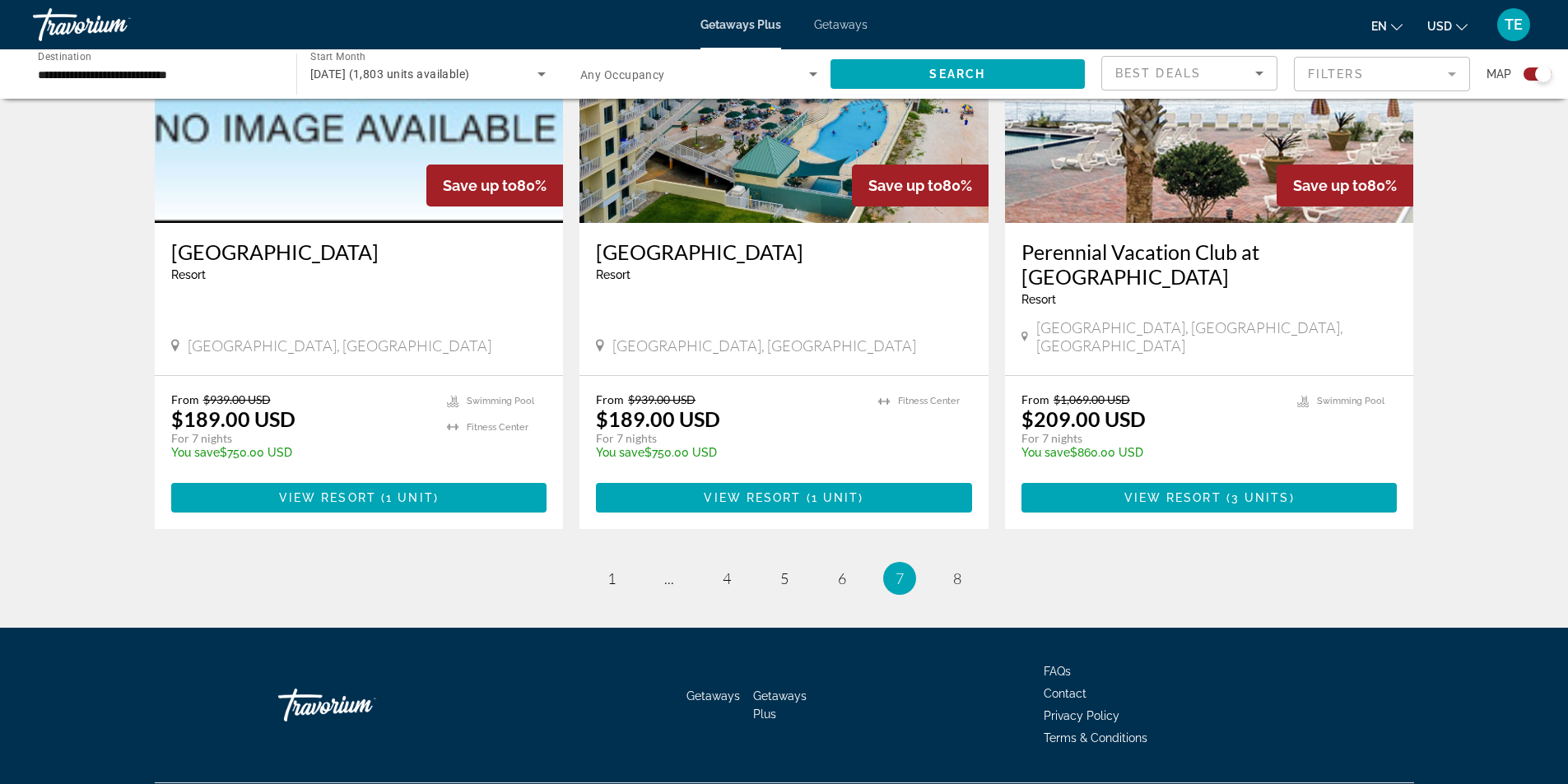
scroll to position [2412, 0]
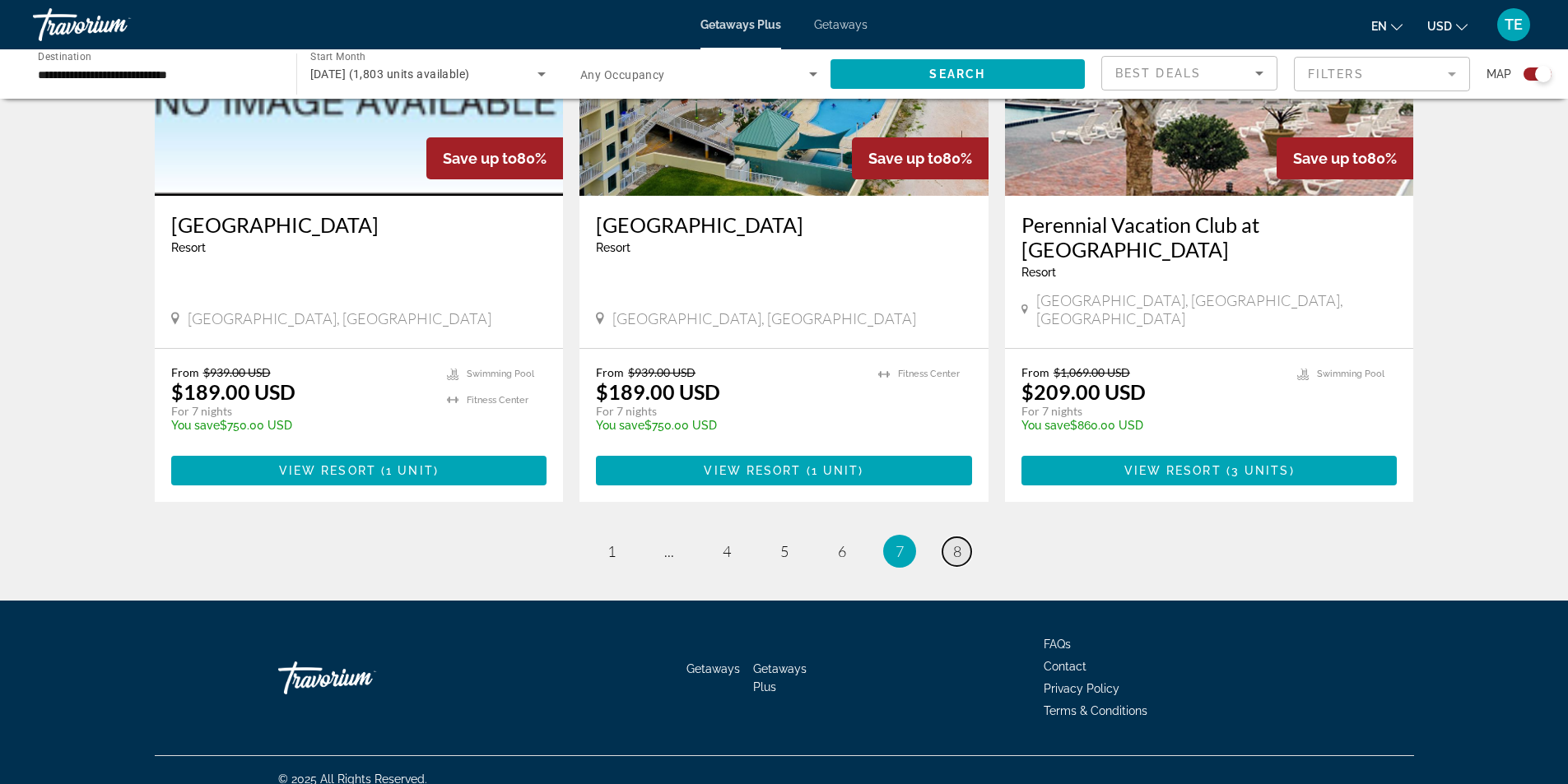
click at [951, 537] on link "page 8" at bounding box center [956, 551] width 29 height 29
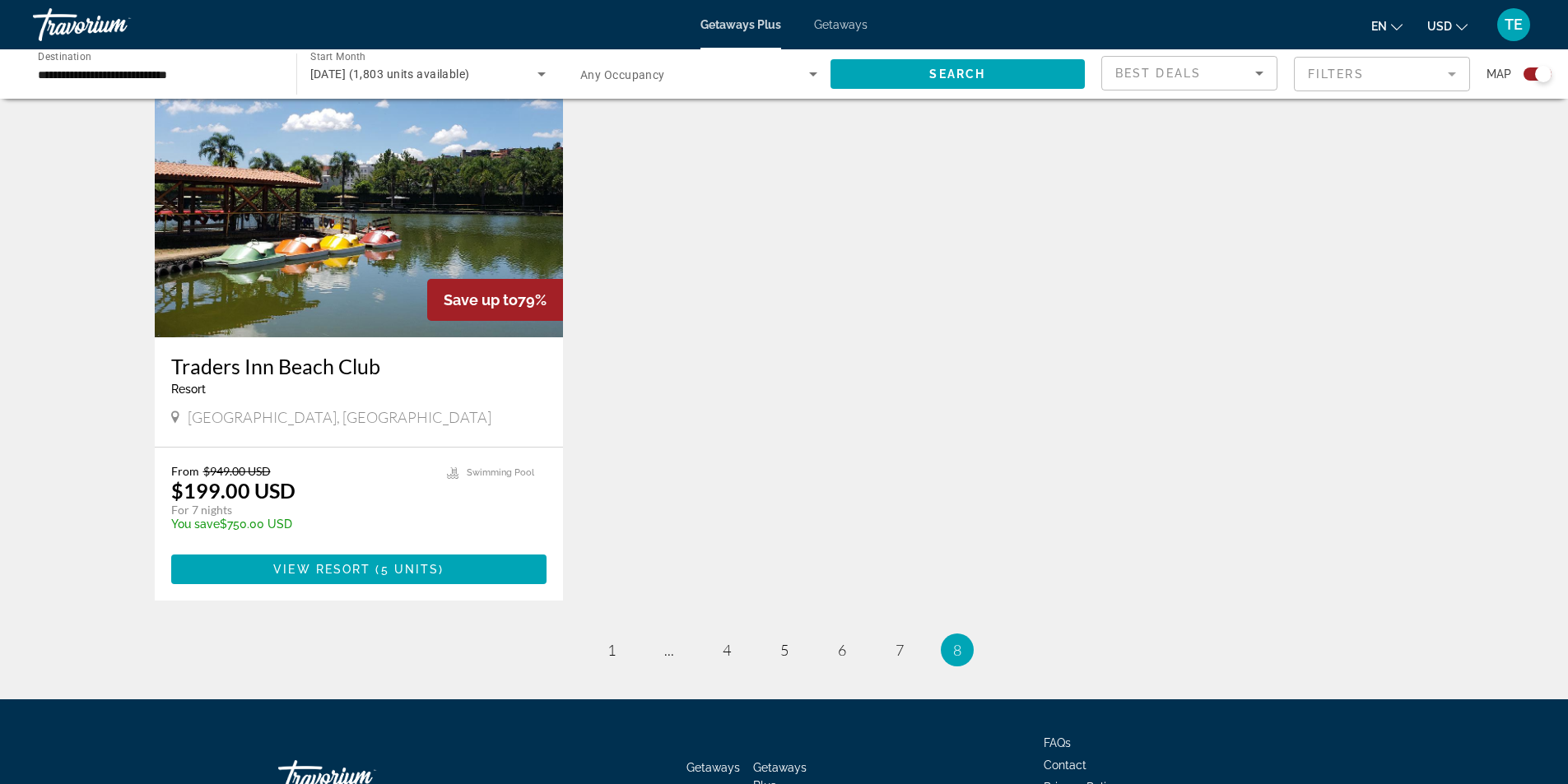
scroll to position [1269, 0]
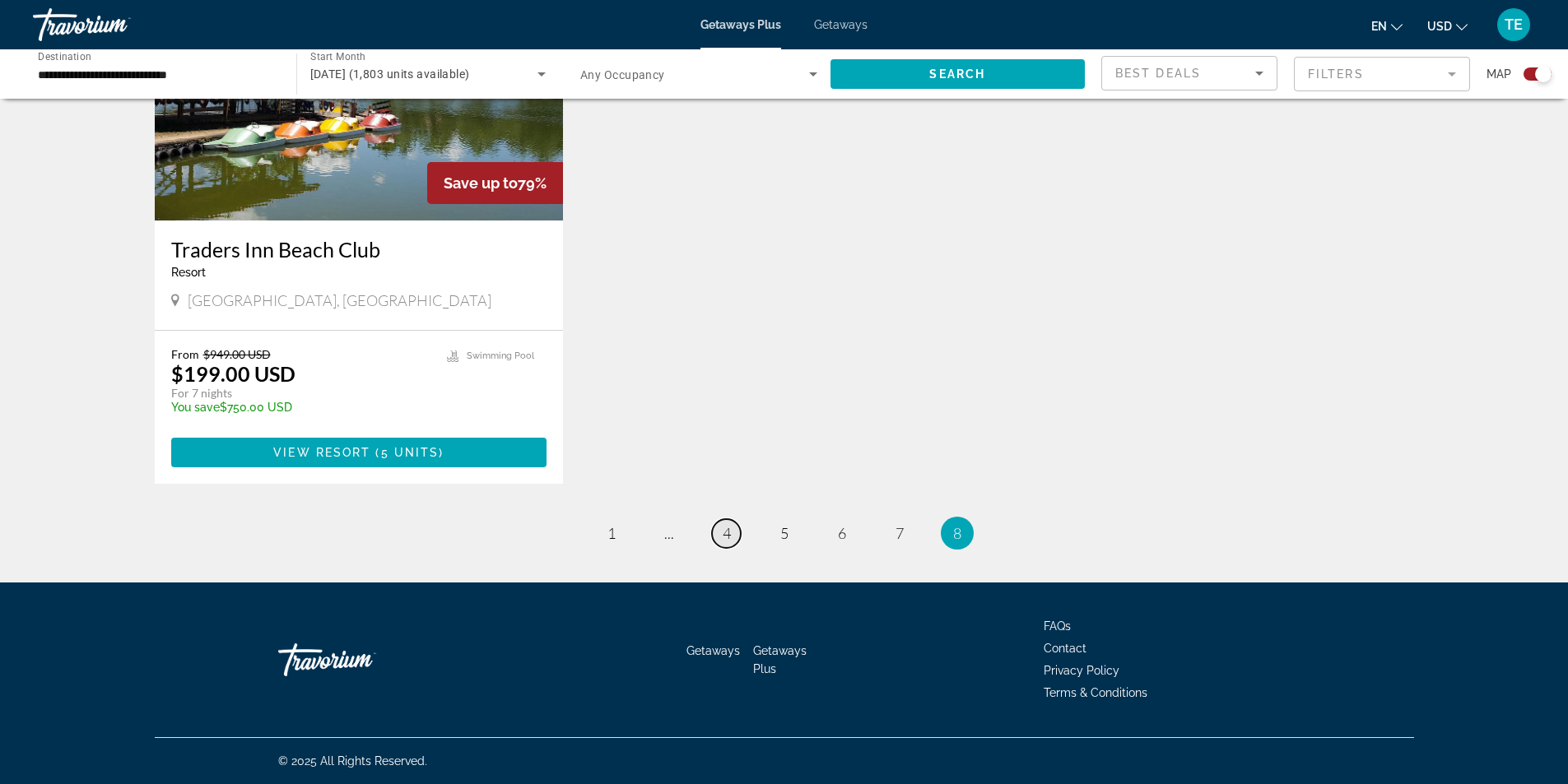
click at [724, 535] on span "4" at bounding box center [726, 533] width 8 height 18
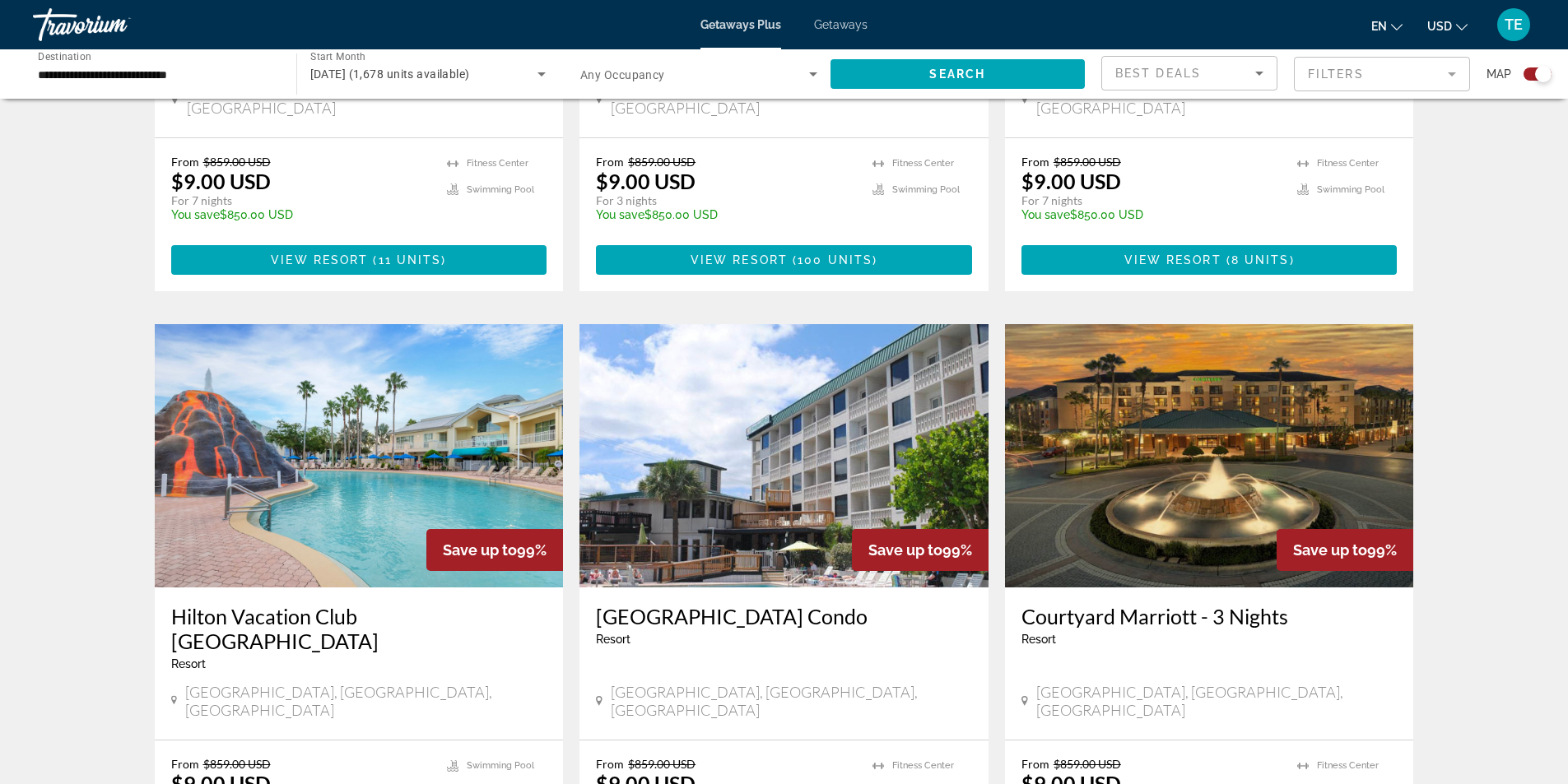
scroll to position [1563, 0]
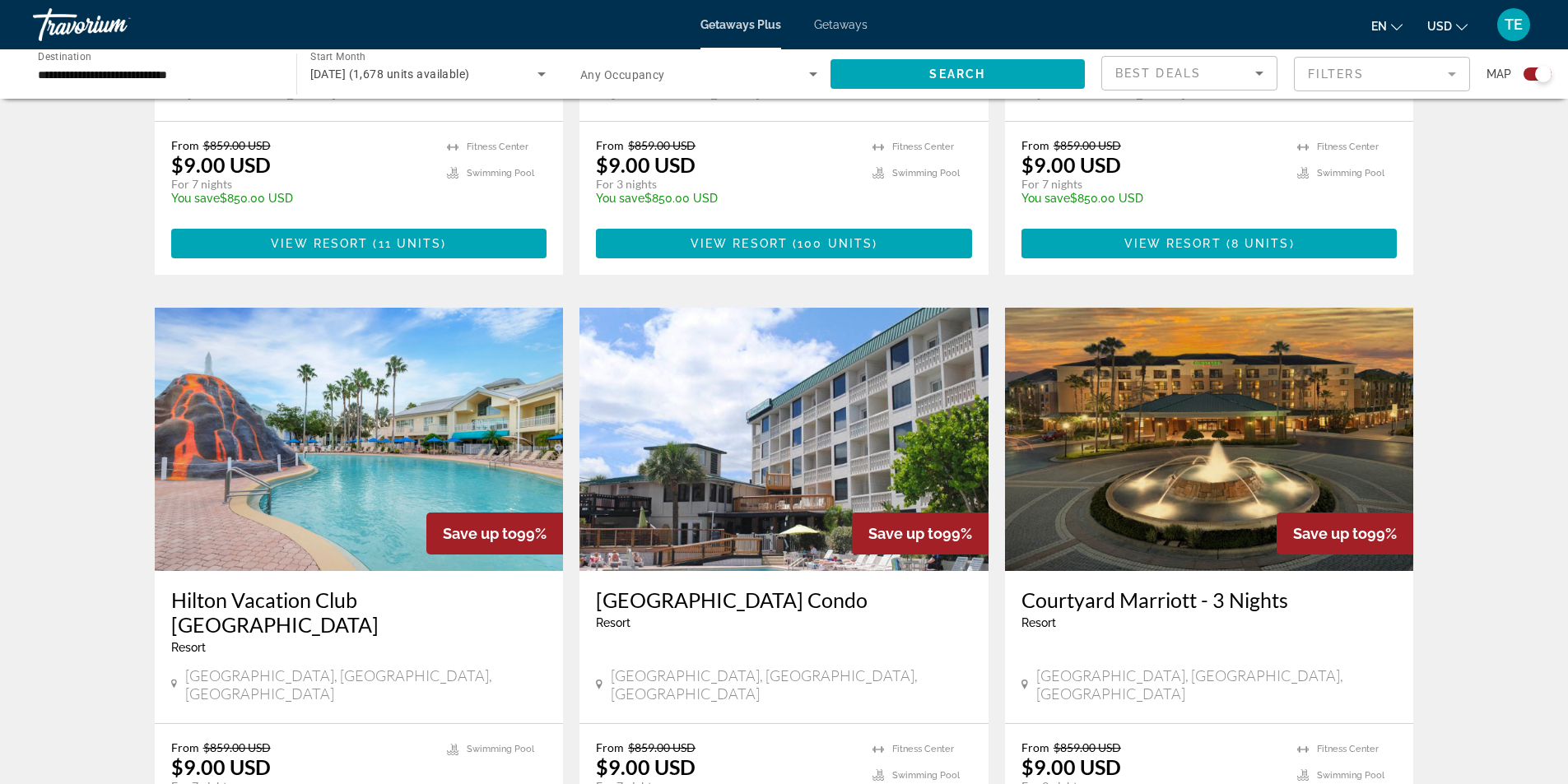
click at [1238, 367] on img "Main content" at bounding box center [1209, 440] width 409 height 263
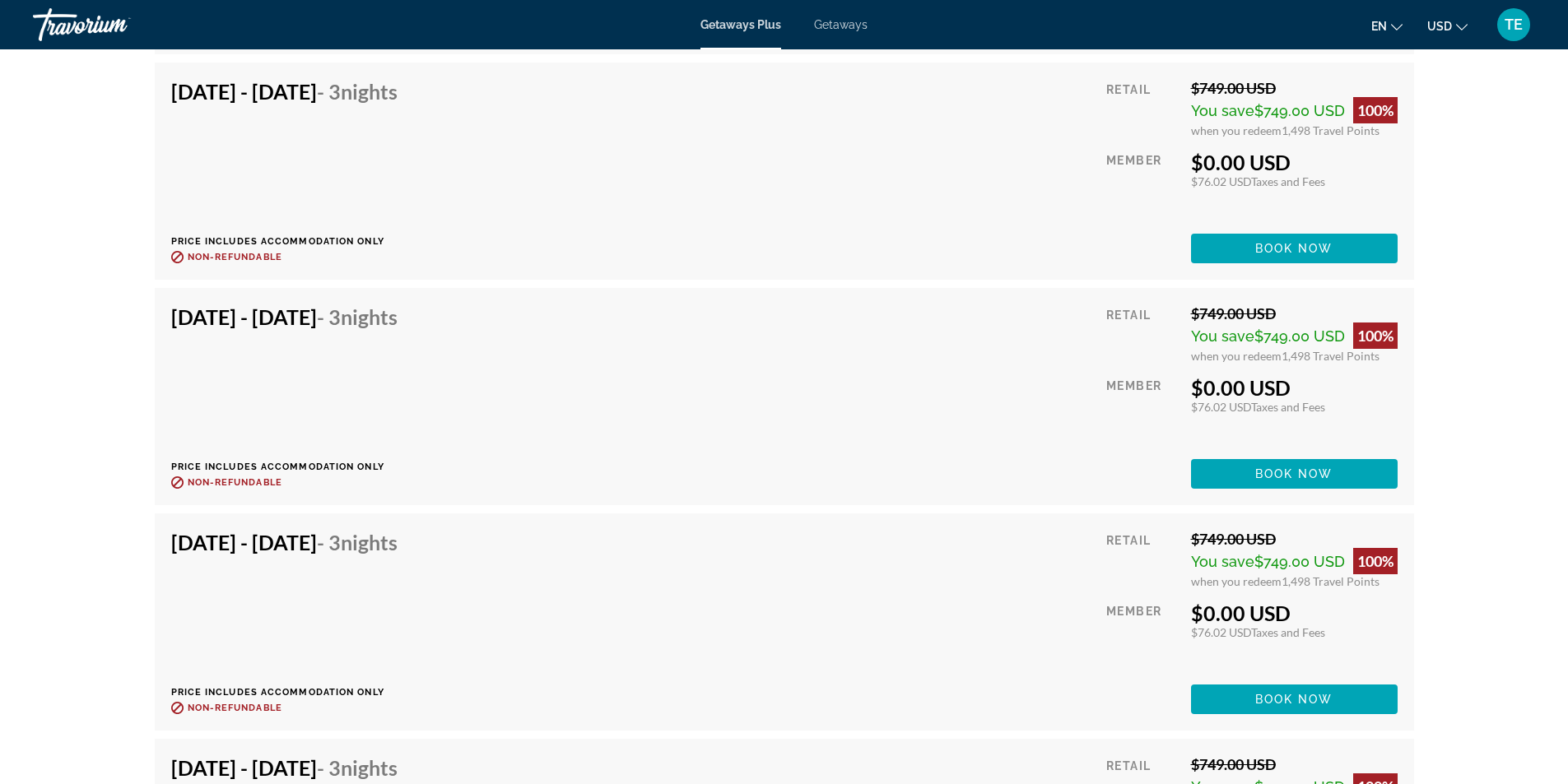
scroll to position [3784, 0]
